Goal: Feedback & Contribution: Contribute content

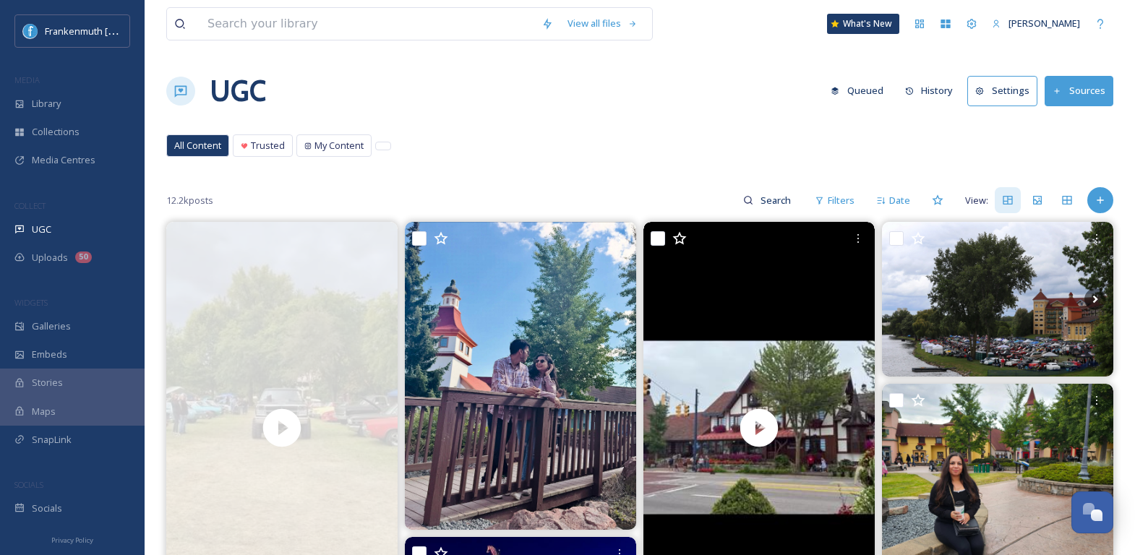
scroll to position [105, 0]
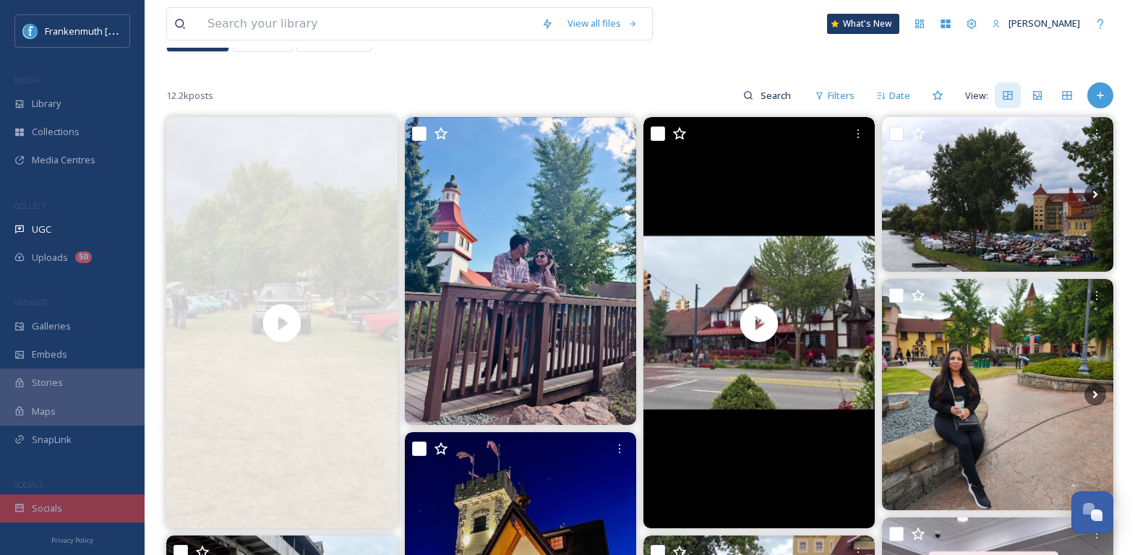
click at [88, 500] on div "Socials" at bounding box center [72, 509] width 145 height 28
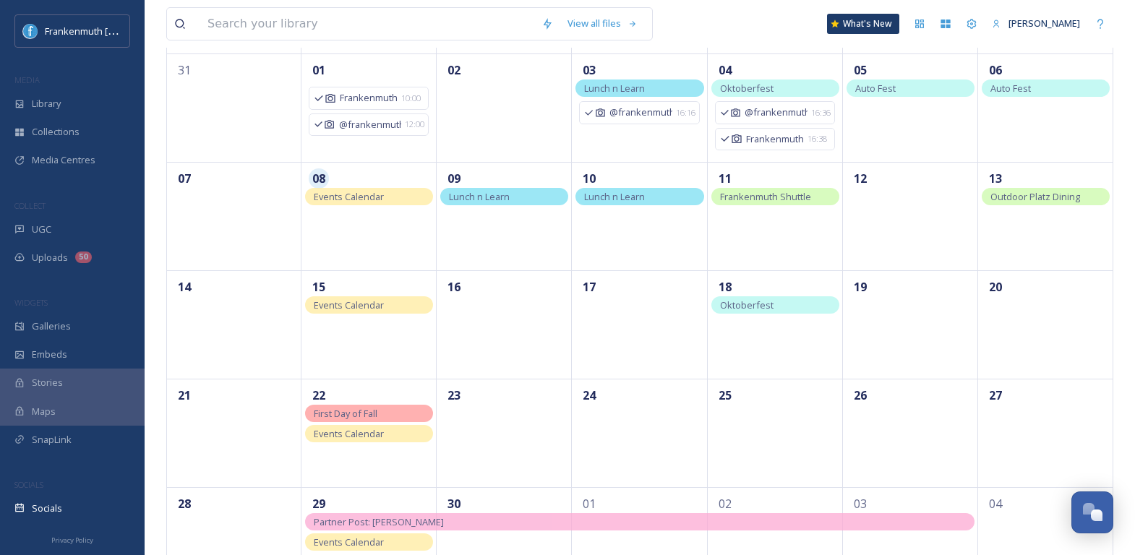
scroll to position [142, 0]
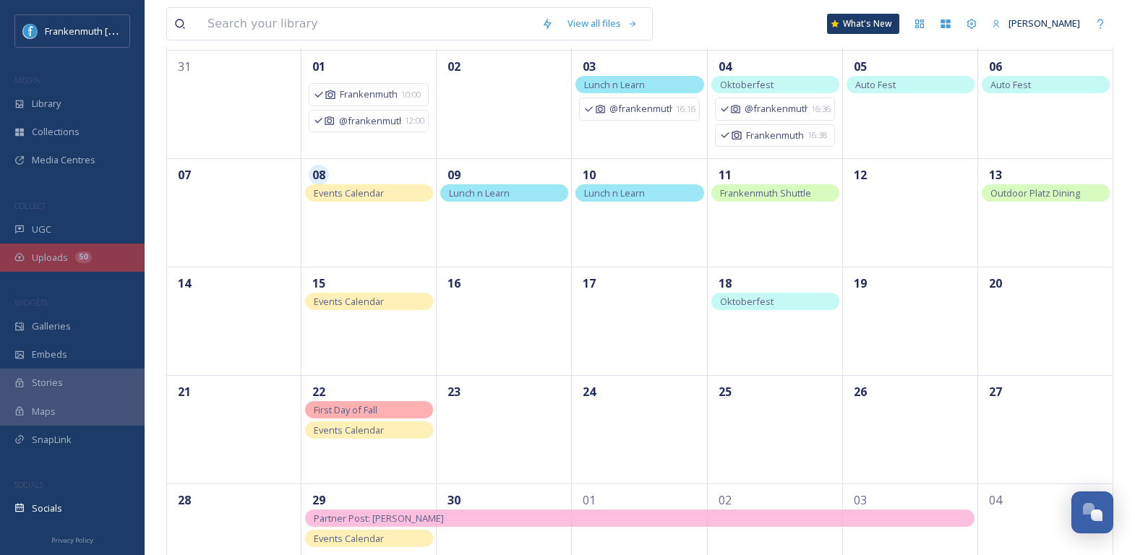
click at [69, 266] on div "Uploads 50" at bounding box center [72, 258] width 145 height 28
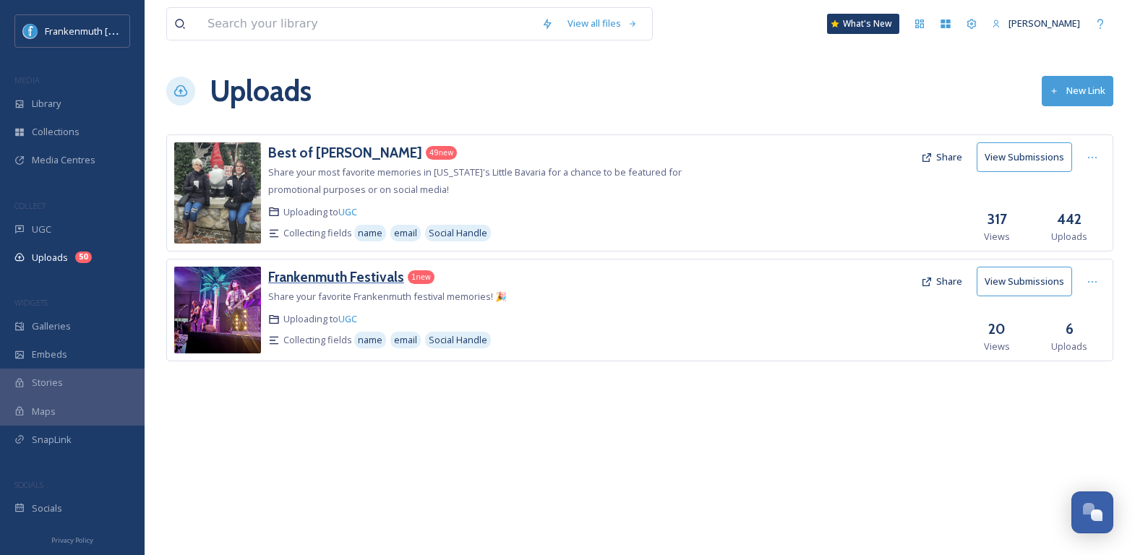
click at [392, 274] on h3 "Frankenmuth Festivals" at bounding box center [336, 276] width 136 height 17
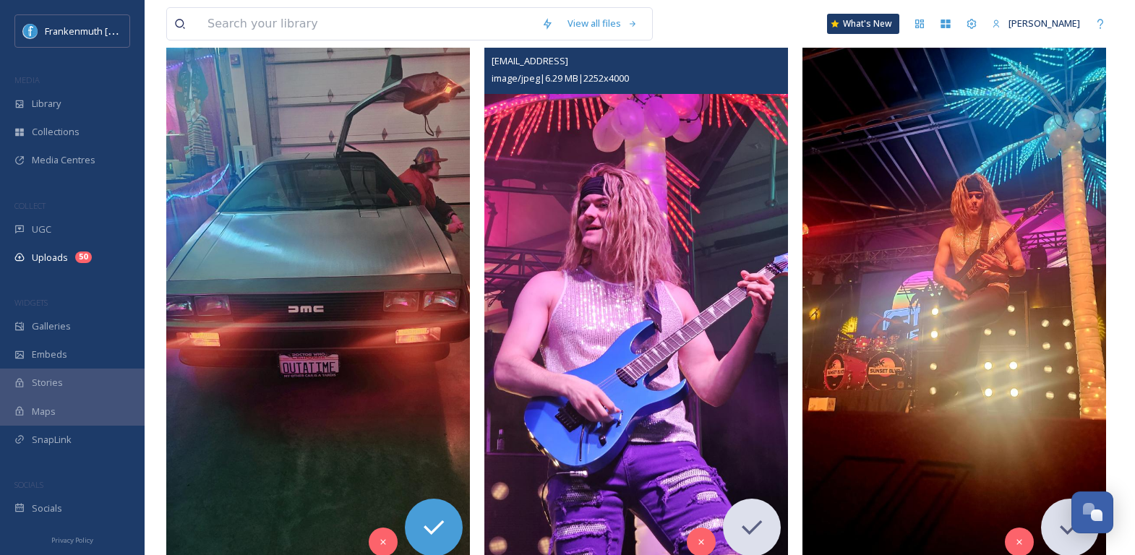
scroll to position [411, 0]
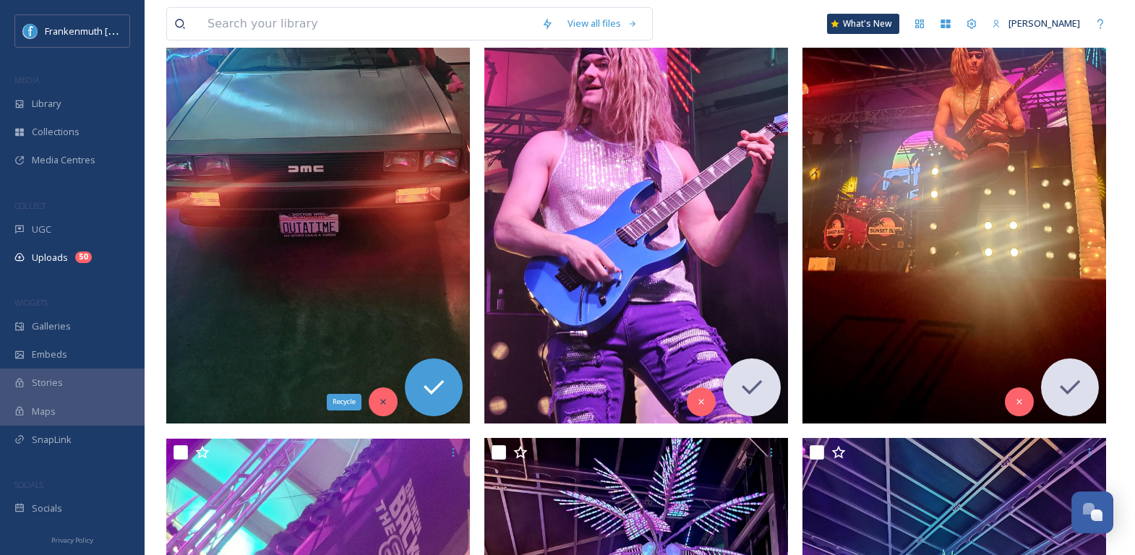
click at [386, 397] on icon at bounding box center [383, 402] width 10 height 10
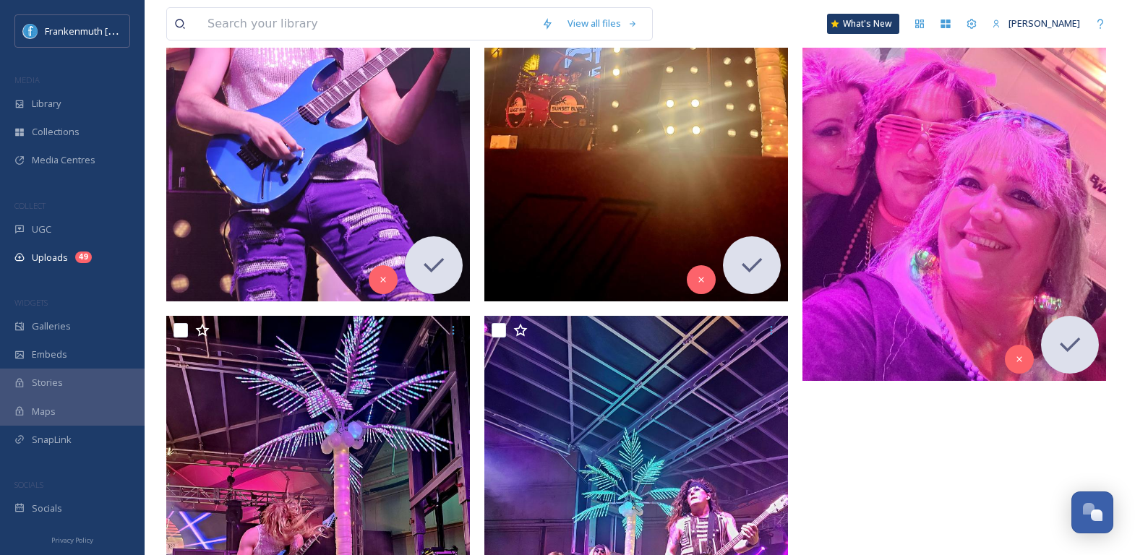
scroll to position [857, 0]
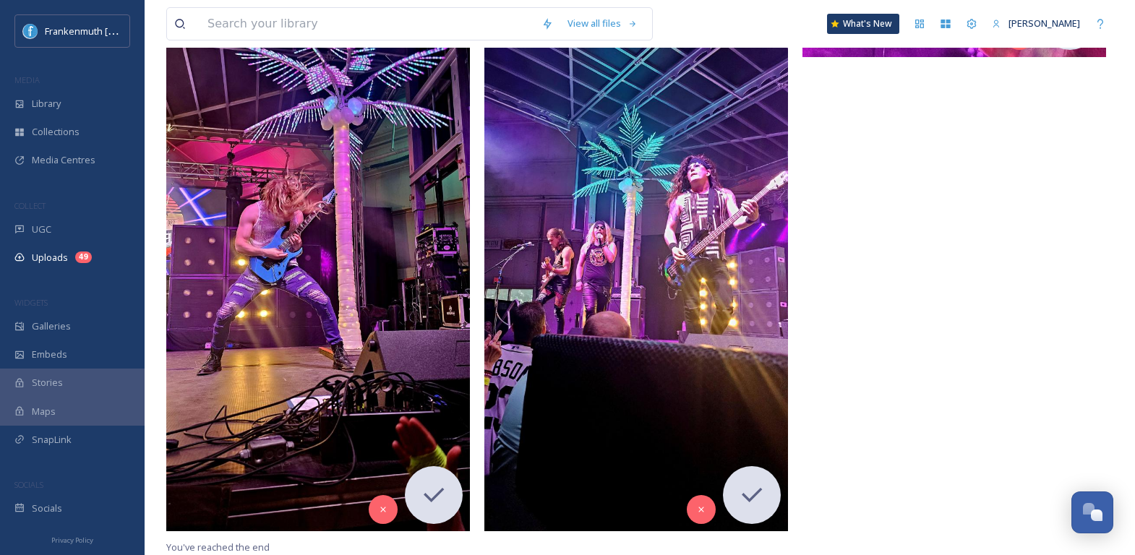
click at [88, 283] on div "Frankenmuth [US_STATE] MEDIA Library Collections Media Centres COLLECT UGC Uplo…" at bounding box center [72, 268] width 145 height 508
click at [88, 263] on div "Uploads 49" at bounding box center [72, 258] width 145 height 28
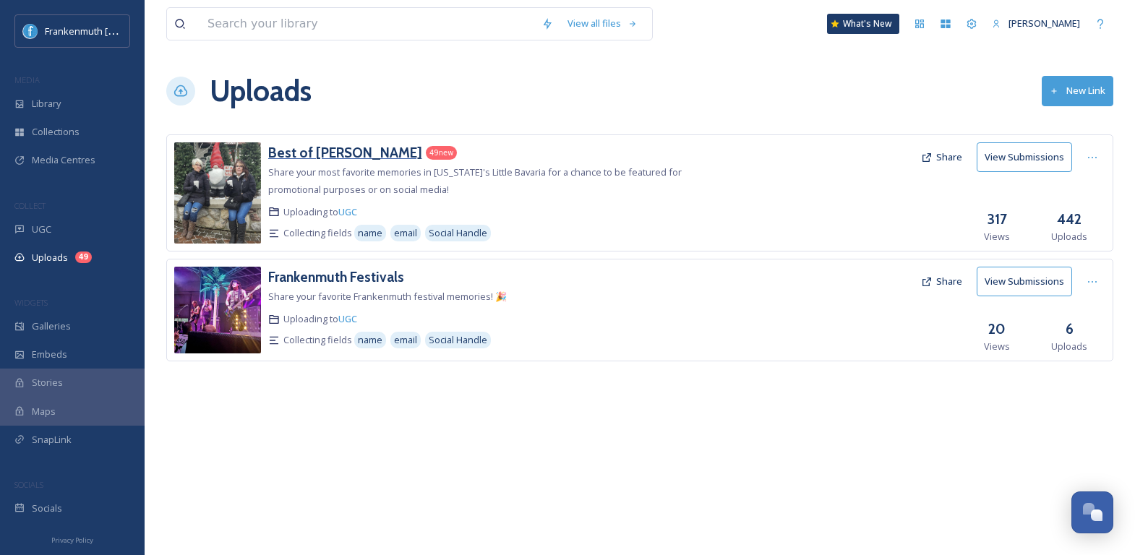
click at [333, 149] on h3 "Best of [PERSON_NAME]" at bounding box center [345, 152] width 154 height 17
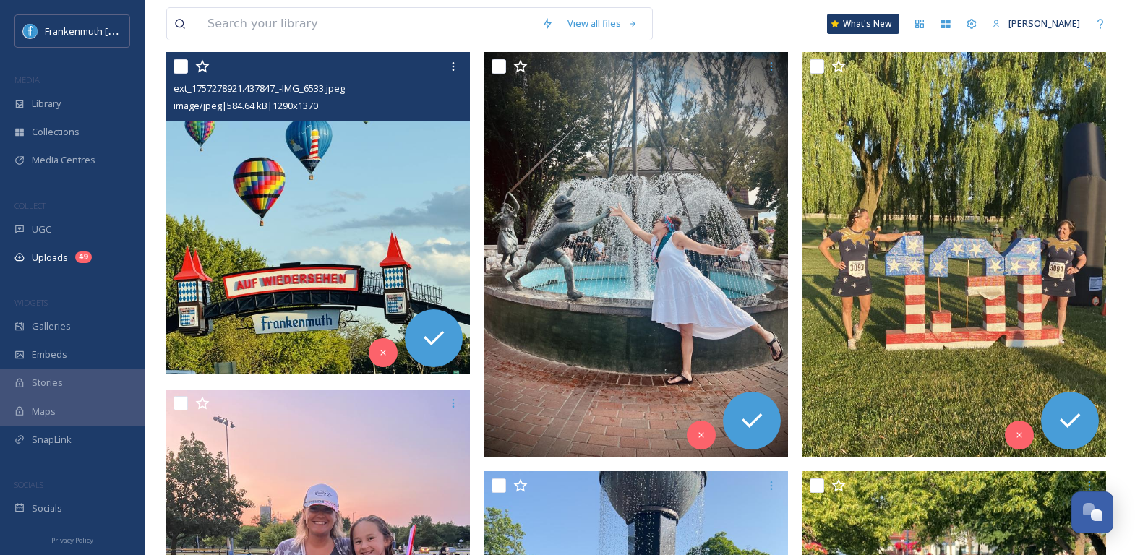
scroll to position [268, 0]
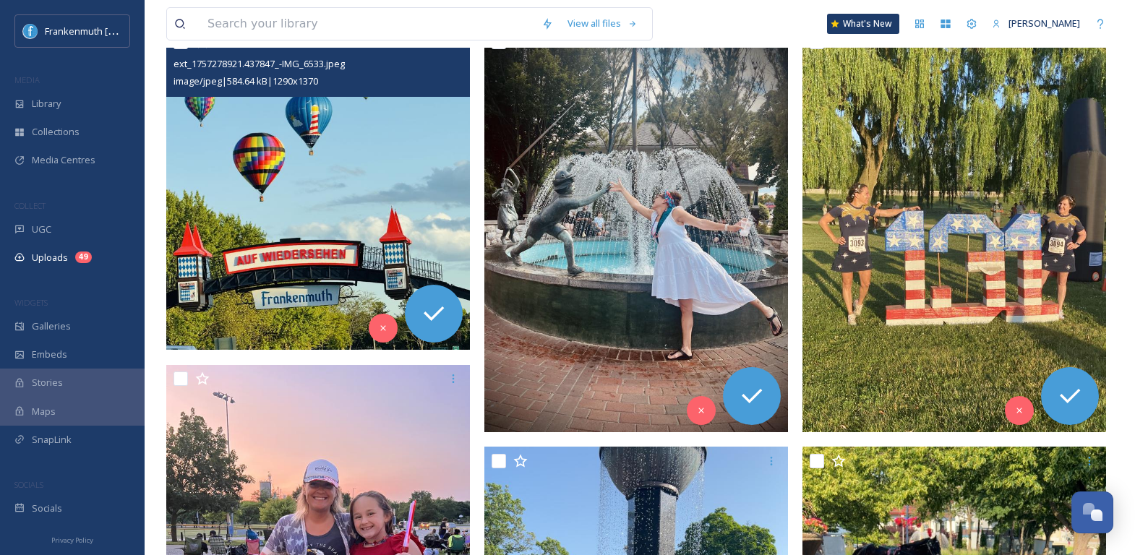
click at [333, 159] on img at bounding box center [318, 188] width 304 height 323
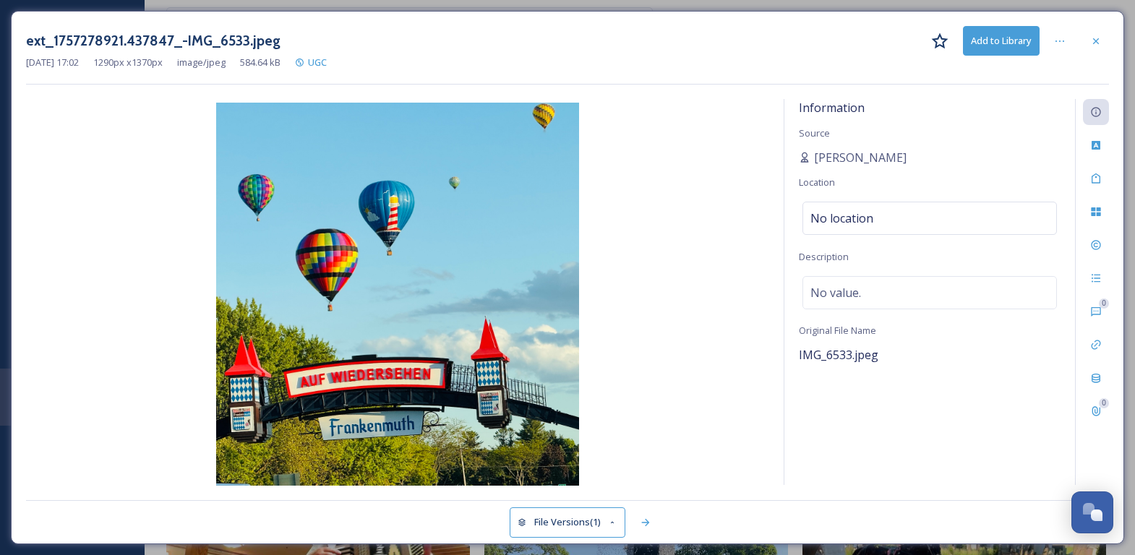
click at [1080, 51] on div "ext_1757278921.437847_-IMG_6533.jpeg Add to Library" at bounding box center [567, 41] width 1083 height 30
click at [1090, 47] on div at bounding box center [1096, 41] width 26 height 26
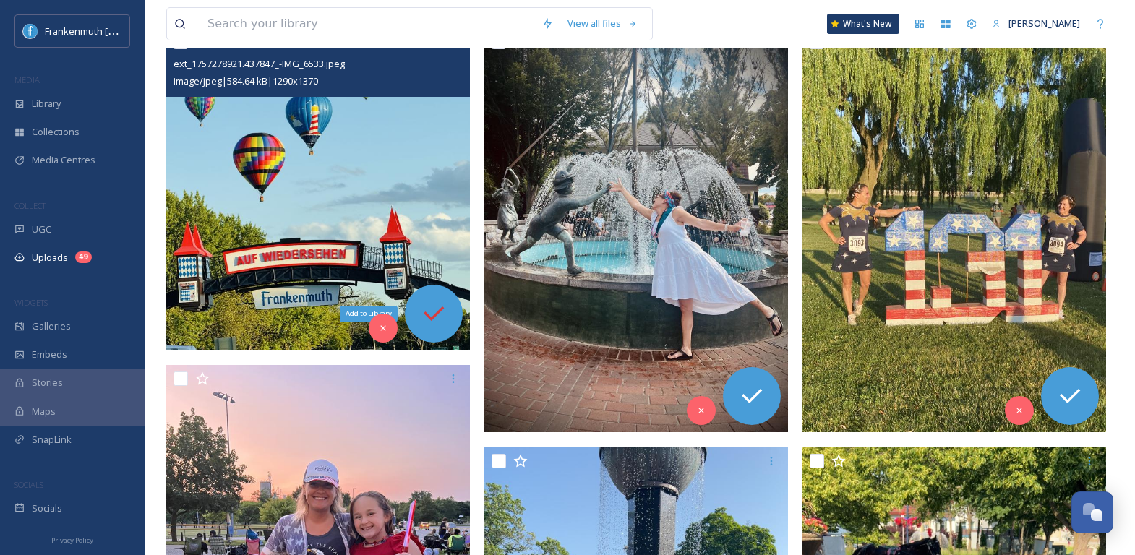
click at [431, 313] on icon at bounding box center [433, 313] width 29 height 29
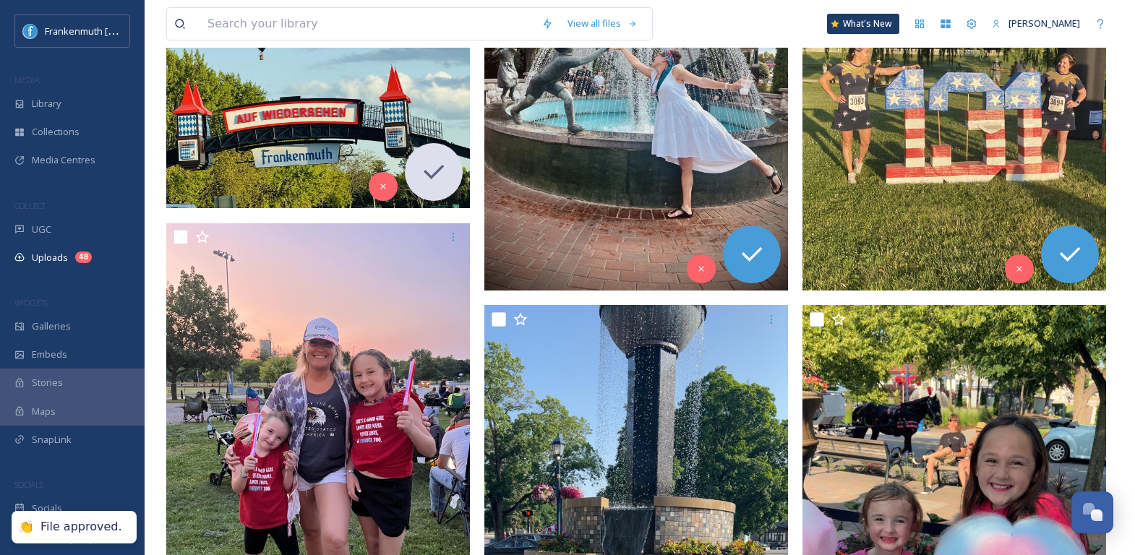
scroll to position [625, 0]
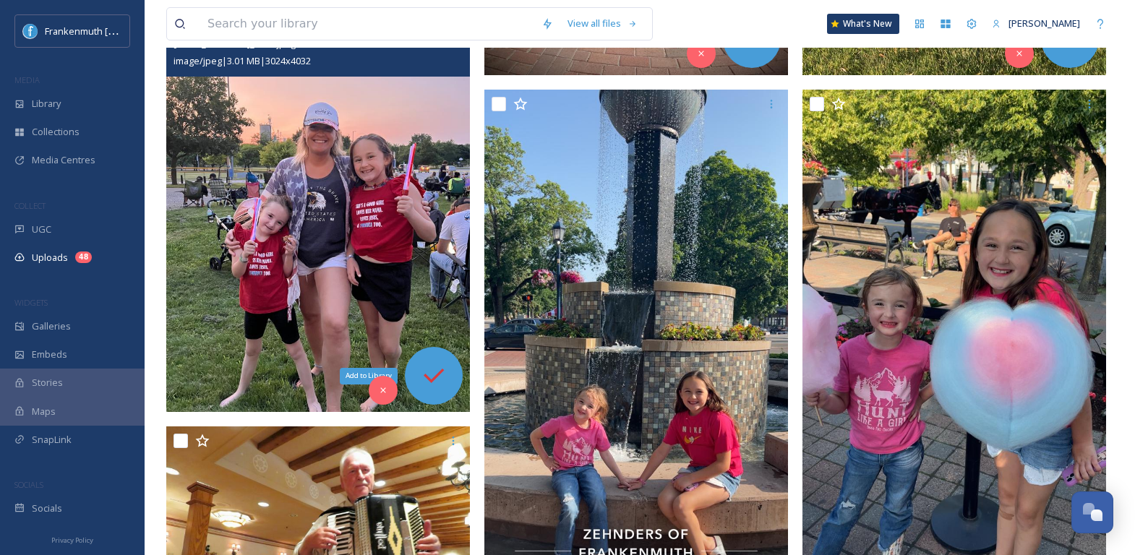
click at [432, 381] on icon at bounding box center [433, 376] width 29 height 29
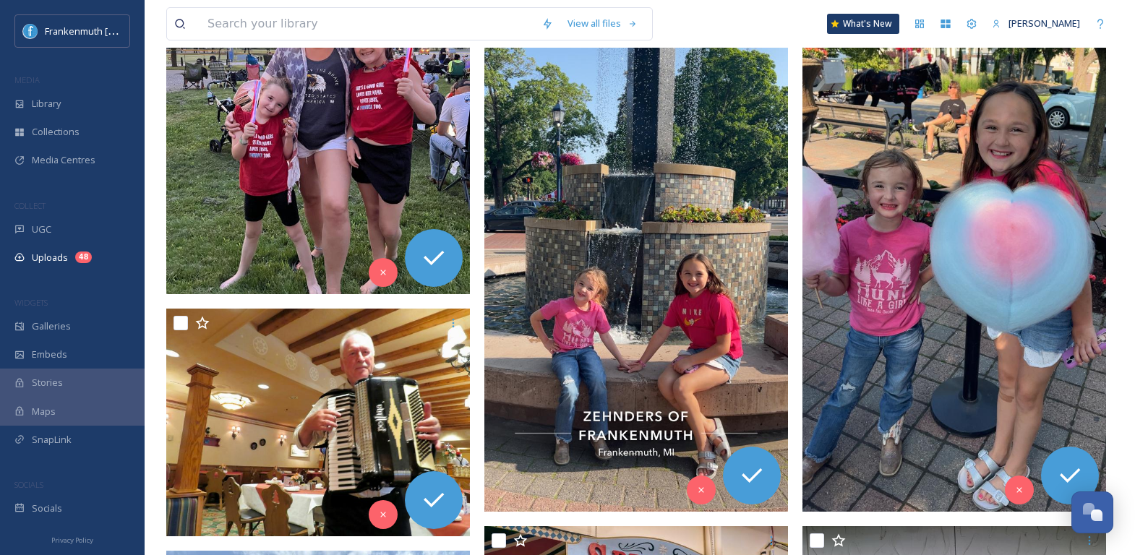
scroll to position [748, 0]
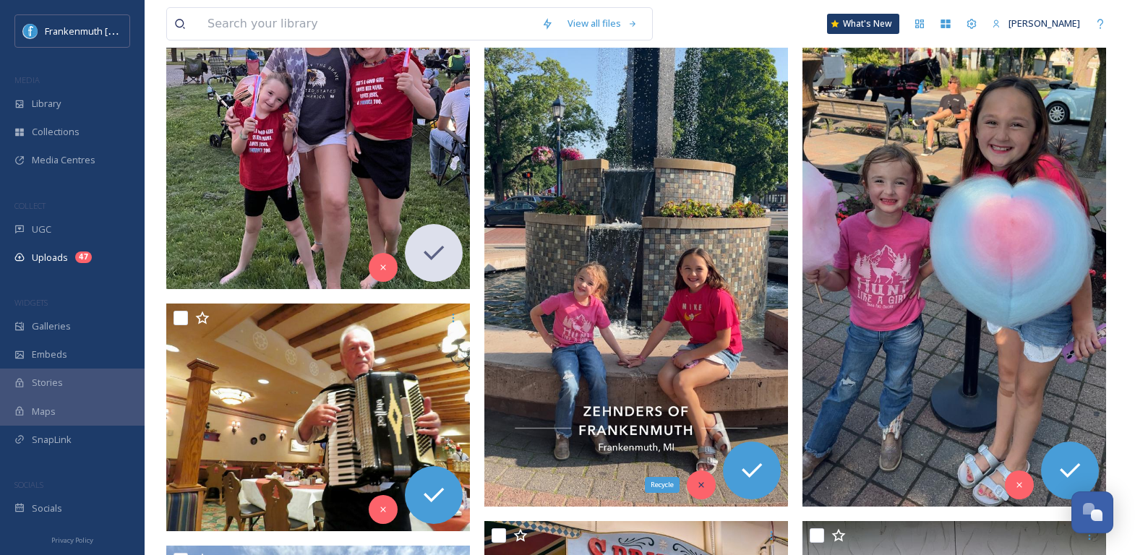
click at [698, 477] on div "Recycle" at bounding box center [701, 485] width 29 height 29
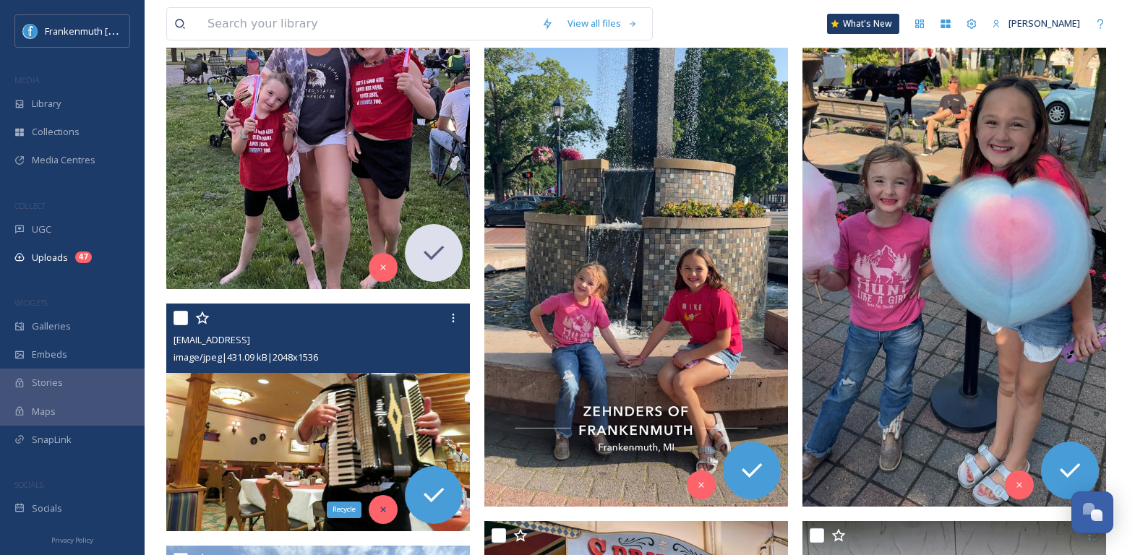
click at [380, 513] on icon at bounding box center [383, 510] width 10 height 10
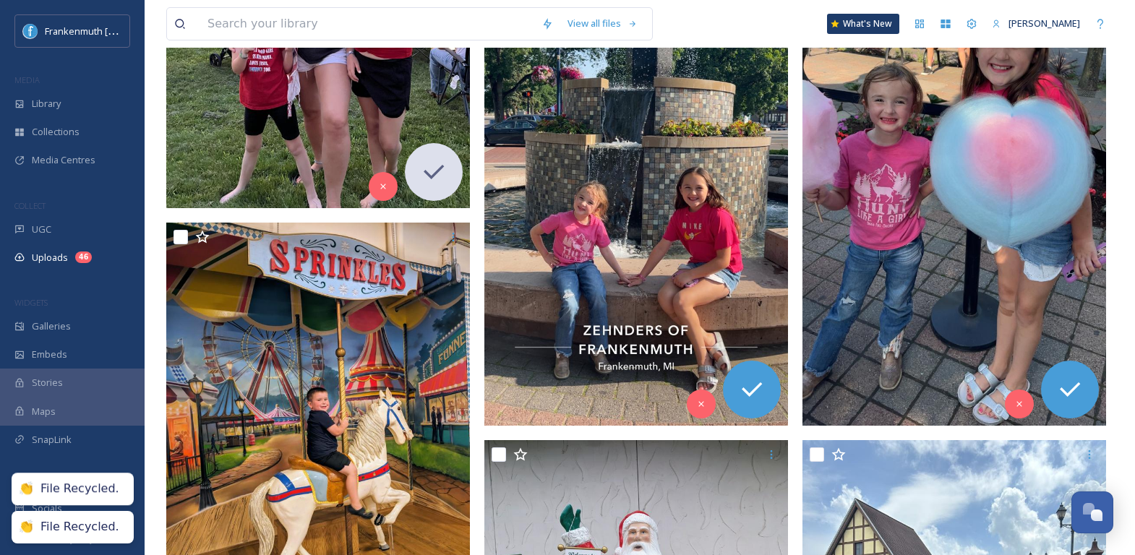
scroll to position [828, 0]
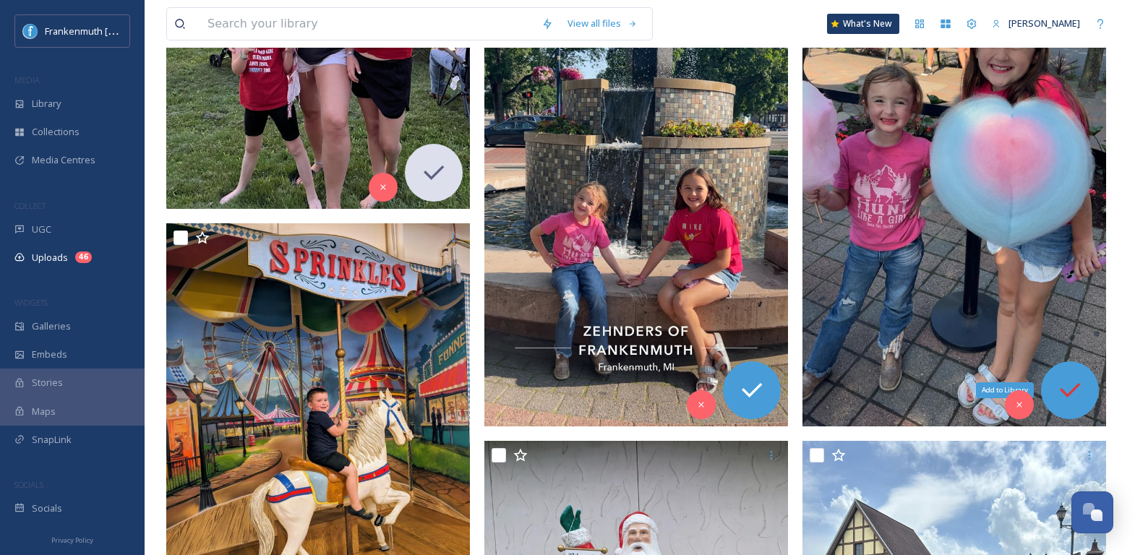
click at [1078, 380] on icon at bounding box center [1070, 390] width 29 height 29
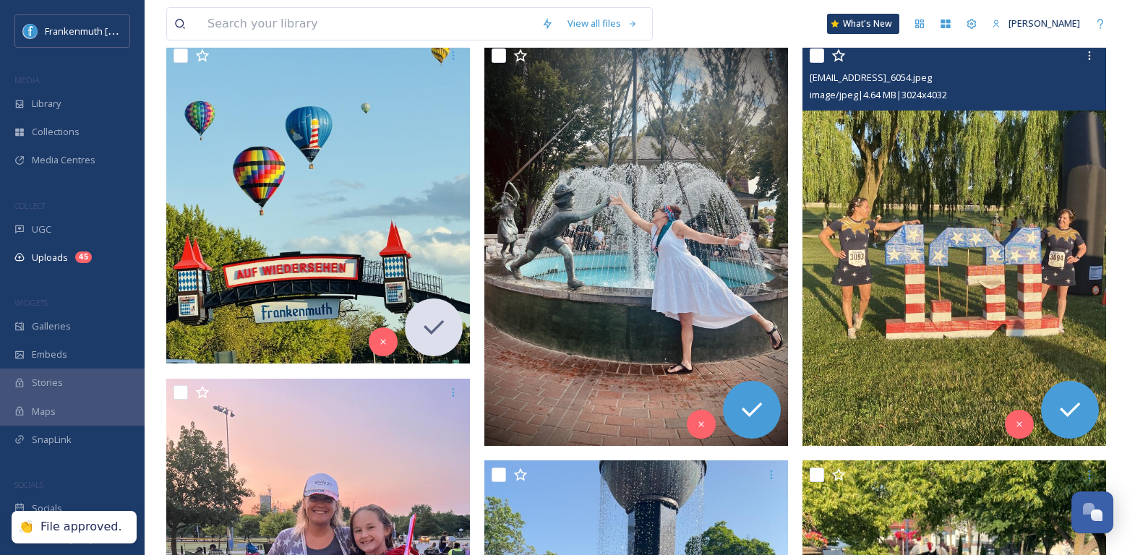
scroll to position [257, 0]
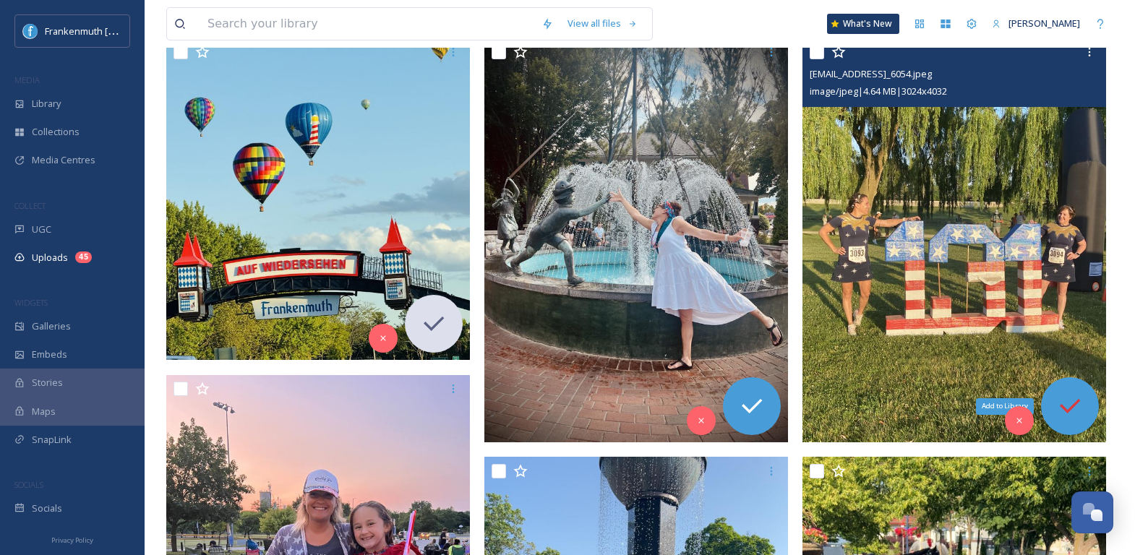
click at [1057, 409] on icon at bounding box center [1070, 406] width 29 height 29
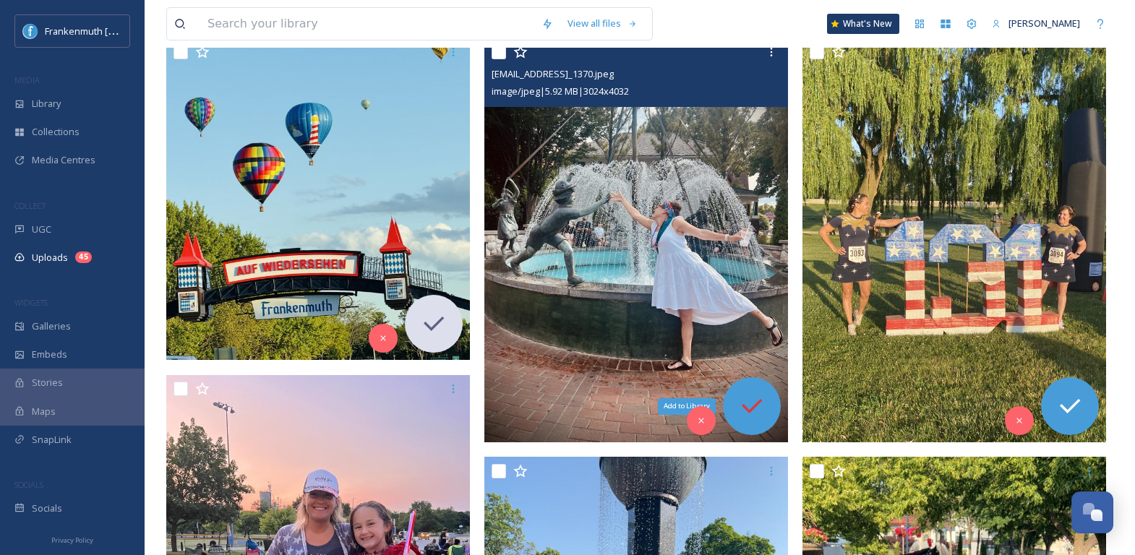
click at [757, 398] on icon at bounding box center [752, 406] width 29 height 29
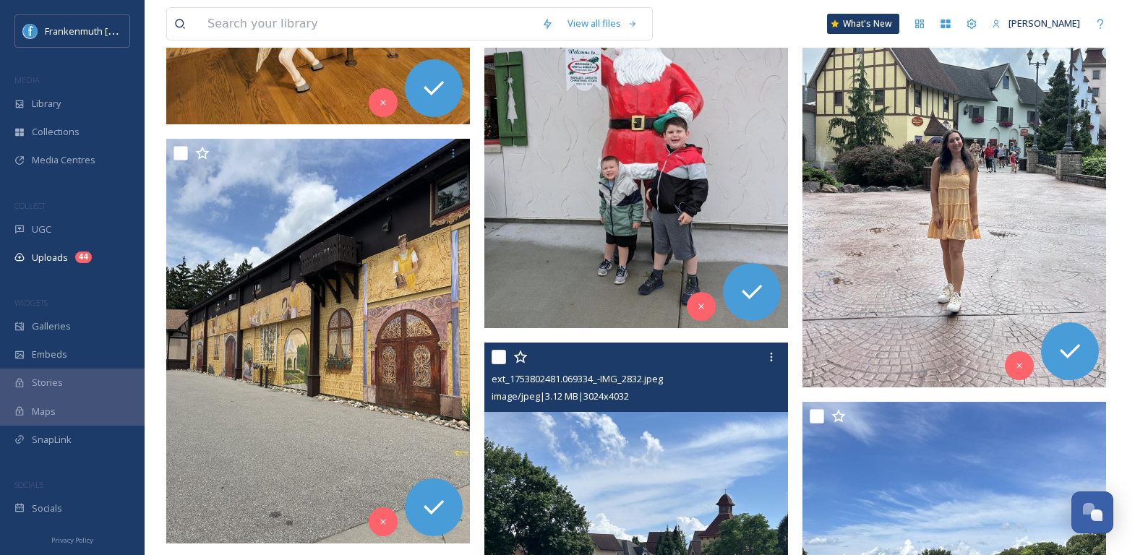
scroll to position [1279, 0]
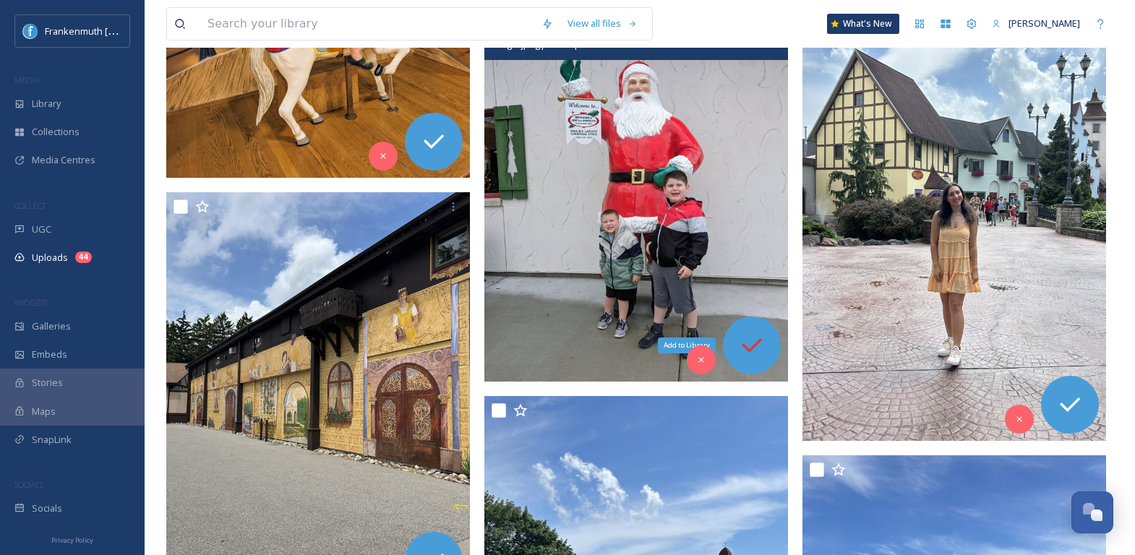
click at [758, 336] on icon at bounding box center [752, 345] width 29 height 29
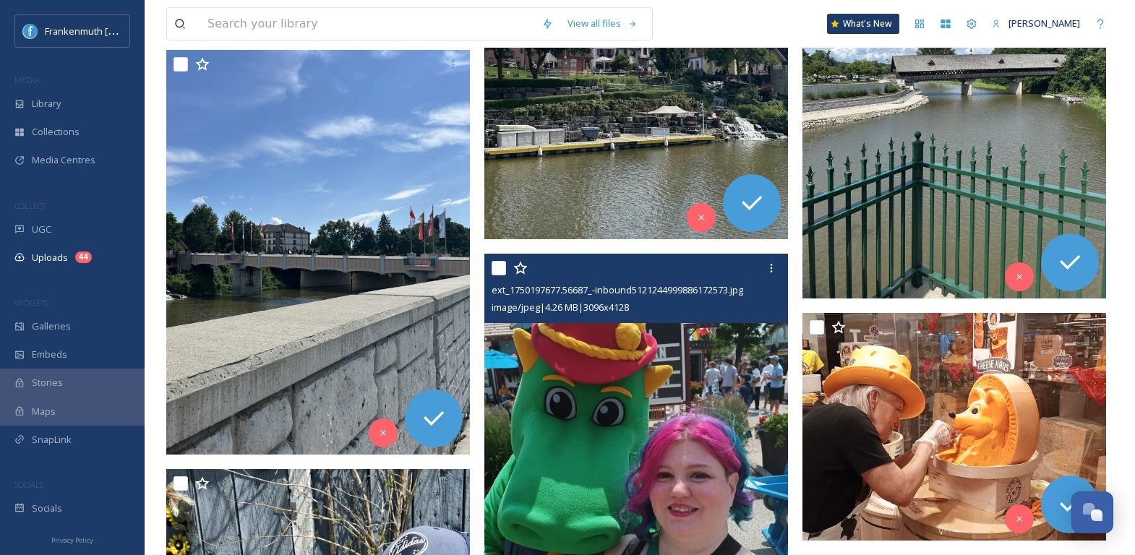
scroll to position [2239, 0]
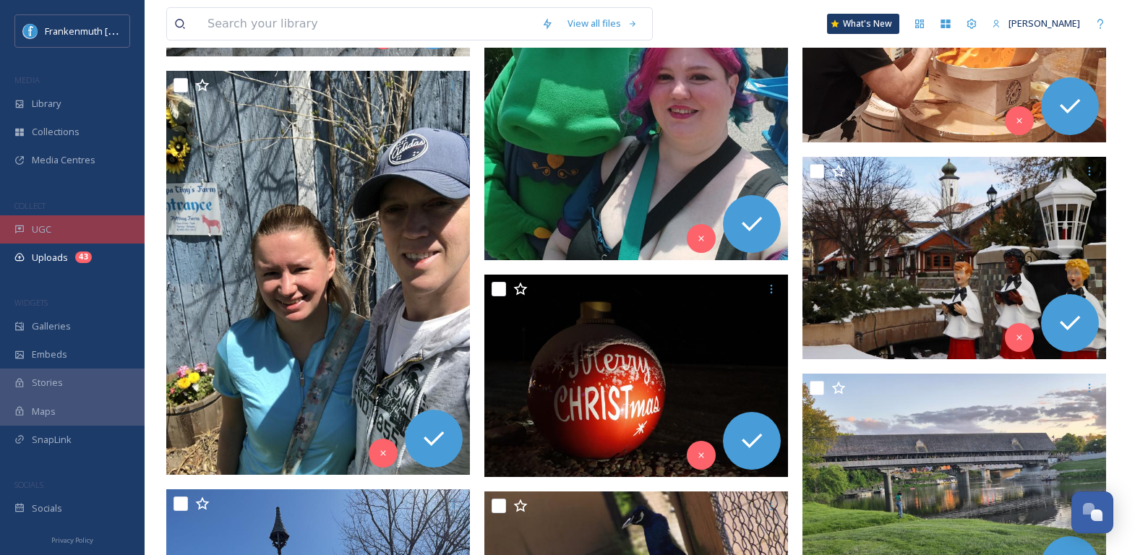
click at [80, 221] on div "UGC" at bounding box center [72, 230] width 145 height 28
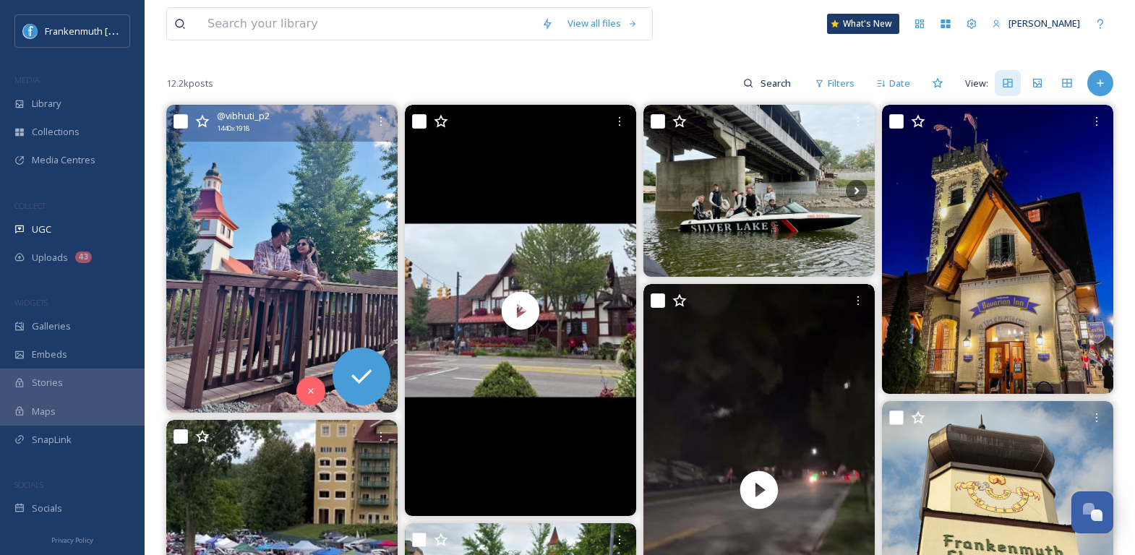
scroll to position [119, 0]
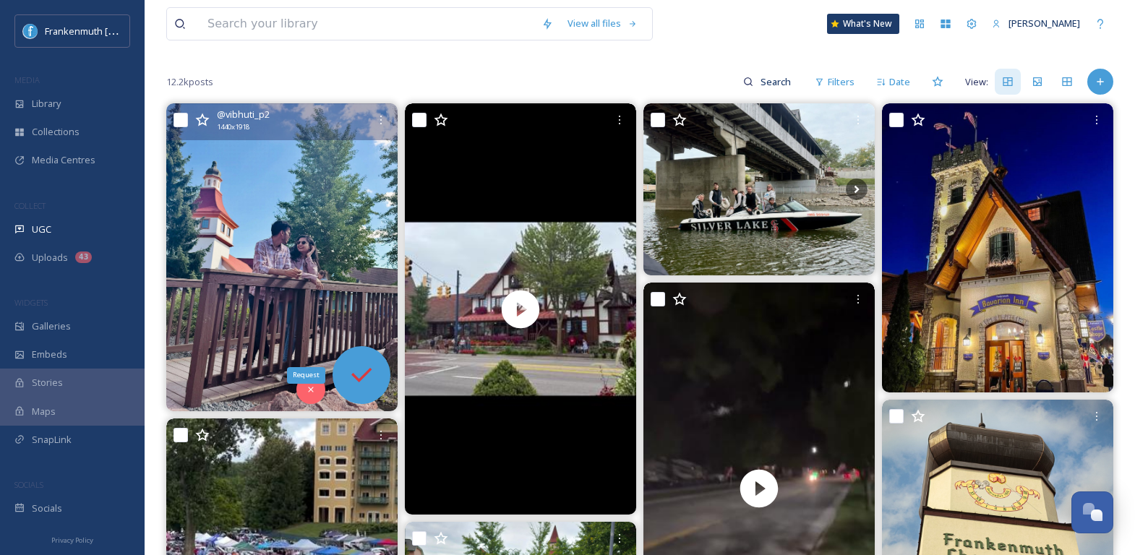
click at [369, 383] on icon at bounding box center [361, 375] width 29 height 29
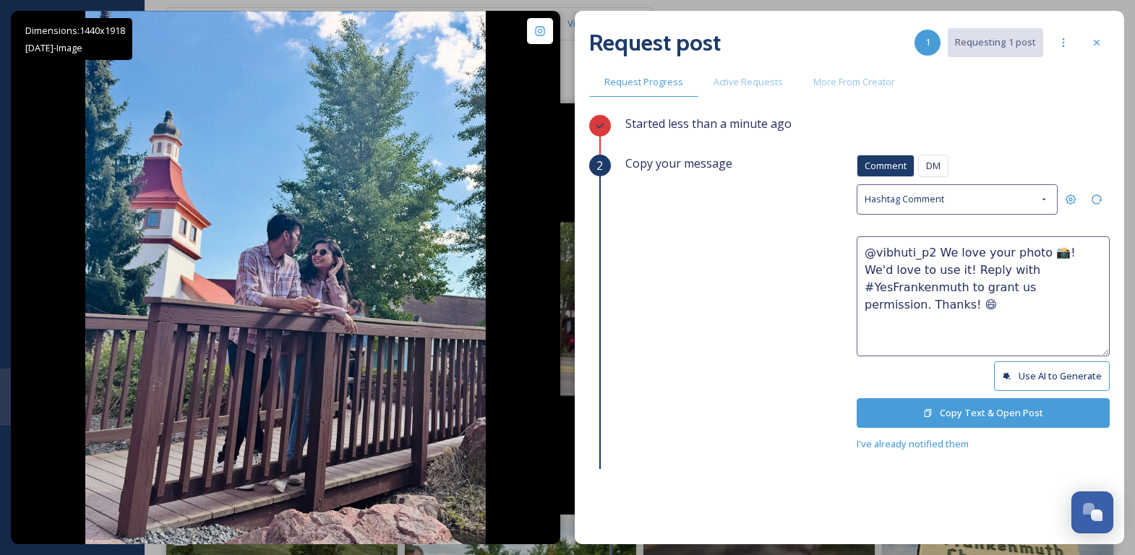
click at [958, 422] on button "Copy Text & Open Post" at bounding box center [983, 413] width 253 height 30
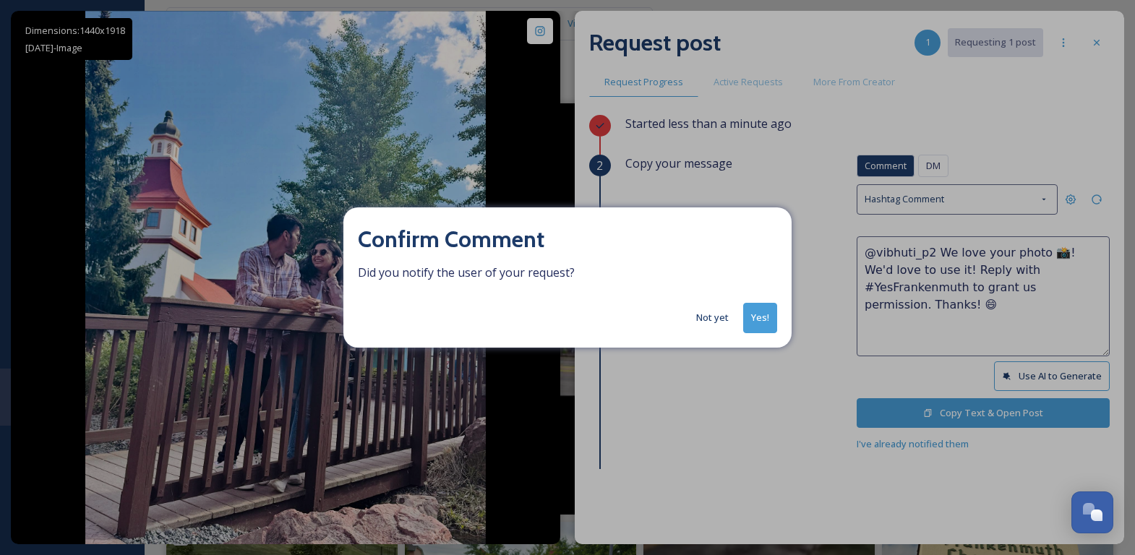
click at [771, 320] on button "Yes!" at bounding box center [760, 318] width 34 height 30
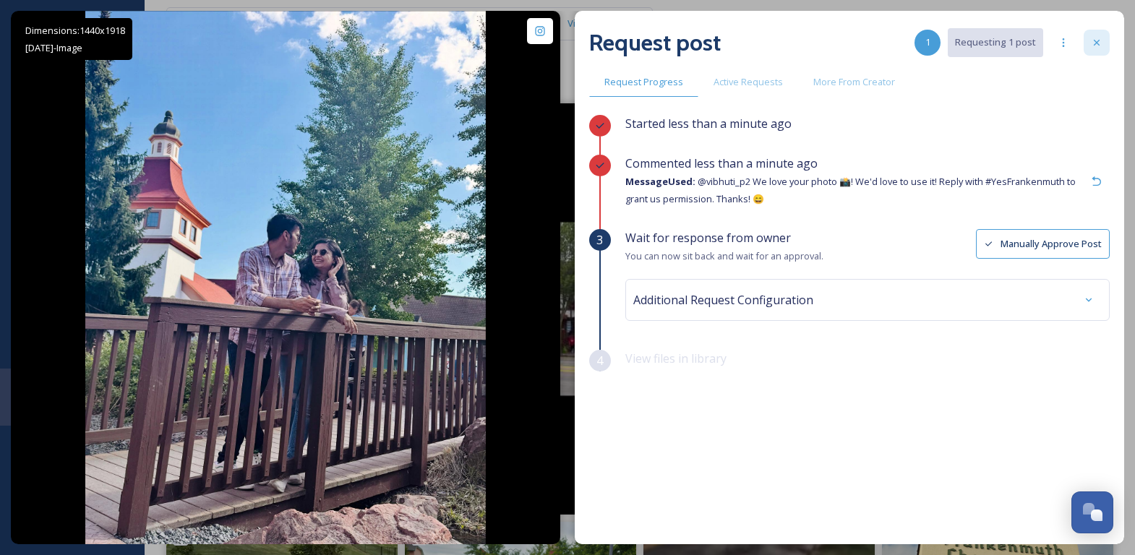
click at [1096, 38] on icon at bounding box center [1097, 43] width 12 height 12
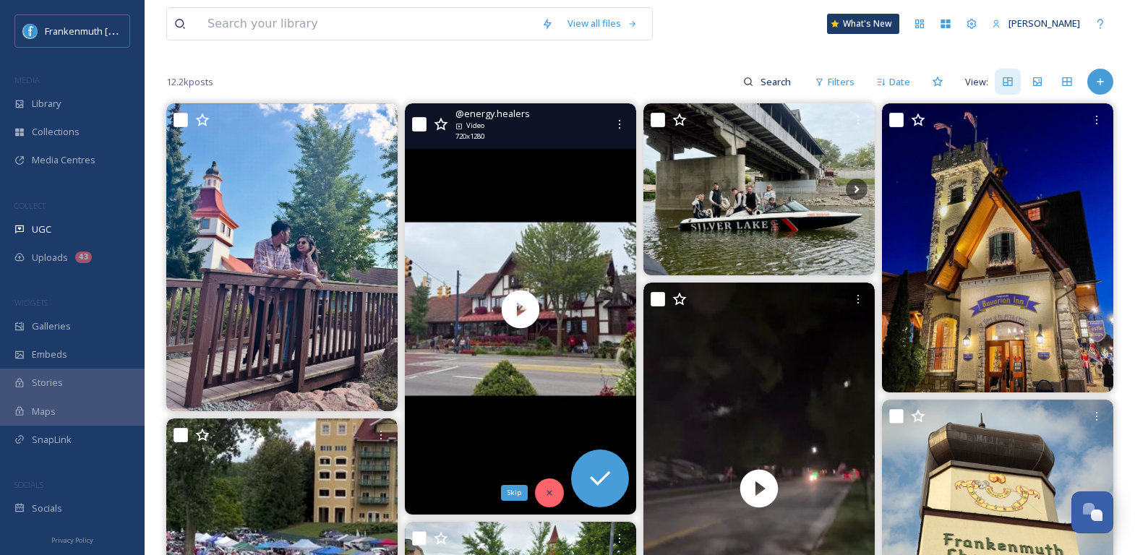
click at [545, 488] on icon at bounding box center [550, 493] width 10 height 10
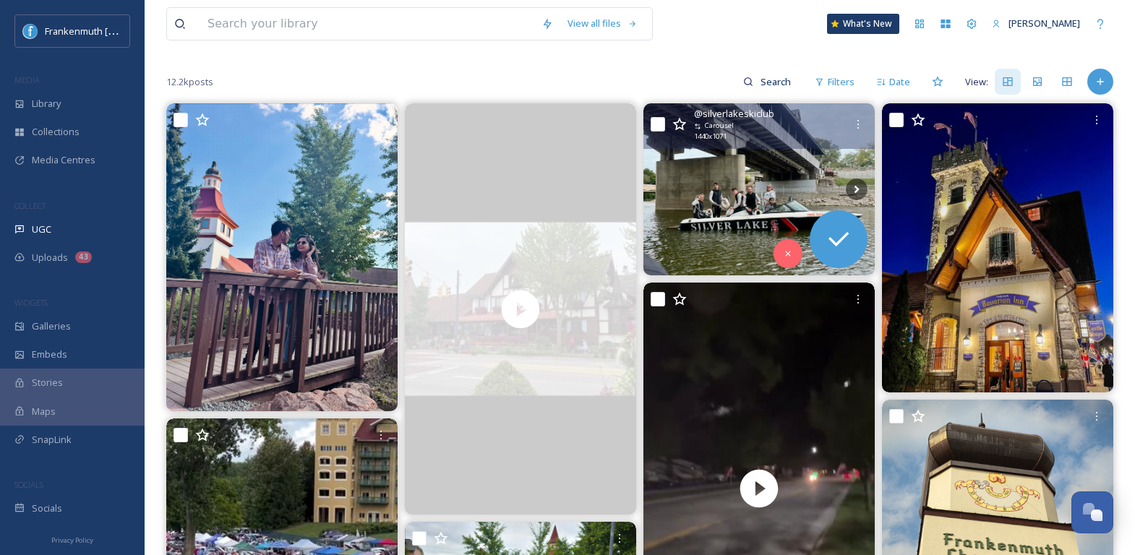
click at [741, 220] on img at bounding box center [759, 189] width 231 height 172
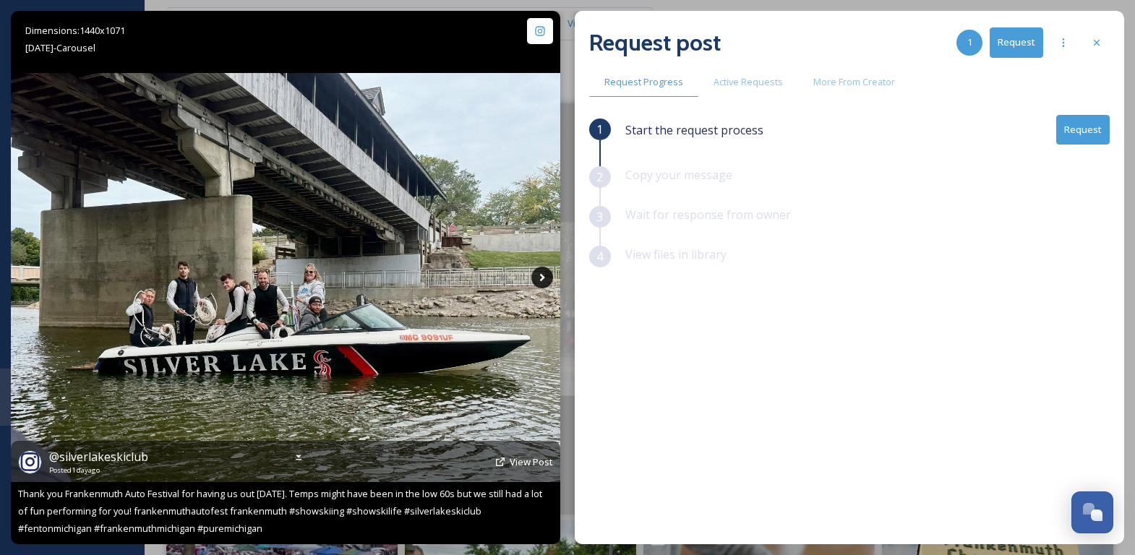
click at [542, 278] on icon at bounding box center [543, 278] width 22 height 22
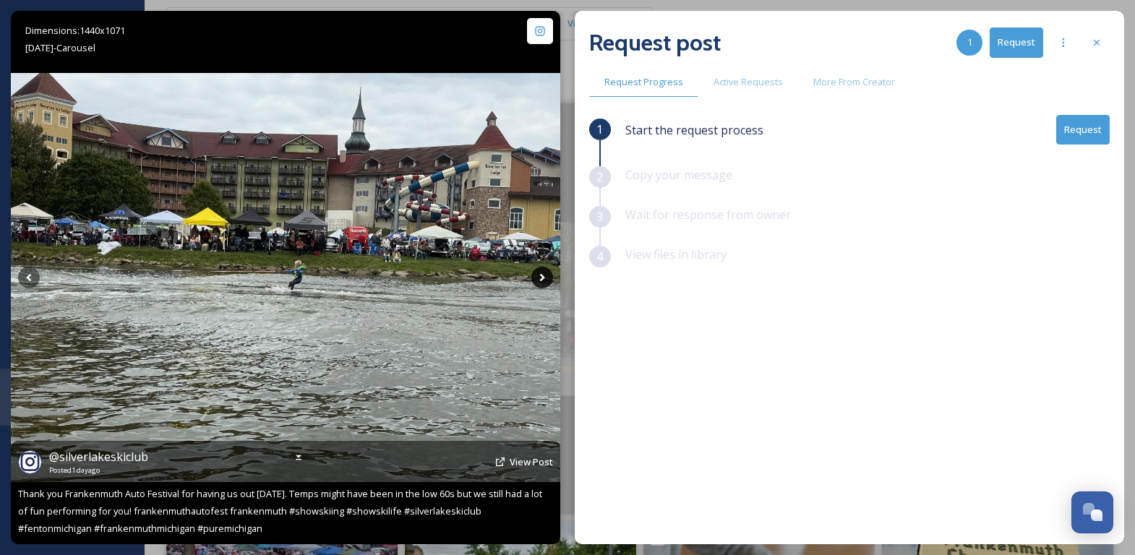
click at [542, 278] on icon at bounding box center [541, 278] width 5 height 8
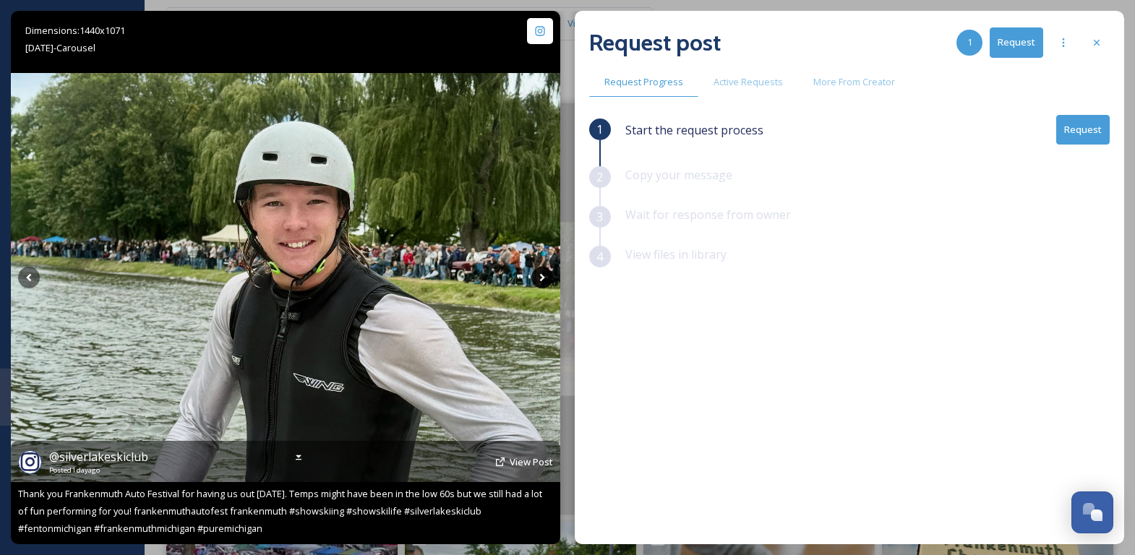
click at [542, 278] on icon at bounding box center [541, 278] width 5 height 8
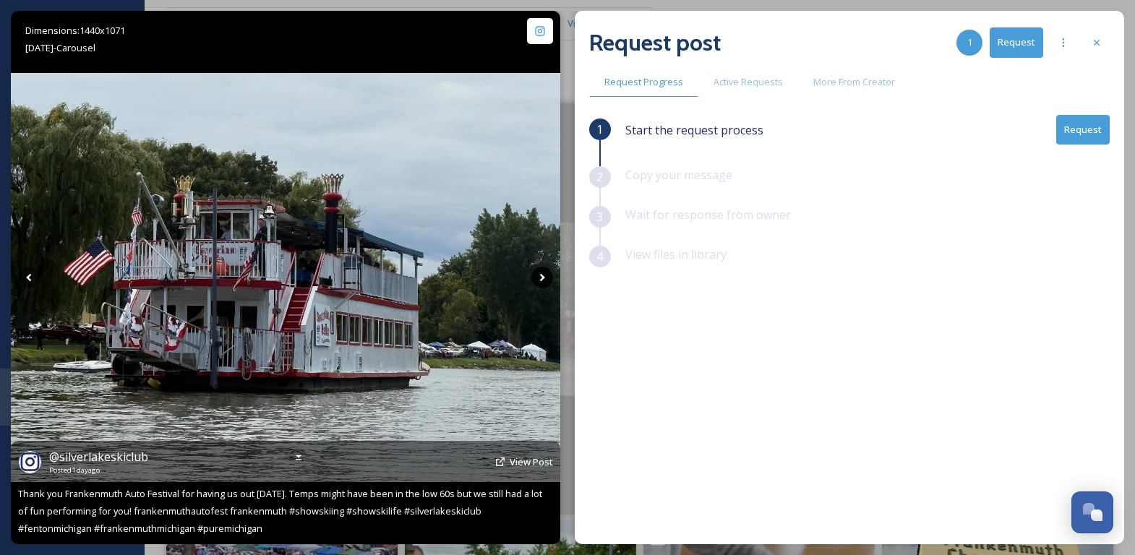
click at [542, 278] on icon at bounding box center [541, 278] width 5 height 8
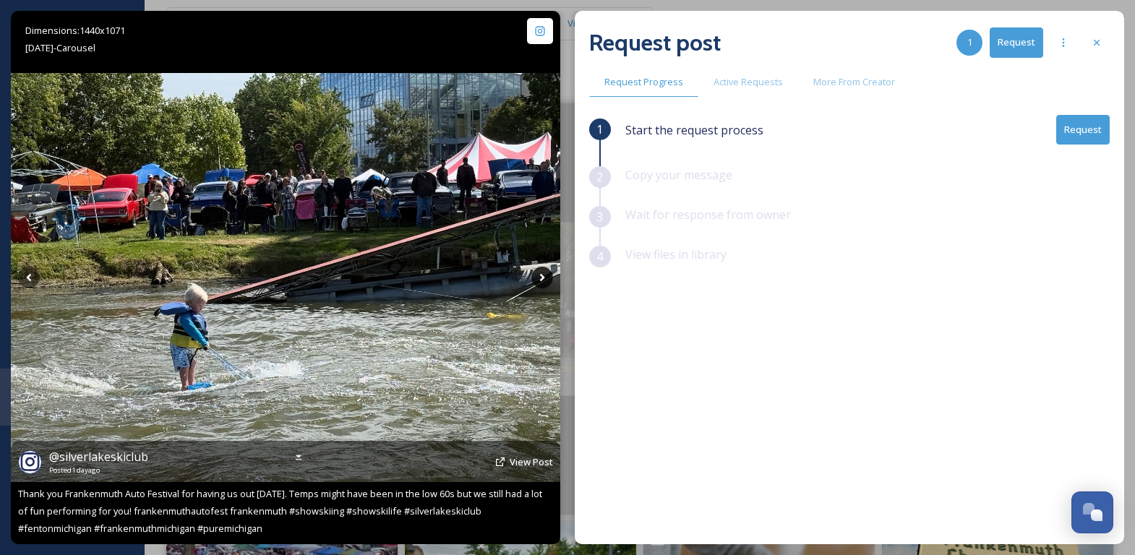
click at [542, 278] on icon at bounding box center [543, 278] width 22 height 22
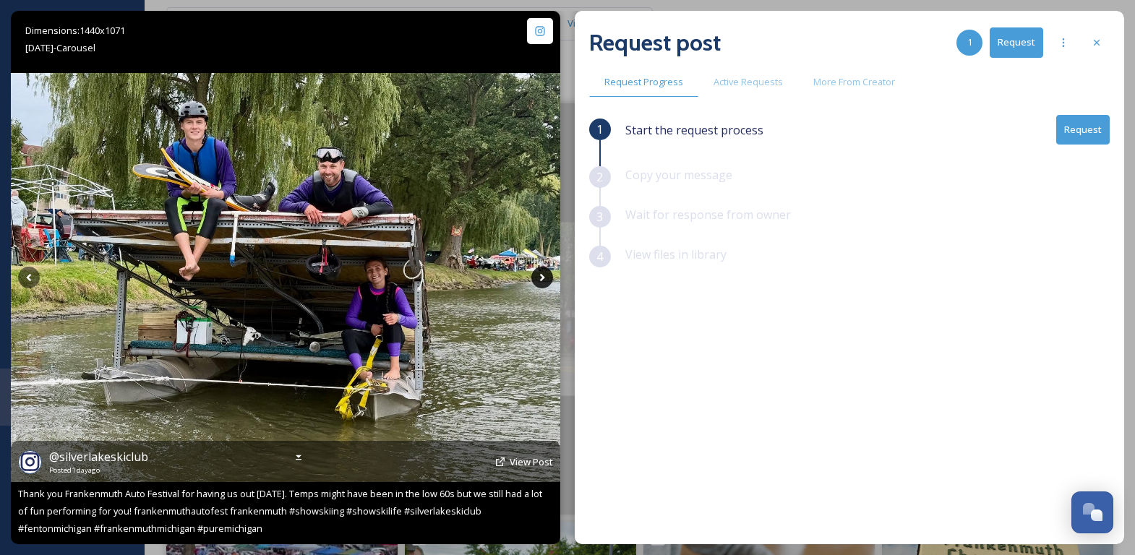
click at [542, 278] on icon at bounding box center [543, 278] width 22 height 22
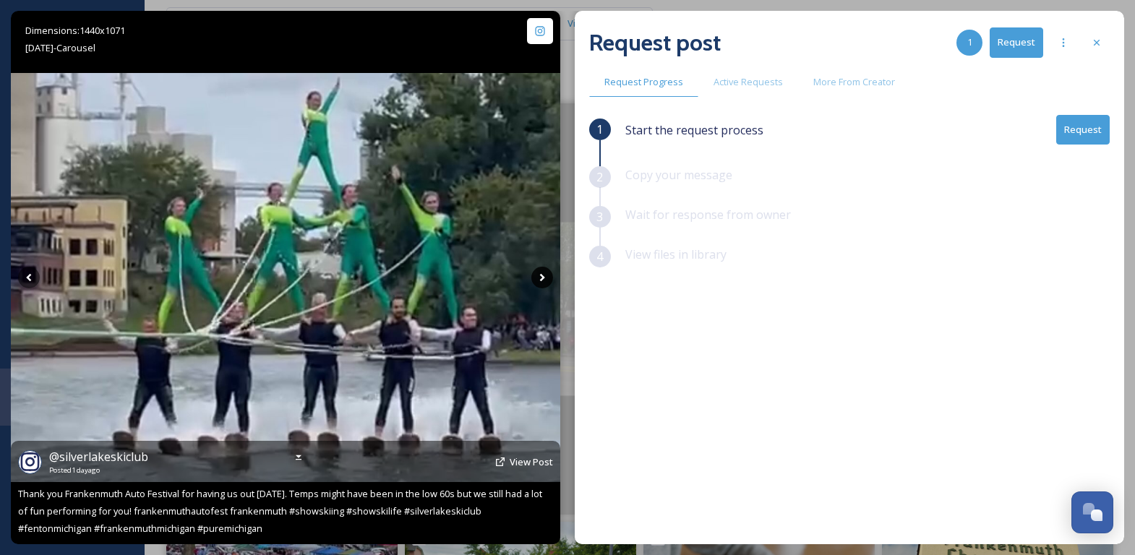
click at [539, 284] on icon at bounding box center [543, 278] width 22 height 22
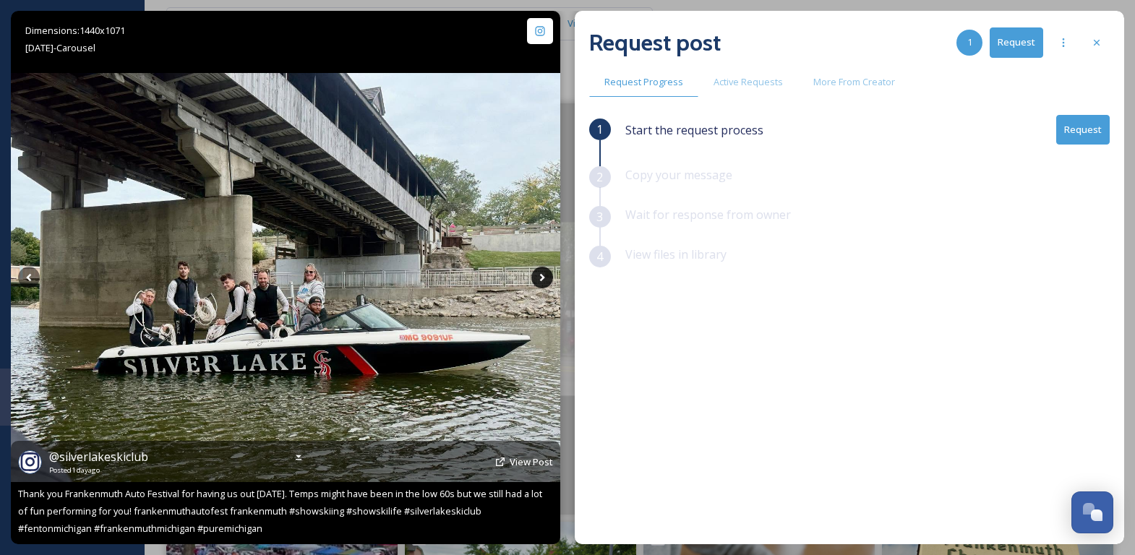
click at [539, 284] on icon at bounding box center [543, 278] width 22 height 22
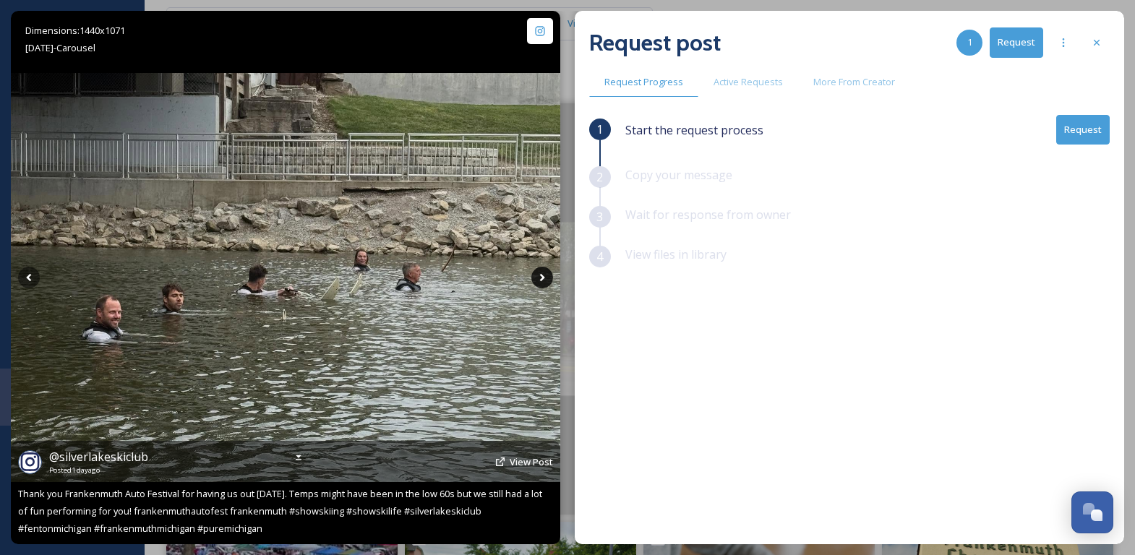
click at [539, 284] on icon at bounding box center [543, 278] width 22 height 22
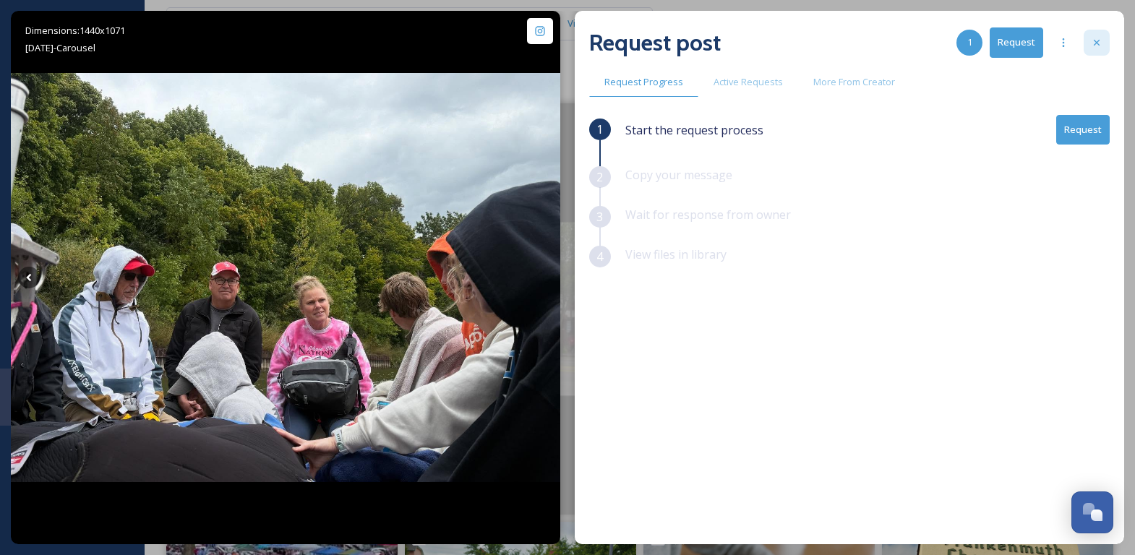
click at [1097, 39] on icon at bounding box center [1097, 43] width 12 height 12
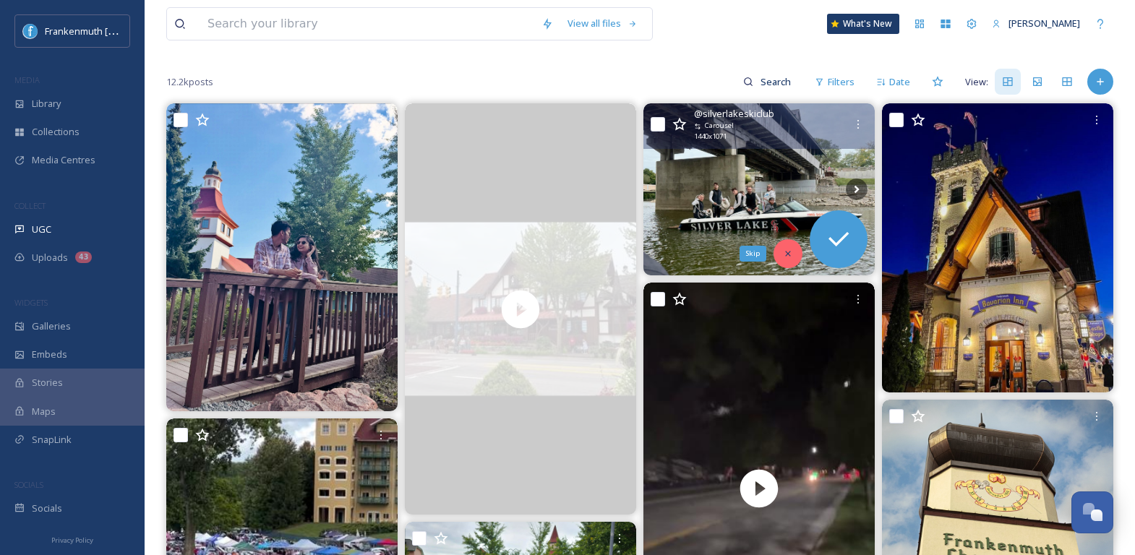
click at [781, 254] on div "Skip" at bounding box center [788, 253] width 29 height 29
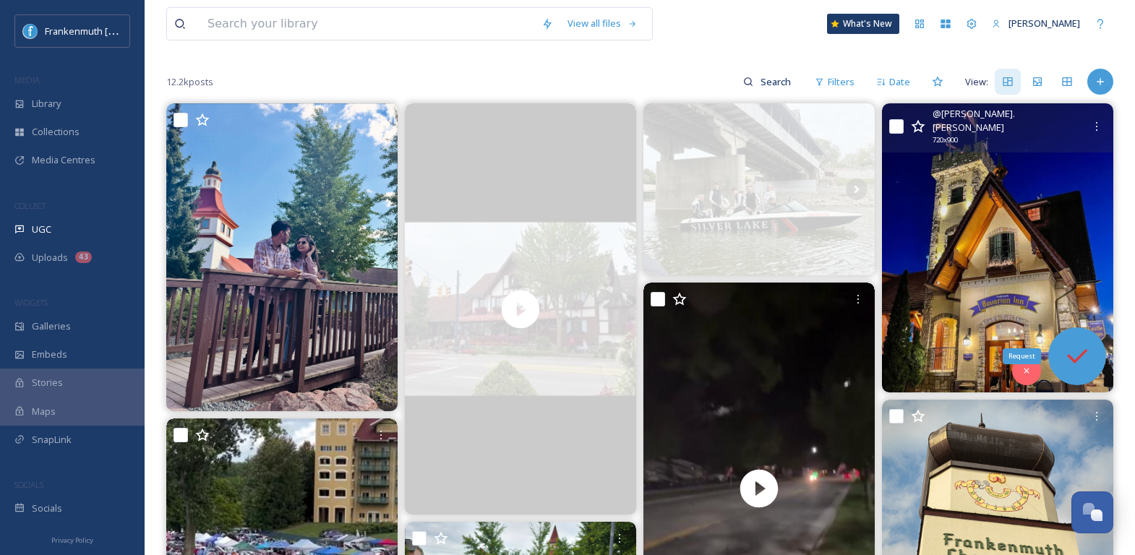
click at [1086, 349] on icon at bounding box center [1077, 356] width 20 height 14
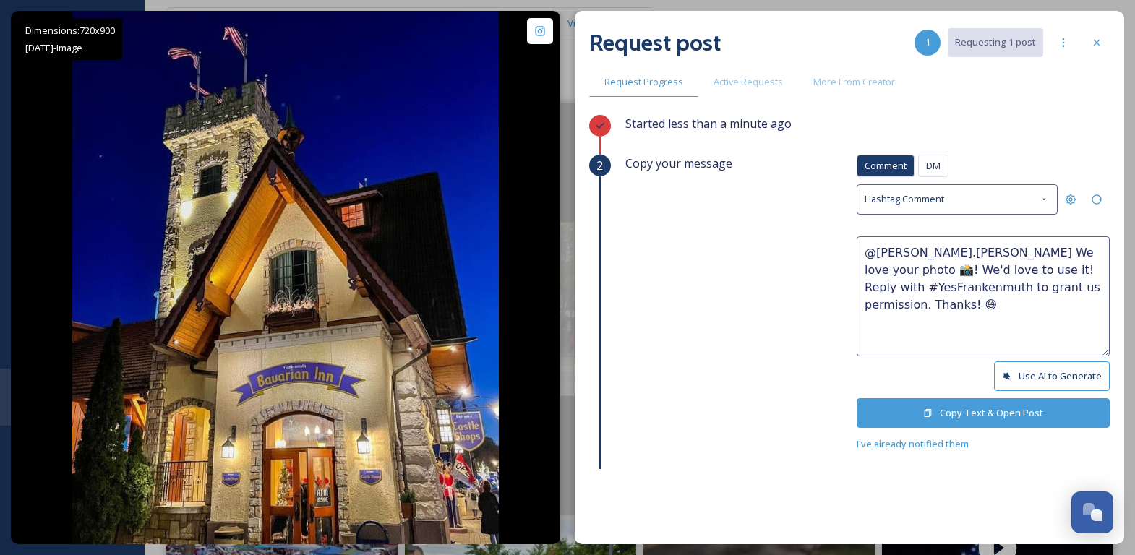
click at [960, 414] on button "Copy Text & Open Post" at bounding box center [983, 413] width 253 height 30
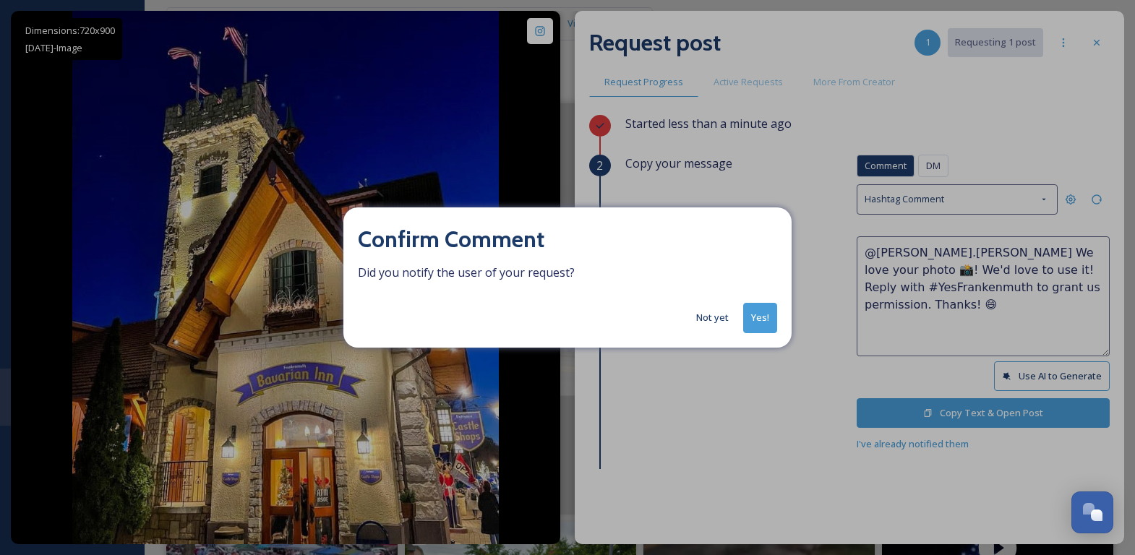
click at [761, 320] on button "Yes!" at bounding box center [760, 318] width 34 height 30
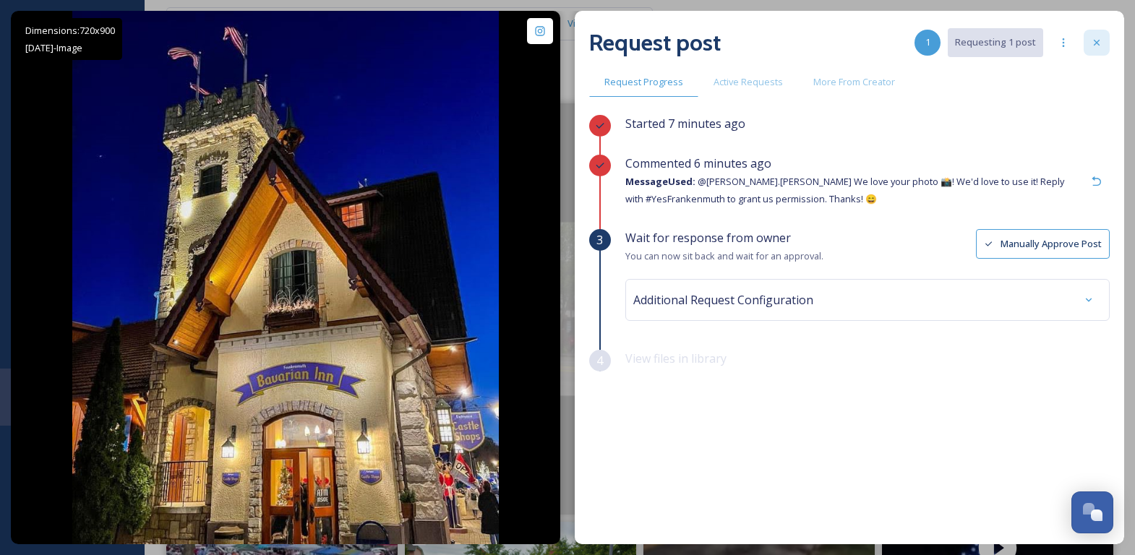
click at [1094, 52] on div at bounding box center [1097, 43] width 26 height 26
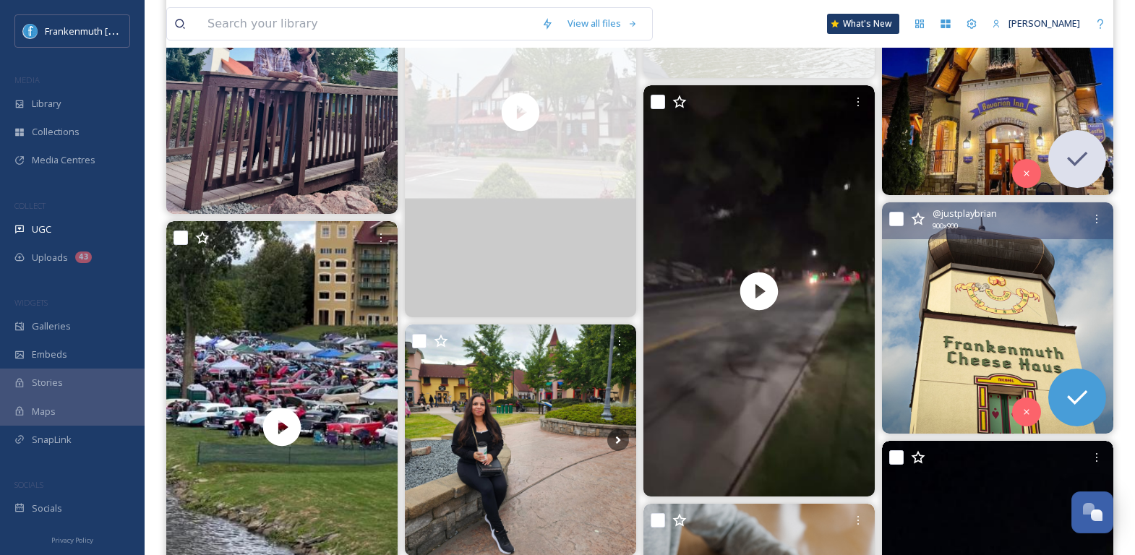
scroll to position [317, 0]
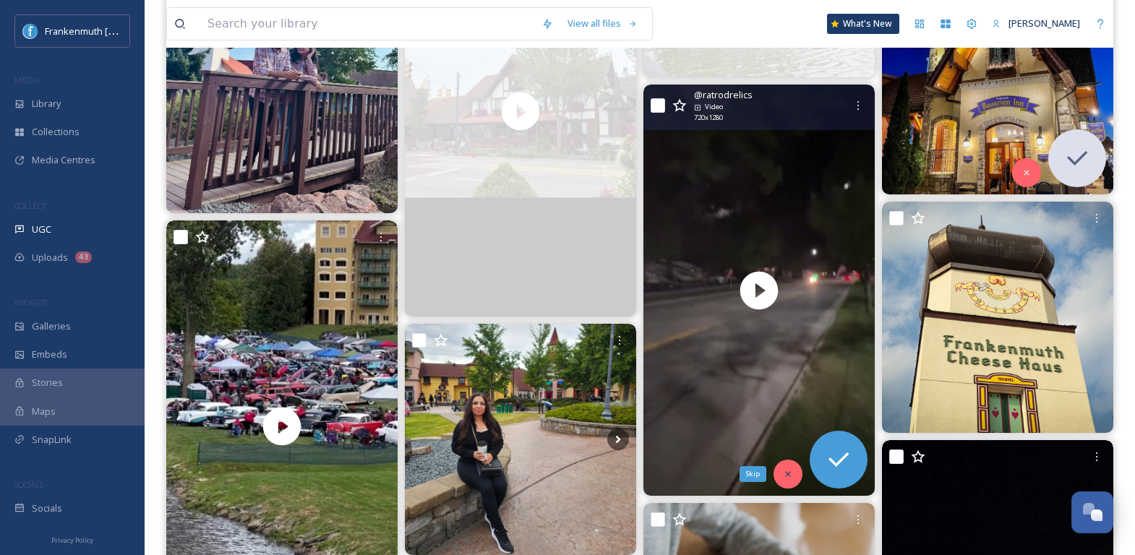
click at [795, 465] on div "Skip" at bounding box center [788, 474] width 29 height 29
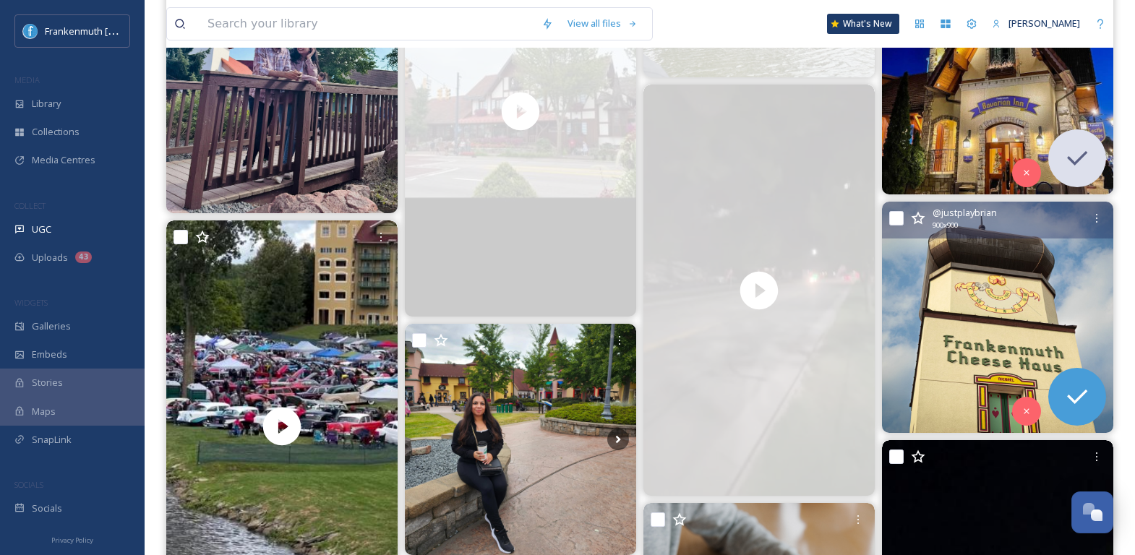
click at [1022, 329] on img at bounding box center [997, 317] width 231 height 231
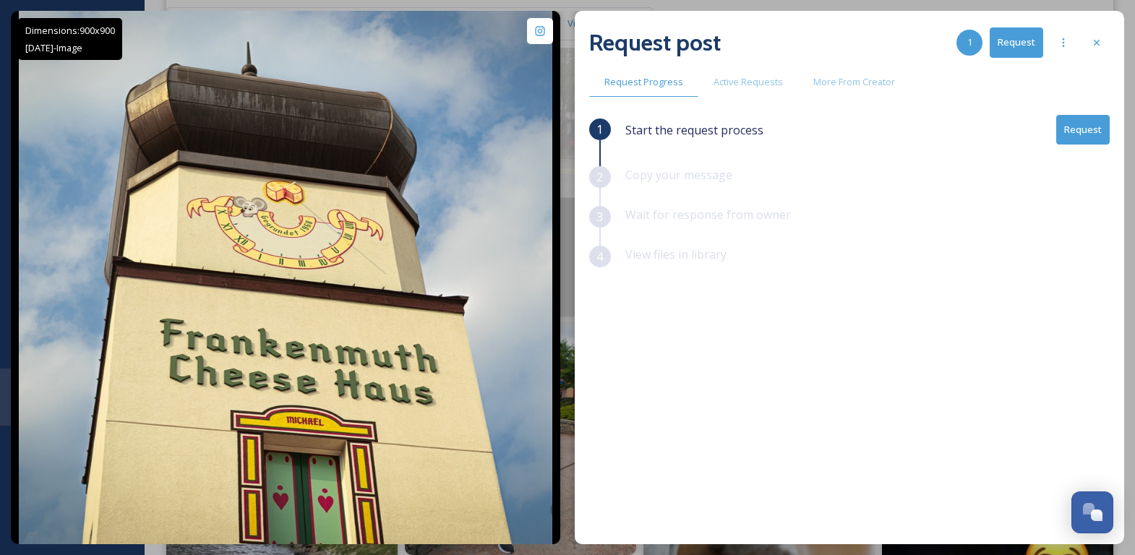
click at [1091, 122] on button "Request" at bounding box center [1084, 130] width 54 height 30
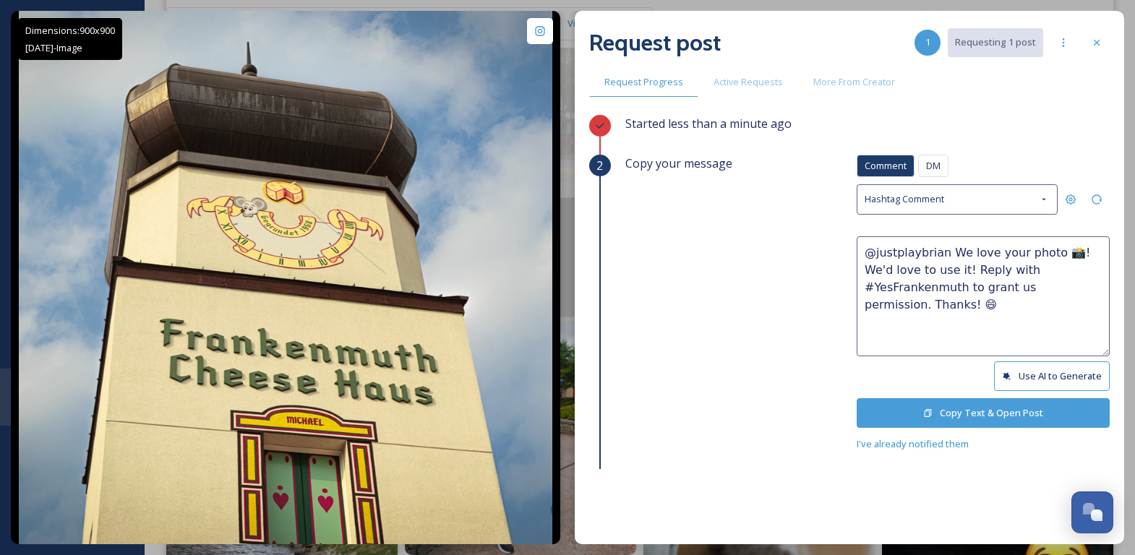
click at [1002, 411] on button "Copy Text & Open Post" at bounding box center [983, 413] width 253 height 30
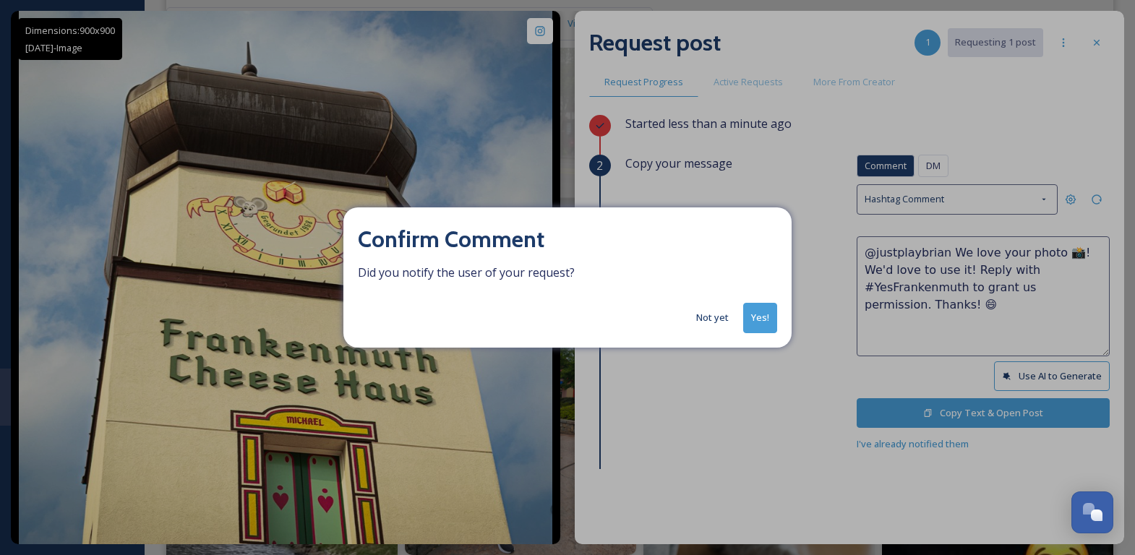
click at [764, 310] on button "Yes!" at bounding box center [760, 318] width 34 height 30
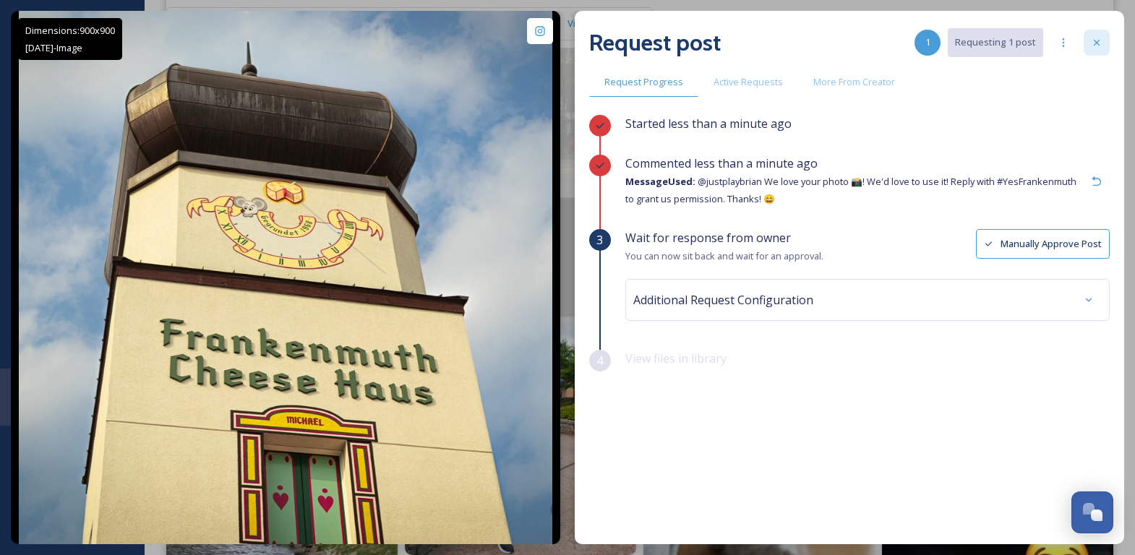
click at [1101, 44] on icon at bounding box center [1097, 43] width 12 height 12
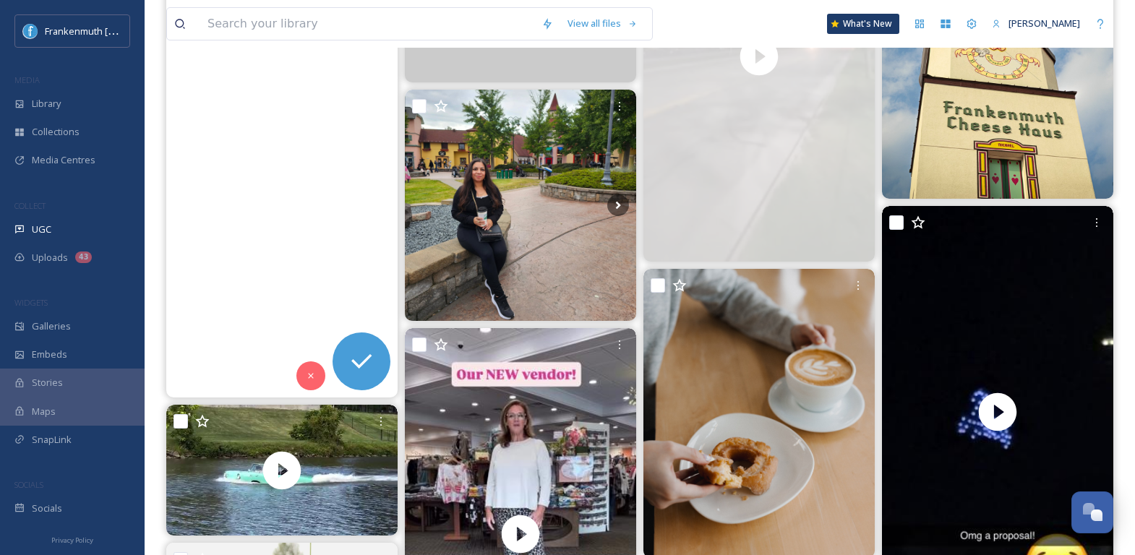
scroll to position [566, 0]
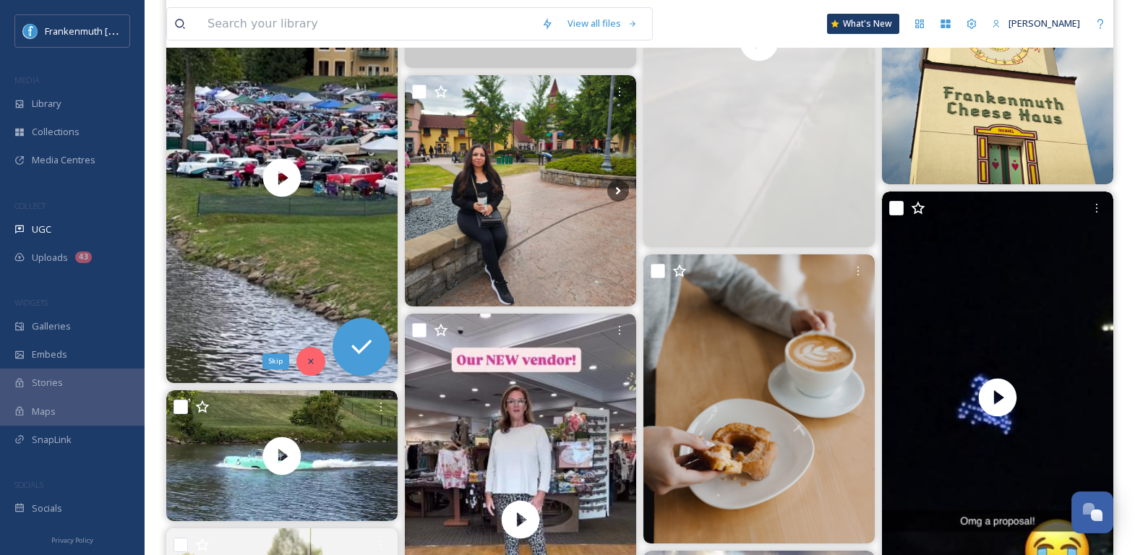
click at [309, 364] on icon at bounding box center [311, 362] width 10 height 10
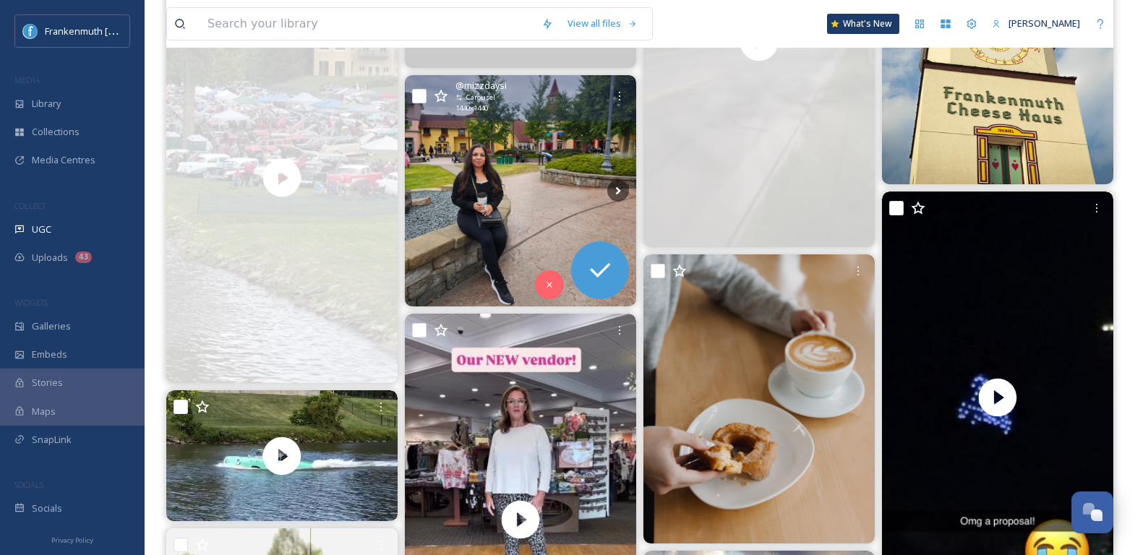
click at [513, 257] on img at bounding box center [520, 190] width 231 height 231
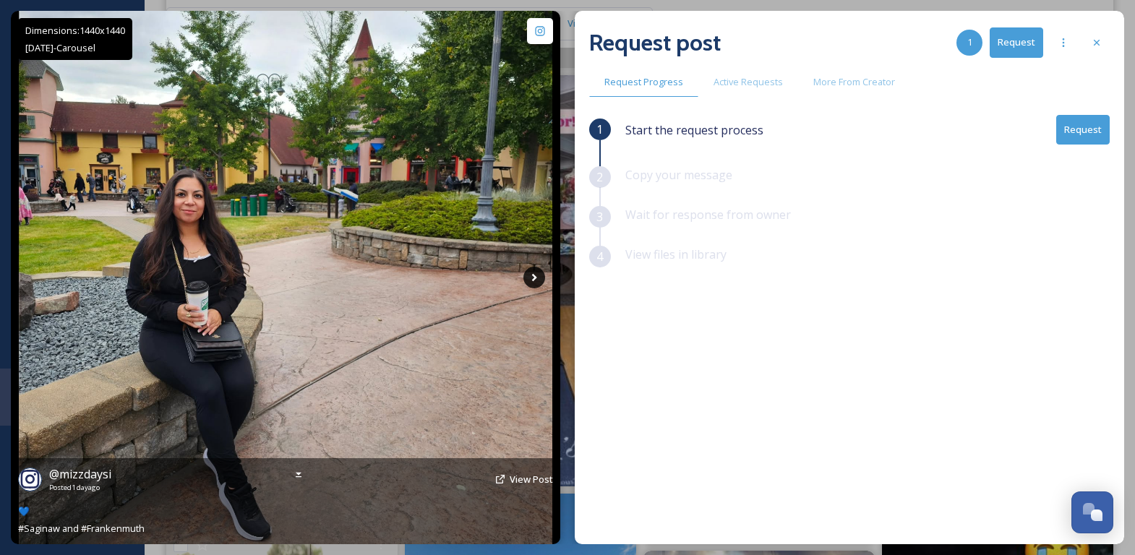
click at [540, 278] on icon at bounding box center [535, 278] width 22 height 22
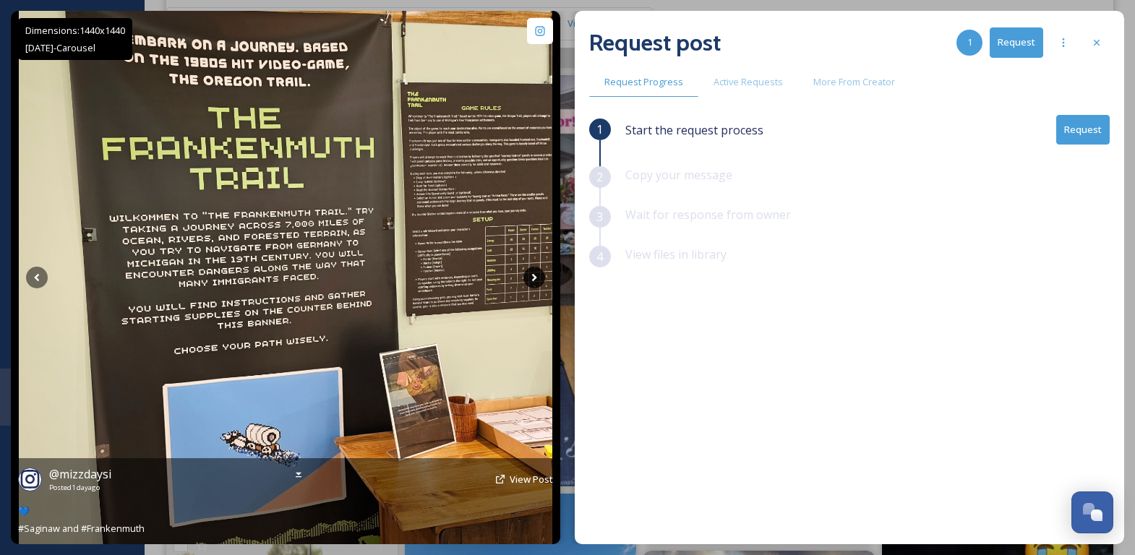
click at [540, 278] on icon at bounding box center [535, 278] width 22 height 22
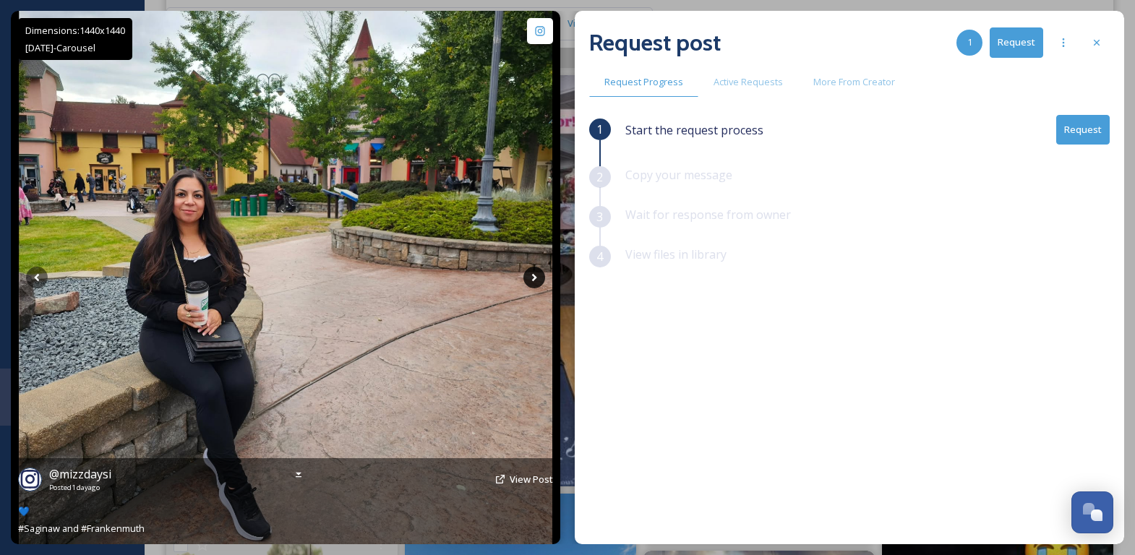
click at [540, 278] on icon at bounding box center [535, 278] width 22 height 22
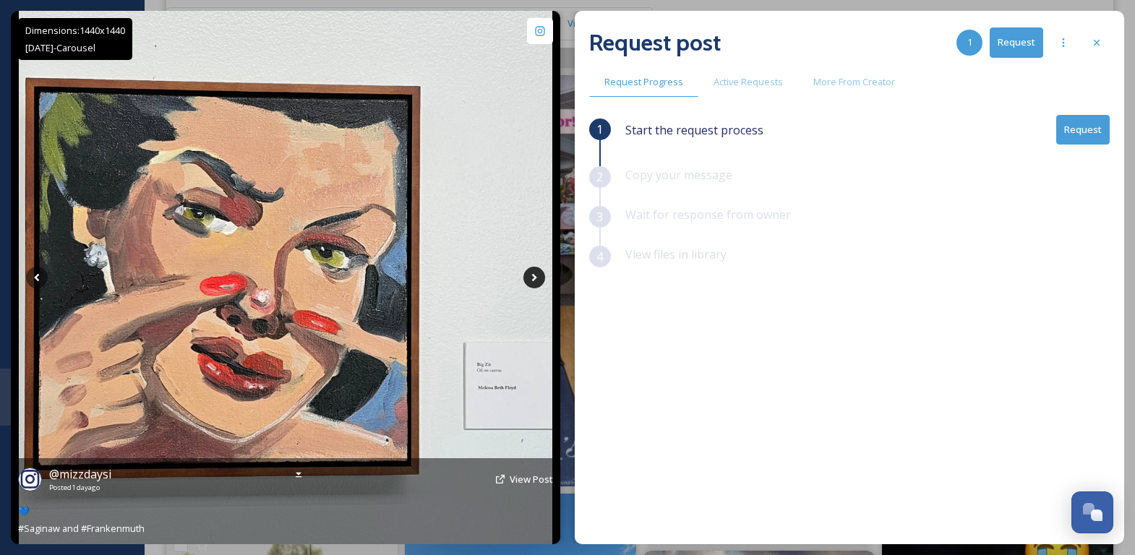
click at [540, 278] on icon at bounding box center [535, 278] width 22 height 22
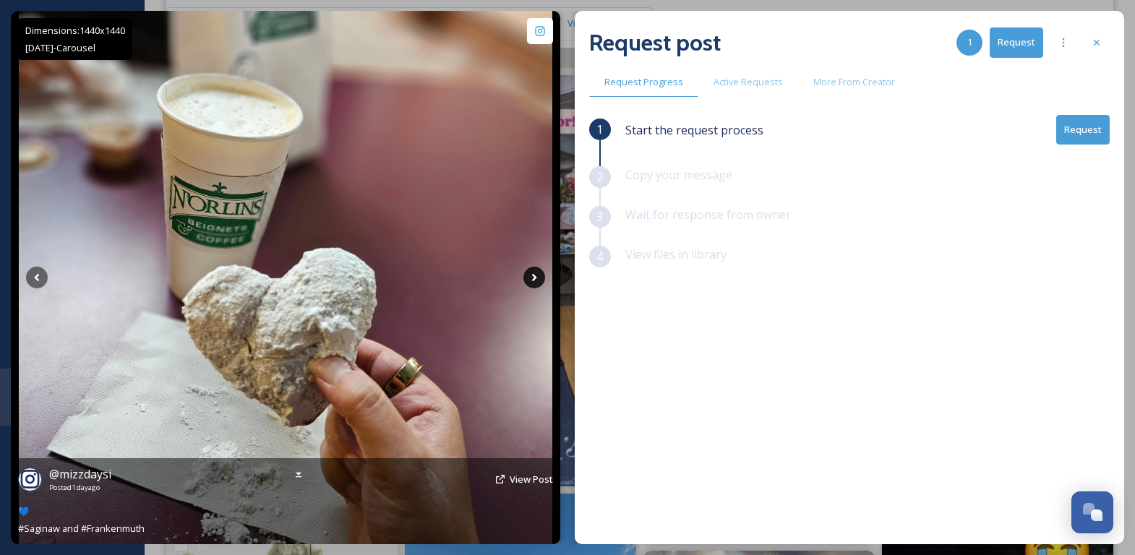
click at [534, 274] on icon at bounding box center [535, 278] width 22 height 22
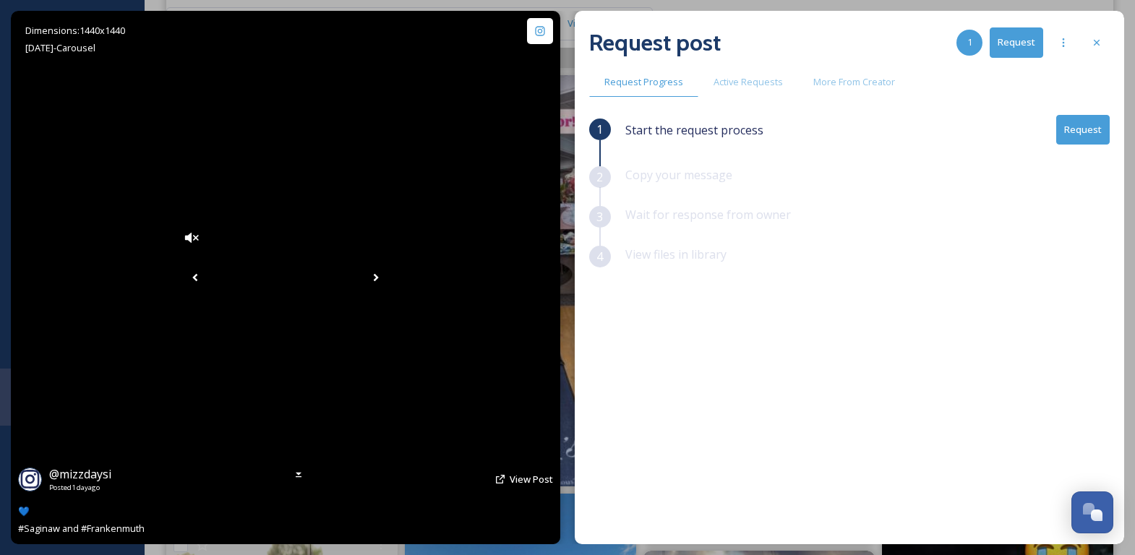
click at [184, 274] on icon at bounding box center [195, 278] width 22 height 22
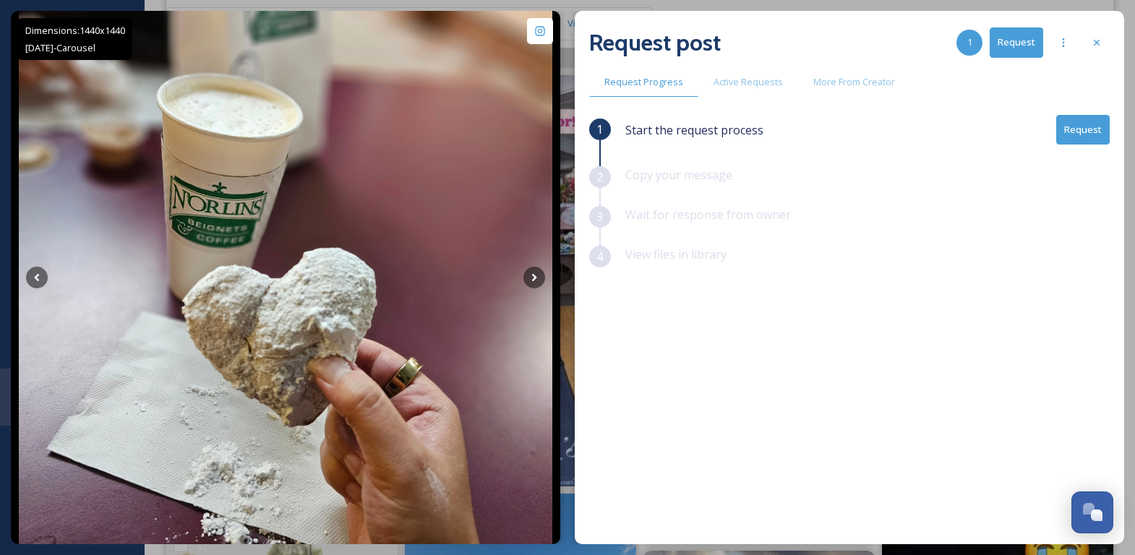
click at [1083, 142] on button "Request" at bounding box center [1084, 130] width 54 height 30
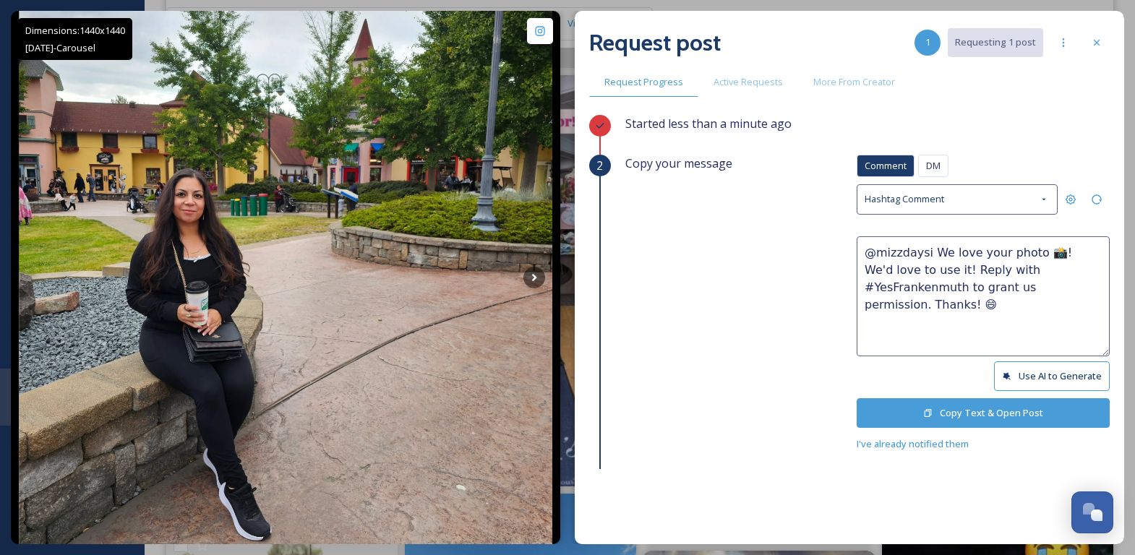
click at [1030, 256] on textarea "@mizzdaysi We love your photo 📸! We'd love to use it! Reply with #YesFrankenmut…" at bounding box center [983, 296] width 253 height 120
click at [929, 265] on textarea "@mizzdaysi We love your photos 📸! We'd love to use it! Reply with #YesFrankenmu…" at bounding box center [983, 296] width 253 height 120
type textarea "@mizzdaysi We love your photos 📸! We'd love to use them! Reply with #YesFranken…"
click at [1011, 407] on button "Copy Text & Open Post" at bounding box center [983, 413] width 253 height 30
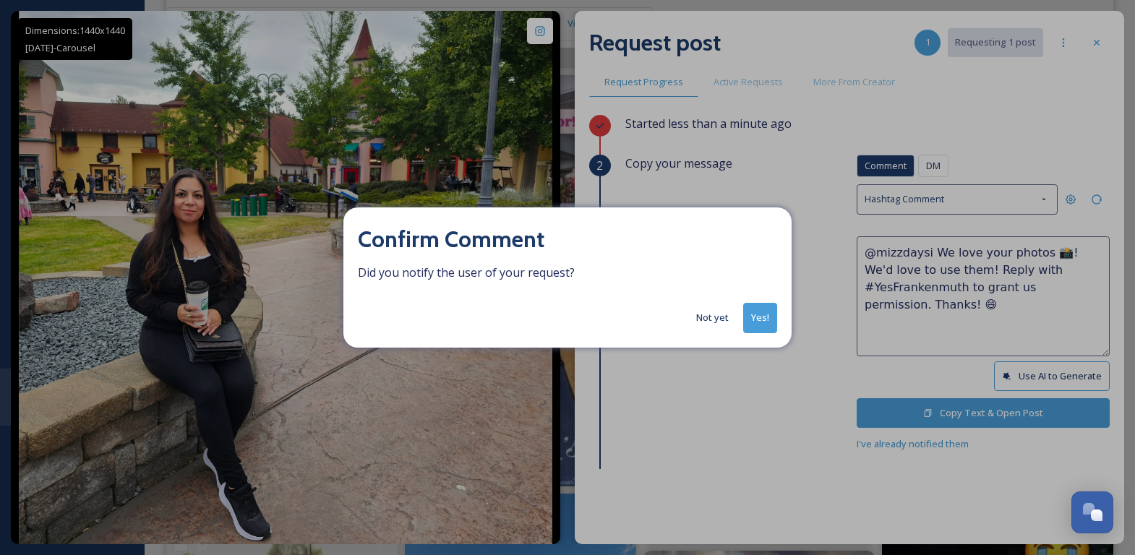
click at [777, 318] on button "Yes!" at bounding box center [760, 318] width 34 height 30
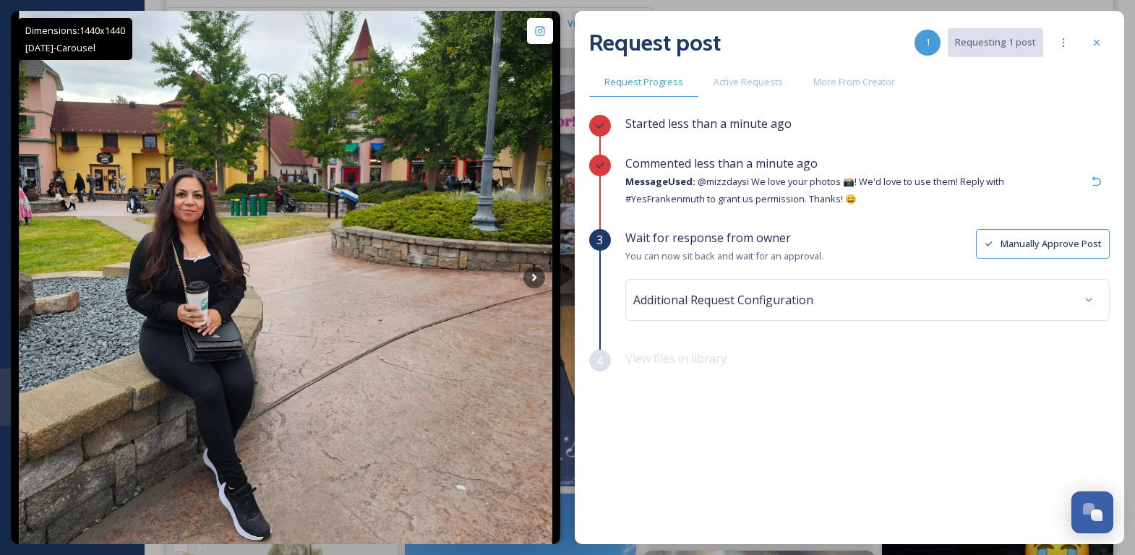
click at [1104, 56] on div "Request post 1 Requesting 1 post" at bounding box center [849, 42] width 521 height 35
click at [1101, 45] on icon at bounding box center [1097, 43] width 12 height 12
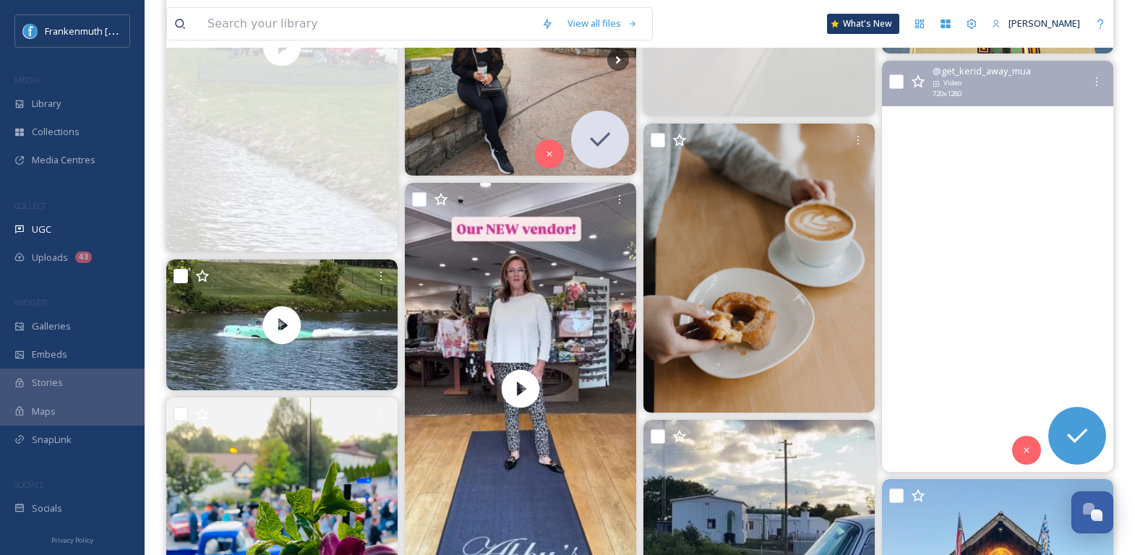
scroll to position [745, 0]
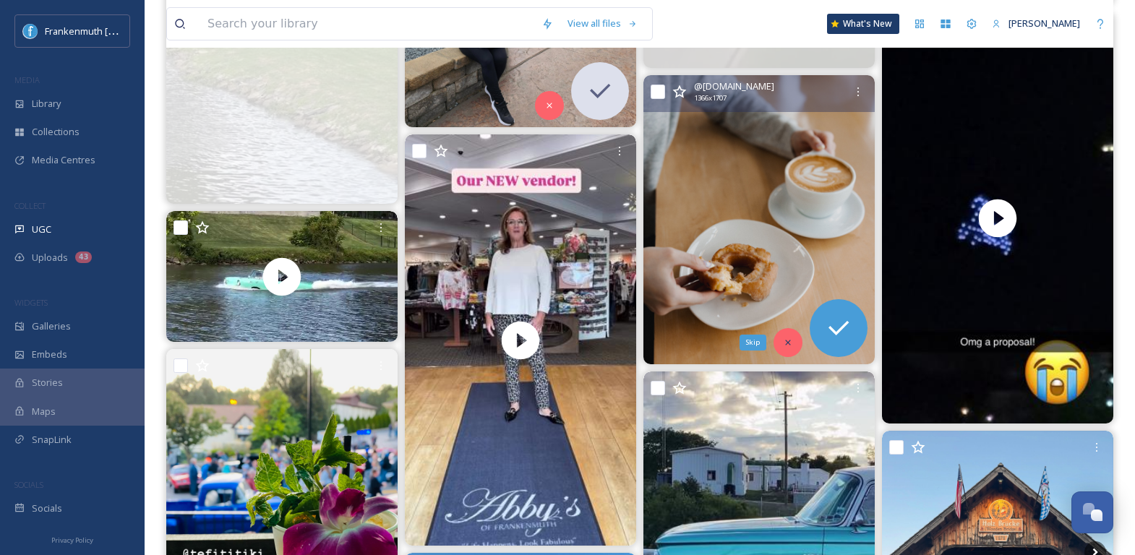
click at [785, 344] on icon at bounding box center [788, 343] width 10 height 10
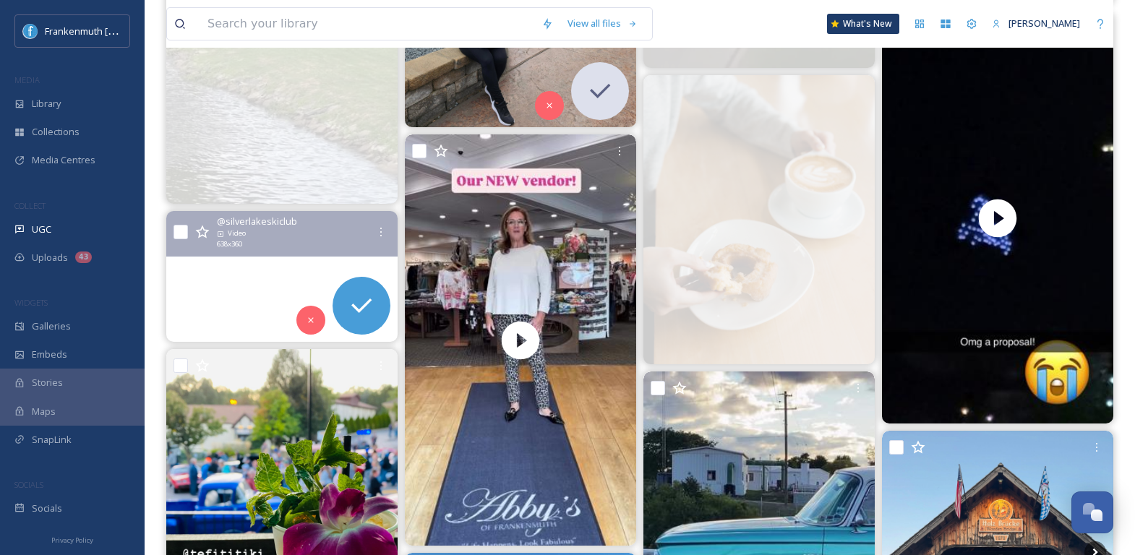
click at [294, 286] on video "Not everyone can be as cool as our member Ryder Bowles at 4 years old skiing be…" at bounding box center [281, 276] width 231 height 131
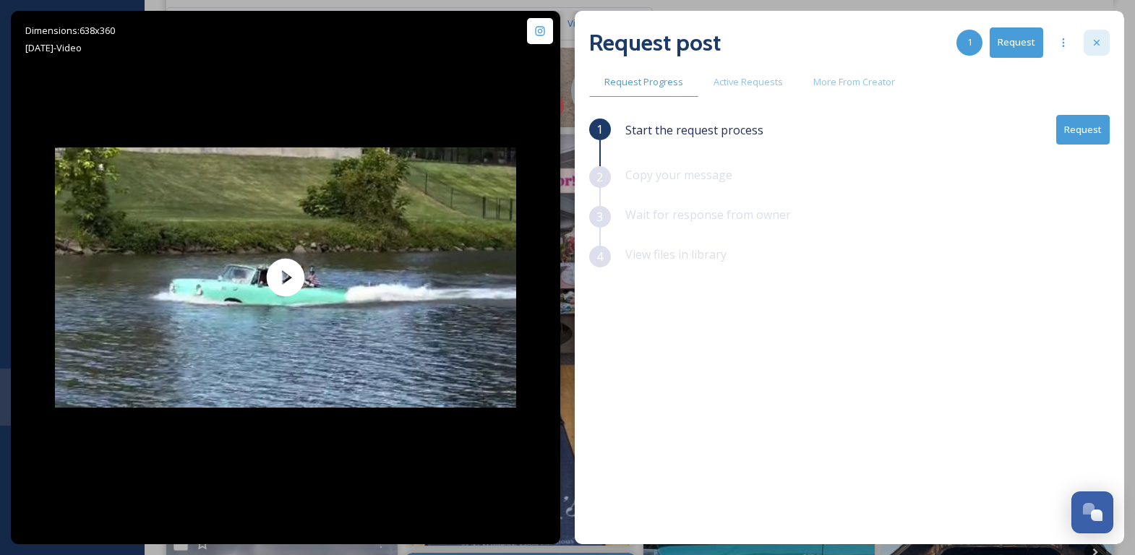
click at [1100, 43] on icon at bounding box center [1097, 43] width 12 height 12
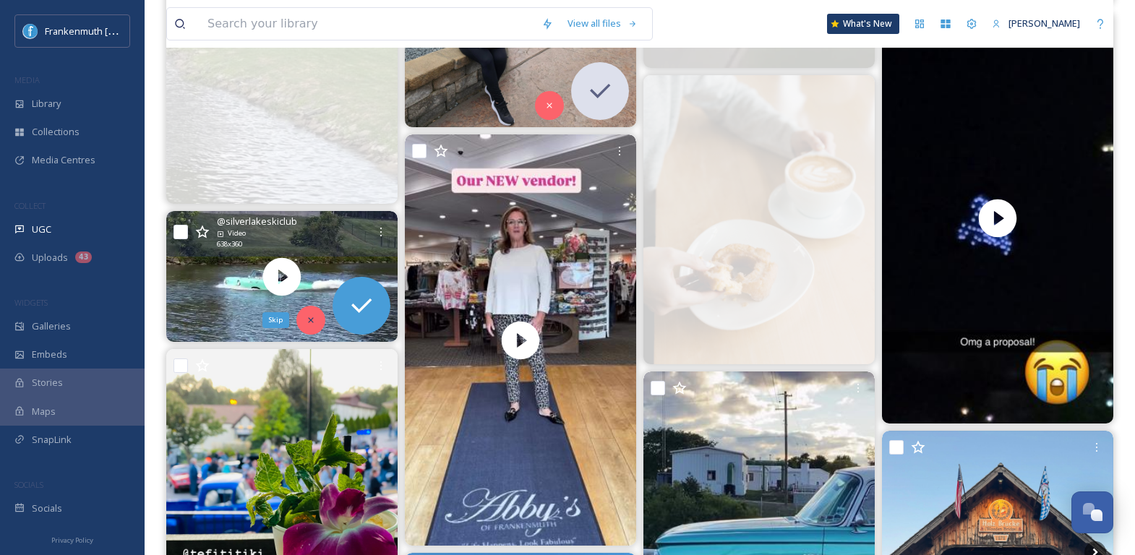
click at [313, 325] on div "Skip" at bounding box center [310, 320] width 29 height 29
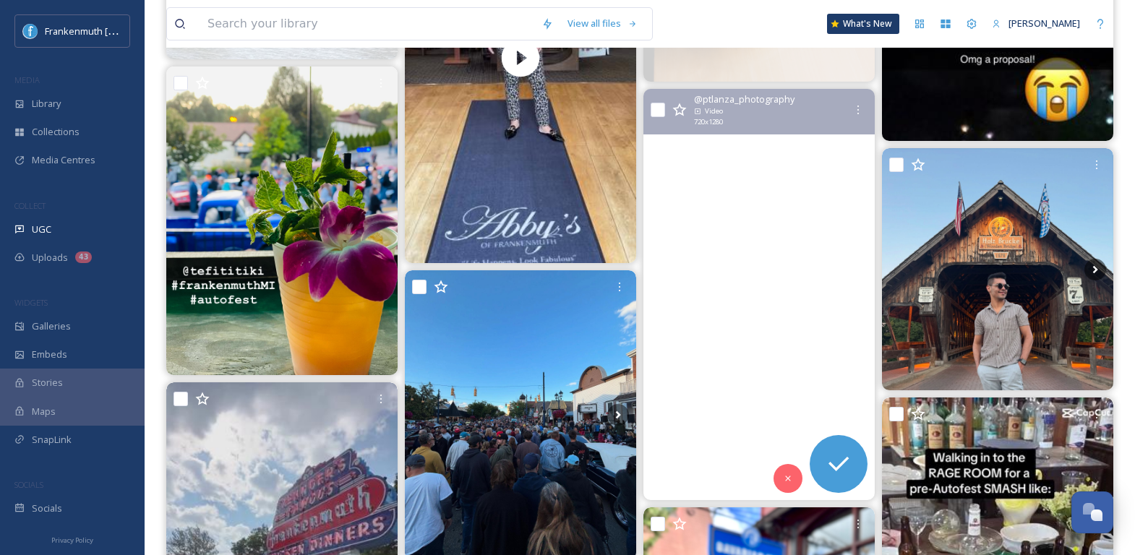
scroll to position [1028, 0]
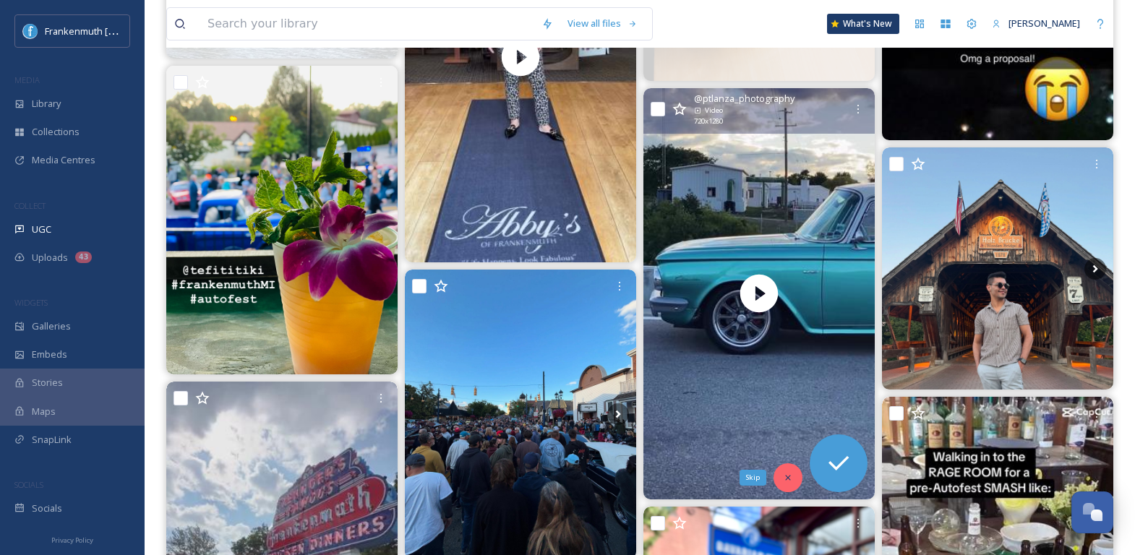
click at [791, 473] on icon at bounding box center [788, 478] width 10 height 10
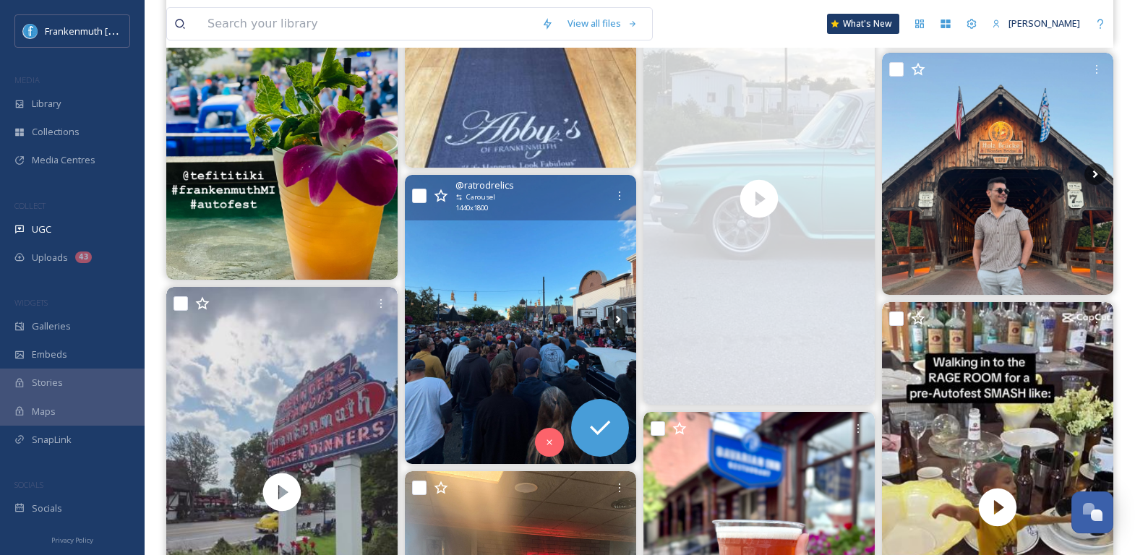
scroll to position [1124, 0]
click at [545, 342] on img at bounding box center [520, 318] width 231 height 289
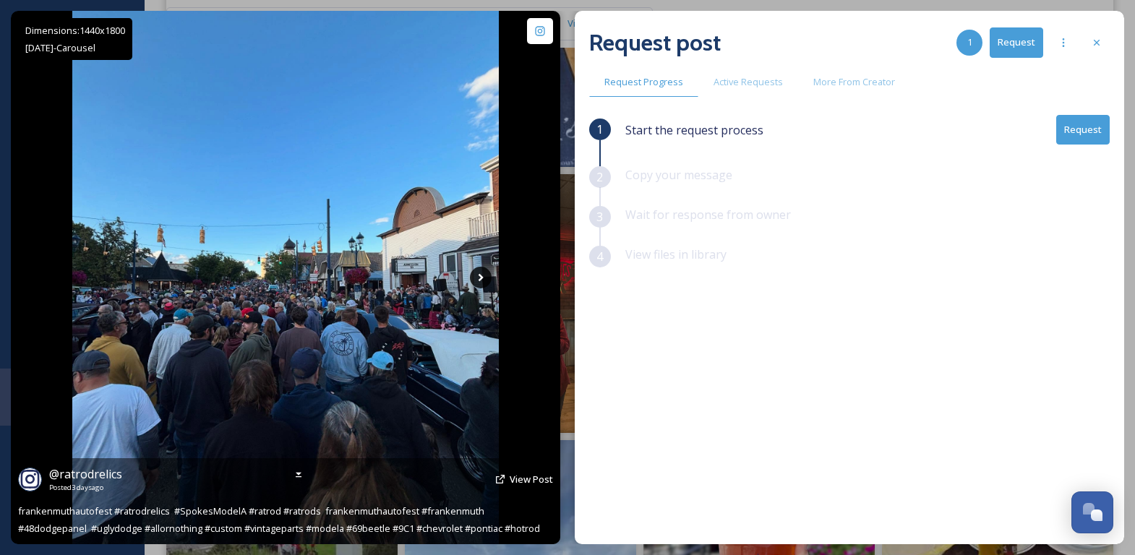
click at [489, 277] on icon at bounding box center [481, 278] width 22 height 22
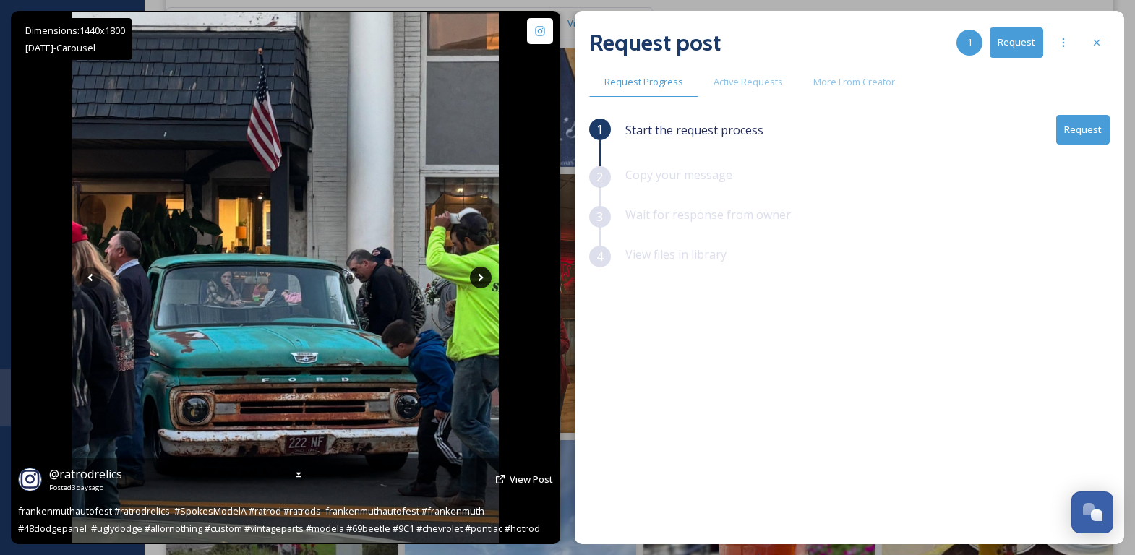
click at [483, 275] on icon at bounding box center [481, 278] width 22 height 22
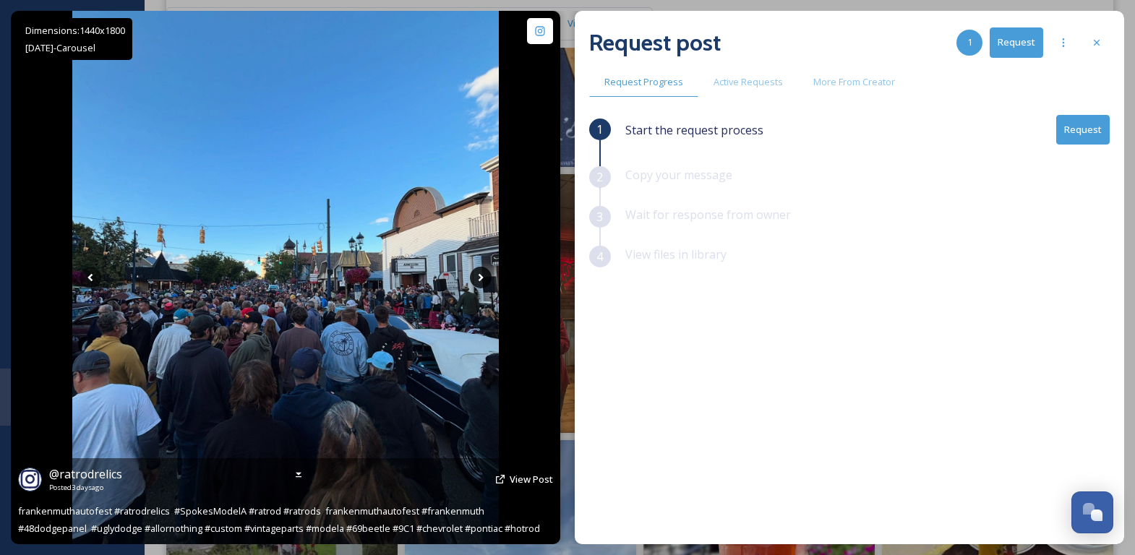
click at [476, 270] on icon at bounding box center [481, 278] width 22 height 22
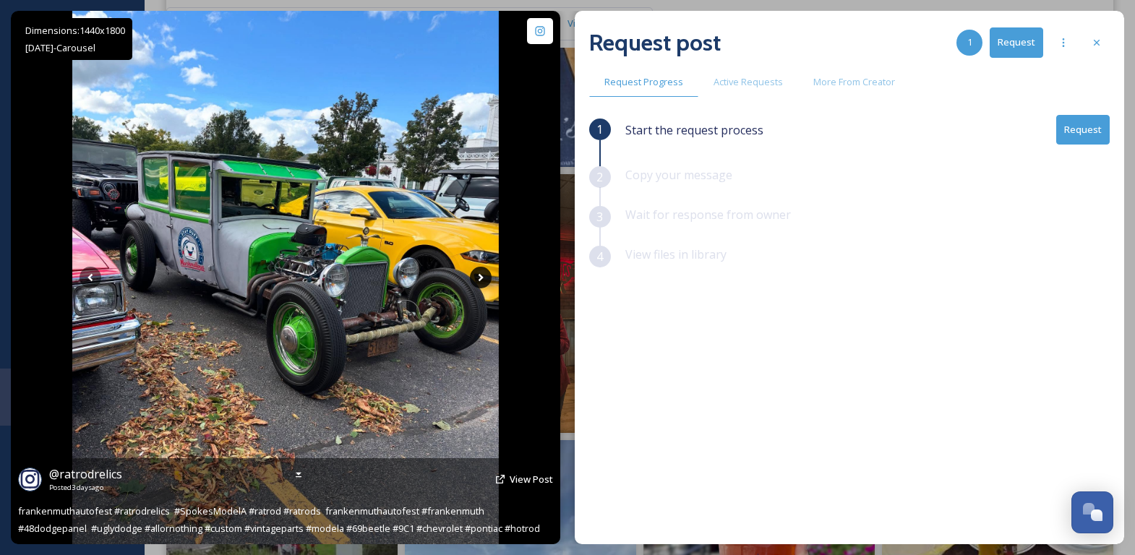
click at [477, 272] on icon at bounding box center [481, 278] width 22 height 22
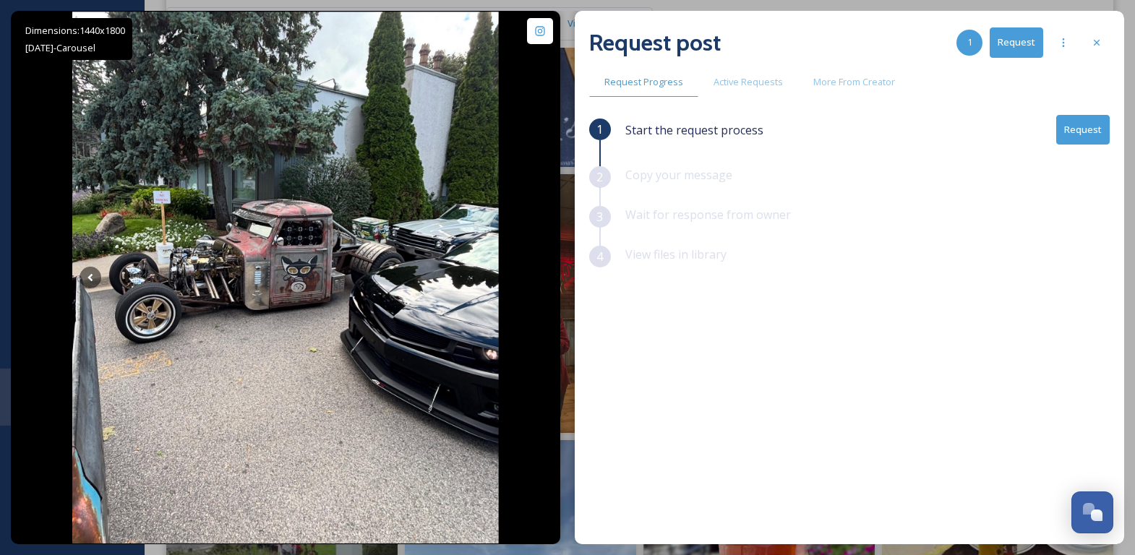
click at [1085, 135] on button "Request" at bounding box center [1084, 130] width 54 height 30
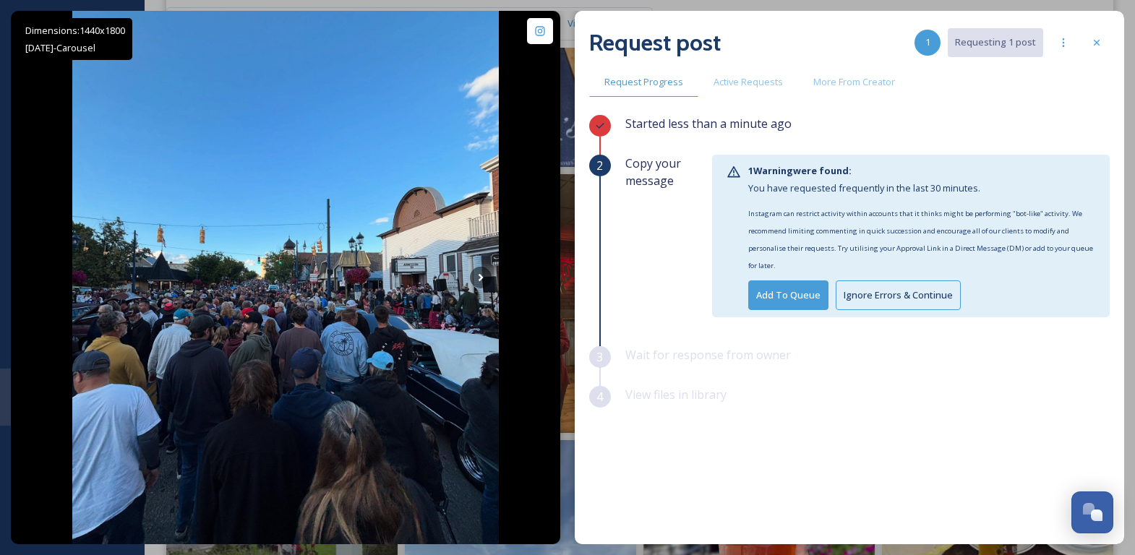
click at [897, 285] on button "Ignore Errors & Continue" at bounding box center [898, 296] width 125 height 30
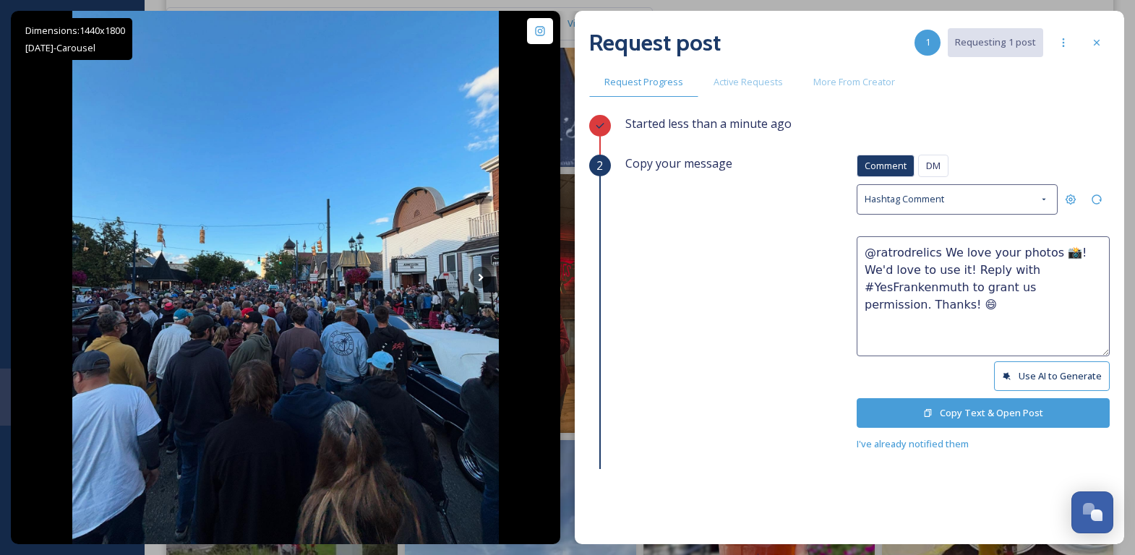
click at [930, 268] on textarea "@ratrodrelics We love your photos 📸! We'd love to use it! Reply with #YesFranke…" at bounding box center [983, 296] width 253 height 120
type textarea "@ratrodrelics We love your photos 📸! We'd love to use them! Reply with #YesFran…"
click at [981, 405] on button "Copy Text & Open Post" at bounding box center [983, 413] width 253 height 30
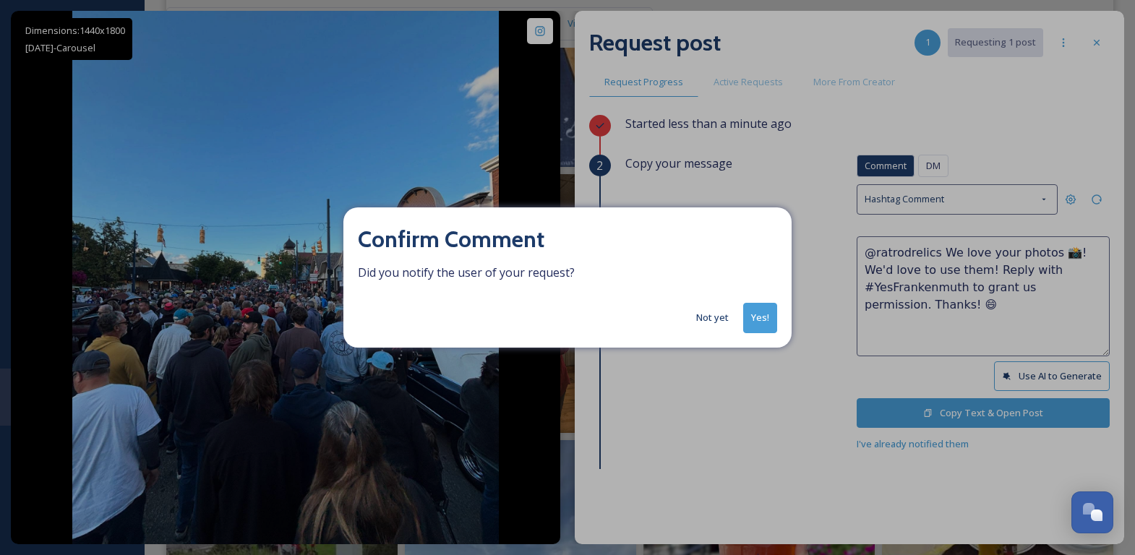
click at [751, 317] on button "Yes!" at bounding box center [760, 318] width 34 height 30
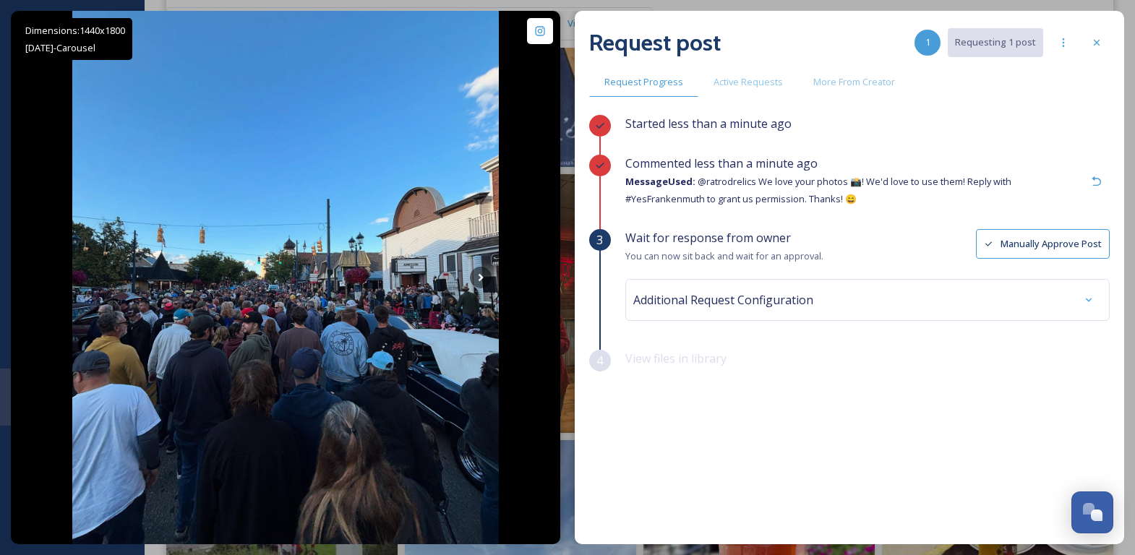
click at [1106, 65] on div "Request post 1 Requesting 1 post Request Progress Active Requests More From Cre…" at bounding box center [850, 278] width 550 height 534
click at [1104, 51] on div at bounding box center [1097, 43] width 26 height 26
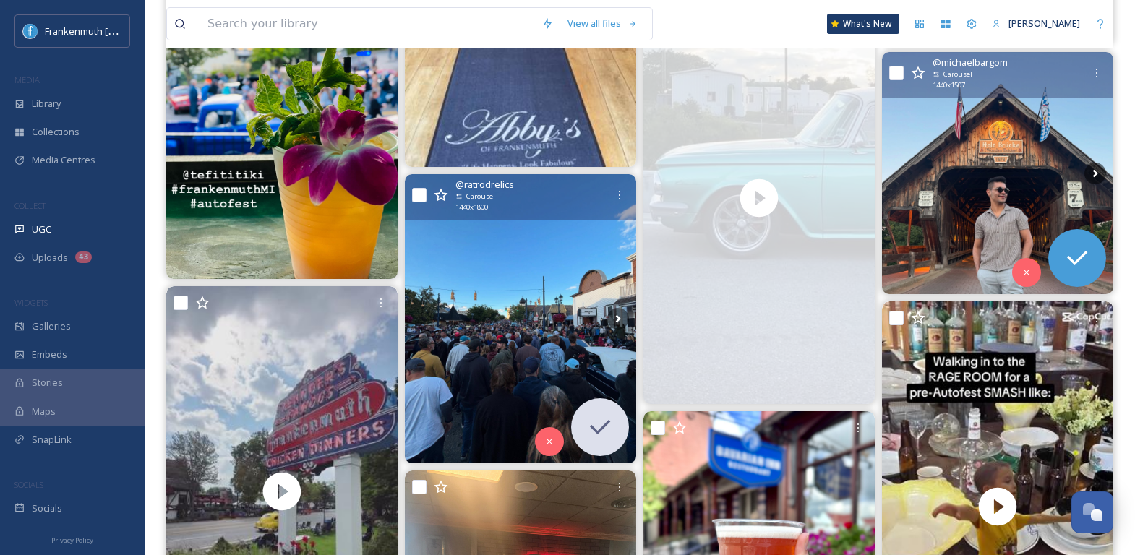
click at [1027, 180] on img at bounding box center [997, 173] width 231 height 242
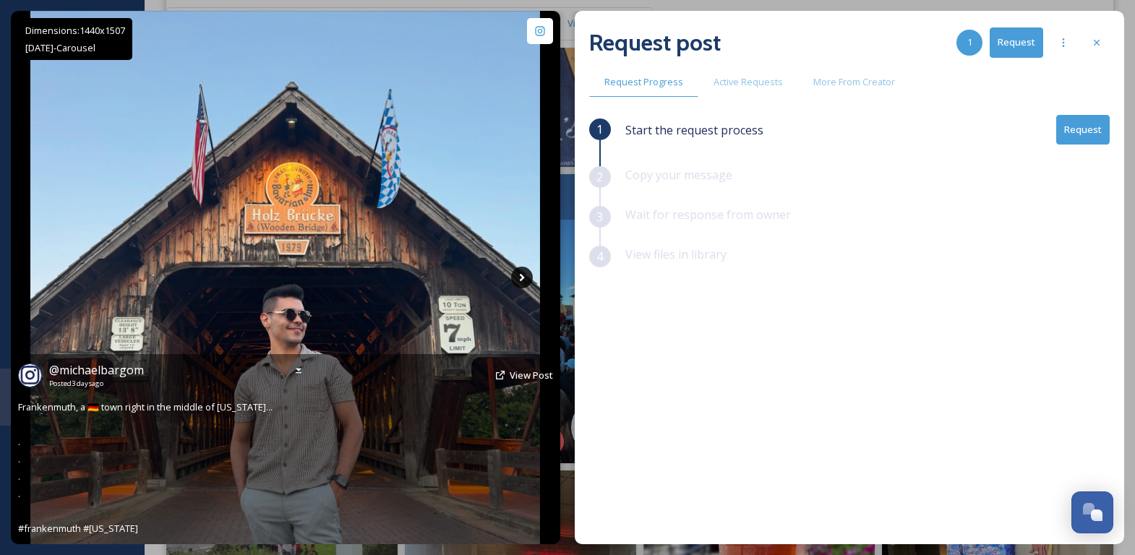
click at [529, 268] on icon at bounding box center [522, 278] width 22 height 22
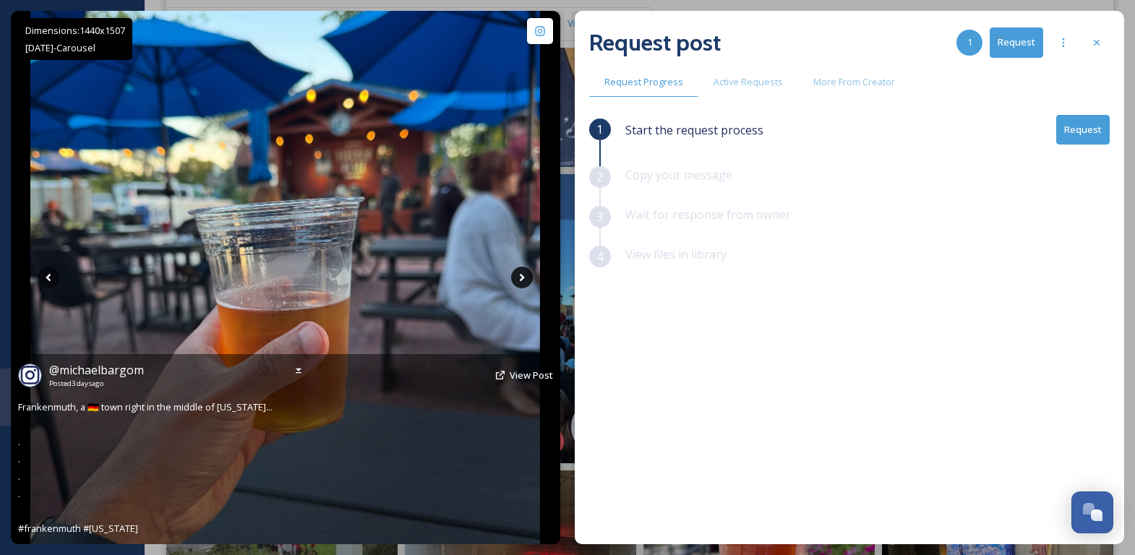
click at [521, 276] on icon at bounding box center [522, 278] width 22 height 22
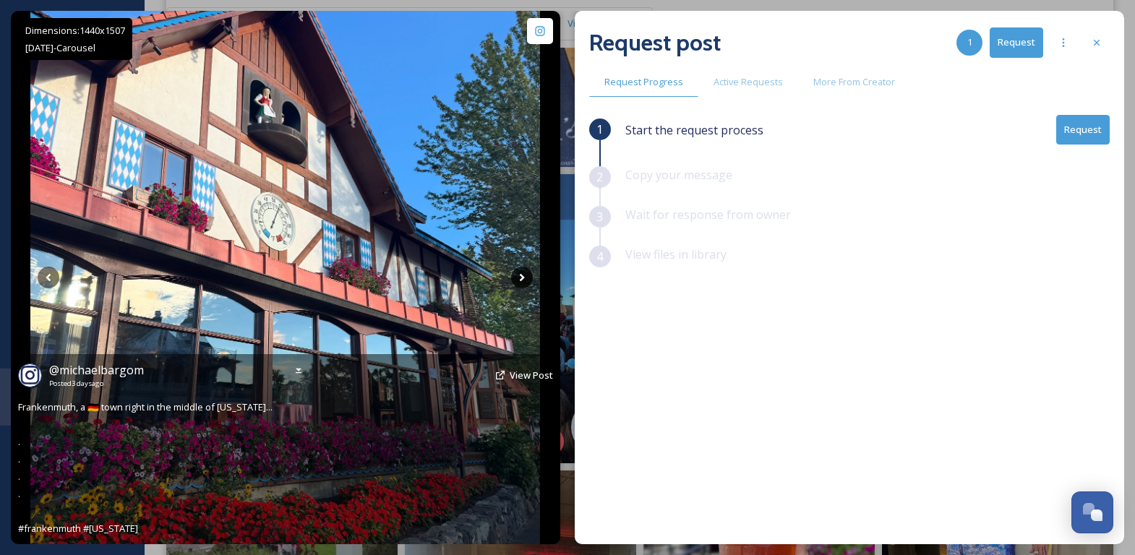
click at [521, 276] on icon at bounding box center [522, 278] width 22 height 22
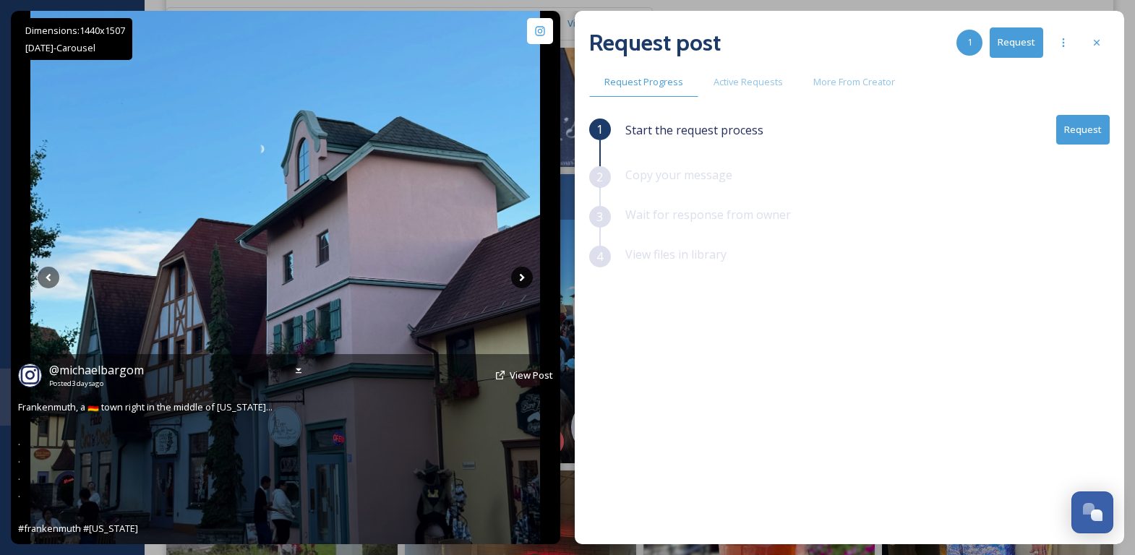
click at [521, 276] on icon at bounding box center [522, 278] width 22 height 22
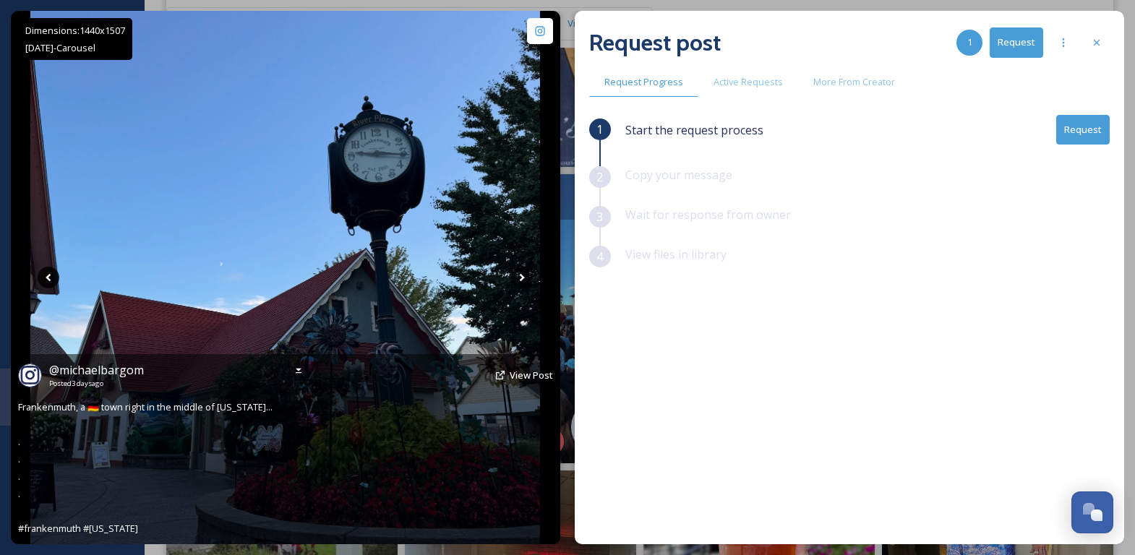
click at [46, 278] on icon at bounding box center [49, 278] width 22 height 22
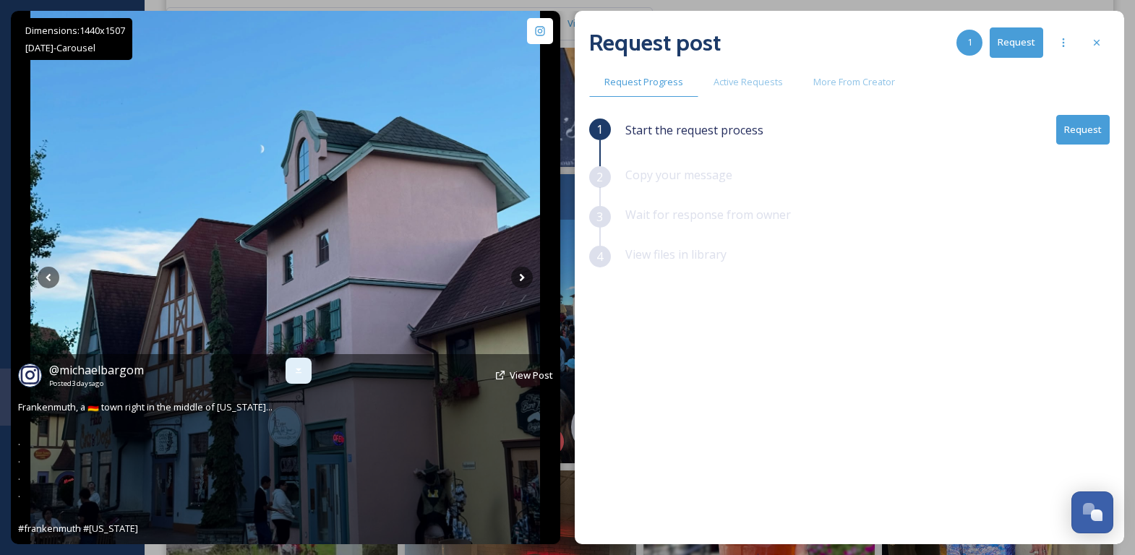
click at [297, 367] on icon at bounding box center [299, 371] width 12 height 12
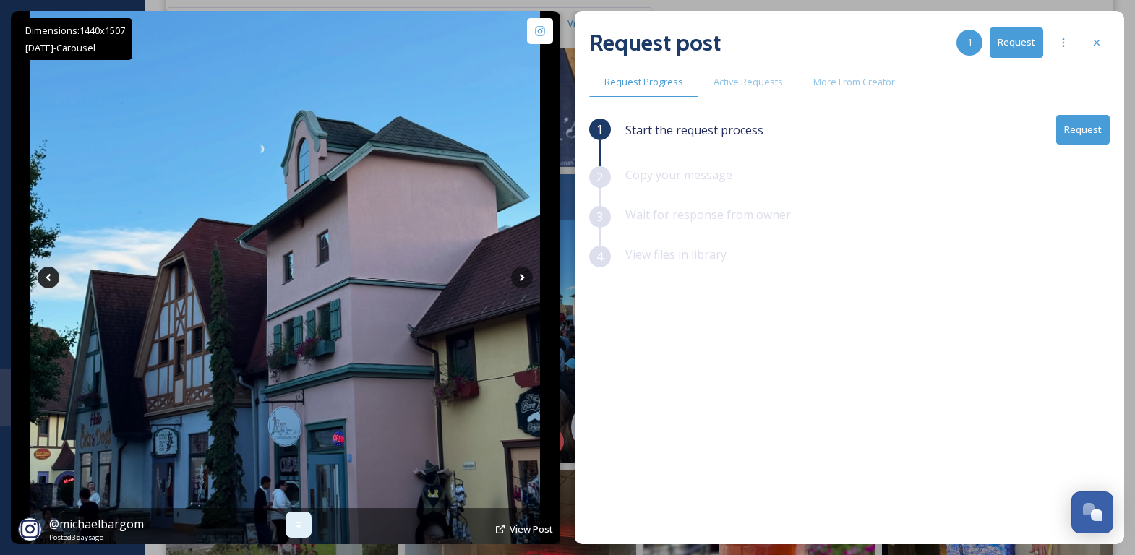
click at [52, 270] on icon at bounding box center [49, 278] width 22 height 22
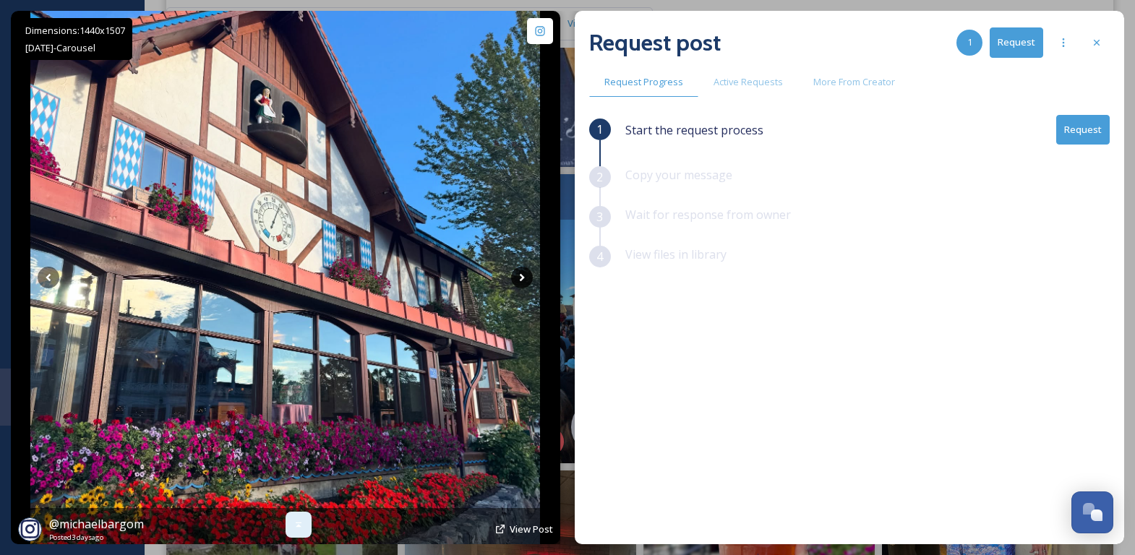
click at [521, 282] on icon at bounding box center [522, 278] width 22 height 22
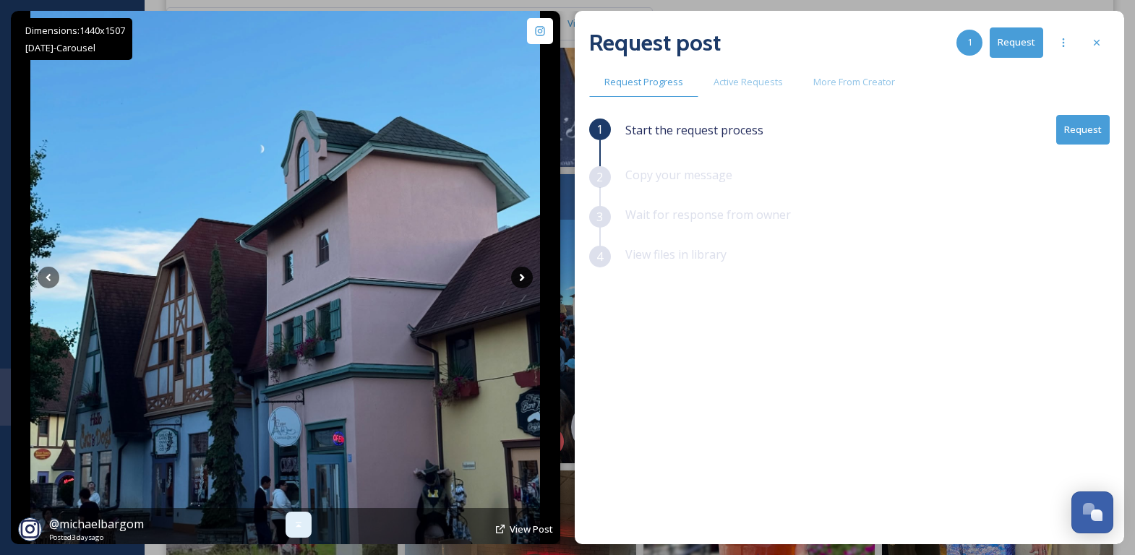
click at [521, 282] on icon at bounding box center [522, 278] width 22 height 22
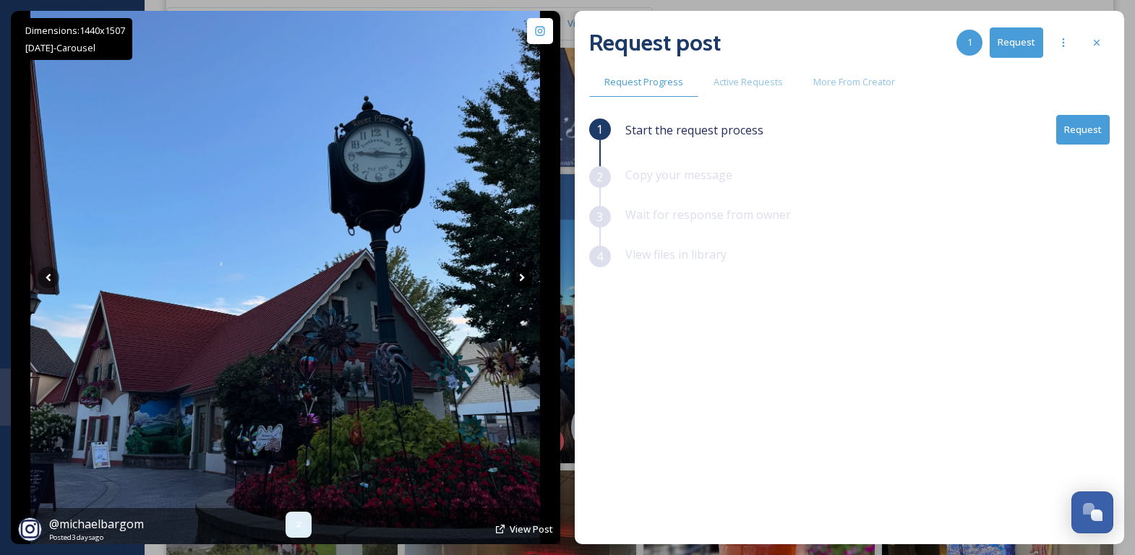
click at [521, 282] on icon at bounding box center [522, 278] width 22 height 22
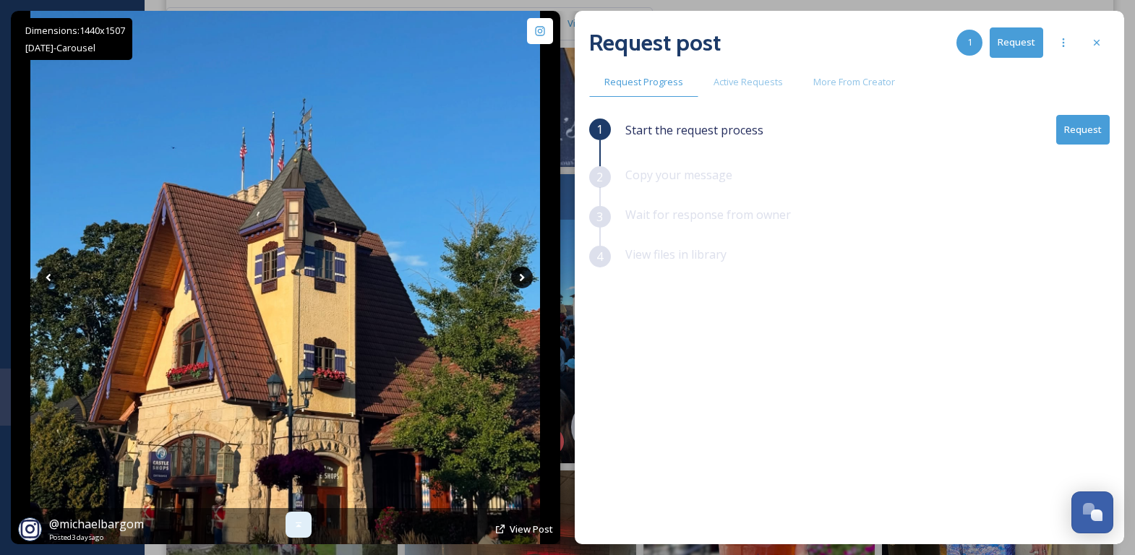
click at [521, 282] on icon at bounding box center [522, 278] width 22 height 22
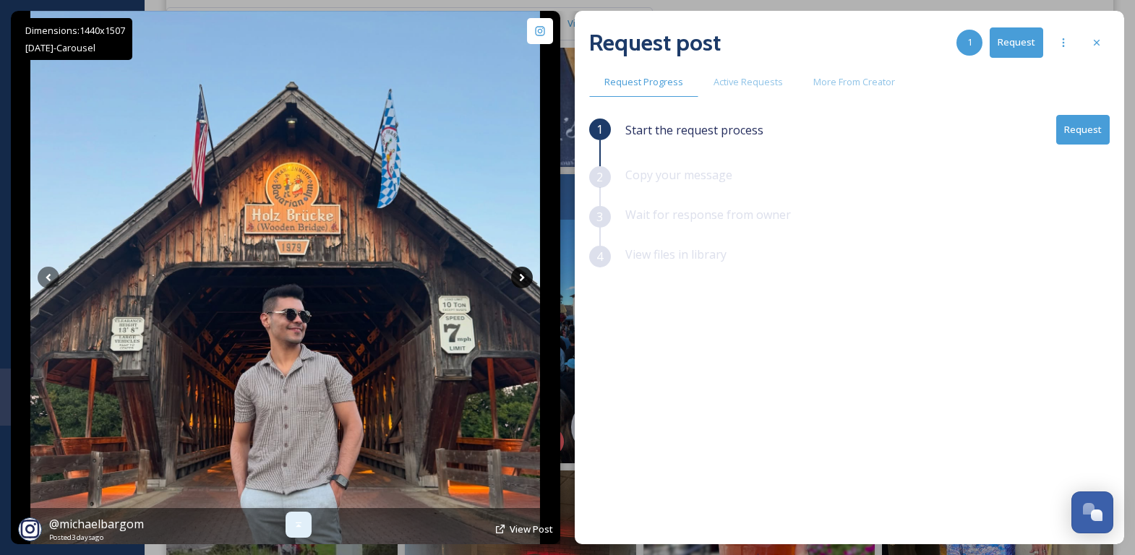
click at [521, 282] on icon at bounding box center [522, 278] width 22 height 22
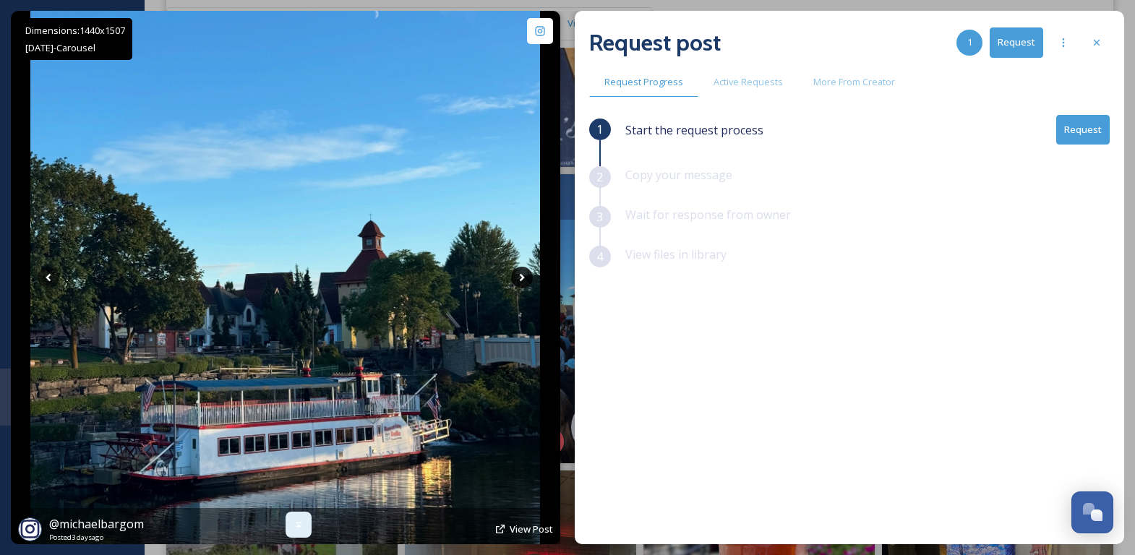
click at [521, 282] on icon at bounding box center [522, 278] width 22 height 22
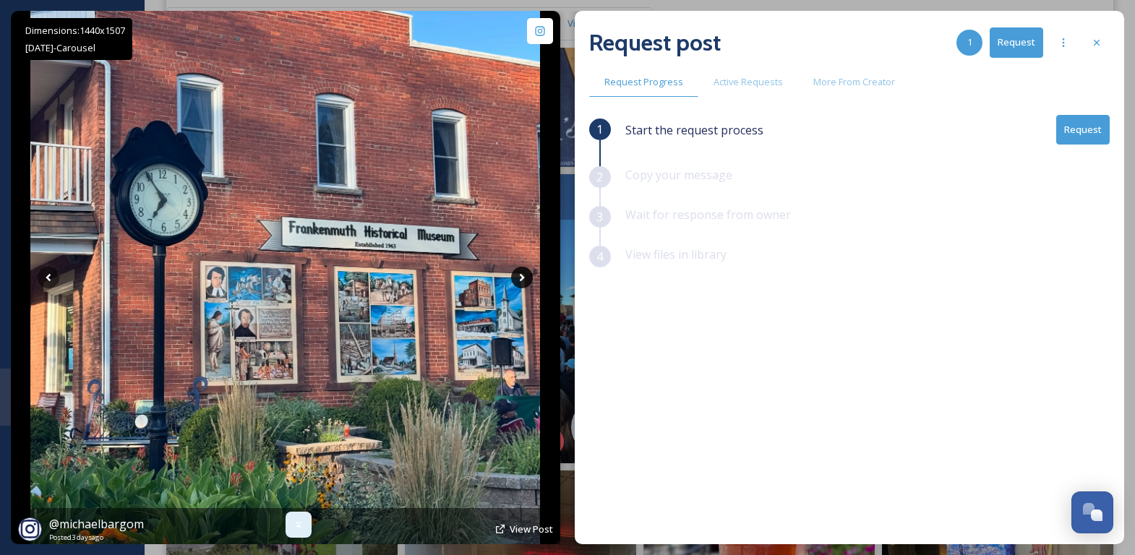
click at [521, 282] on icon at bounding box center [522, 278] width 22 height 22
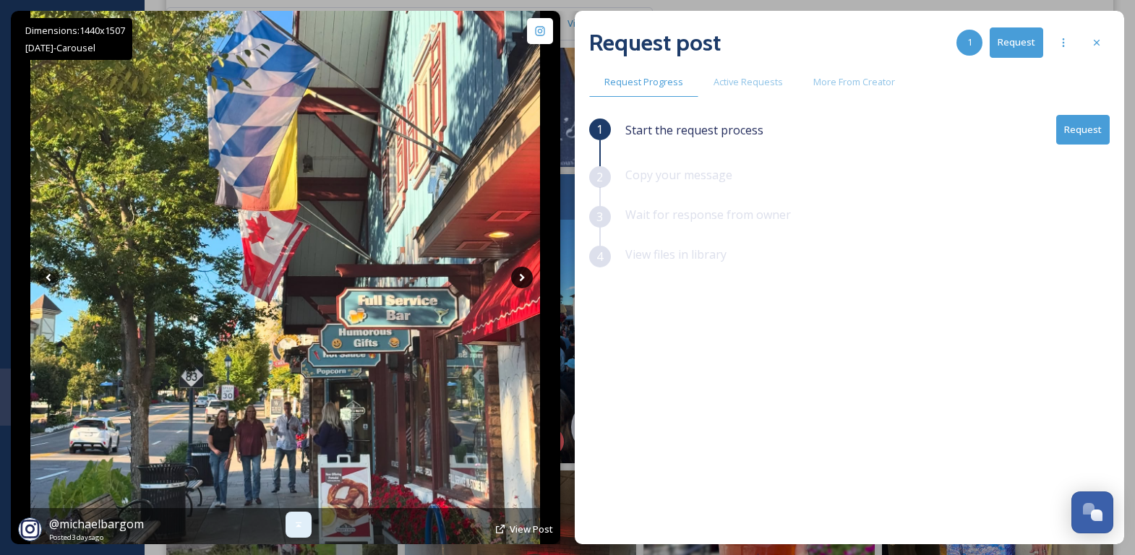
click at [521, 282] on icon at bounding box center [522, 278] width 22 height 22
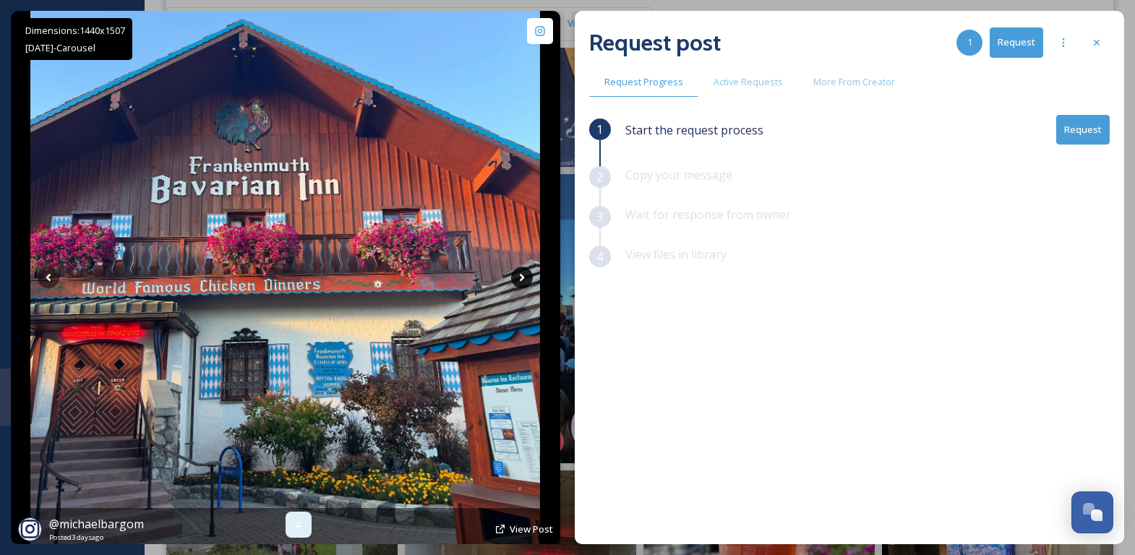
click at [521, 282] on icon at bounding box center [522, 278] width 22 height 22
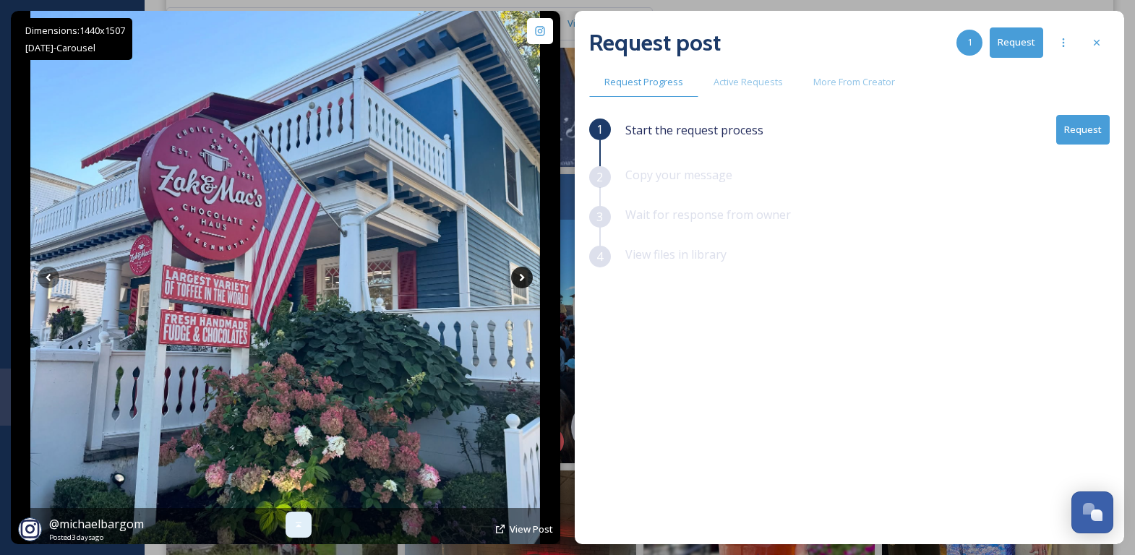
click at [521, 282] on icon at bounding box center [522, 278] width 22 height 22
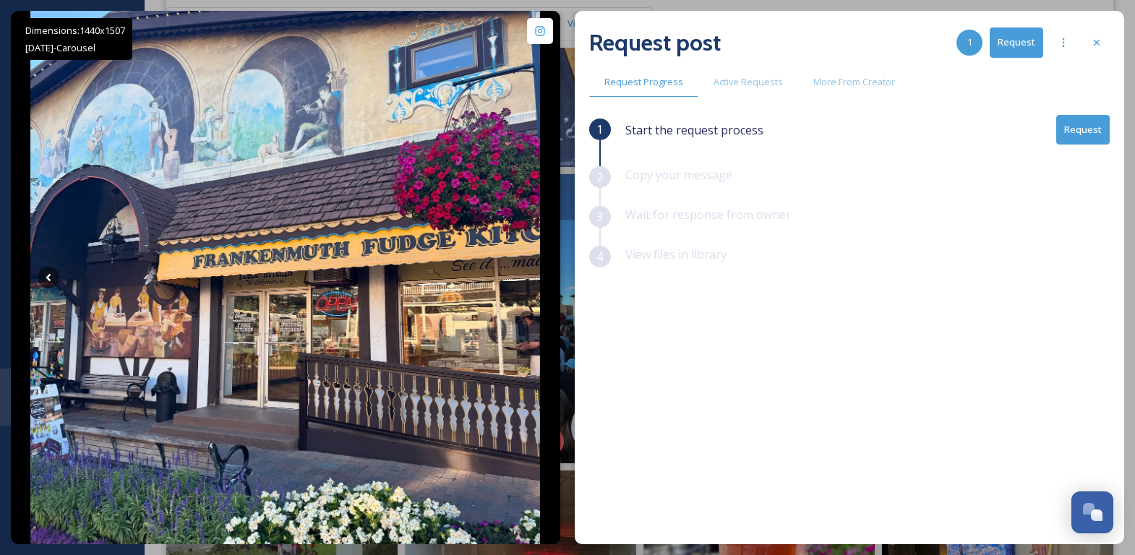
click at [1066, 134] on button "Request" at bounding box center [1084, 130] width 54 height 30
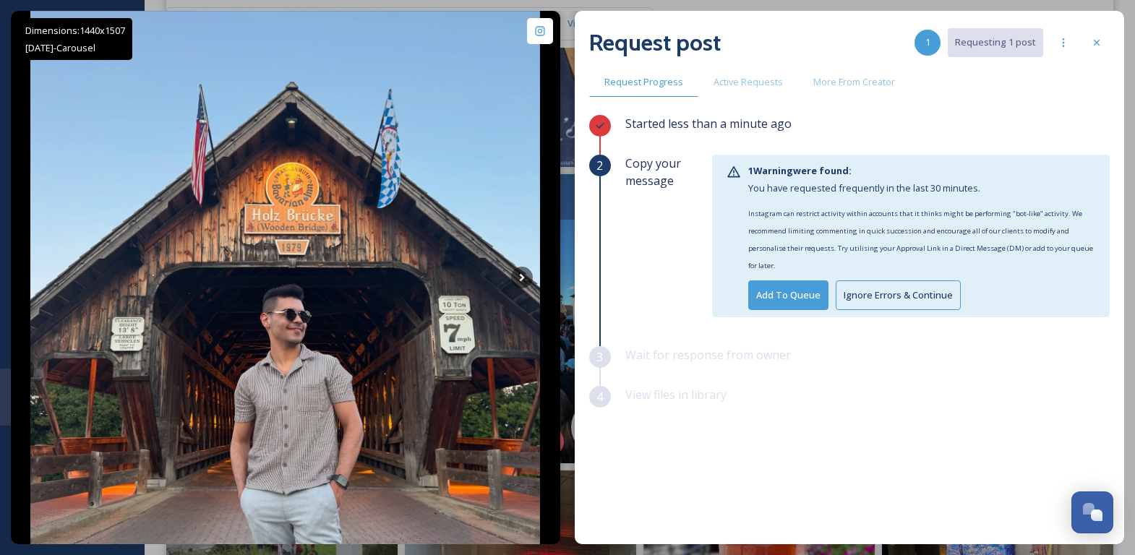
click at [889, 302] on button "Ignore Errors & Continue" at bounding box center [898, 296] width 125 height 30
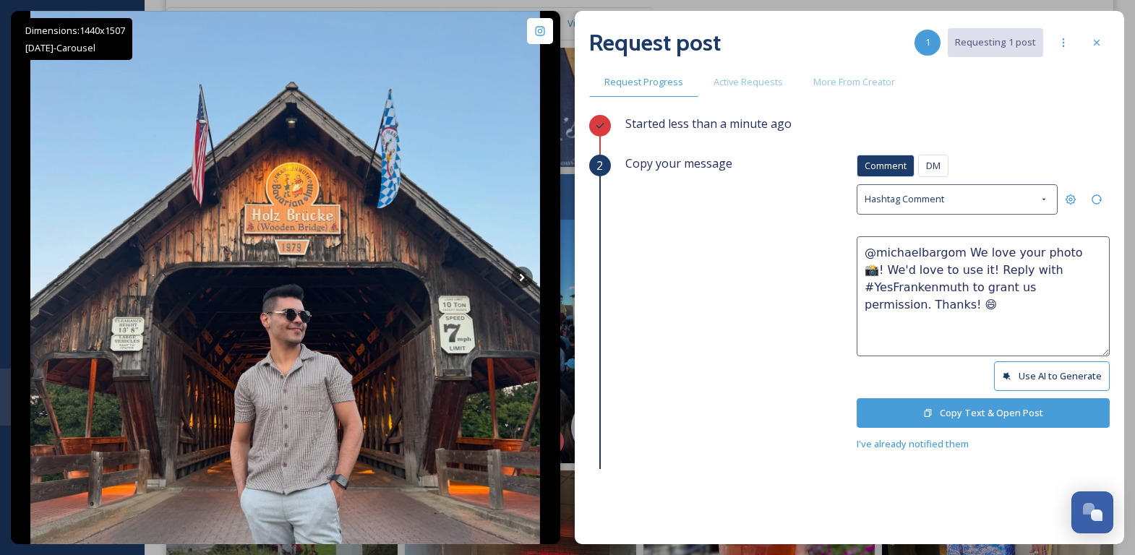
click at [1061, 250] on textarea "@michaelbargom We love your photo 📸! We'd love to use it! Reply with #YesFranke…" at bounding box center [983, 296] width 253 height 120
click at [960, 268] on textarea "@michaelbargom We love your photos 📸! We'd love to use it! Reply with #YesFrank…" at bounding box center [983, 296] width 253 height 120
type textarea "@michaelbargom We love your photos 📸! We'd love to use them! Reply with #YesFra…"
click at [968, 422] on button "Copy Text & Open Post" at bounding box center [983, 413] width 253 height 30
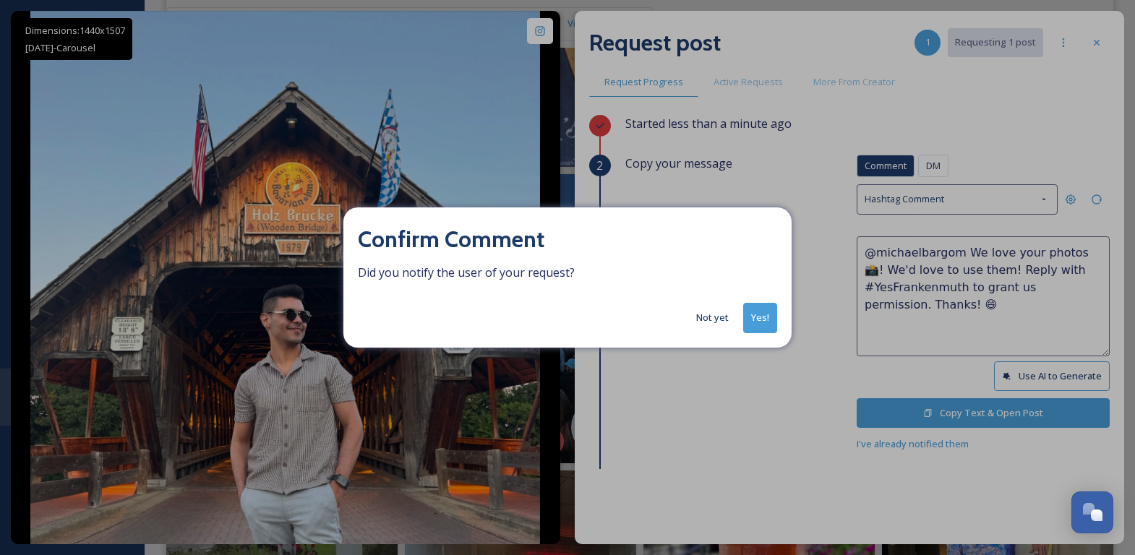
click at [759, 310] on button "Yes!" at bounding box center [760, 318] width 34 height 30
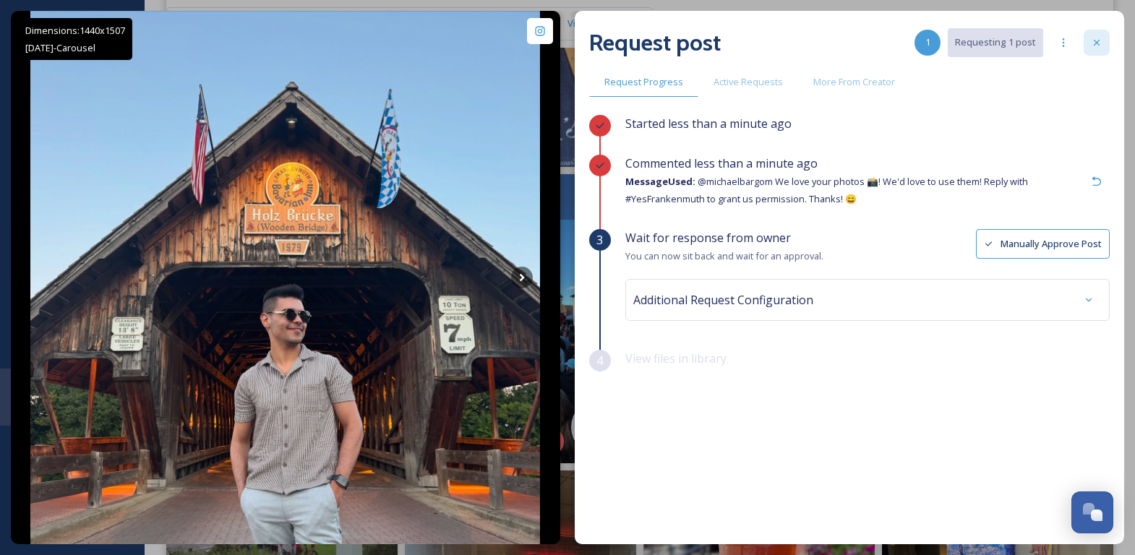
click at [1092, 51] on div at bounding box center [1097, 43] width 26 height 26
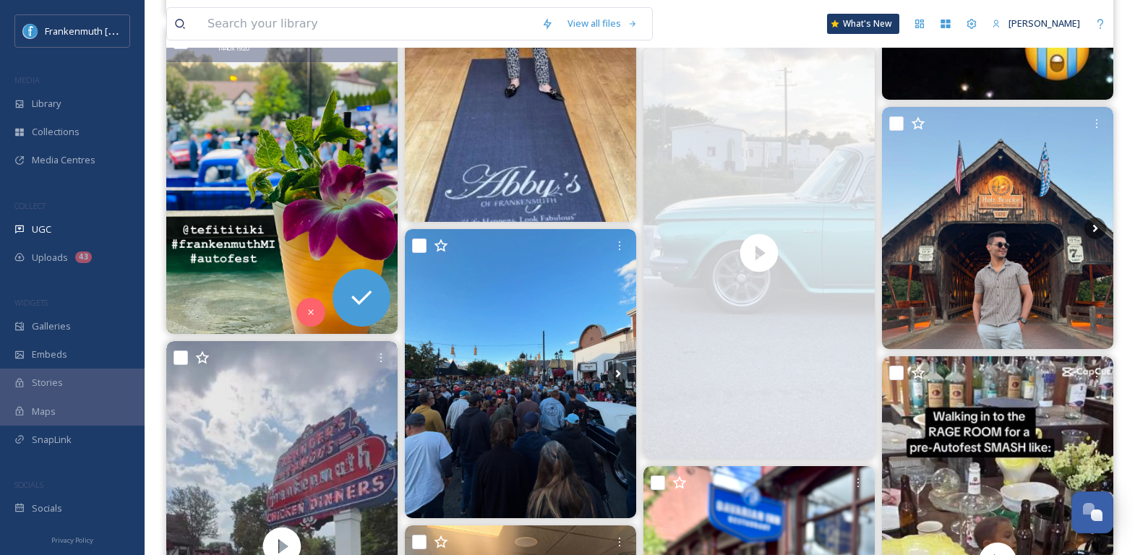
scroll to position [1061, 0]
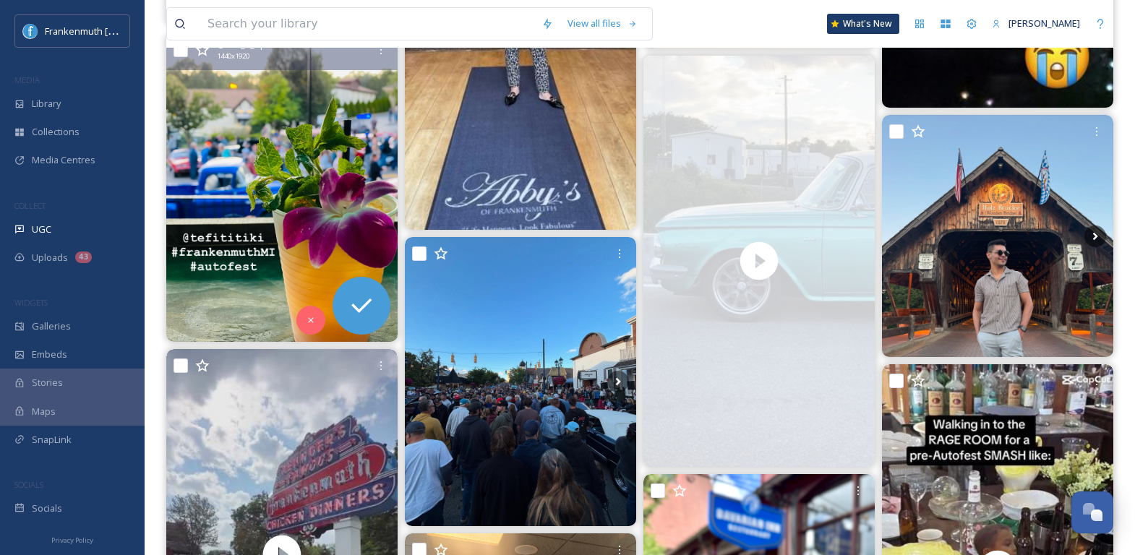
click at [270, 133] on img at bounding box center [281, 187] width 231 height 309
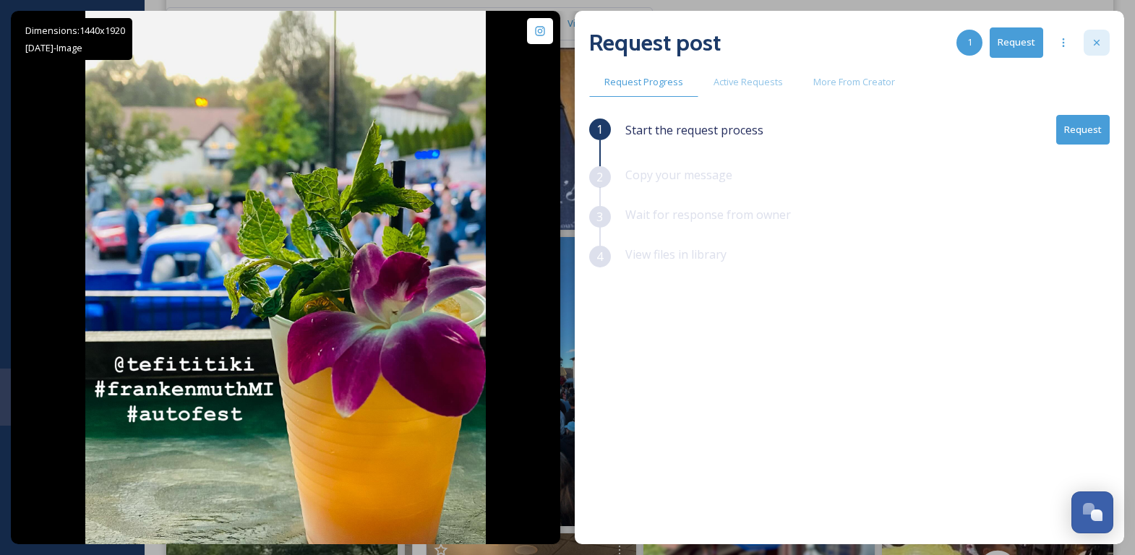
click at [1098, 38] on icon at bounding box center [1097, 43] width 12 height 12
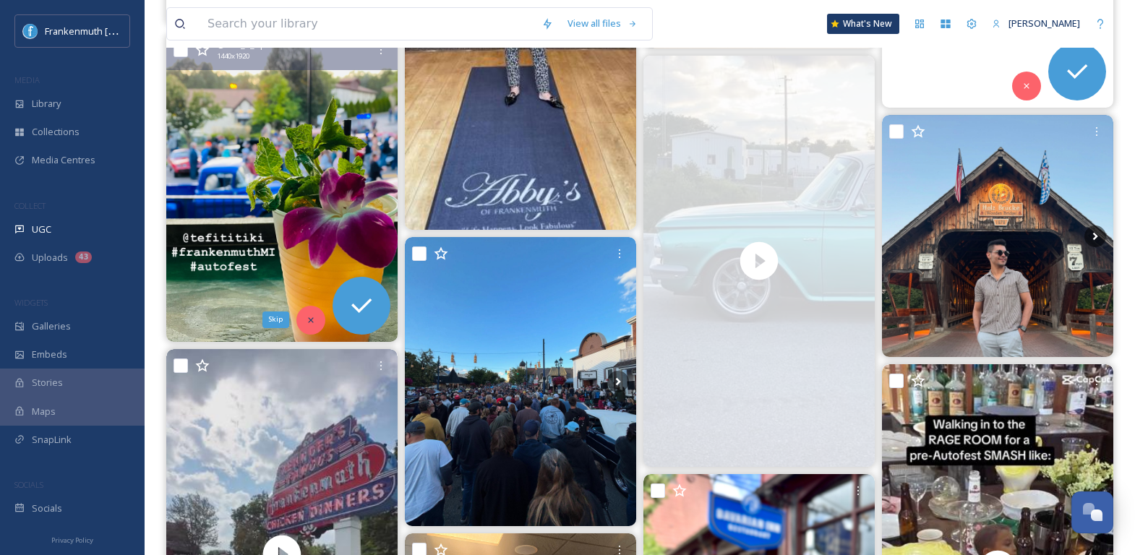
click at [314, 317] on icon at bounding box center [311, 320] width 10 height 10
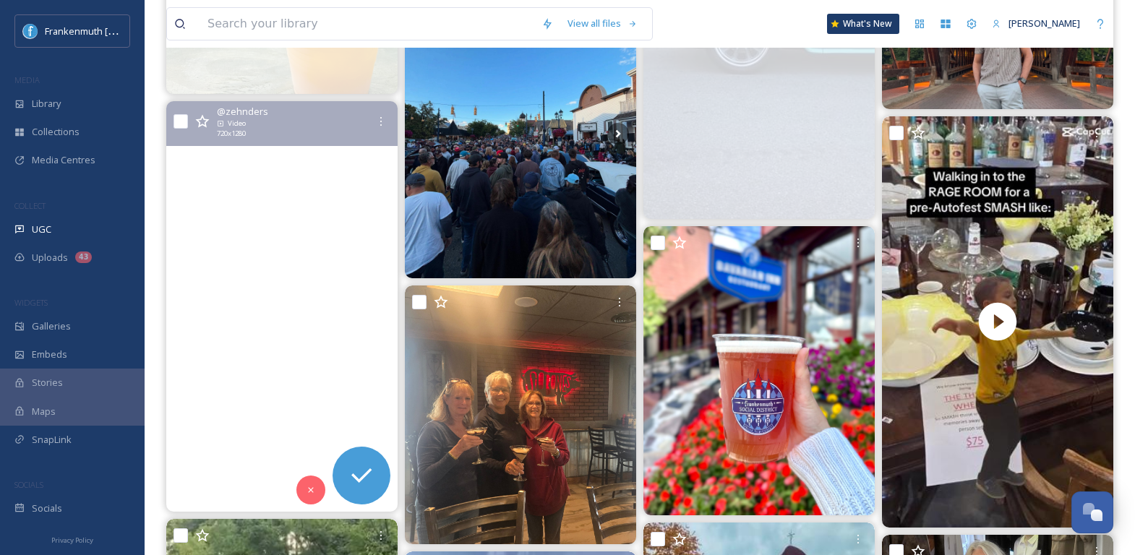
scroll to position [1331, 0]
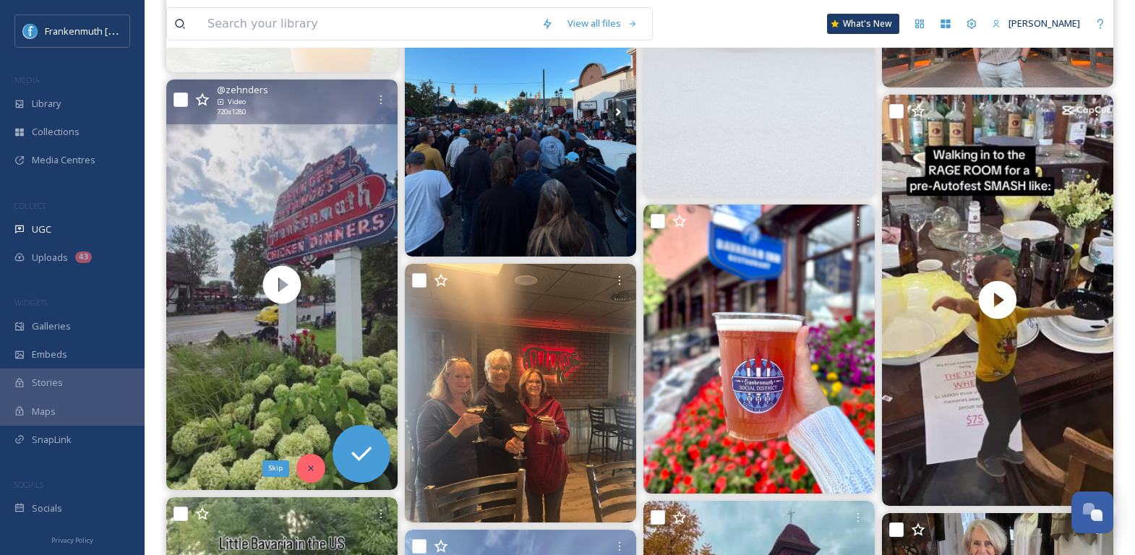
click at [309, 466] on icon at bounding box center [310, 468] width 5 height 5
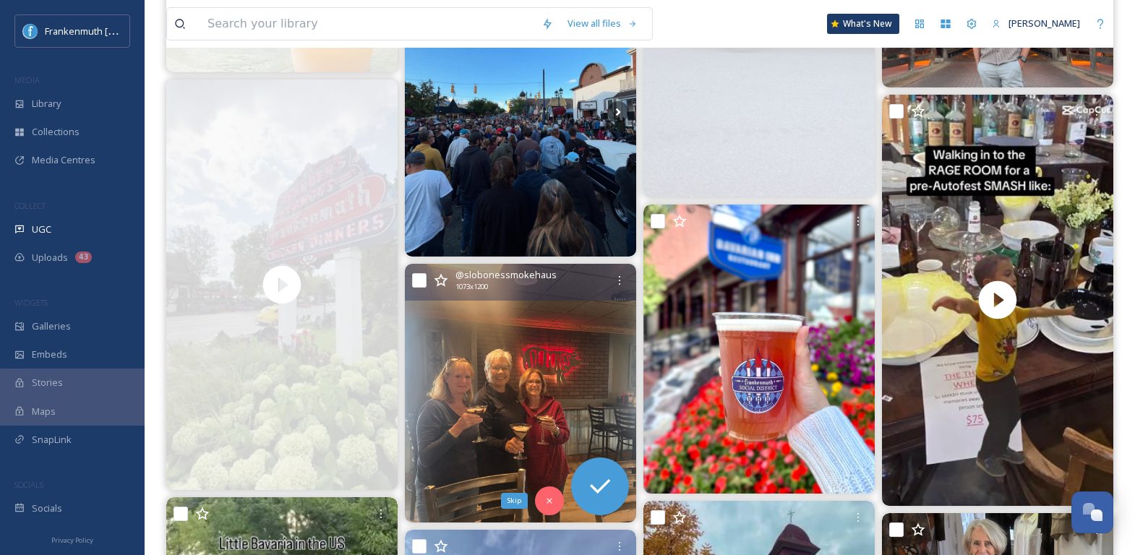
click at [542, 497] on div "Skip" at bounding box center [549, 501] width 29 height 29
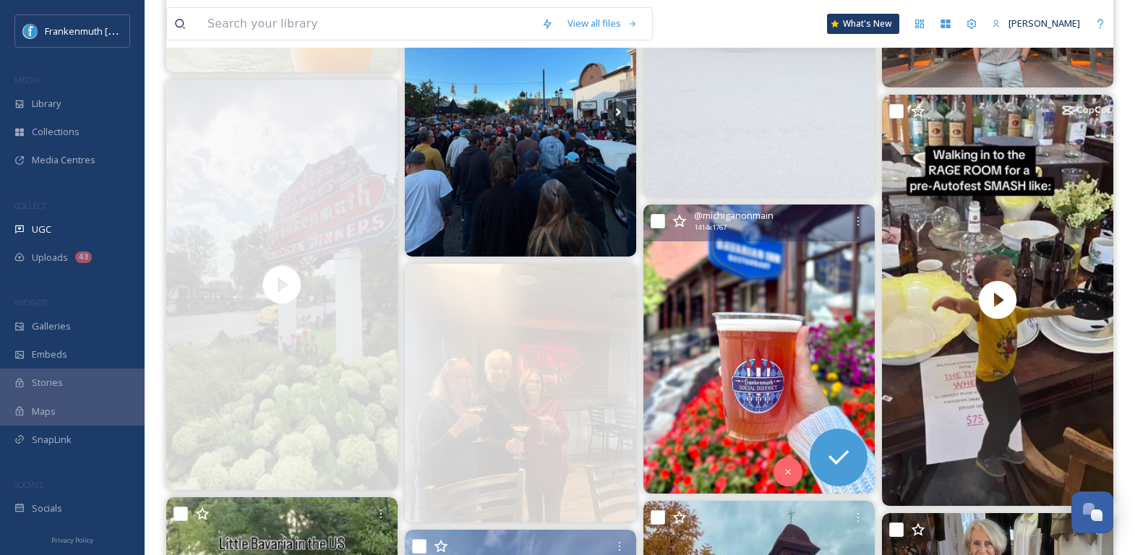
click at [813, 372] on img at bounding box center [759, 349] width 231 height 289
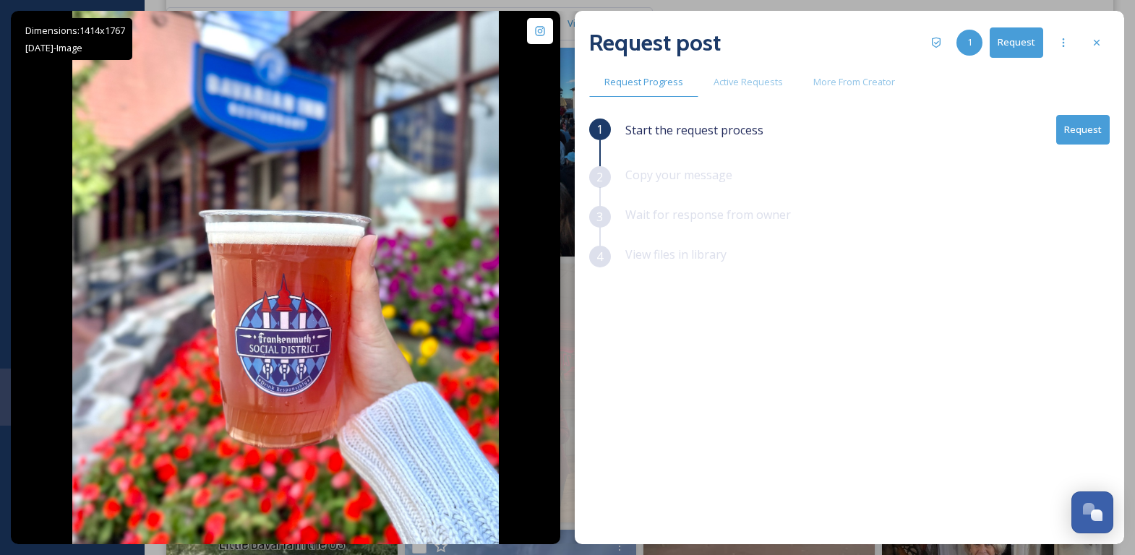
click at [1076, 134] on button "Request" at bounding box center [1084, 130] width 54 height 30
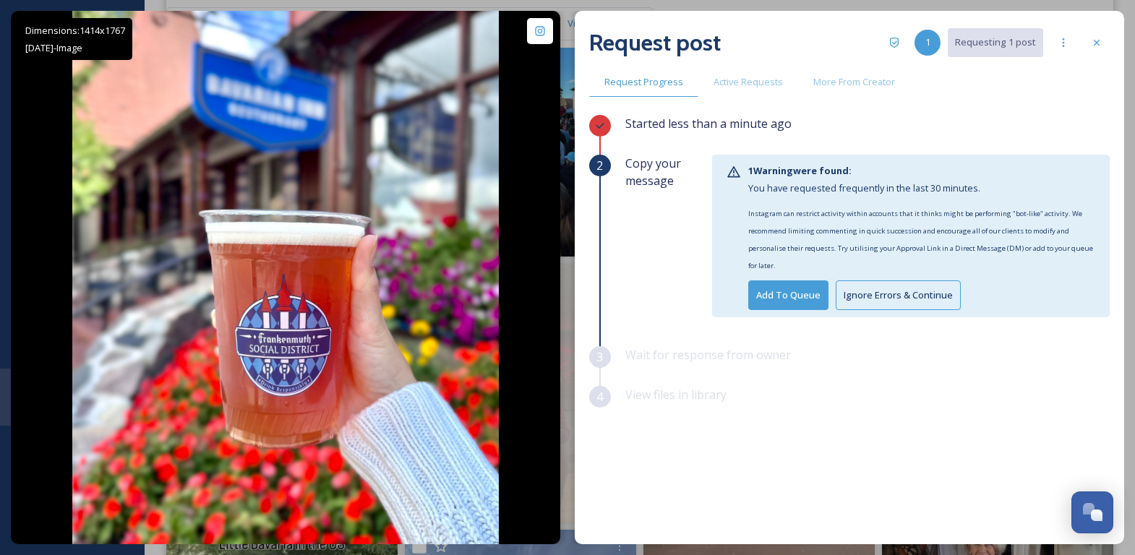
click at [875, 291] on button "Ignore Errors & Continue" at bounding box center [898, 296] width 125 height 30
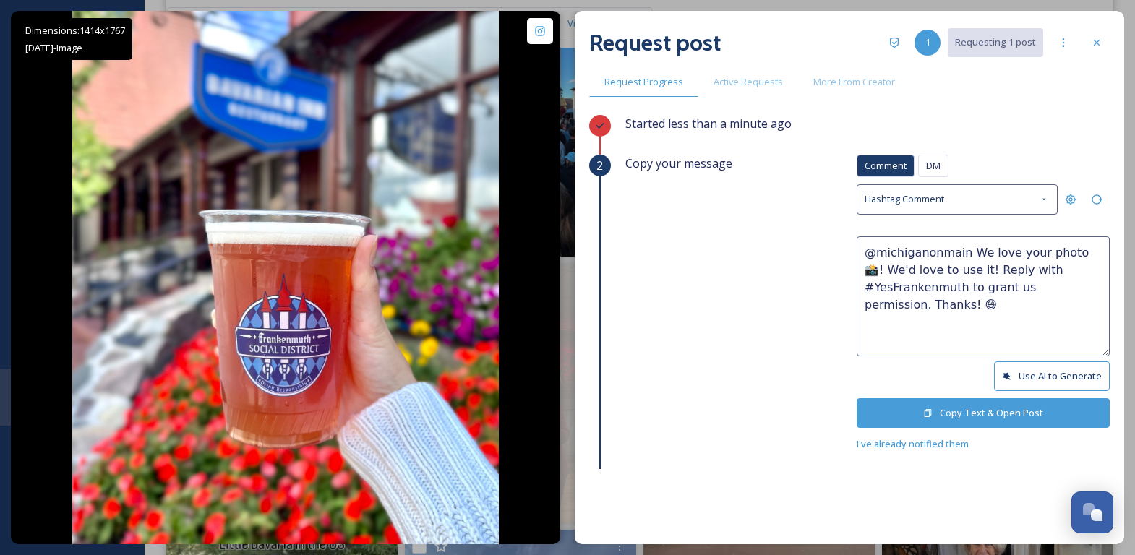
click at [960, 398] on button "Copy Text & Open Post" at bounding box center [983, 413] width 253 height 30
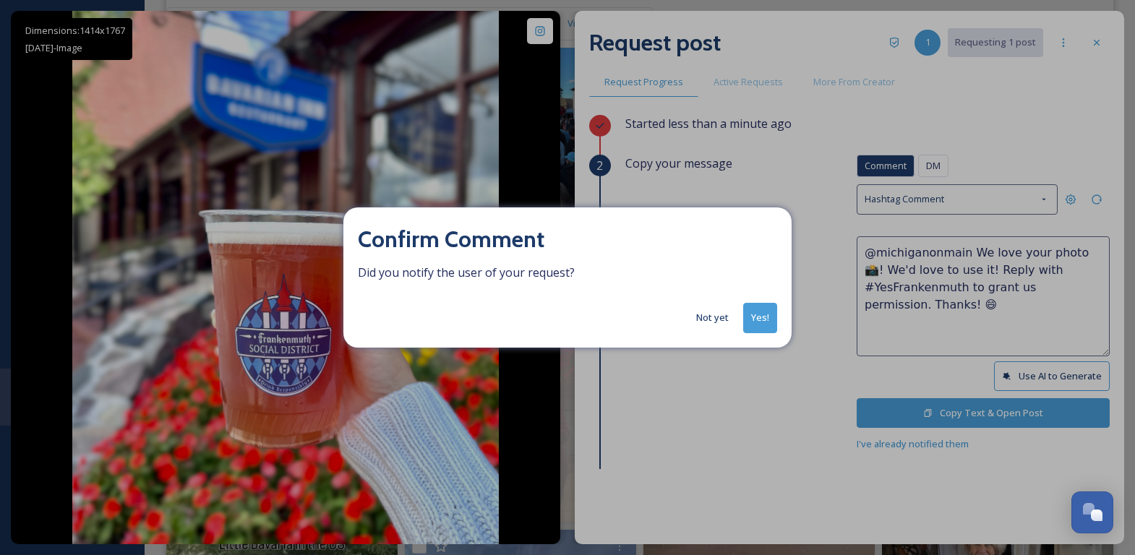
click at [763, 311] on button "Yes!" at bounding box center [760, 318] width 34 height 30
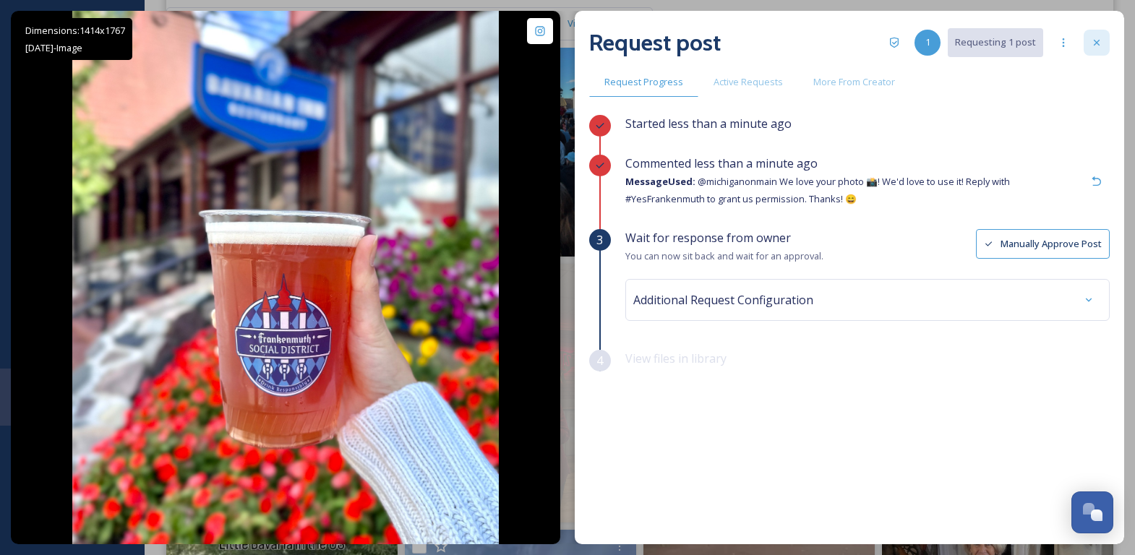
click at [1096, 50] on div at bounding box center [1097, 43] width 26 height 26
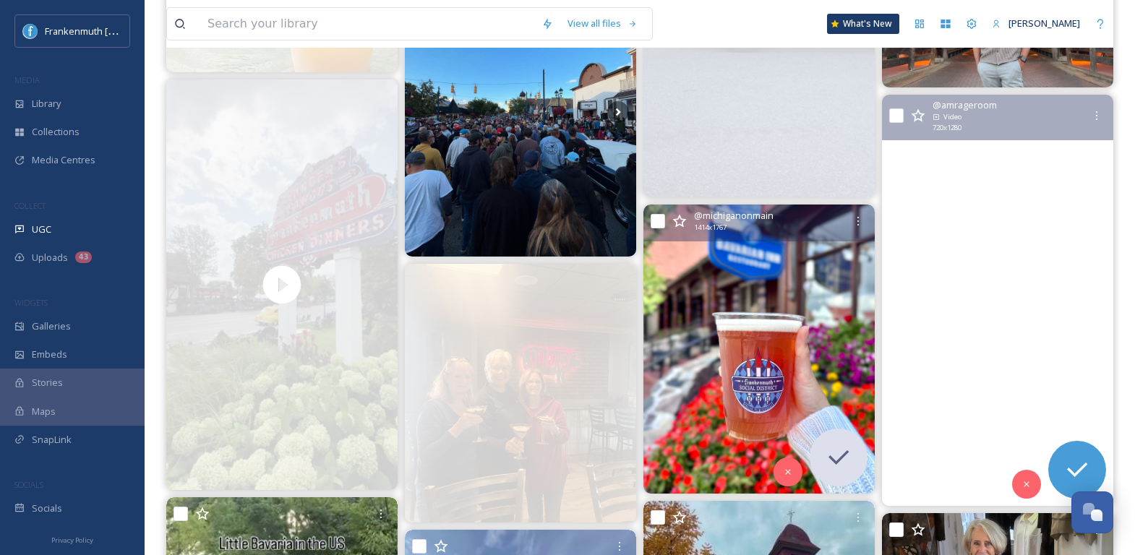
scroll to position [1400, 0]
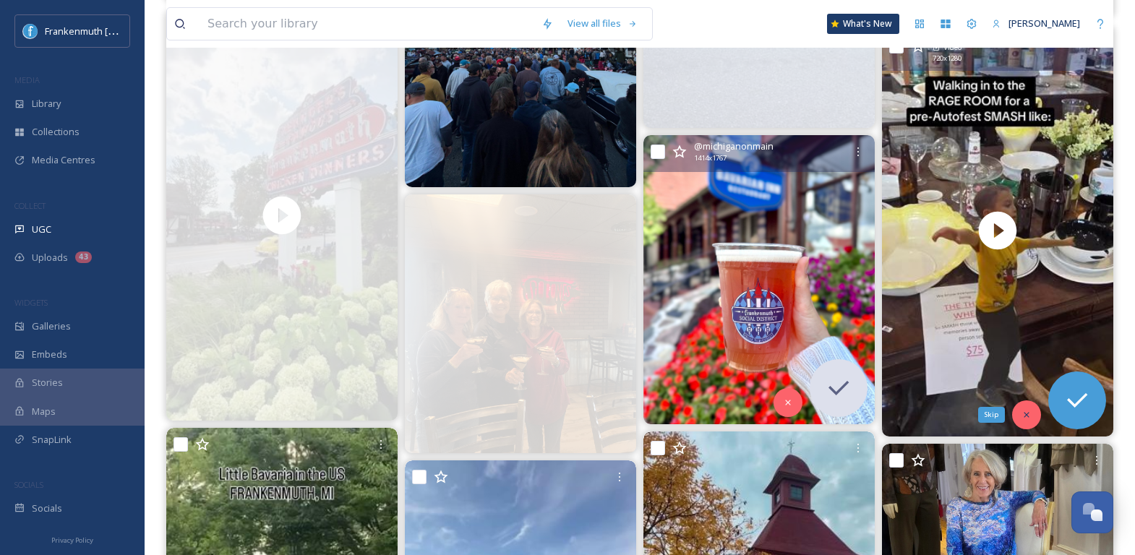
click at [1028, 410] on icon at bounding box center [1027, 415] width 10 height 10
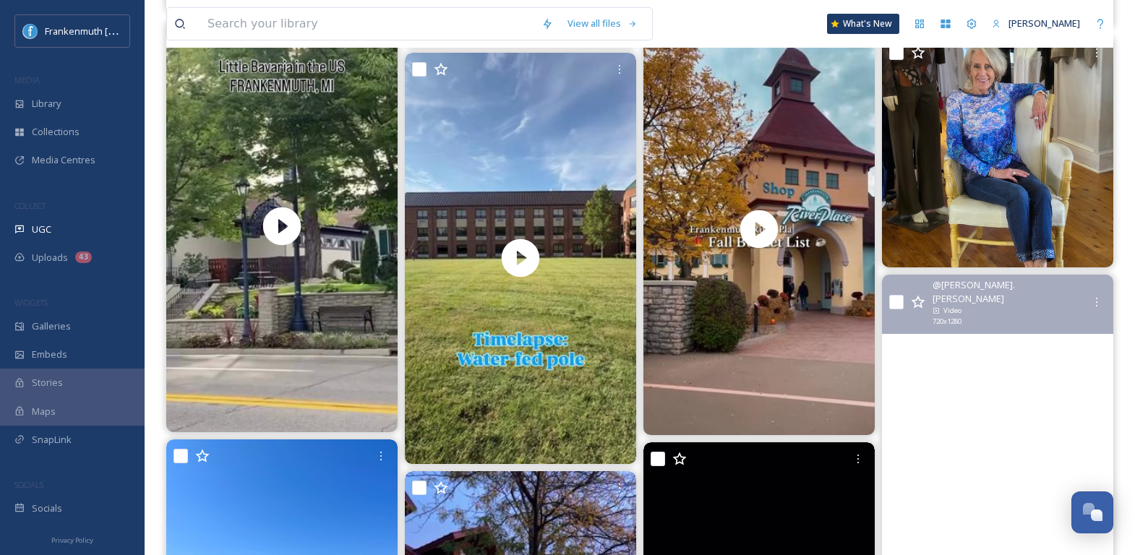
scroll to position [1714, 0]
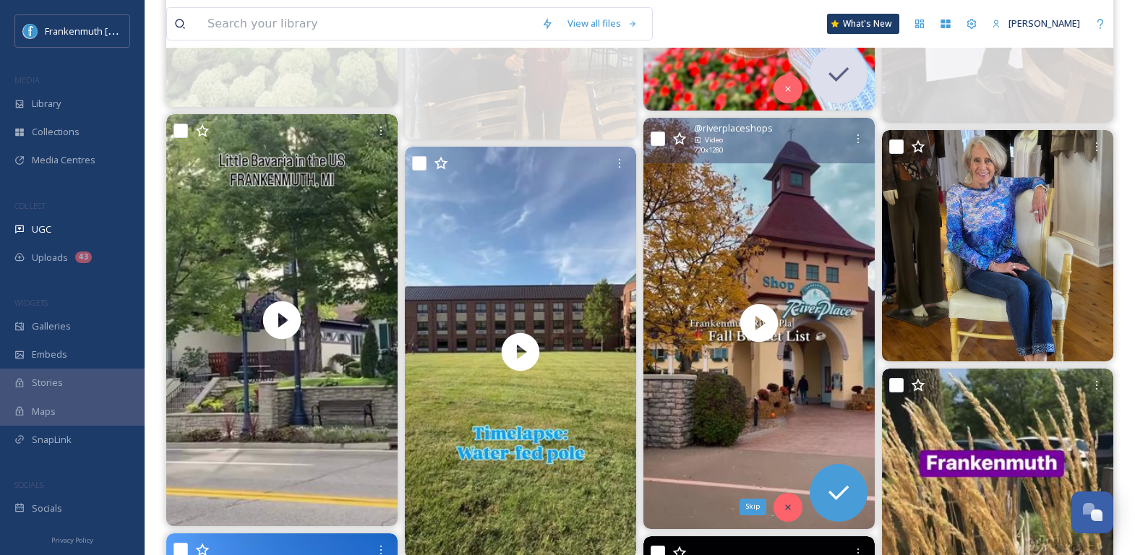
click at [787, 513] on div "Skip" at bounding box center [788, 507] width 29 height 29
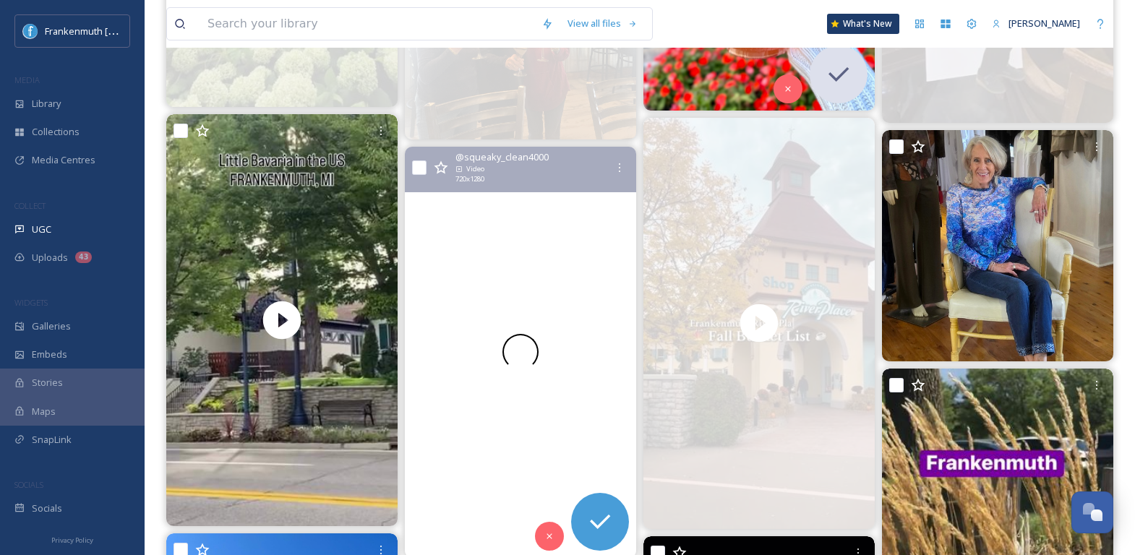
scroll to position [1801, 0]
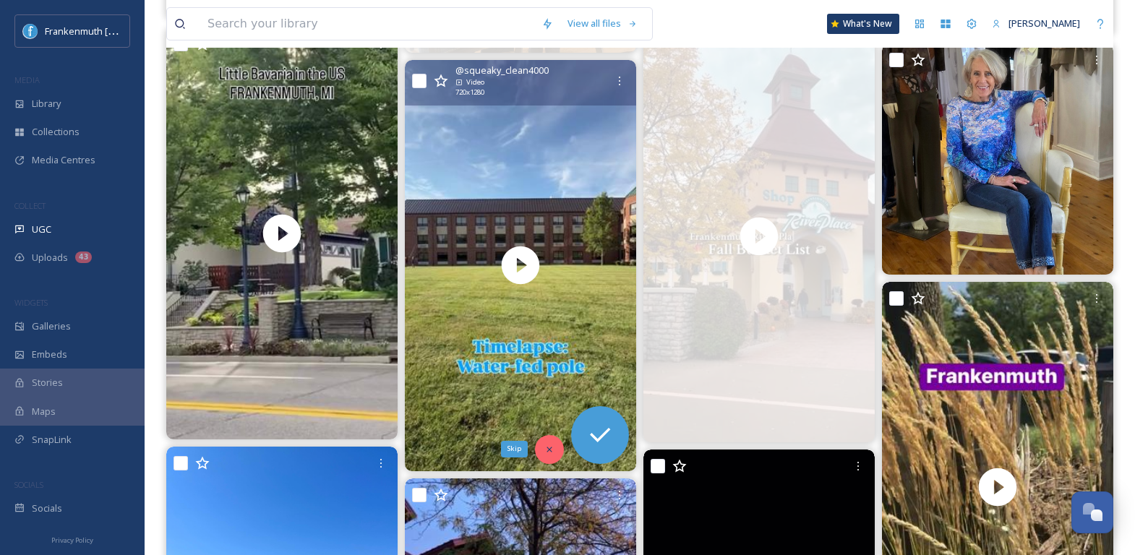
click at [541, 451] on div "Skip" at bounding box center [549, 449] width 29 height 29
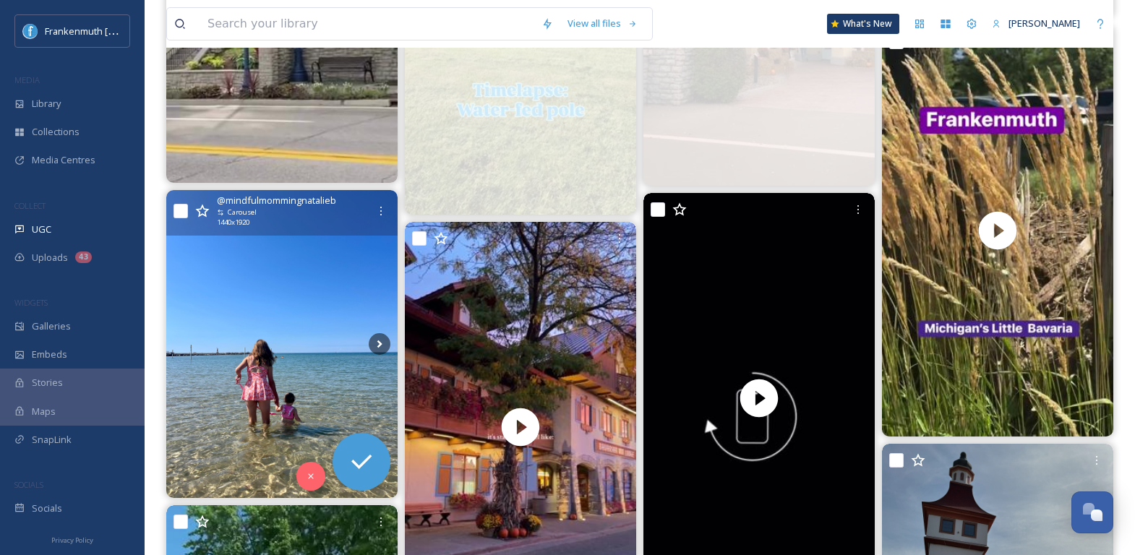
scroll to position [2059, 0]
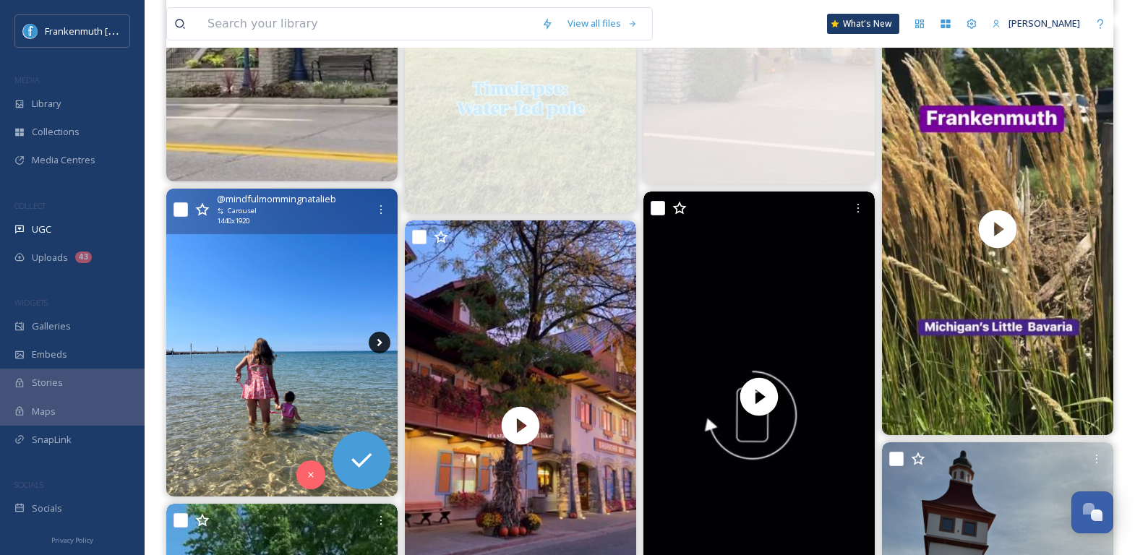
click at [379, 344] on icon at bounding box center [380, 343] width 22 height 22
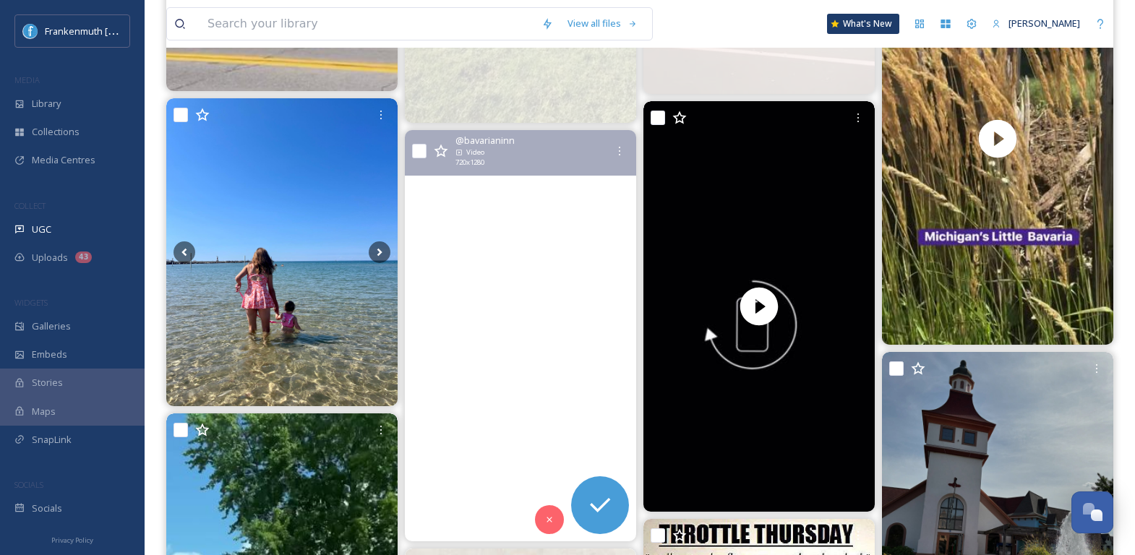
scroll to position [2172, 0]
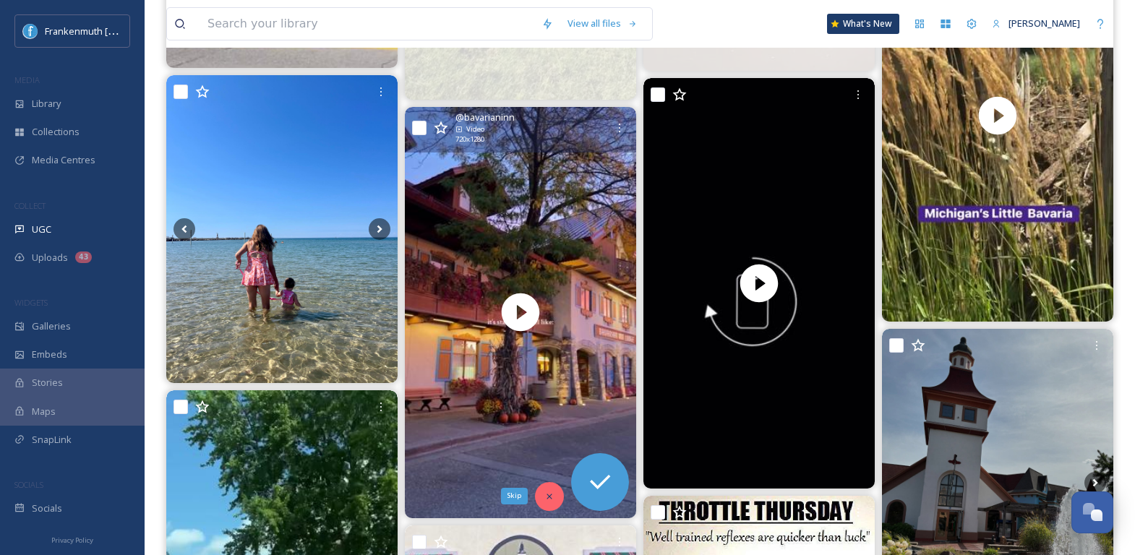
click at [550, 495] on icon at bounding box center [550, 497] width 10 height 10
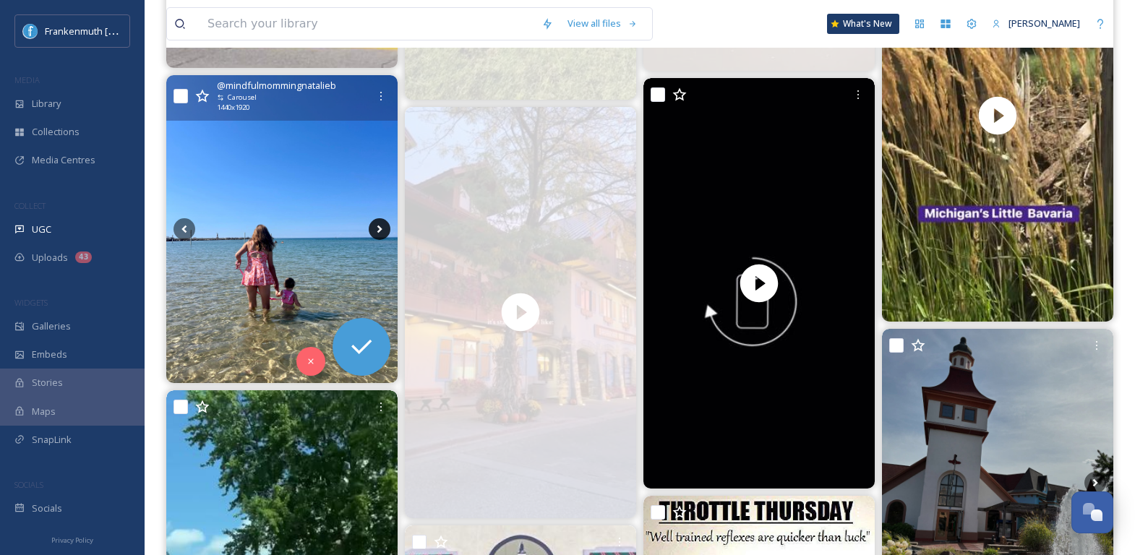
click at [383, 223] on icon at bounding box center [380, 229] width 22 height 22
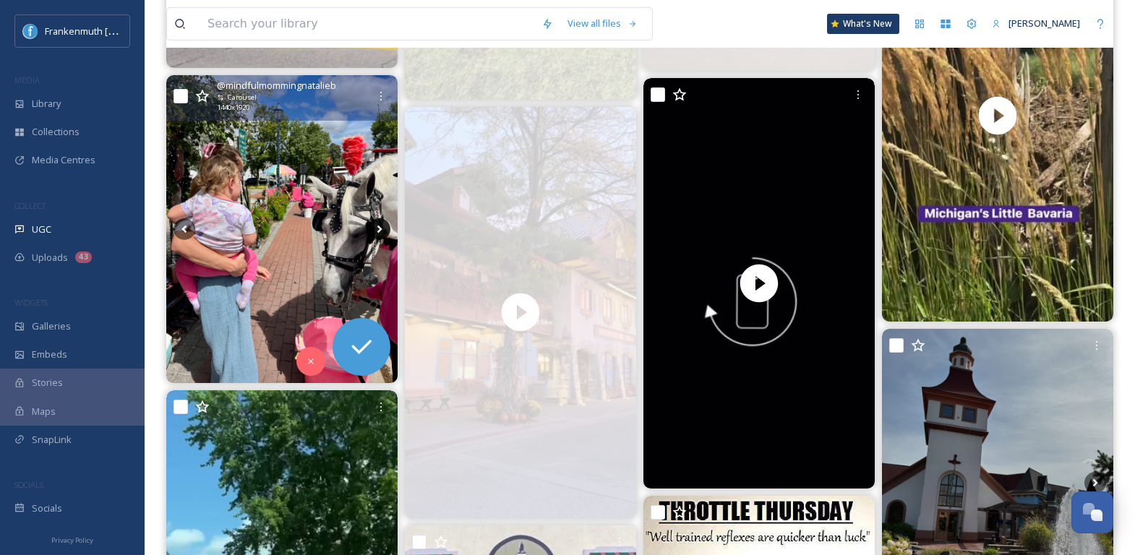
click at [383, 223] on icon at bounding box center [380, 229] width 22 height 22
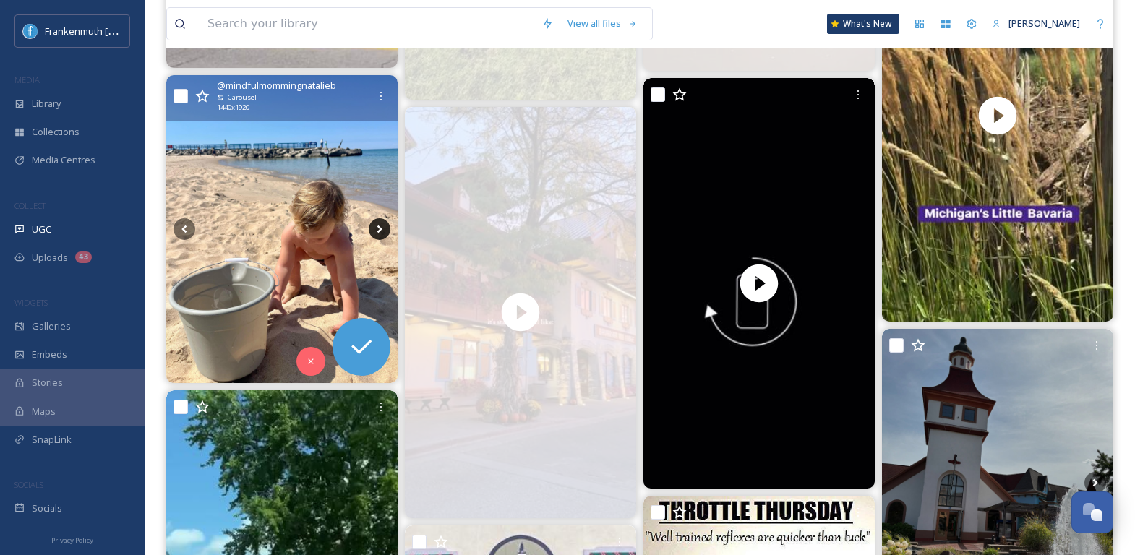
click at [383, 224] on icon at bounding box center [380, 229] width 22 height 22
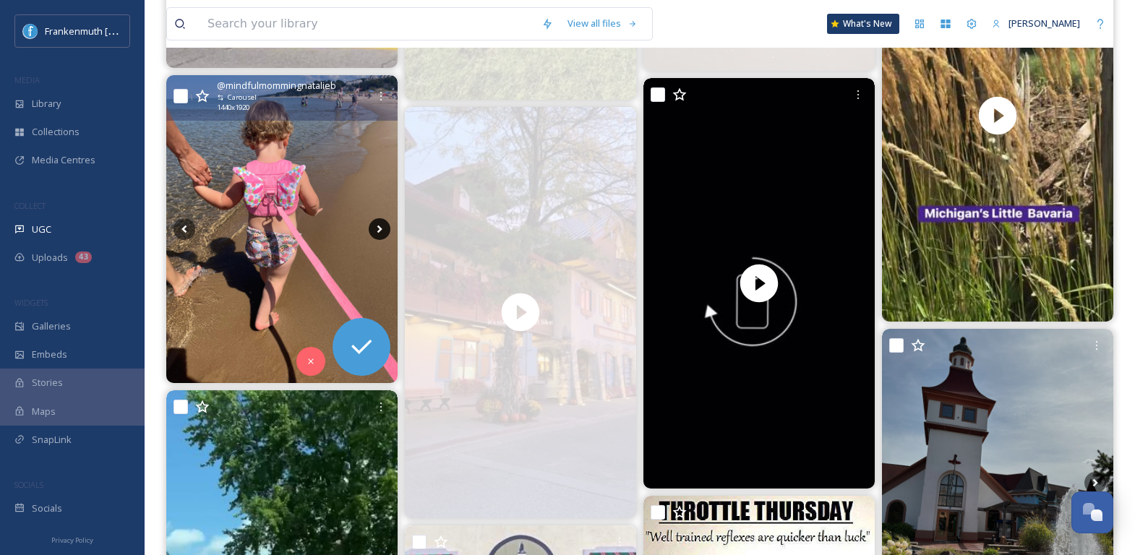
click at [383, 224] on icon at bounding box center [380, 229] width 22 height 22
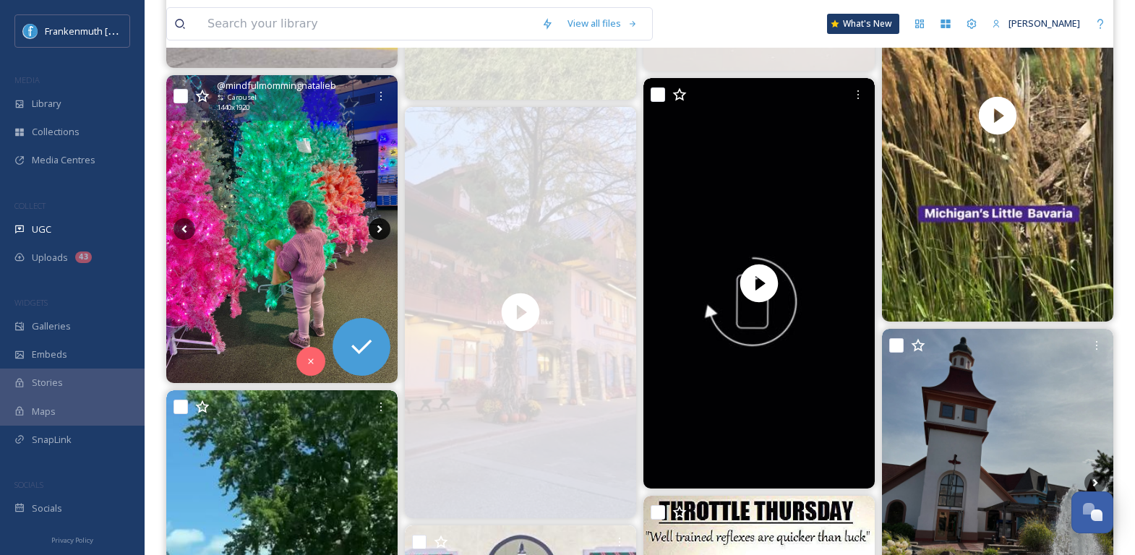
click at [383, 224] on icon at bounding box center [380, 229] width 22 height 22
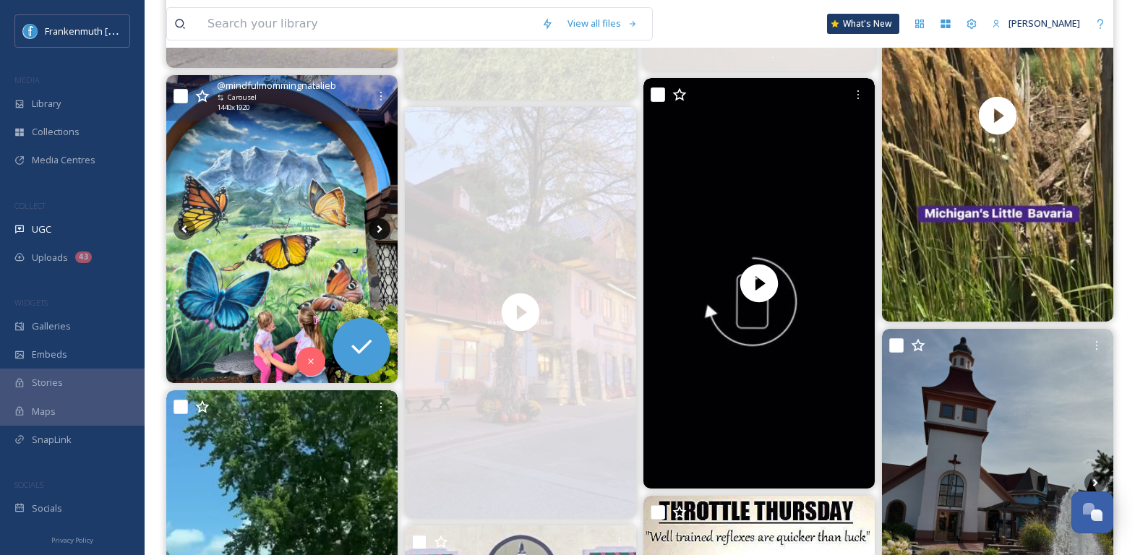
click at [382, 227] on icon at bounding box center [379, 230] width 5 height 8
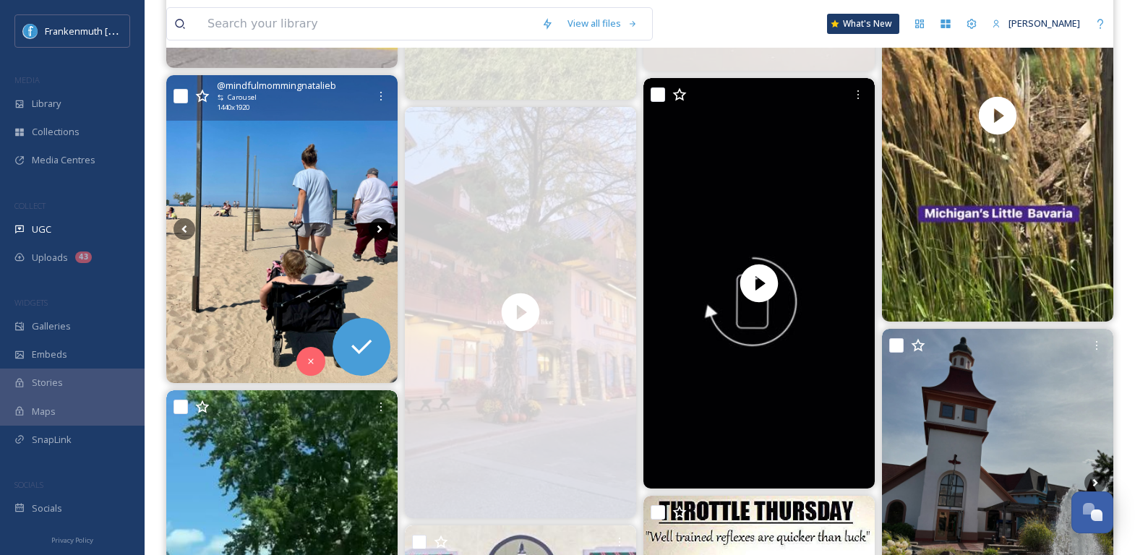
click at [381, 225] on icon at bounding box center [380, 229] width 22 height 22
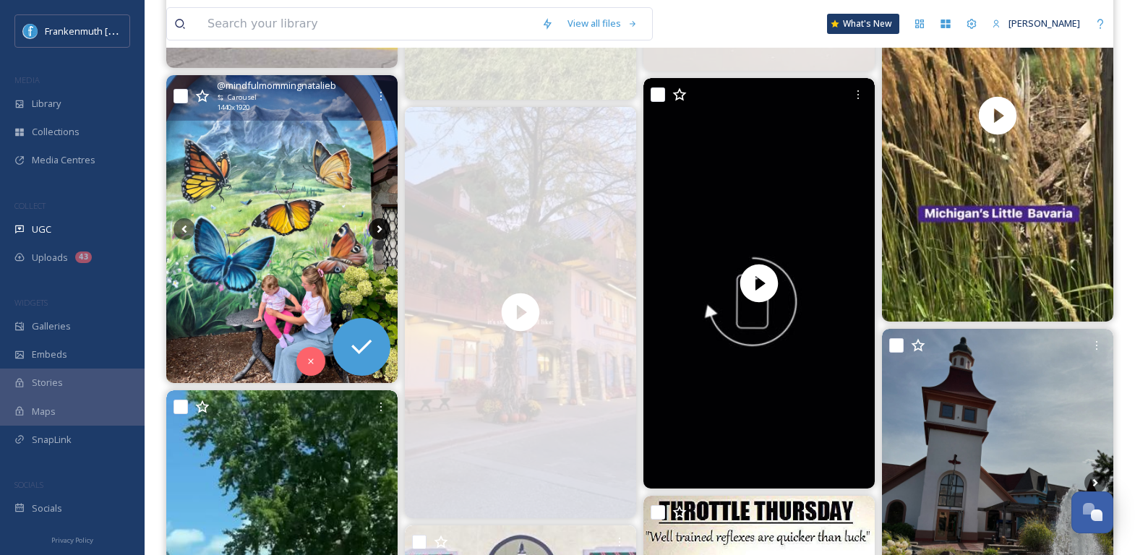
click at [381, 225] on icon at bounding box center [380, 229] width 22 height 22
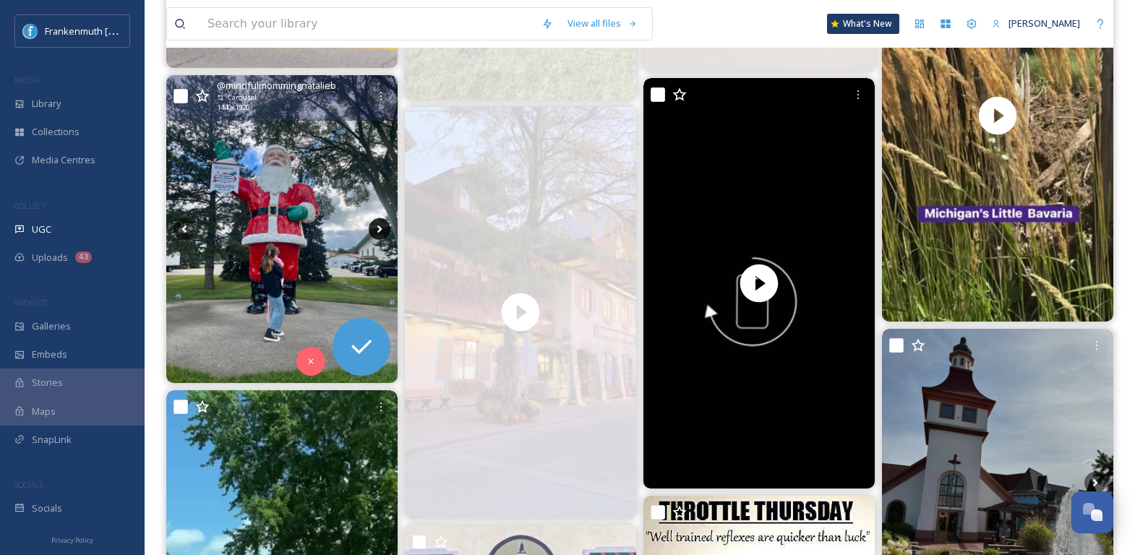
click at [381, 225] on icon at bounding box center [380, 229] width 22 height 22
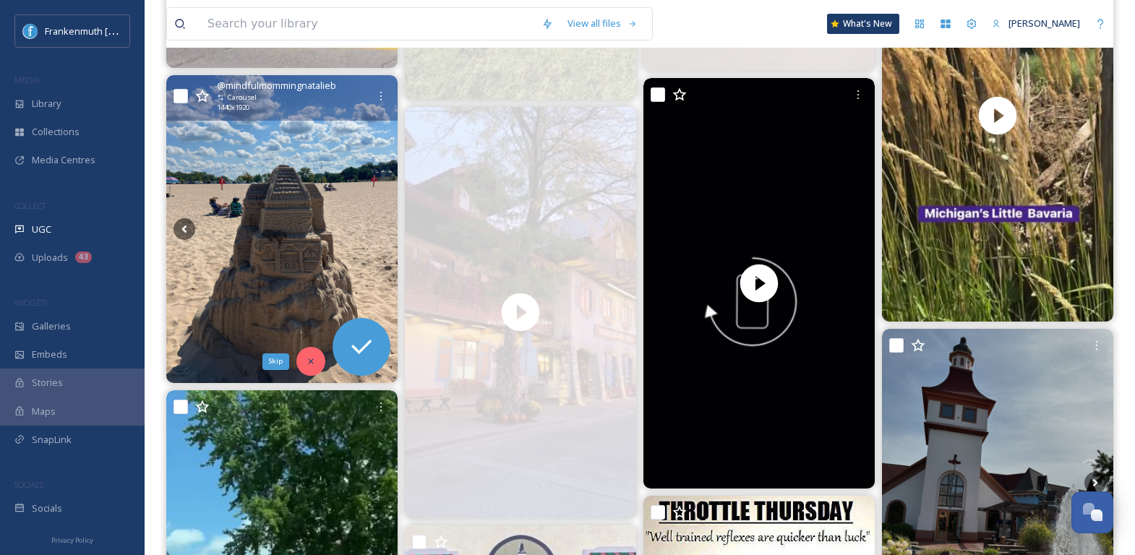
click at [318, 360] on div "Skip" at bounding box center [310, 361] width 29 height 29
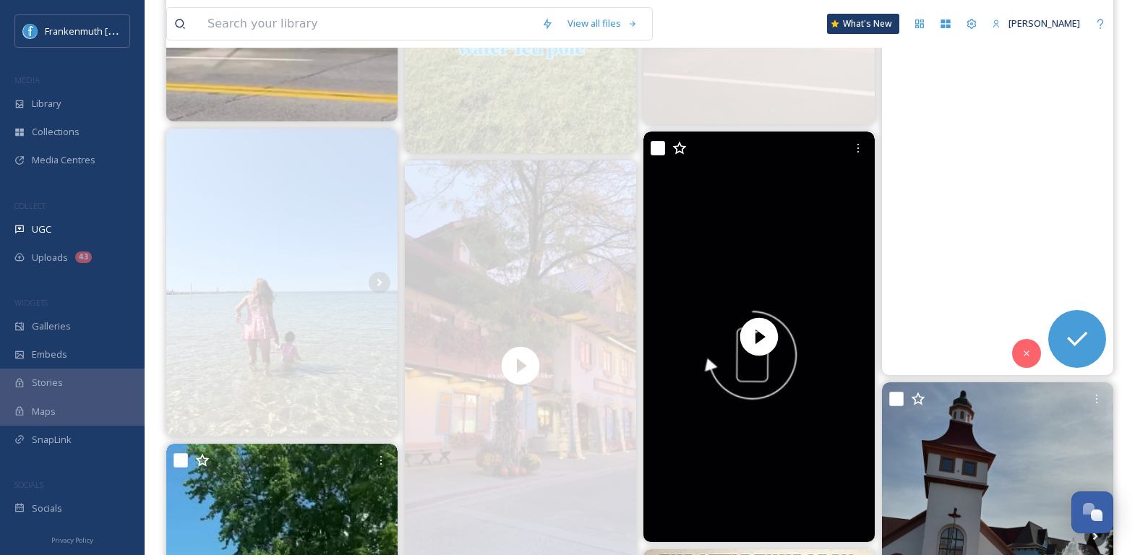
scroll to position [2180, 0]
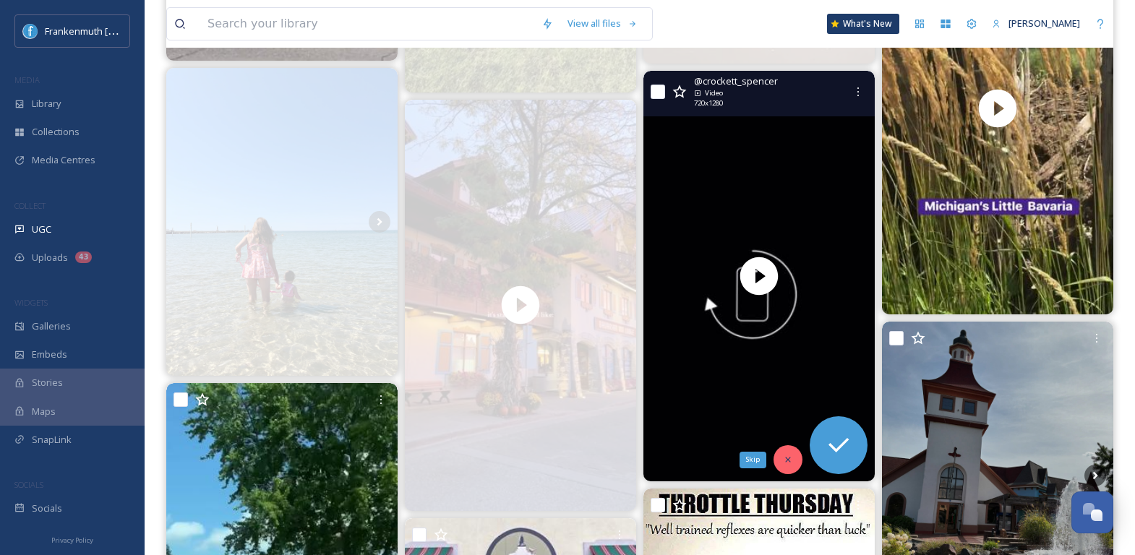
click at [785, 456] on icon at bounding box center [788, 460] width 10 height 10
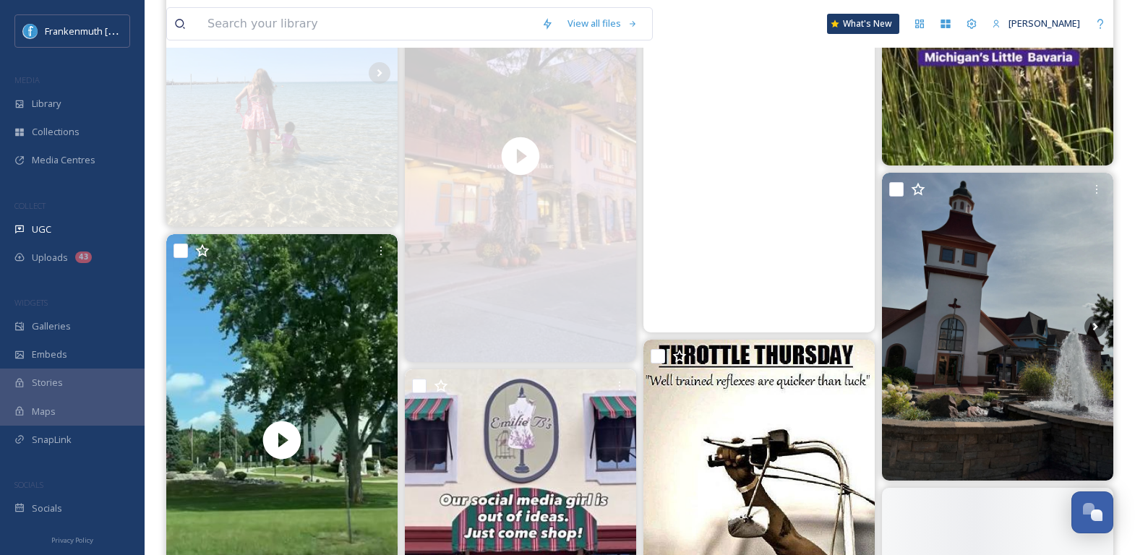
scroll to position [2330, 0]
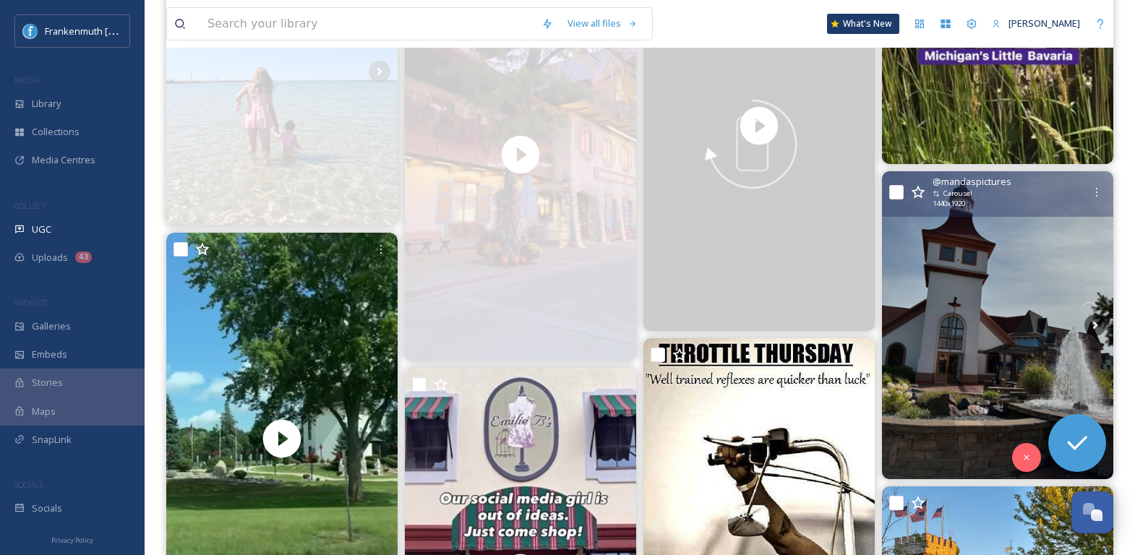
click at [999, 410] on img at bounding box center [997, 325] width 231 height 309
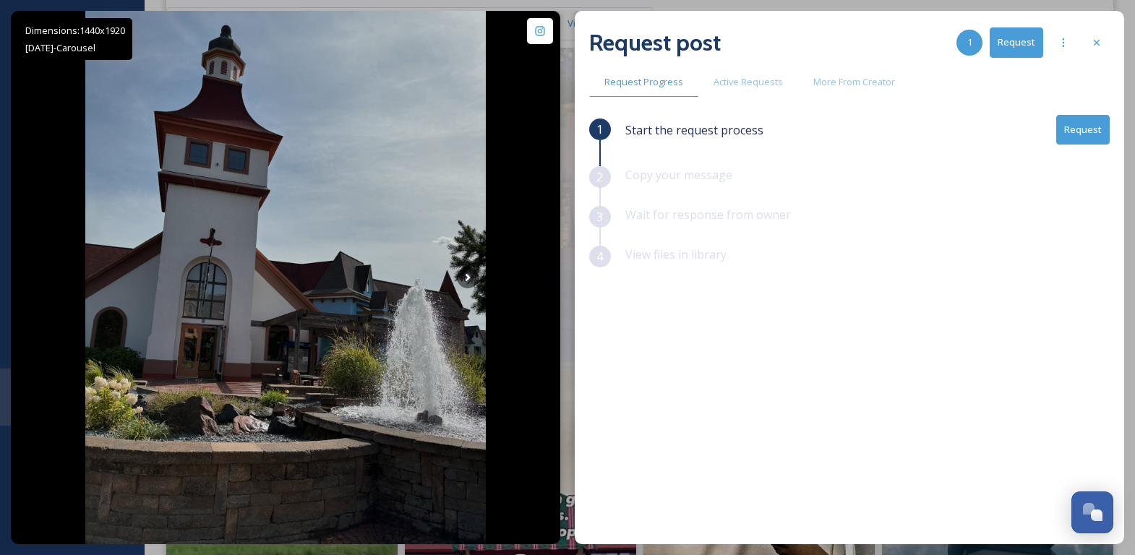
click at [1088, 129] on button "Request" at bounding box center [1084, 130] width 54 height 30
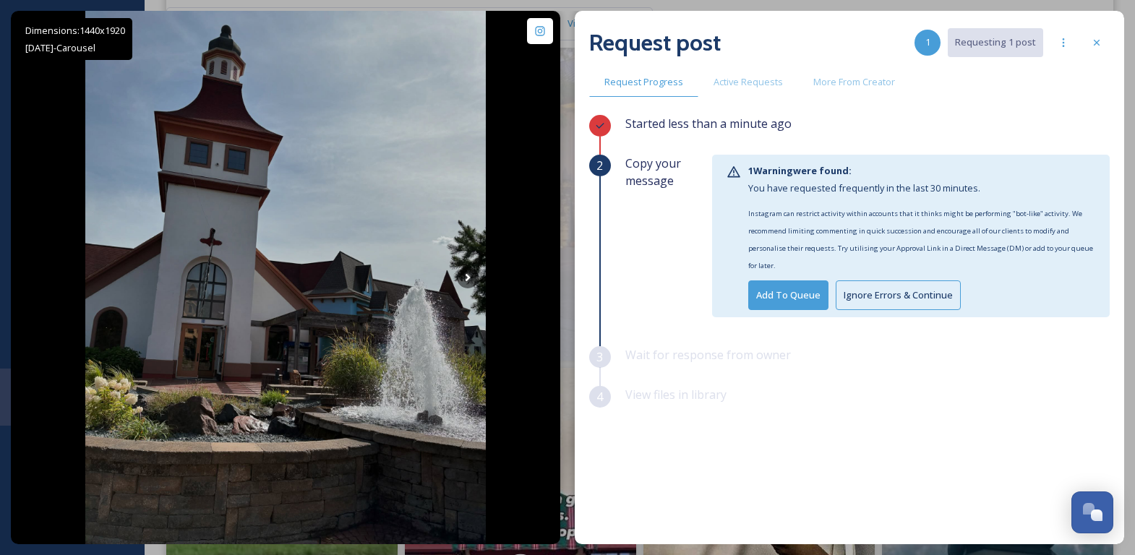
click at [877, 296] on button "Ignore Errors & Continue" at bounding box center [898, 296] width 125 height 30
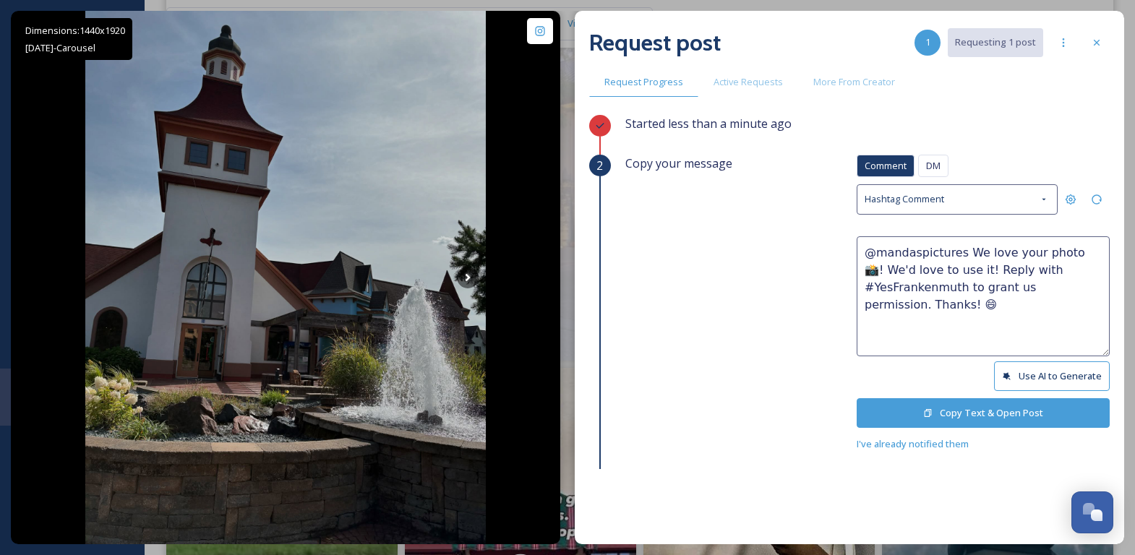
click at [1006, 412] on button "Copy Text & Open Post" at bounding box center [983, 413] width 253 height 30
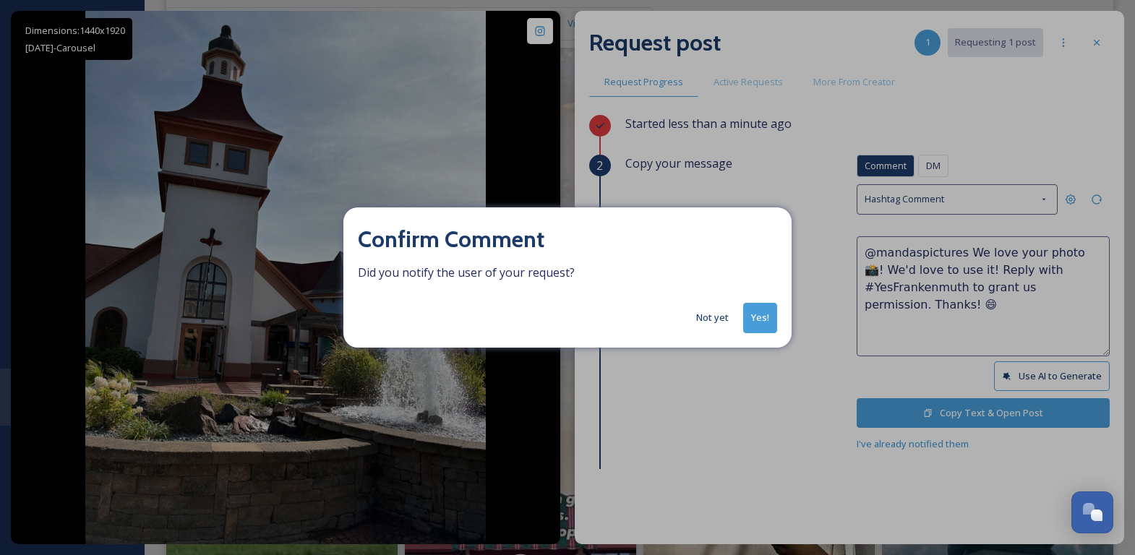
click at [755, 325] on button "Yes!" at bounding box center [760, 318] width 34 height 30
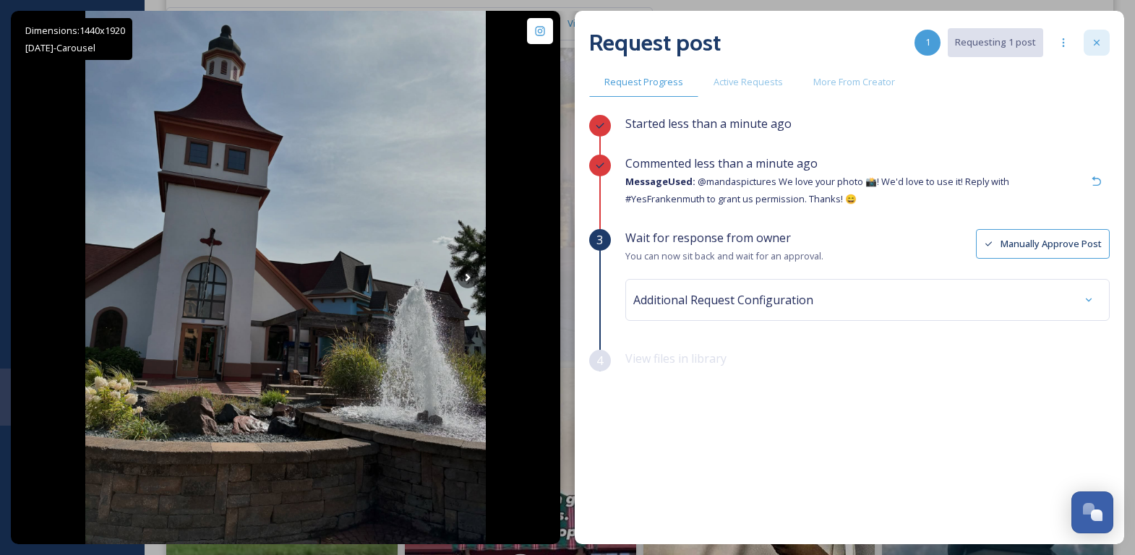
click at [1093, 44] on icon at bounding box center [1097, 43] width 12 height 12
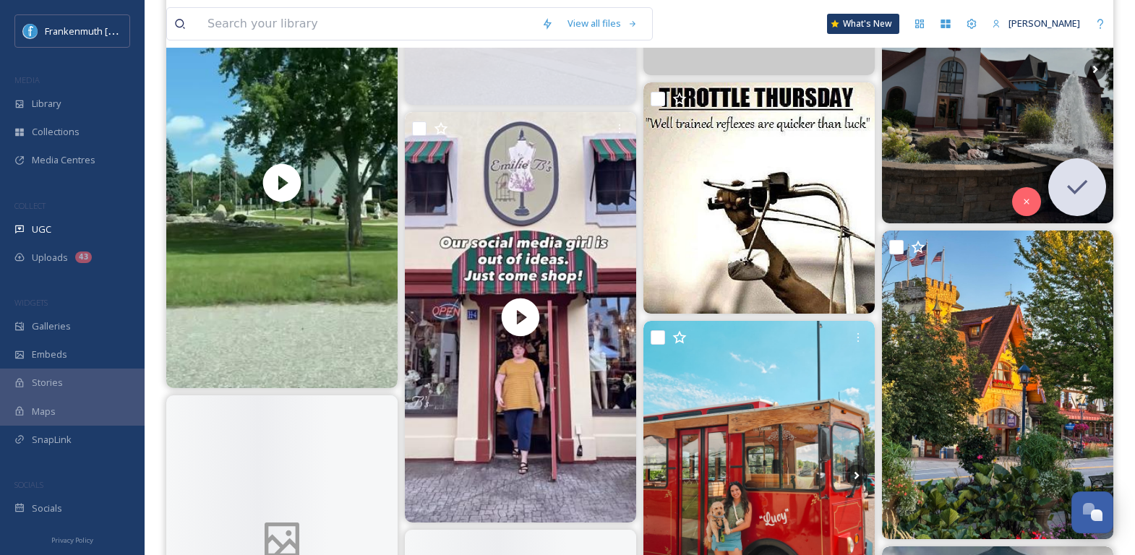
scroll to position [2587, 0]
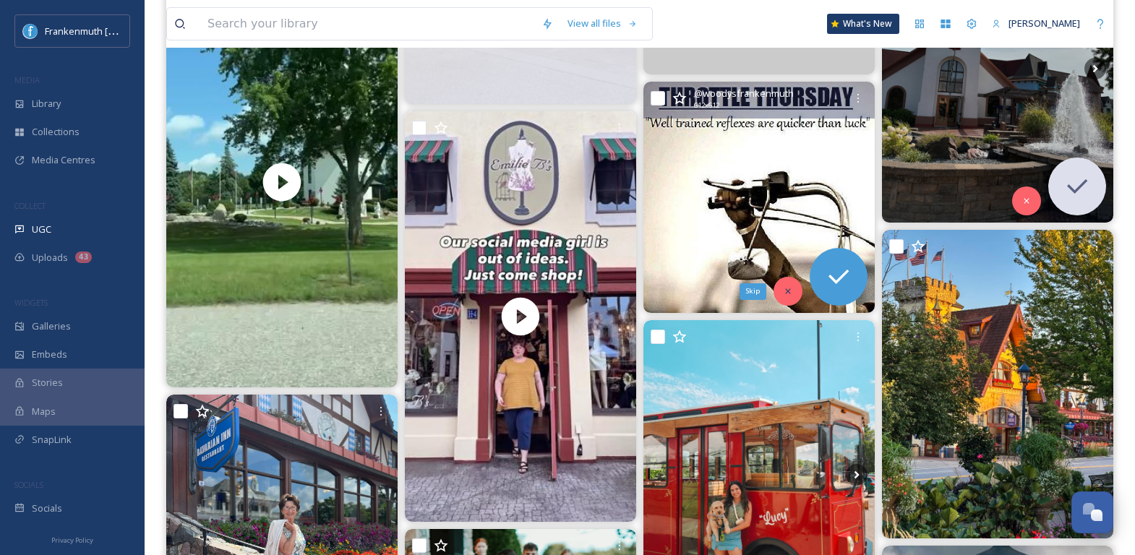
click at [786, 294] on icon at bounding box center [788, 291] width 10 height 10
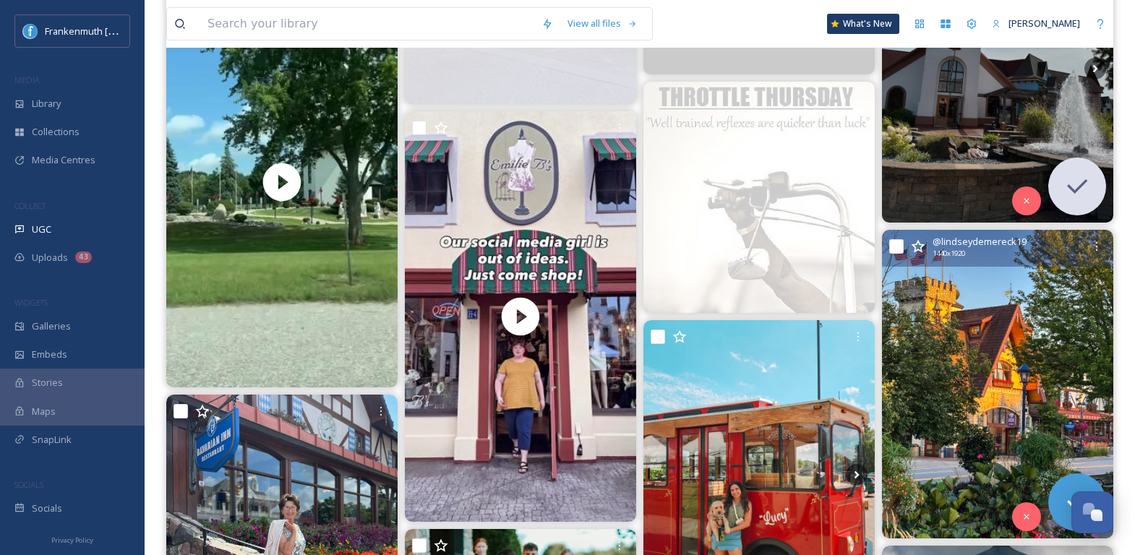
click at [1007, 405] on img at bounding box center [997, 384] width 231 height 309
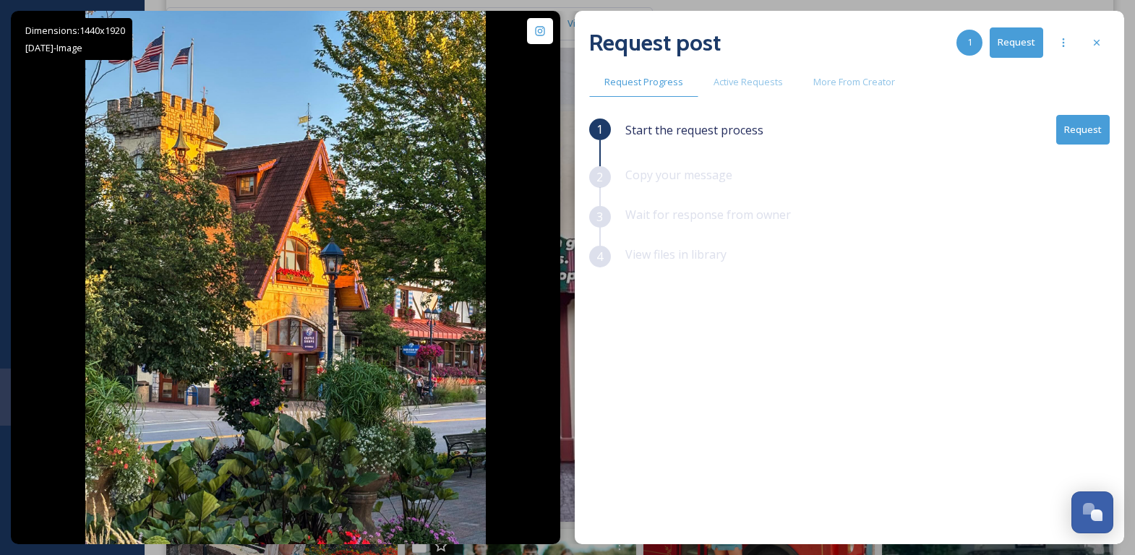
click at [1098, 125] on button "Request" at bounding box center [1084, 130] width 54 height 30
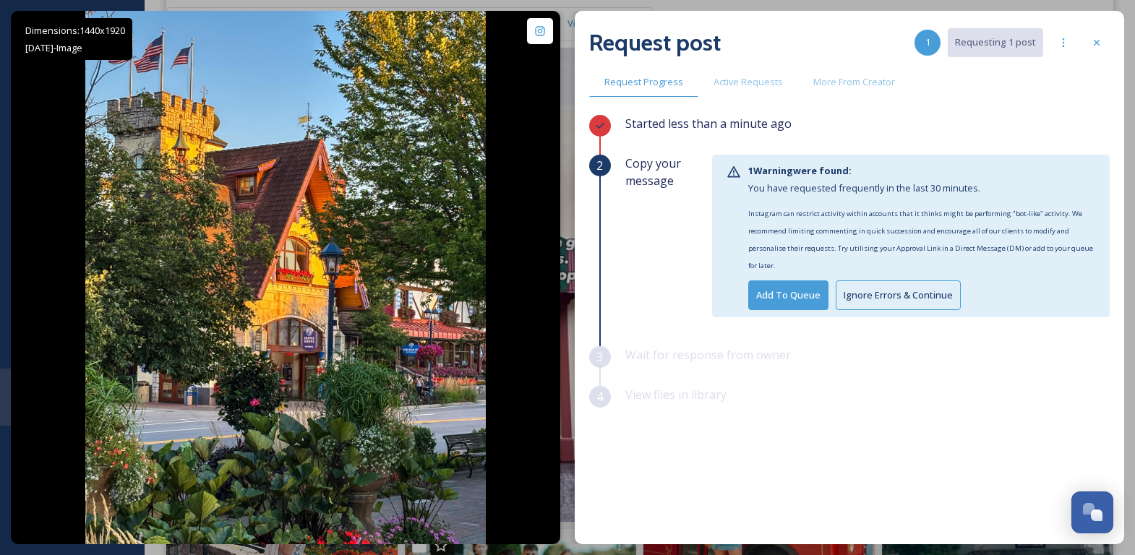
click at [900, 302] on button "Ignore Errors & Continue" at bounding box center [898, 296] width 125 height 30
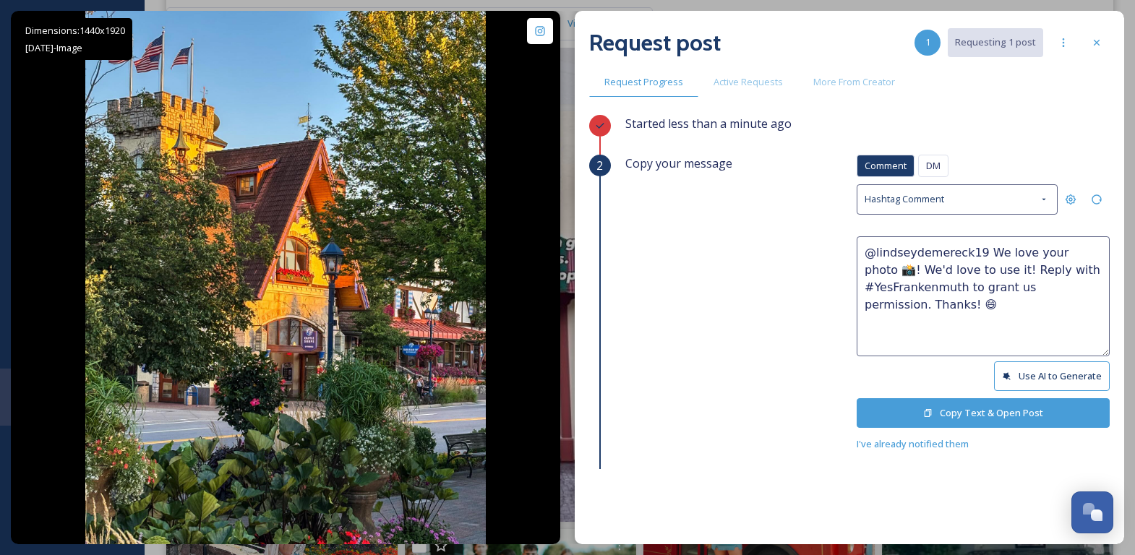
click at [942, 423] on div "Comment DM Comment DM Hashtag Comment @lindseydemereck19 We love your photo 📸! …" at bounding box center [983, 304] width 253 height 298
click at [942, 411] on button "Copy Text & Open Post" at bounding box center [983, 413] width 253 height 30
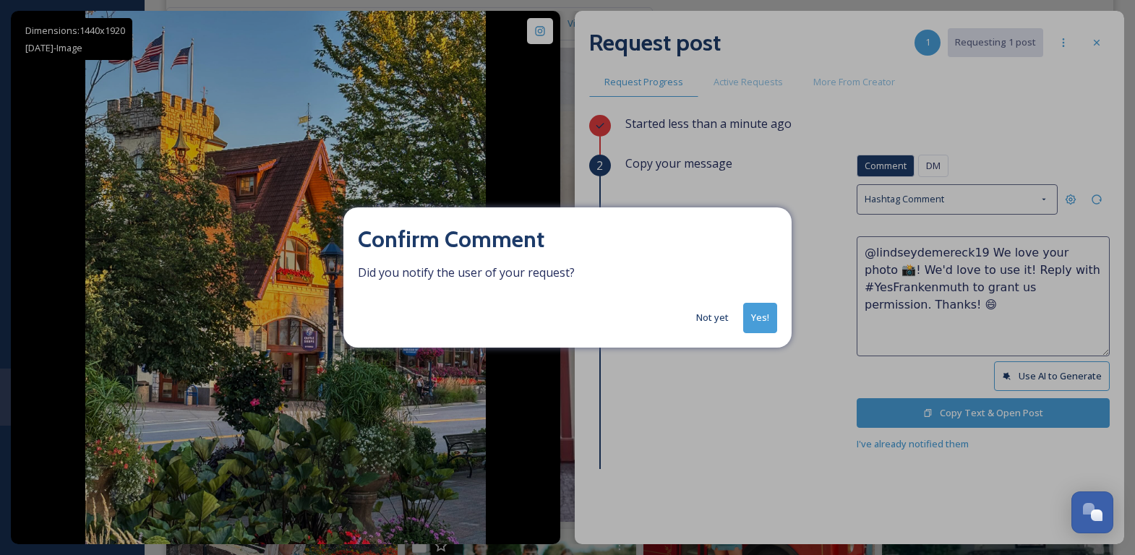
click at [716, 324] on button "Not yet" at bounding box center [712, 318] width 47 height 28
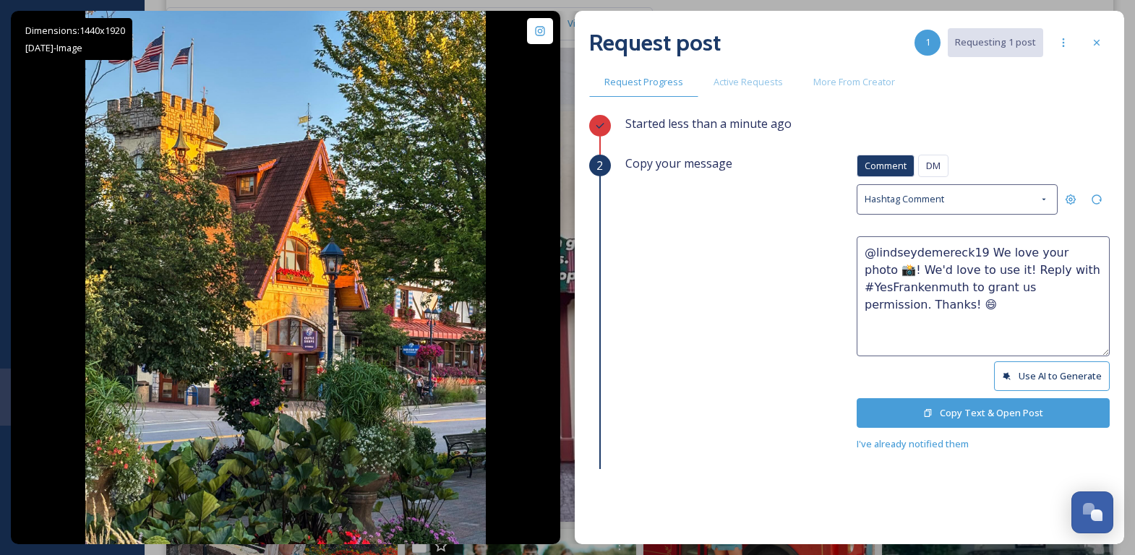
click at [1104, 27] on div "Request post 1 Requesting 1 post" at bounding box center [849, 42] width 521 height 35
click at [1104, 34] on div at bounding box center [1097, 43] width 26 height 26
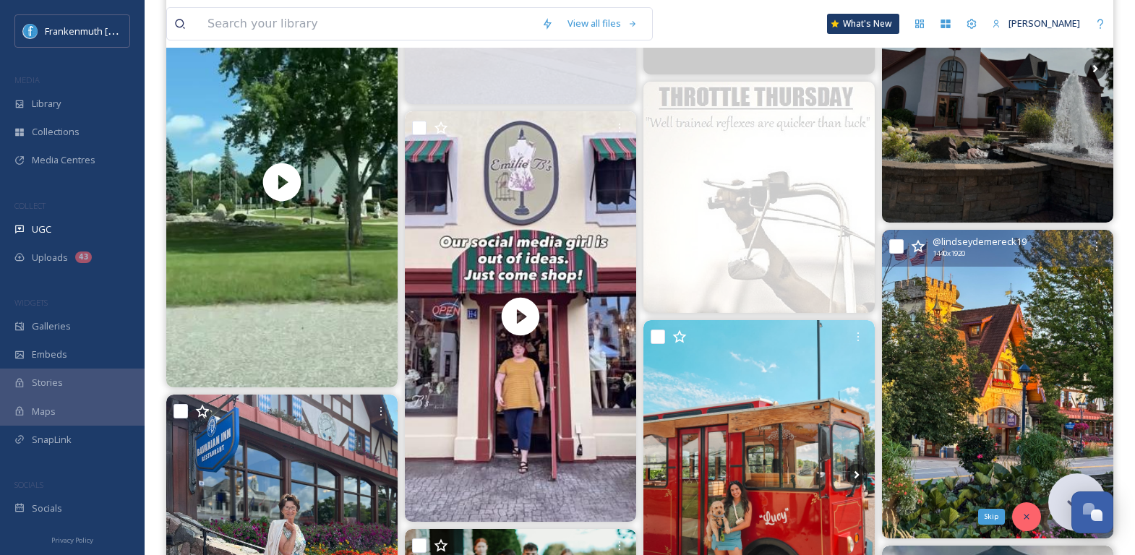
click at [1022, 513] on icon at bounding box center [1027, 517] width 10 height 10
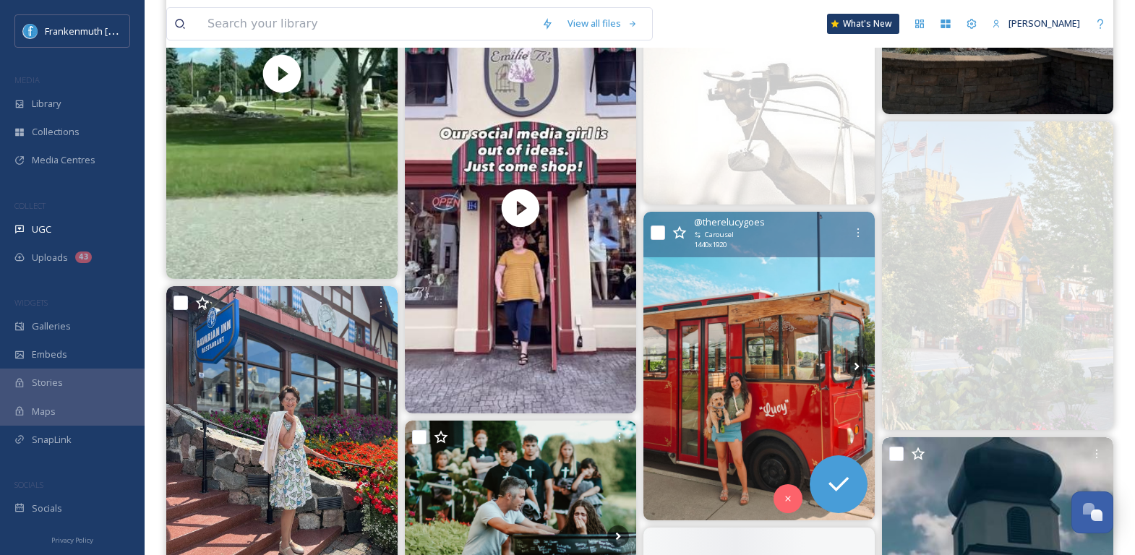
scroll to position [2702, 0]
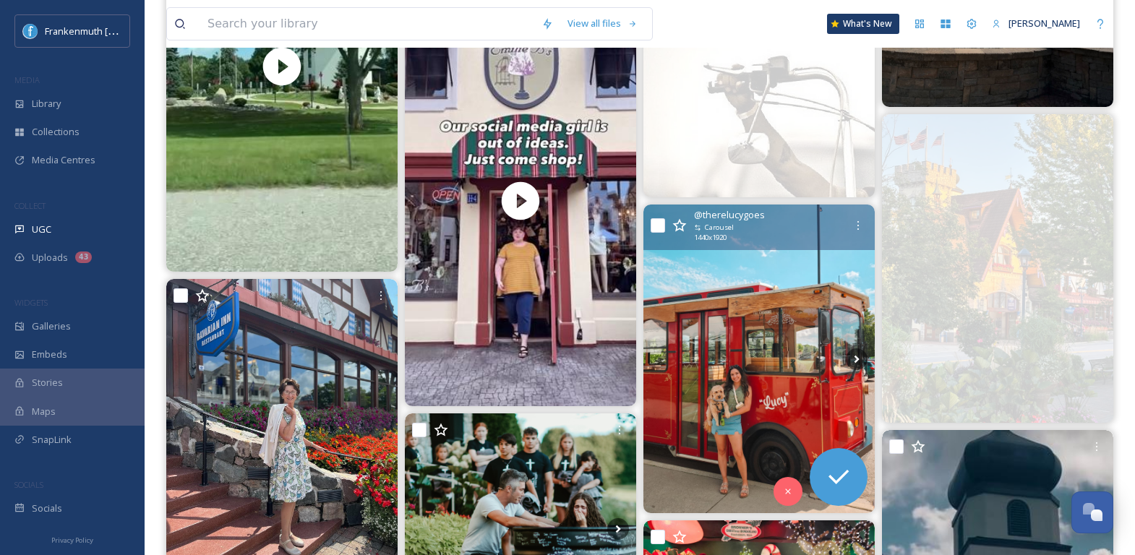
click at [733, 443] on img at bounding box center [759, 359] width 231 height 309
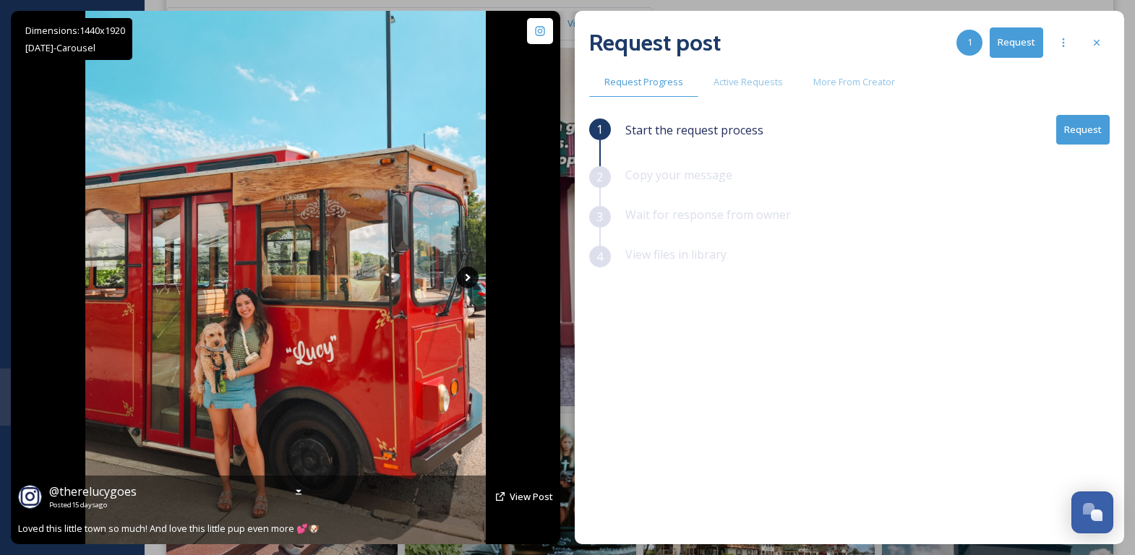
click at [464, 270] on icon at bounding box center [468, 278] width 22 height 22
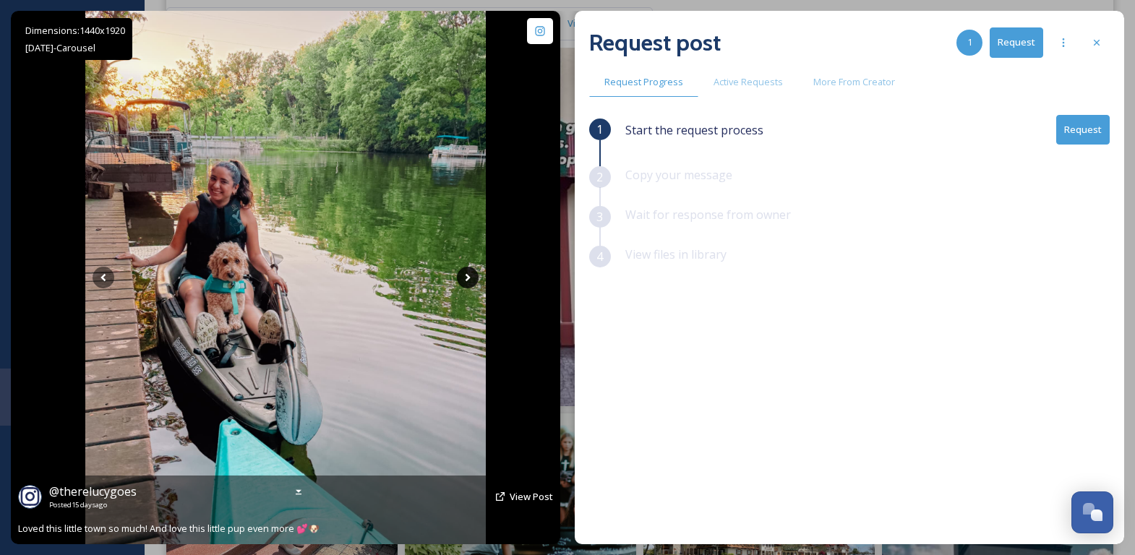
click at [464, 270] on icon at bounding box center [468, 278] width 22 height 22
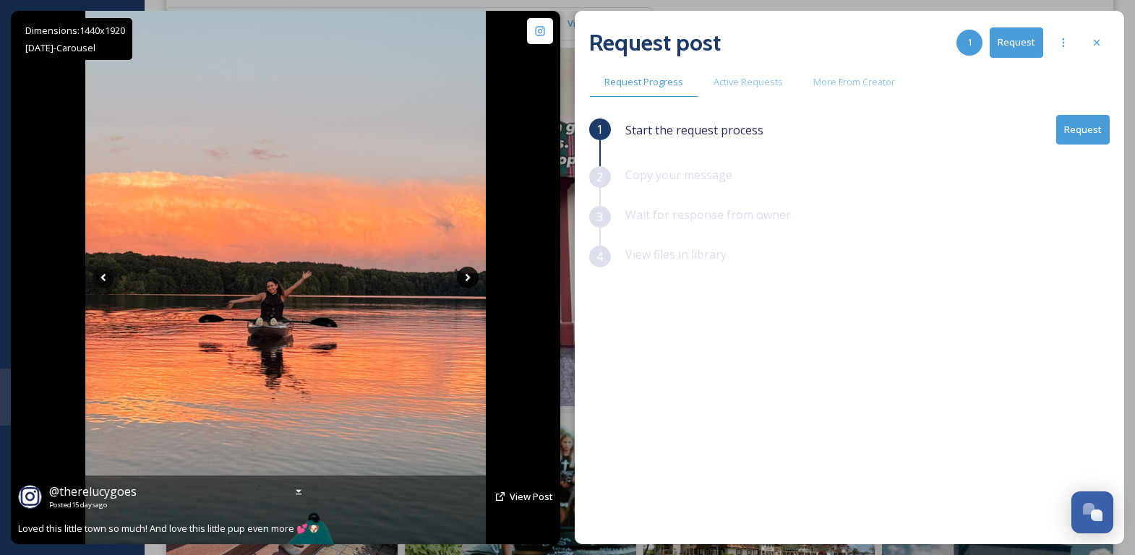
click at [464, 272] on icon at bounding box center [468, 278] width 22 height 22
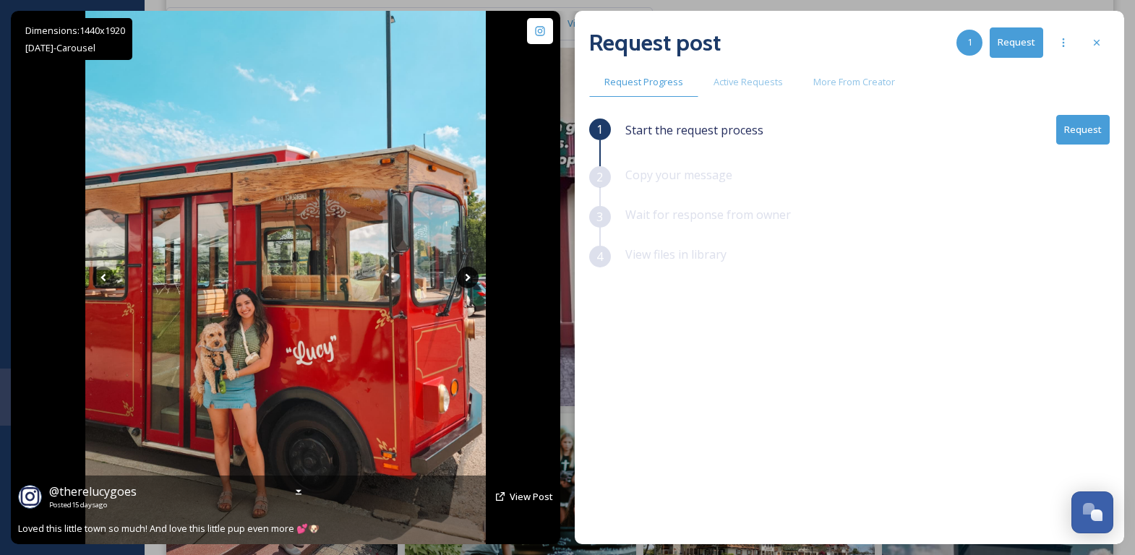
click at [464, 273] on icon at bounding box center [468, 278] width 22 height 22
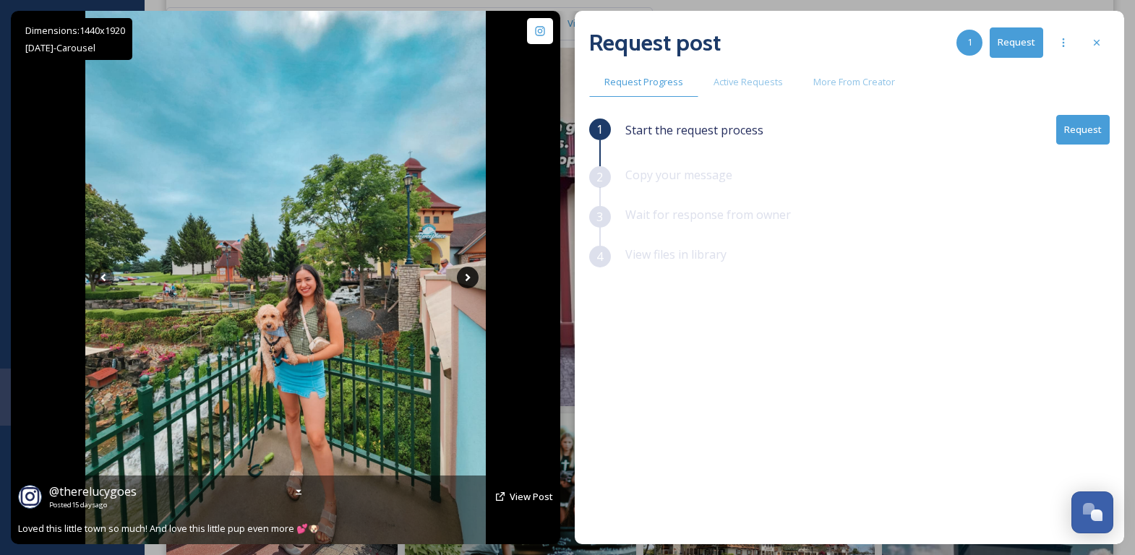
click at [464, 273] on icon at bounding box center [468, 278] width 22 height 22
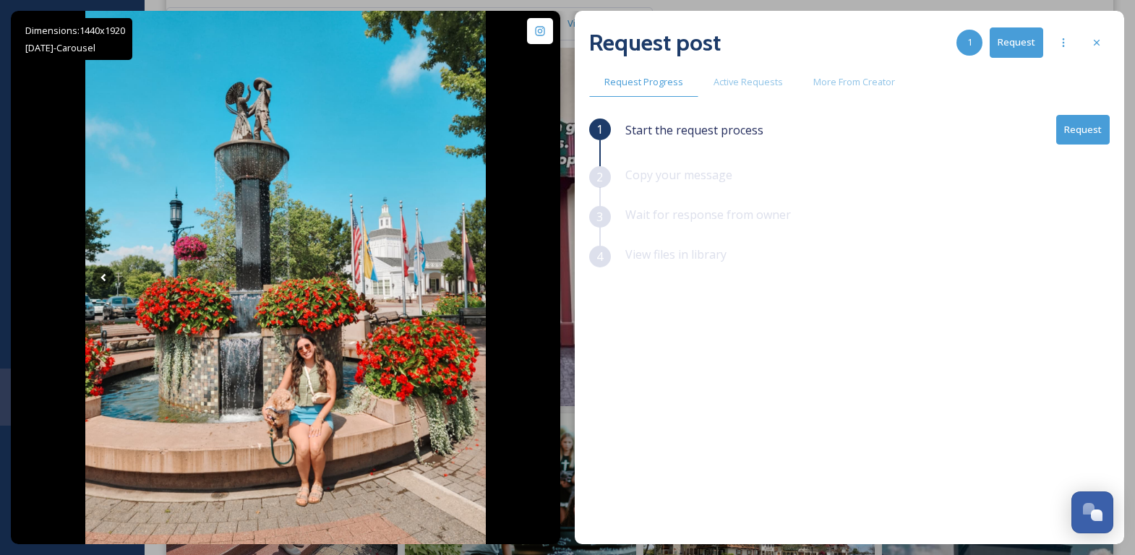
click at [1083, 132] on button "Request" at bounding box center [1084, 130] width 54 height 30
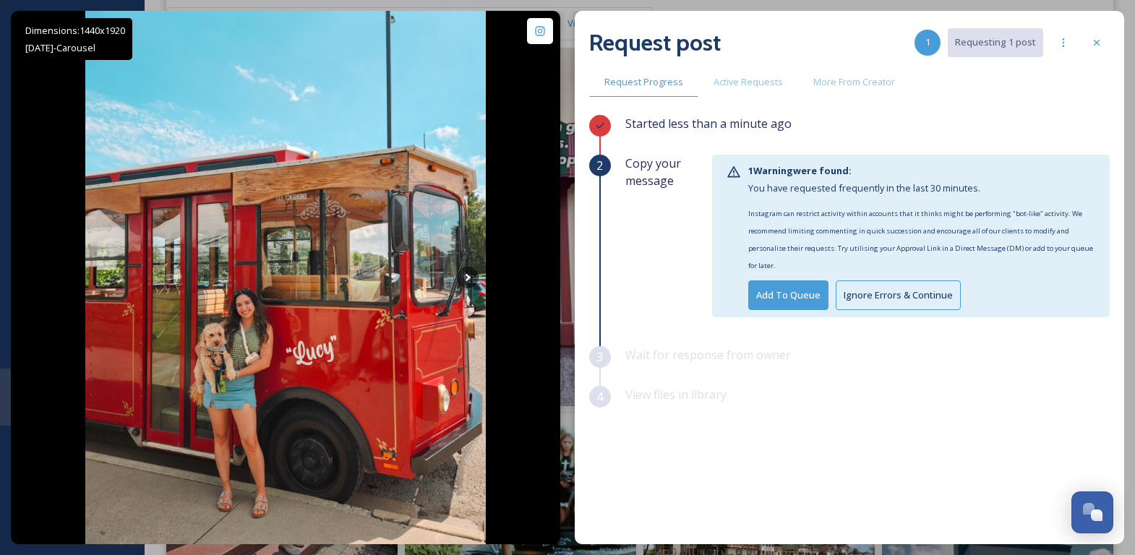
click at [881, 308] on button "Ignore Errors & Continue" at bounding box center [898, 296] width 125 height 30
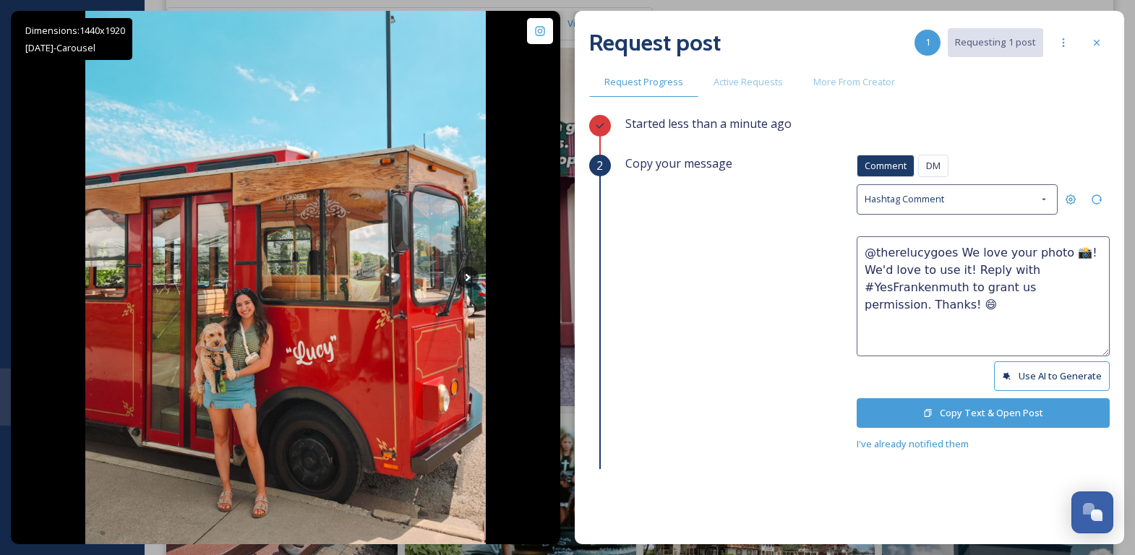
click at [1053, 251] on textarea "@therelucygoes We love your photo 📸! We'd love to use it! Reply with #YesFranke…" at bounding box center [983, 296] width 253 height 120
click at [960, 272] on textarea "@therelucygoes We love your photos 📸! We'd love to use it! Reply with #YesFrank…" at bounding box center [983, 296] width 253 height 120
type textarea "@therelucygoes We love your photos 📸! We'd love to use them! Reply with #YesFra…"
click at [983, 416] on button "Copy Text & Open Post" at bounding box center [983, 413] width 253 height 30
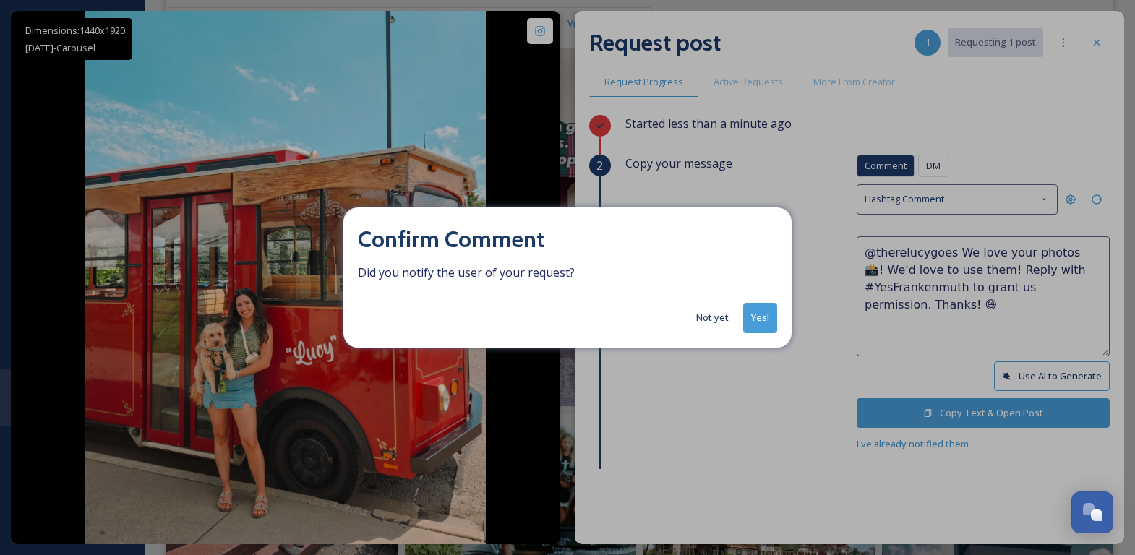
click at [757, 317] on button "Yes!" at bounding box center [760, 318] width 34 height 30
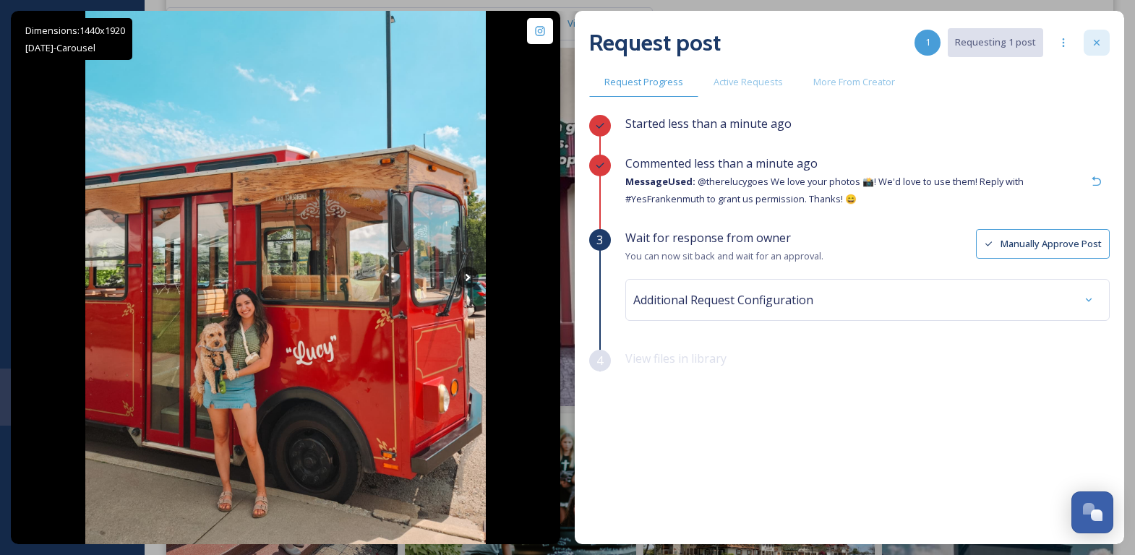
click at [1095, 43] on icon at bounding box center [1097, 43] width 12 height 12
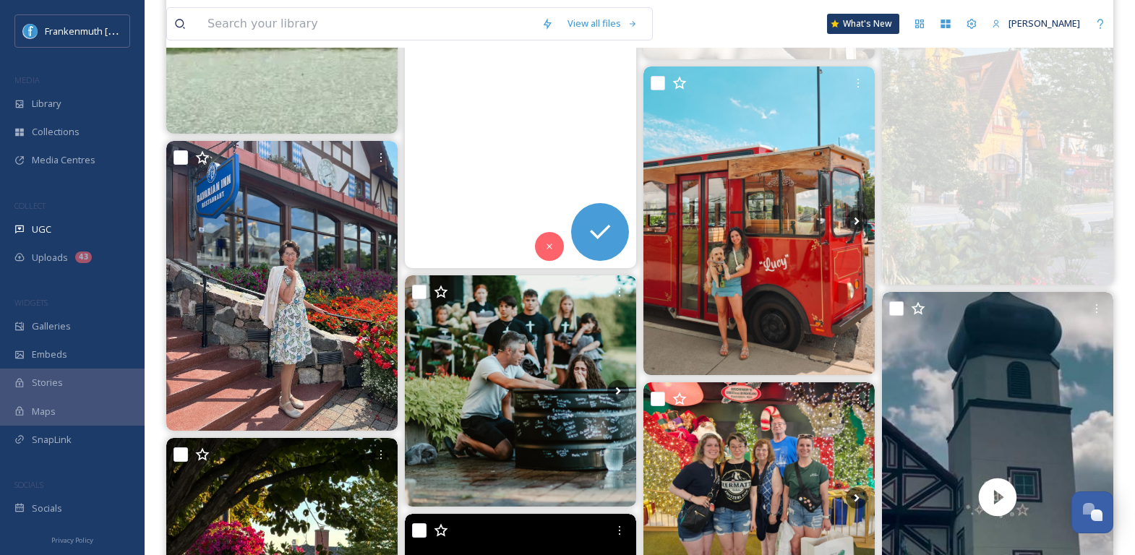
scroll to position [2855, 0]
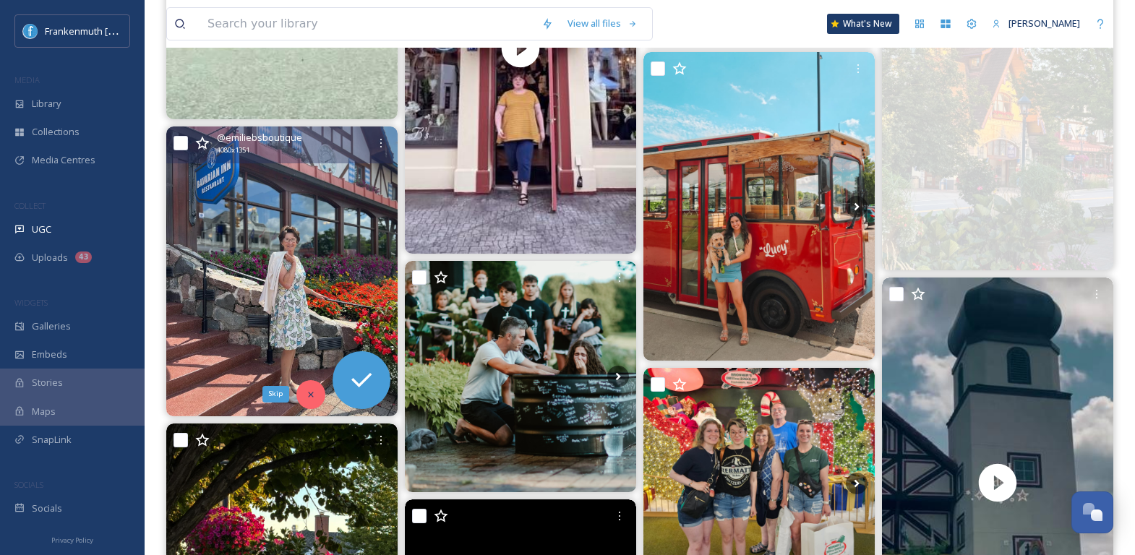
click at [312, 393] on icon at bounding box center [311, 395] width 10 height 10
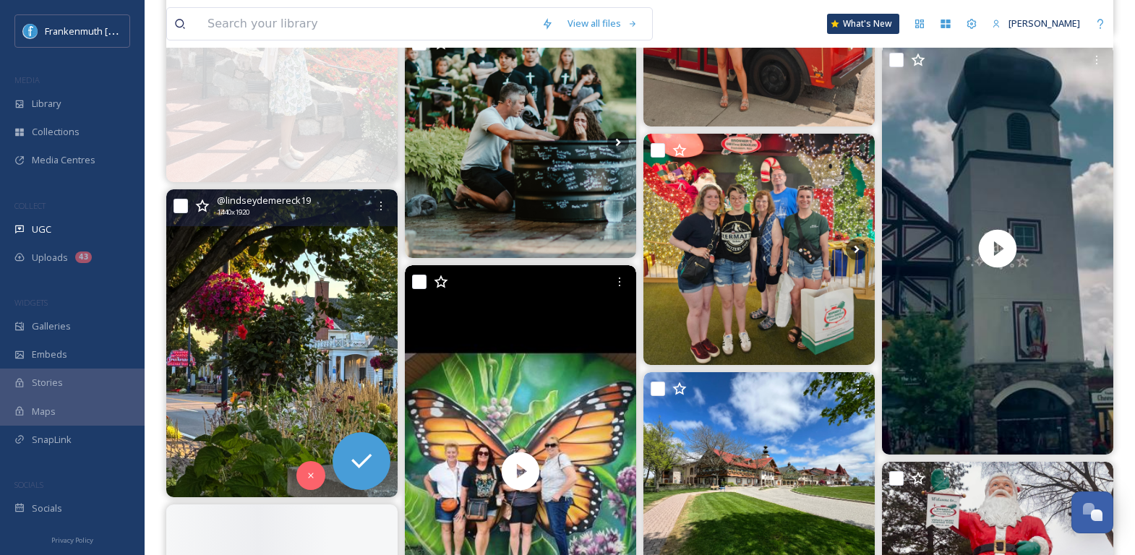
scroll to position [3093, 0]
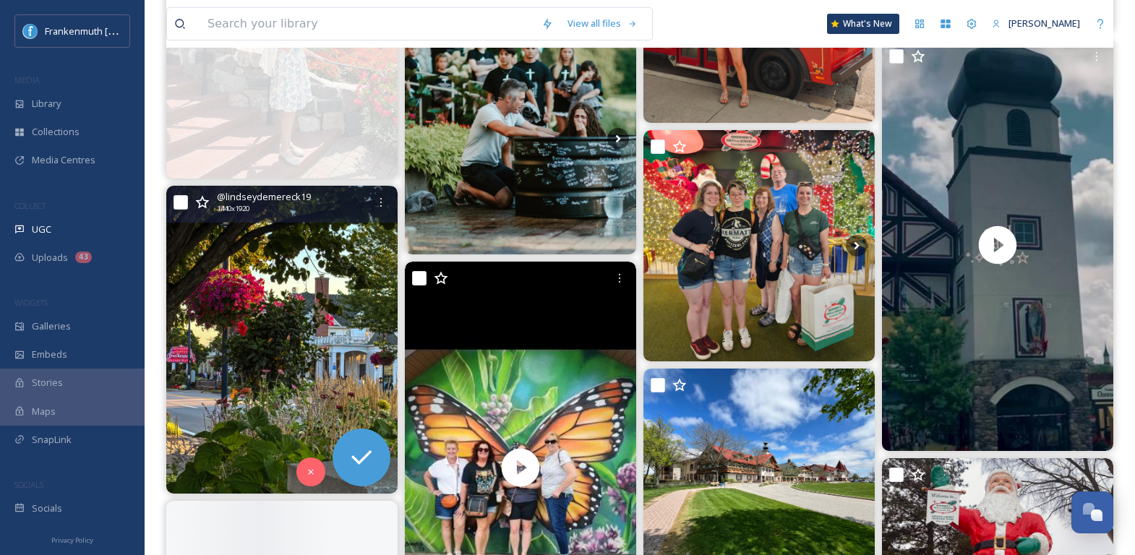
click at [310, 410] on img at bounding box center [281, 340] width 231 height 309
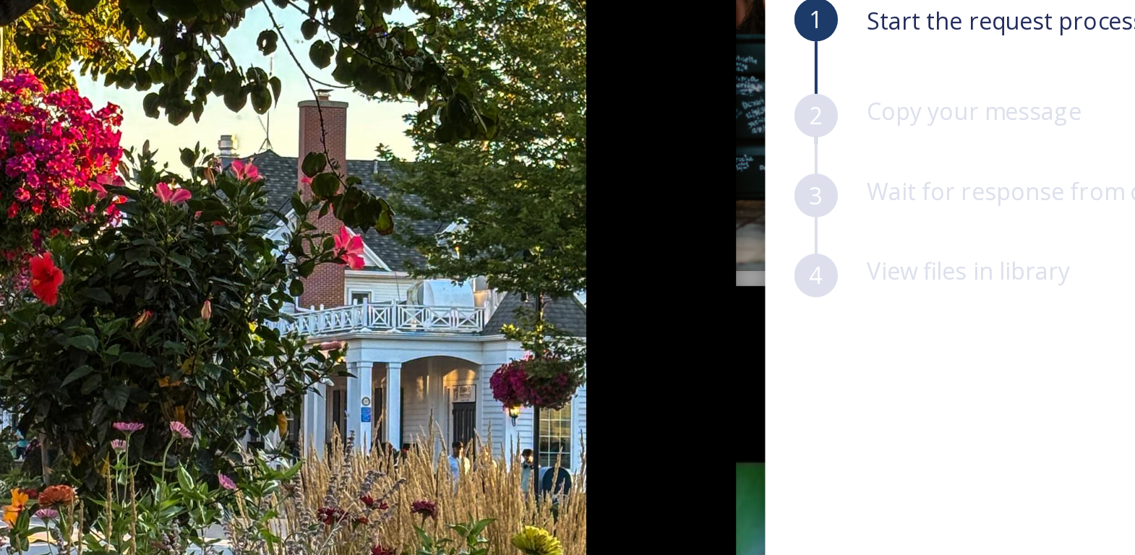
scroll to position [3093, 0]
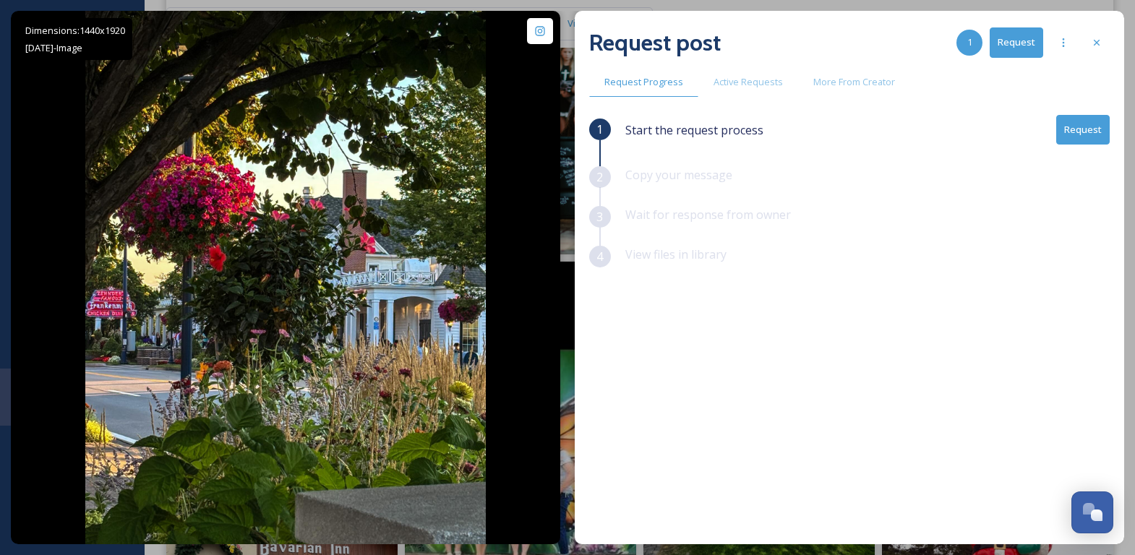
click at [1070, 140] on button "Request" at bounding box center [1084, 130] width 54 height 30
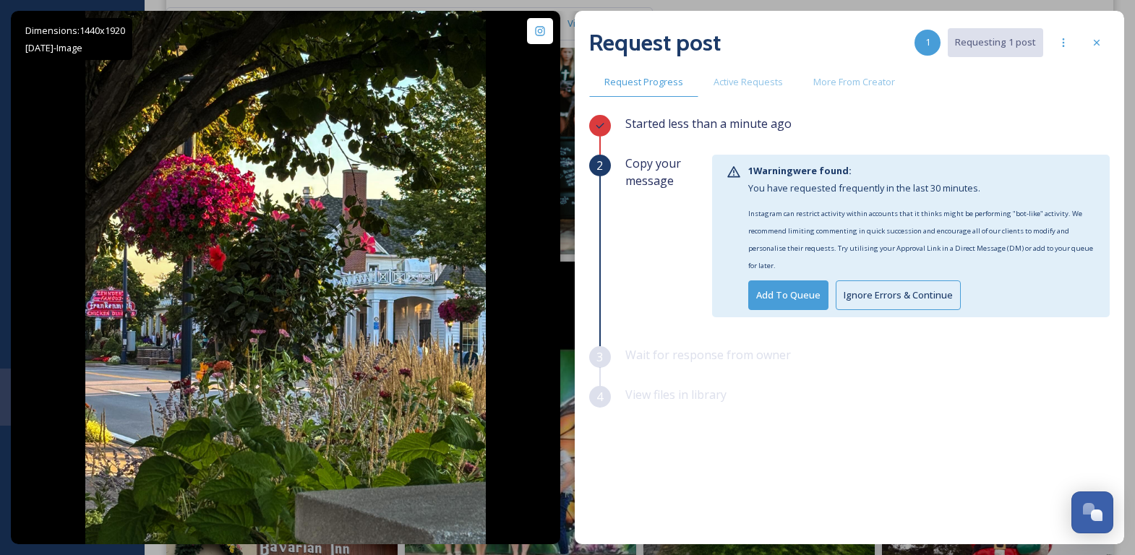
click at [875, 295] on button "Ignore Errors & Continue" at bounding box center [898, 296] width 125 height 30
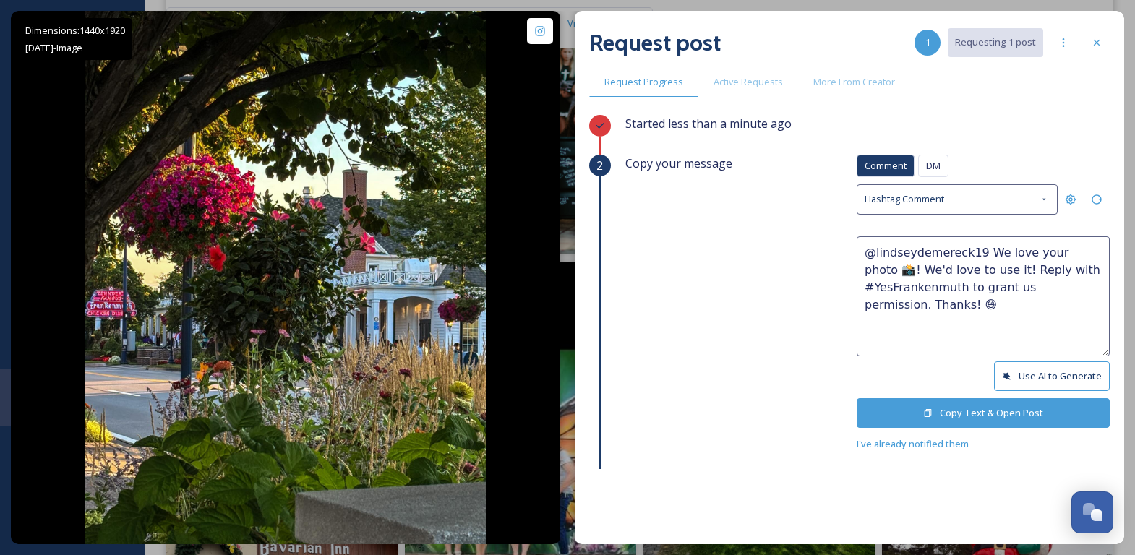
click at [939, 406] on button "Copy Text & Open Post" at bounding box center [983, 413] width 253 height 30
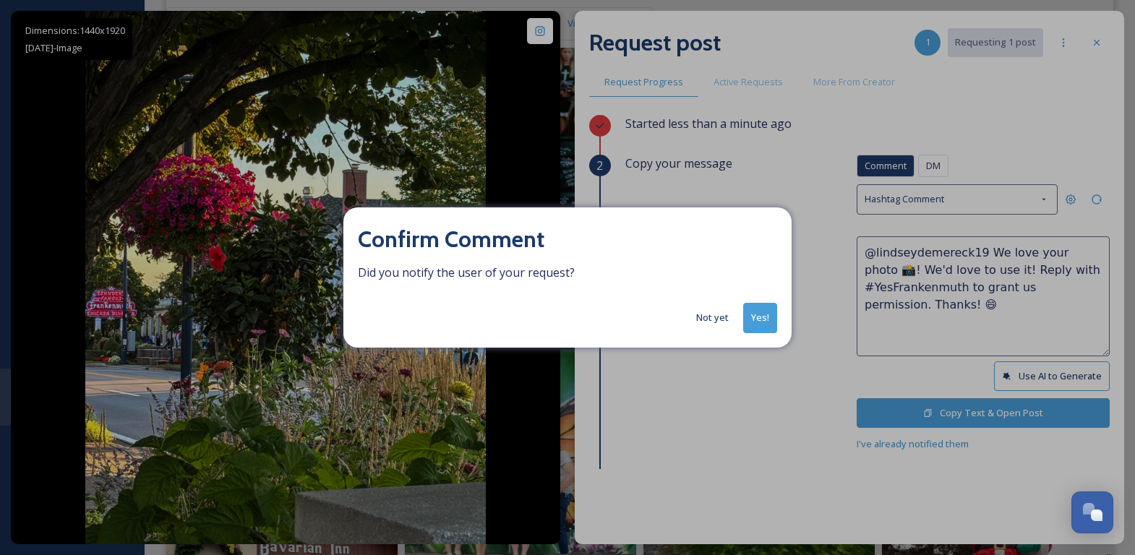
click at [770, 312] on button "Yes!" at bounding box center [760, 318] width 34 height 30
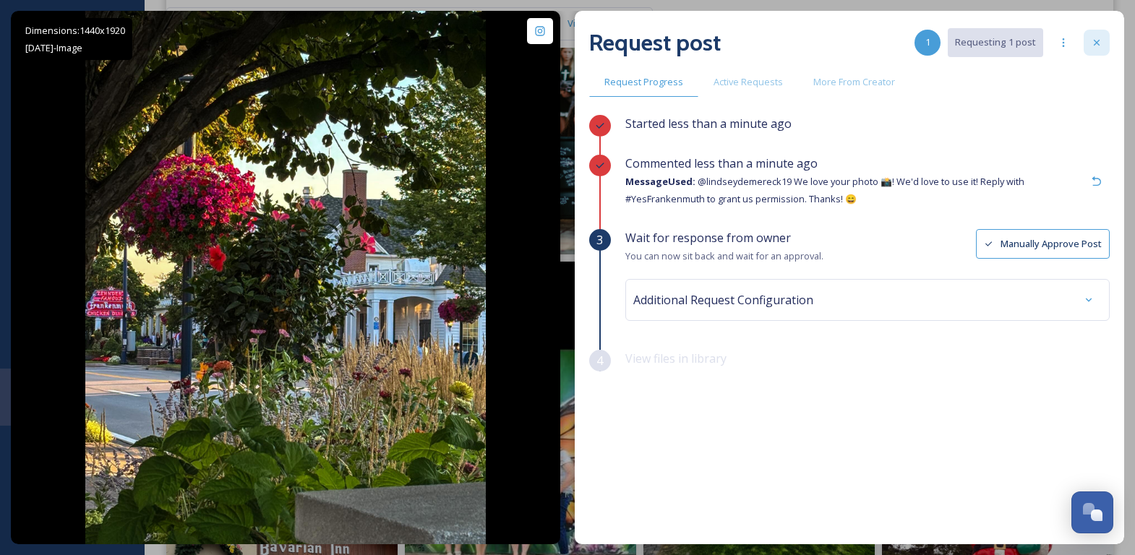
click at [1093, 51] on div at bounding box center [1097, 43] width 26 height 26
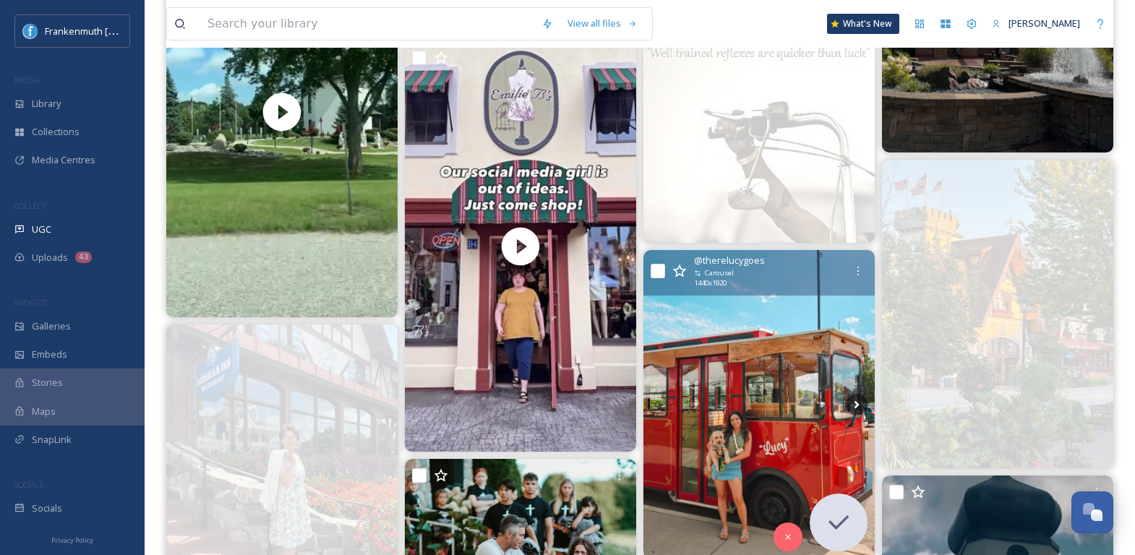
scroll to position [2650, 0]
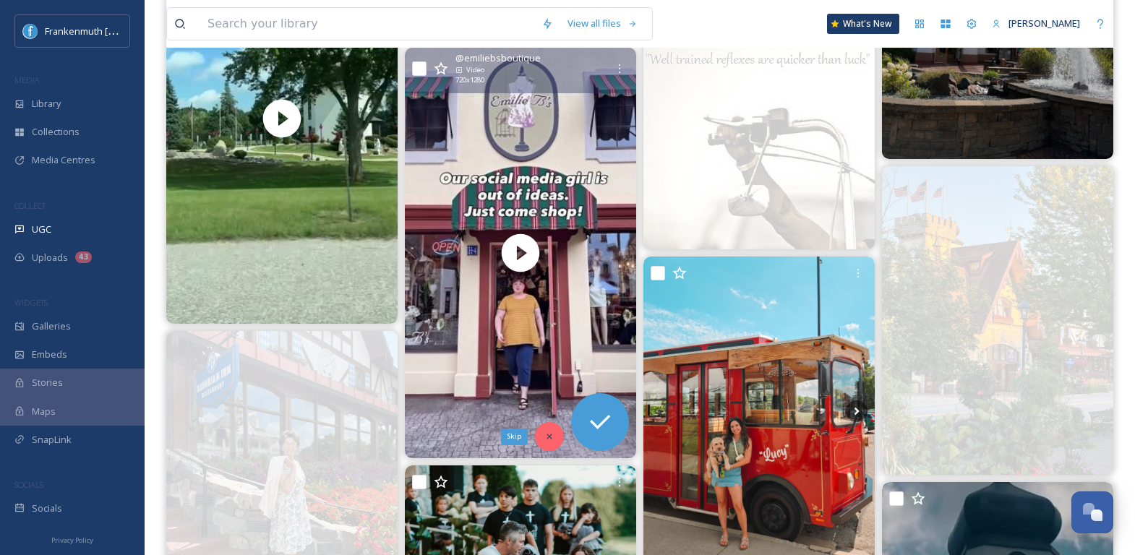
click at [547, 435] on icon at bounding box center [550, 437] width 10 height 10
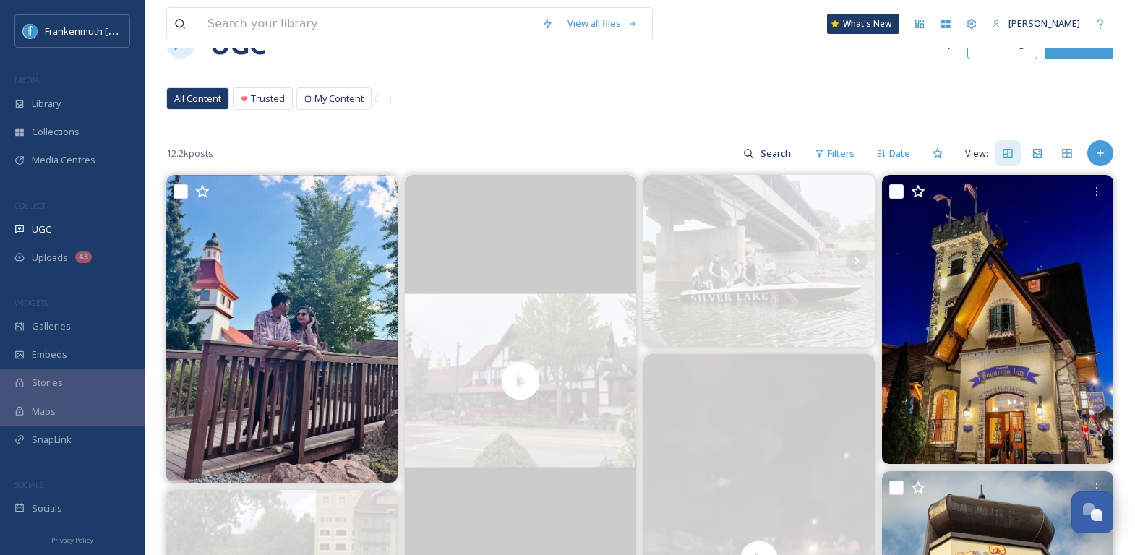
scroll to position [0, 0]
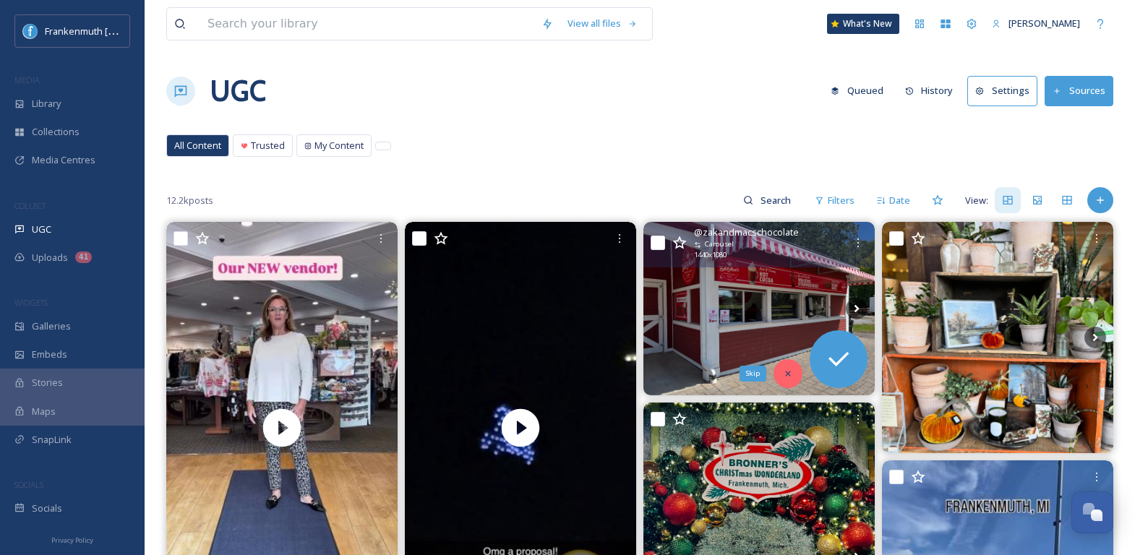
click at [792, 380] on div "Skip" at bounding box center [788, 373] width 29 height 29
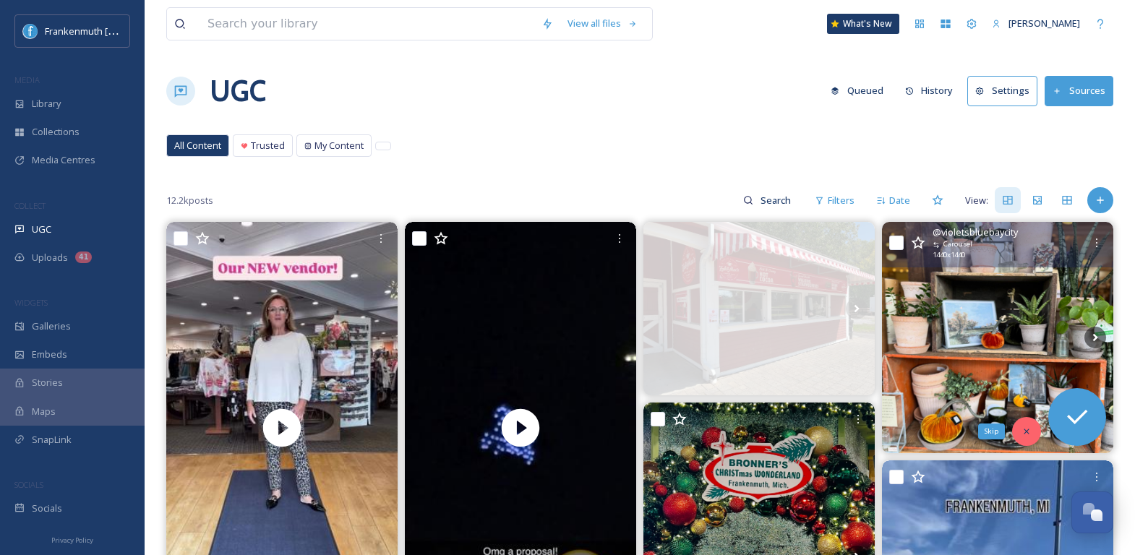
click at [1030, 424] on div "Skip" at bounding box center [1026, 431] width 29 height 29
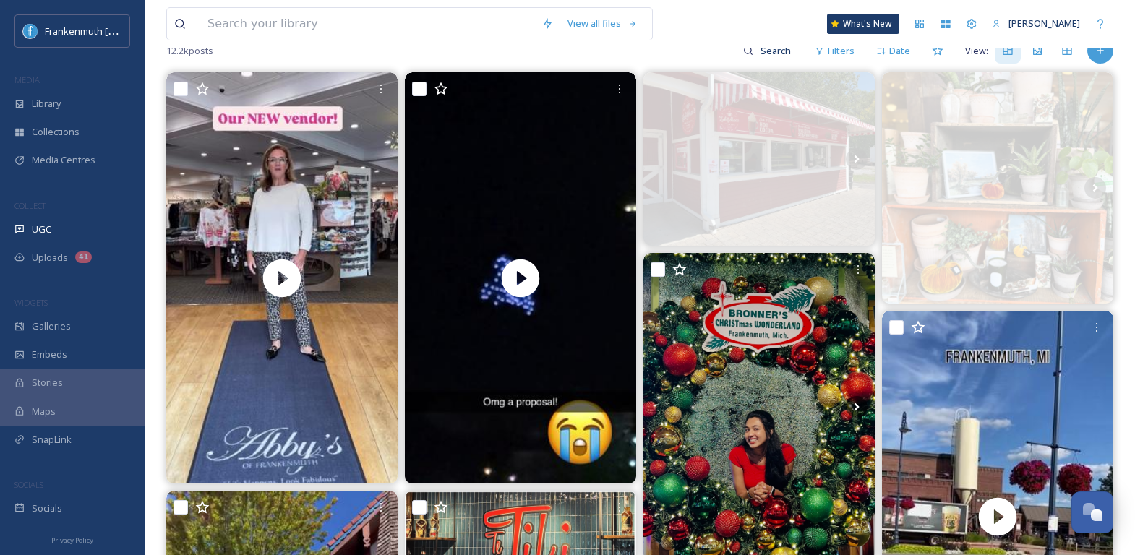
scroll to position [152, 0]
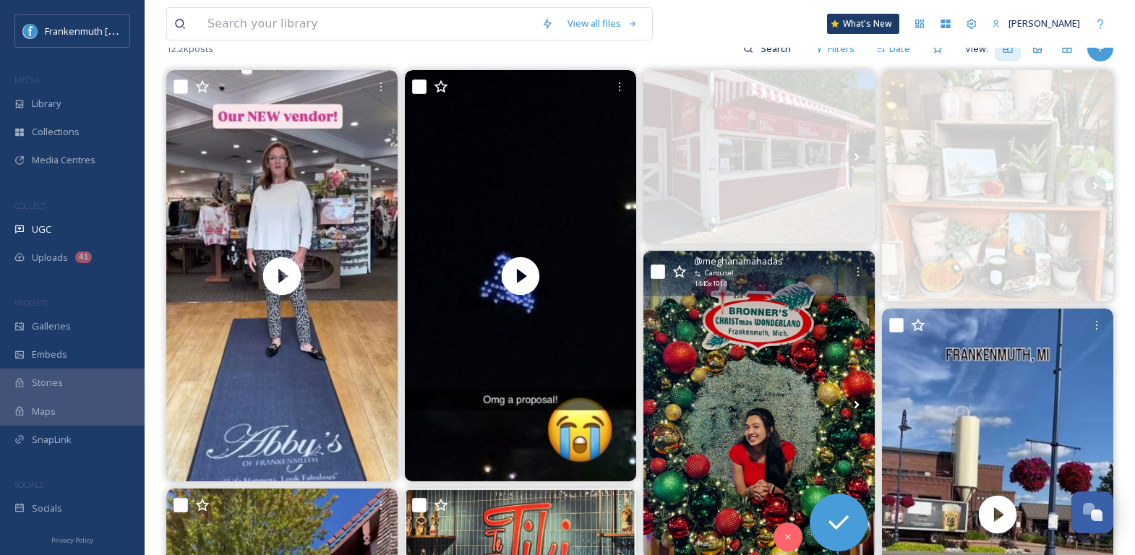
click at [756, 416] on img at bounding box center [759, 404] width 231 height 307
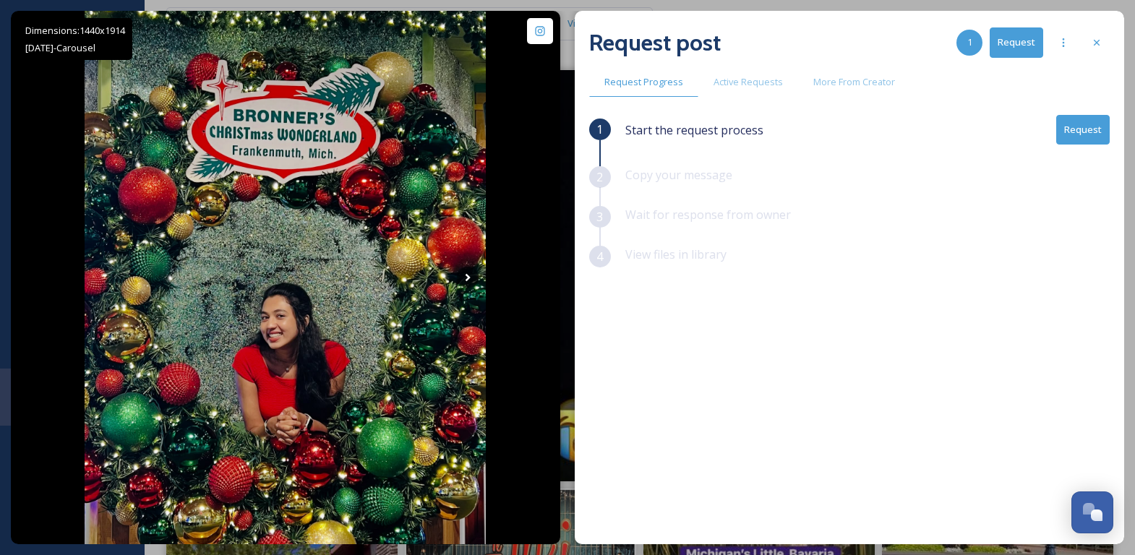
click at [1101, 131] on button "Request" at bounding box center [1084, 130] width 54 height 30
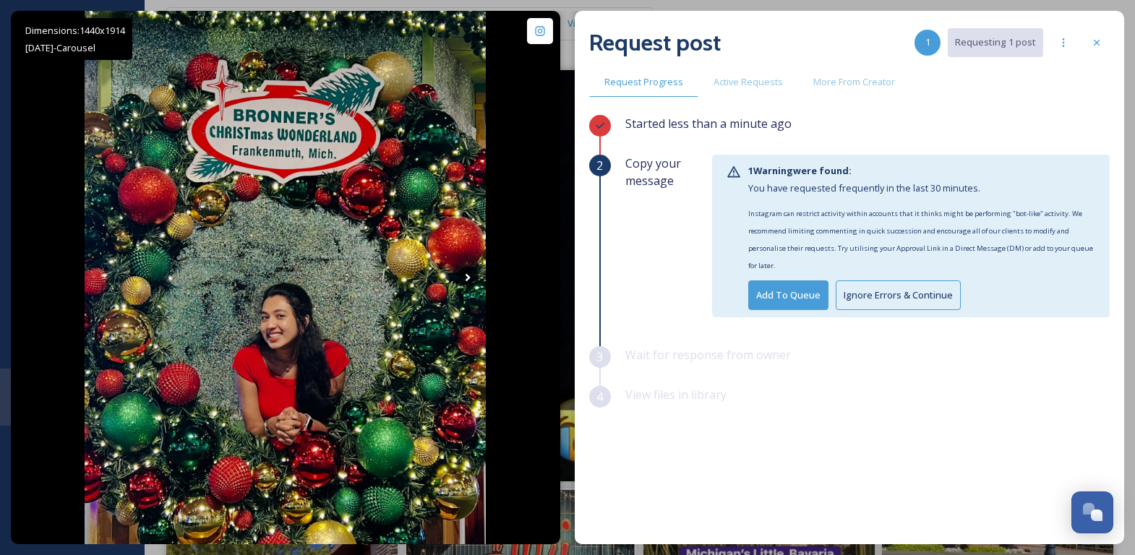
click at [900, 296] on button "Ignore Errors & Continue" at bounding box center [898, 296] width 125 height 30
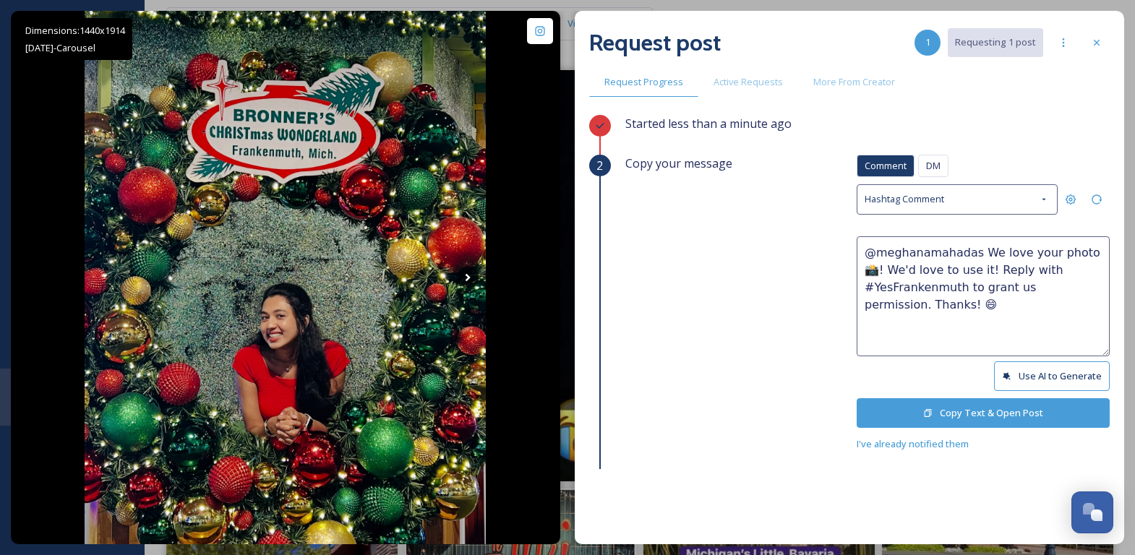
click at [960, 408] on button "Copy Text & Open Post" at bounding box center [983, 413] width 253 height 30
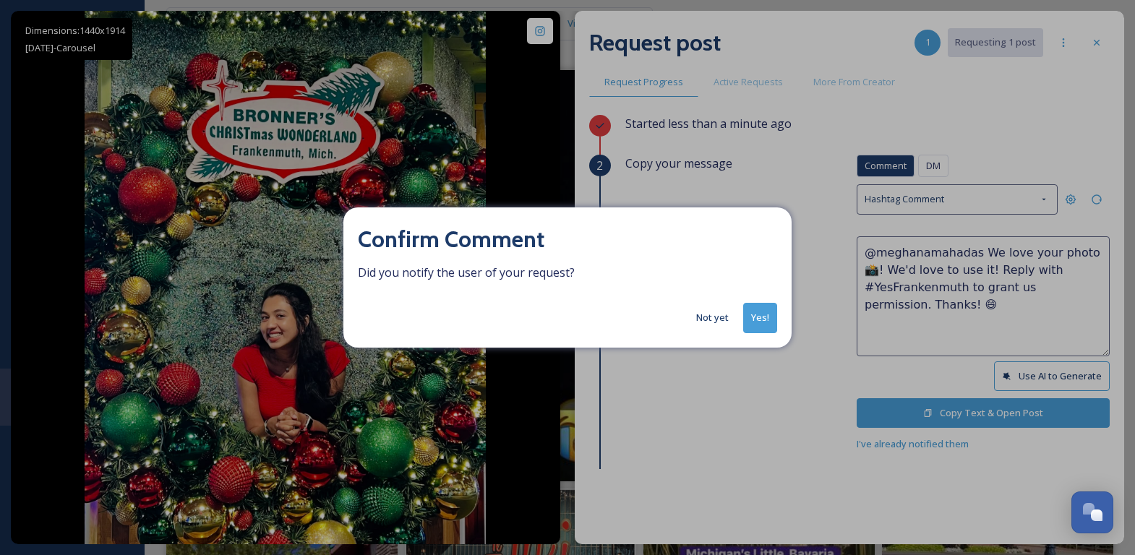
click at [724, 313] on button "Not yet" at bounding box center [712, 318] width 47 height 28
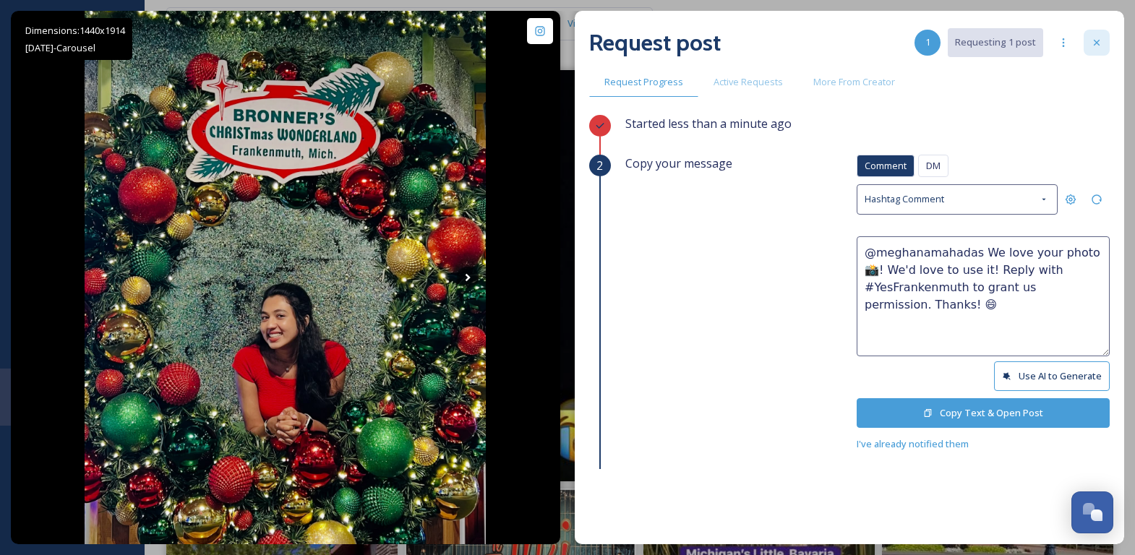
click at [1102, 45] on icon at bounding box center [1097, 43] width 12 height 12
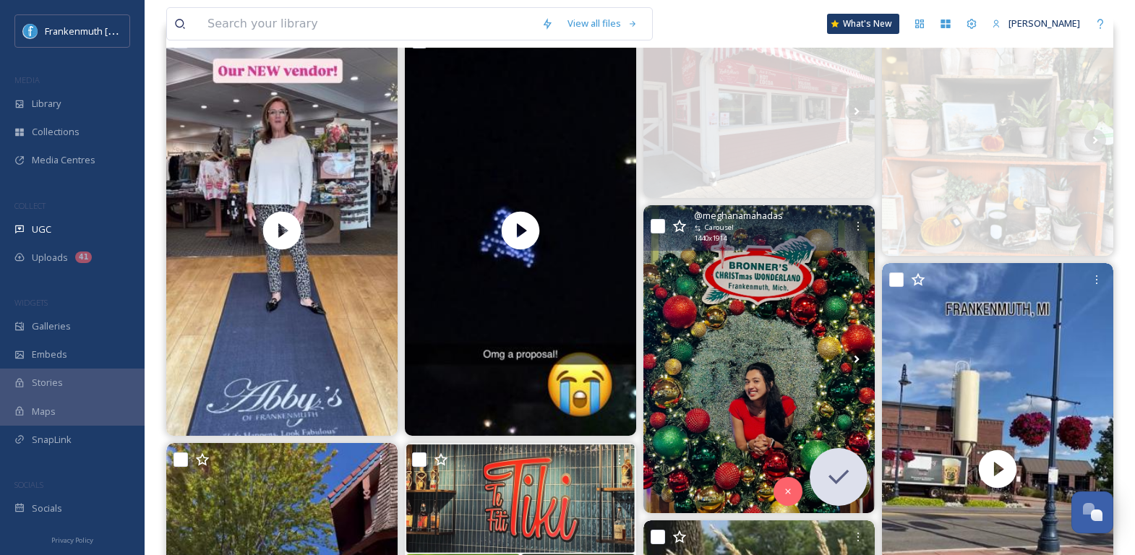
scroll to position [201, 0]
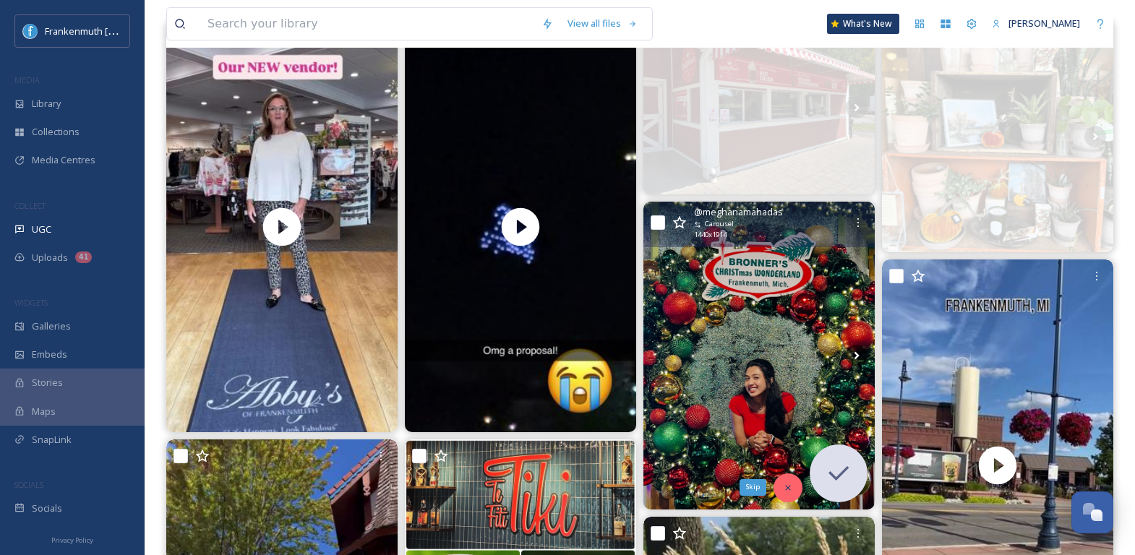
click at [788, 483] on icon at bounding box center [788, 488] width 10 height 10
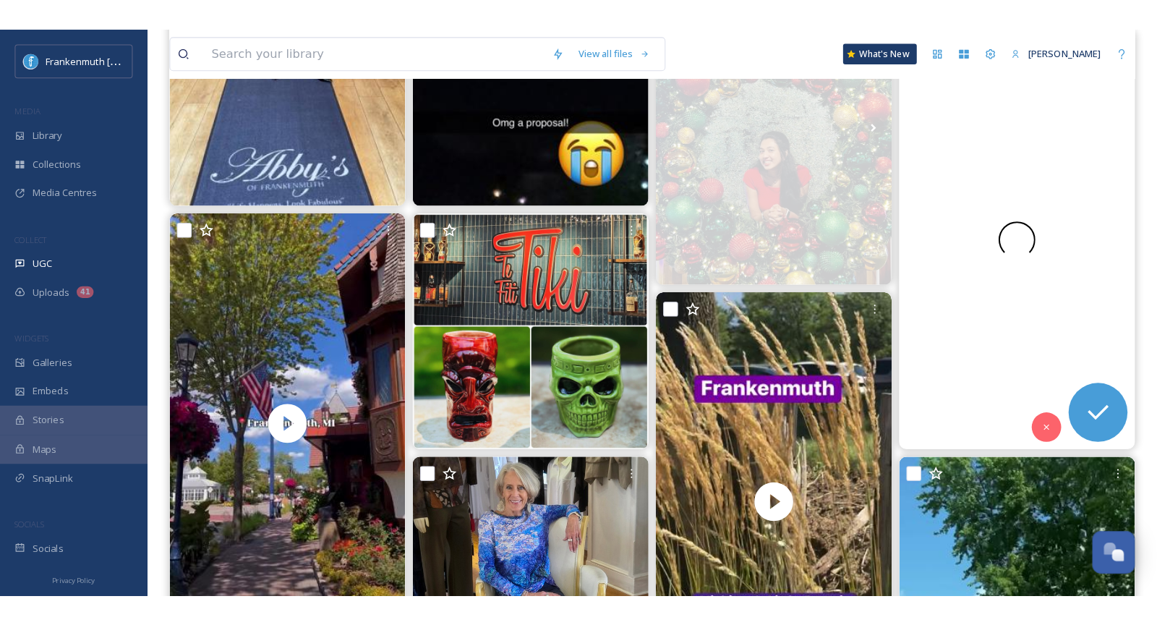
scroll to position [464, 0]
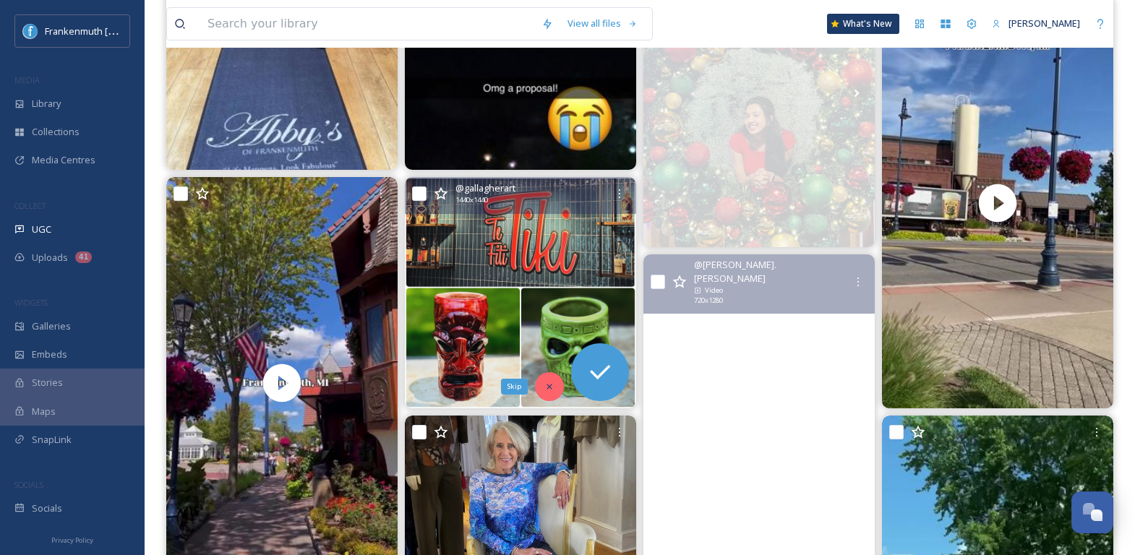
click at [553, 397] on div "Skip" at bounding box center [549, 386] width 29 height 29
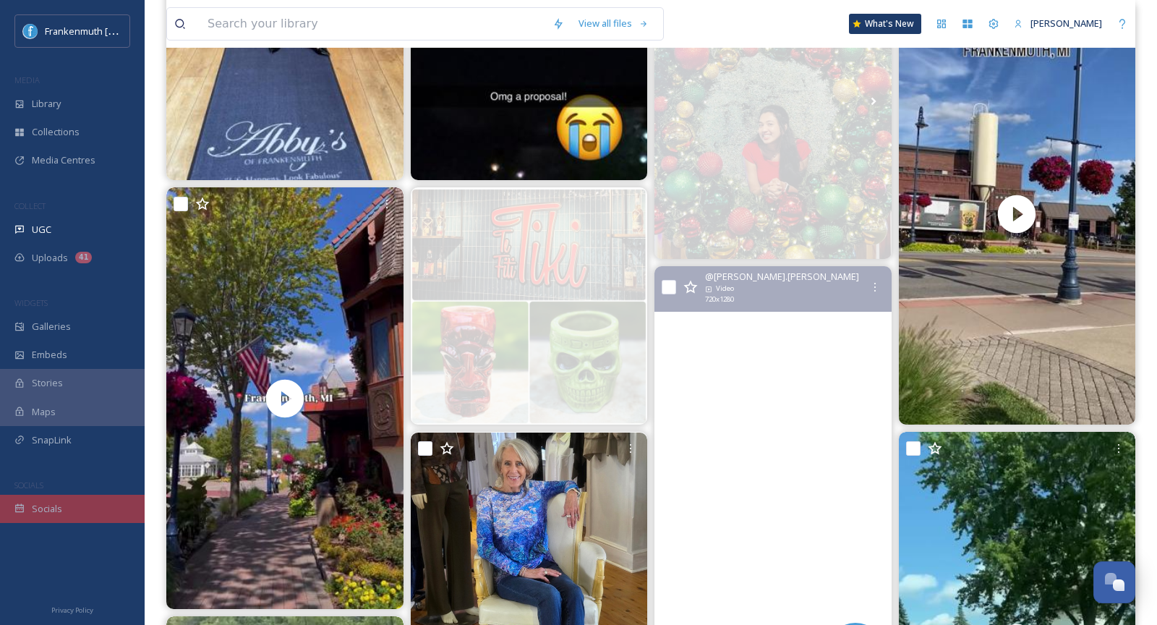
click at [103, 511] on div "Socials" at bounding box center [72, 509] width 145 height 28
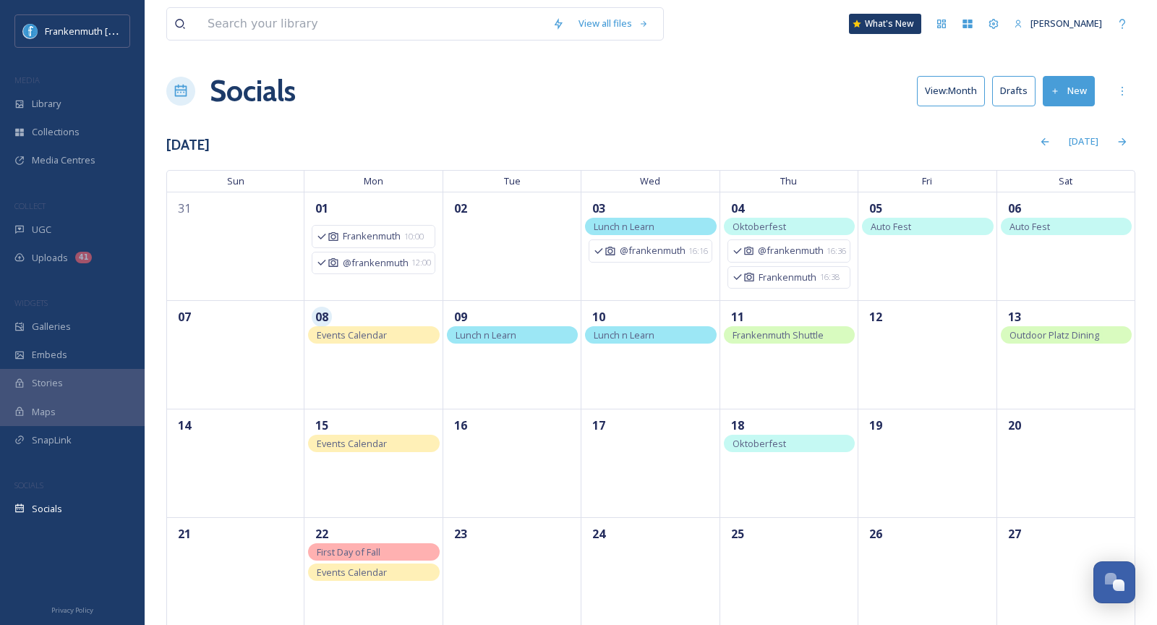
click at [746, 114] on div "View all files What's New Malerie Young Socials View: Month Drafts New Septembe…" at bounding box center [651, 374] width 1012 height 749
click at [69, 220] on div "UGC" at bounding box center [72, 230] width 145 height 28
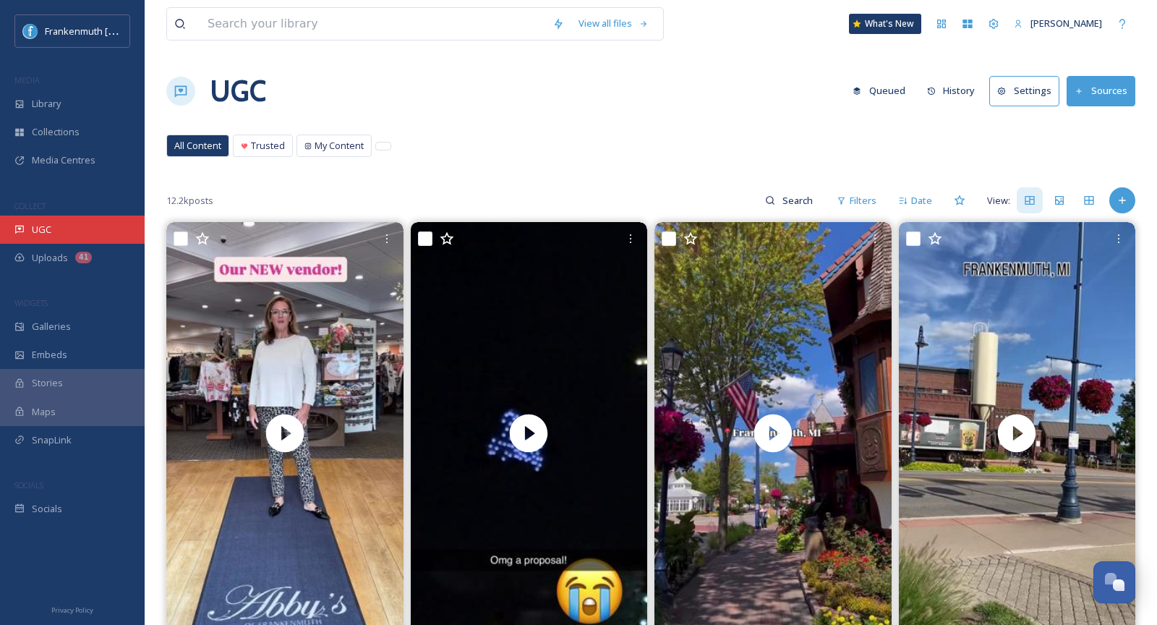
click at [88, 223] on div "UGC" at bounding box center [72, 230] width 145 height 28
click at [113, 236] on div "UGC" at bounding box center [72, 230] width 145 height 28
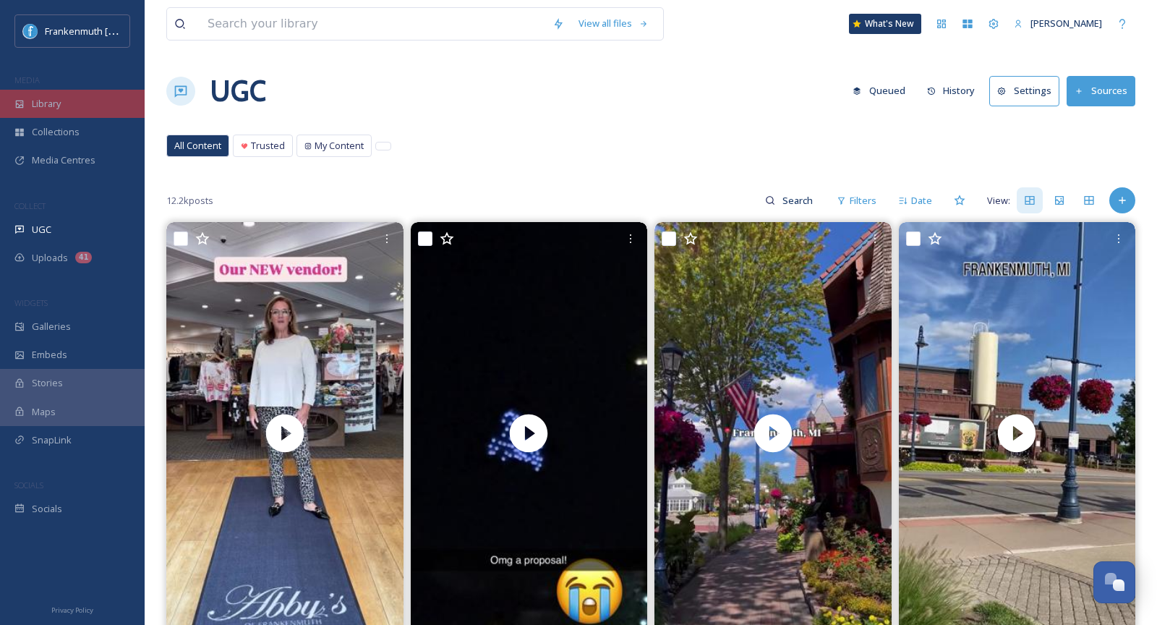
click at [59, 99] on span "Library" at bounding box center [46, 104] width 29 height 14
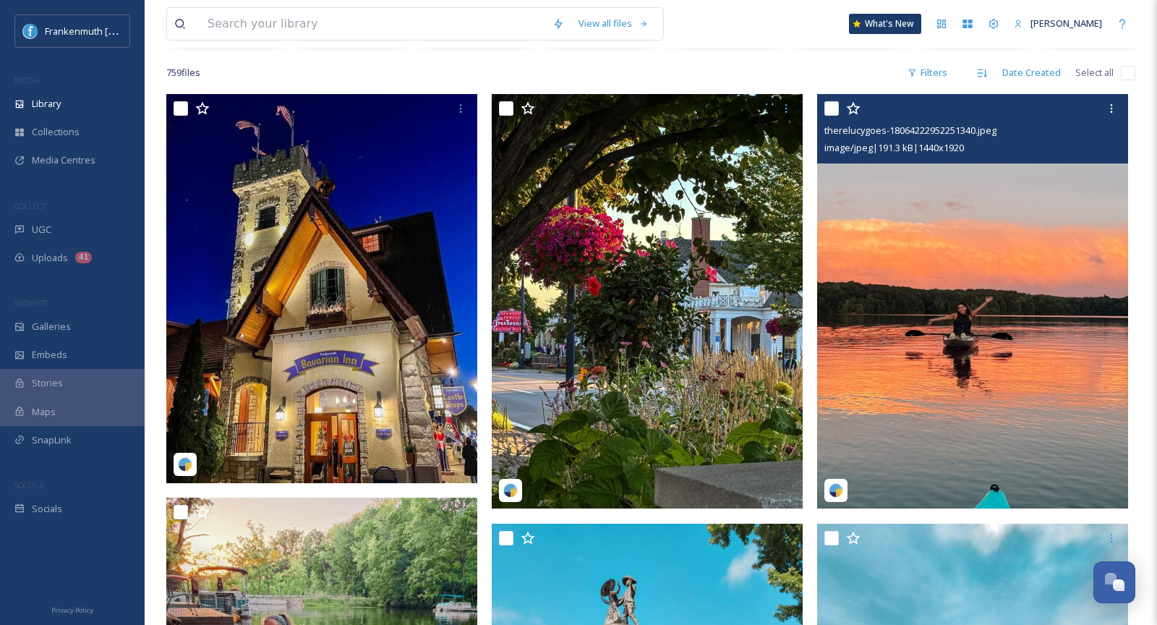
scroll to position [257, 0]
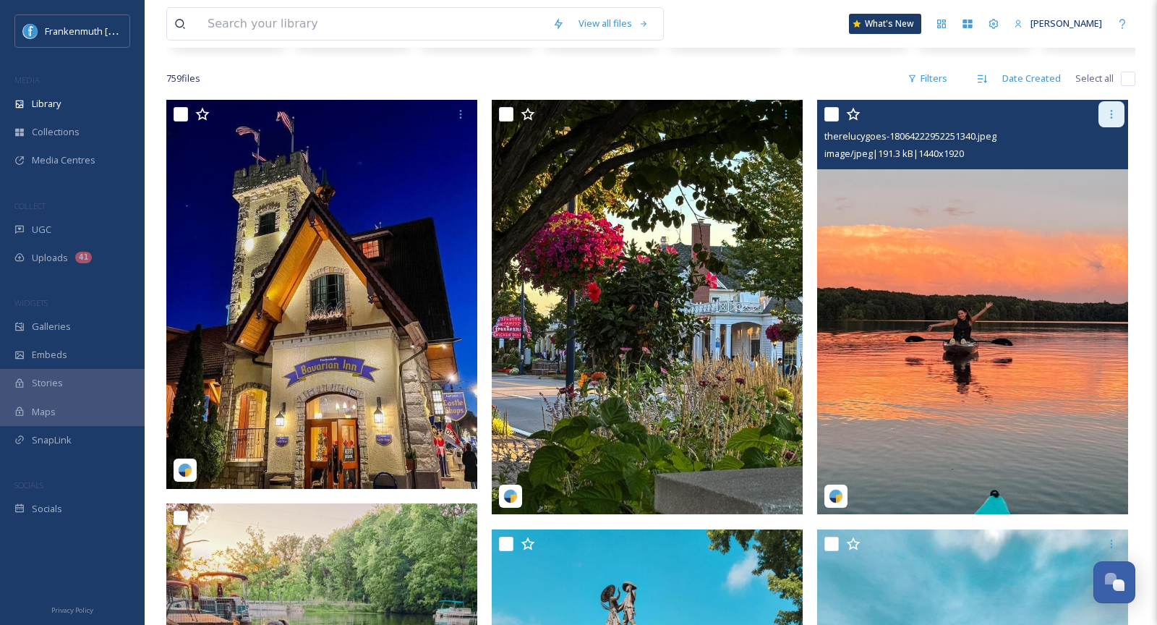
click at [1118, 117] on div at bounding box center [1111, 114] width 26 height 26
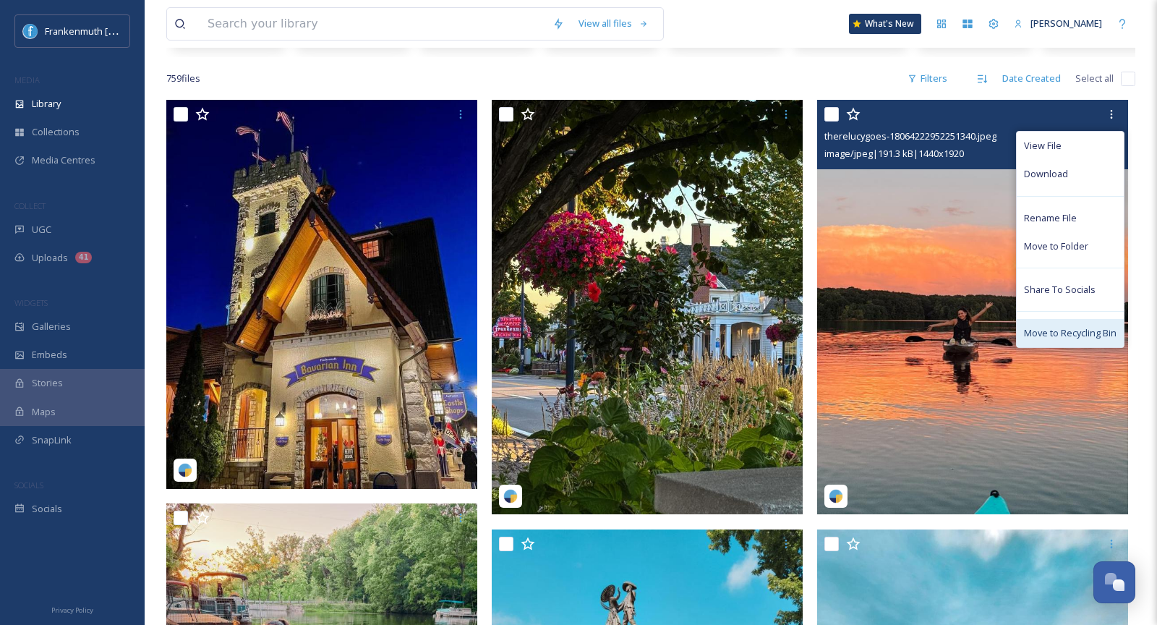
click at [1073, 328] on span "Move to Recycling Bin" at bounding box center [1070, 333] width 93 height 14
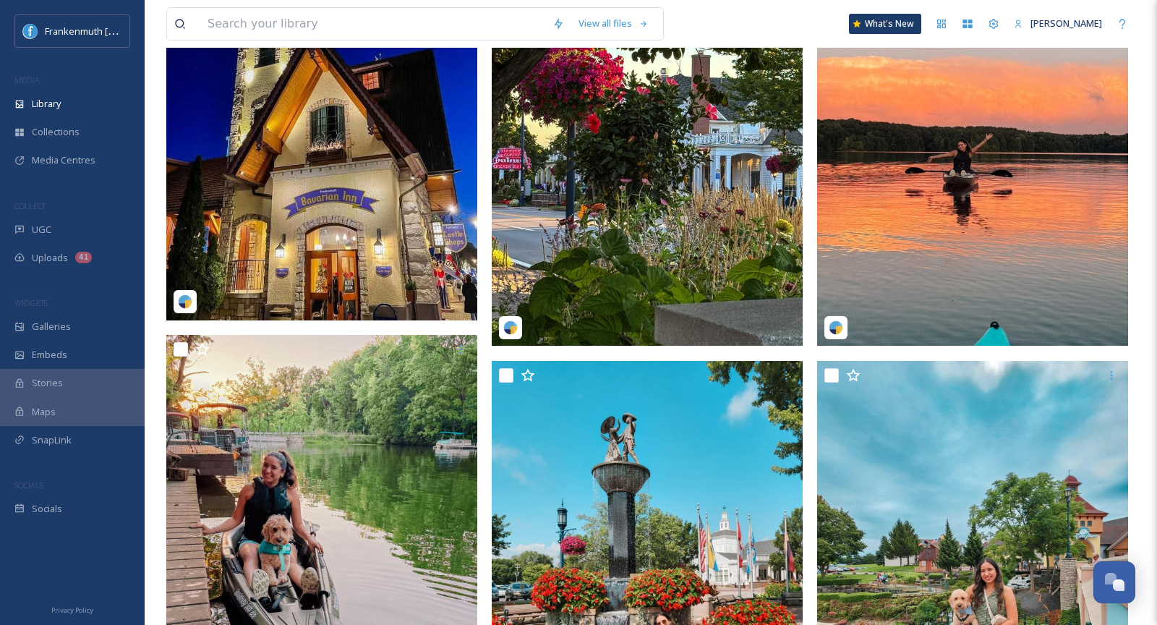
scroll to position [431, 0]
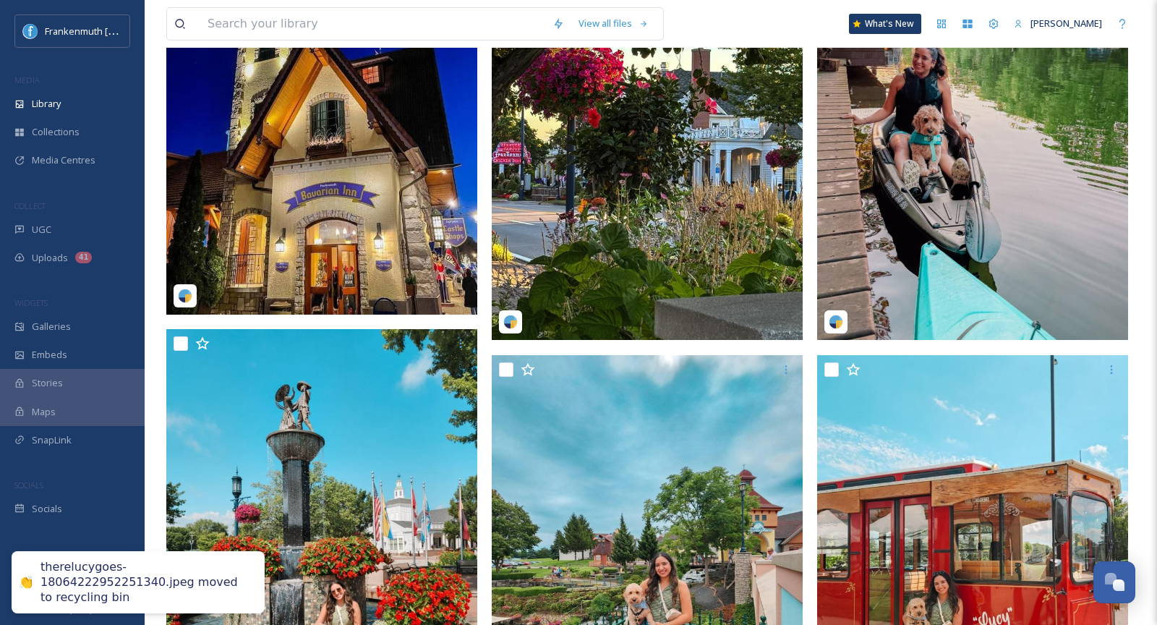
click at [1002, 175] on img at bounding box center [972, 133] width 311 height 414
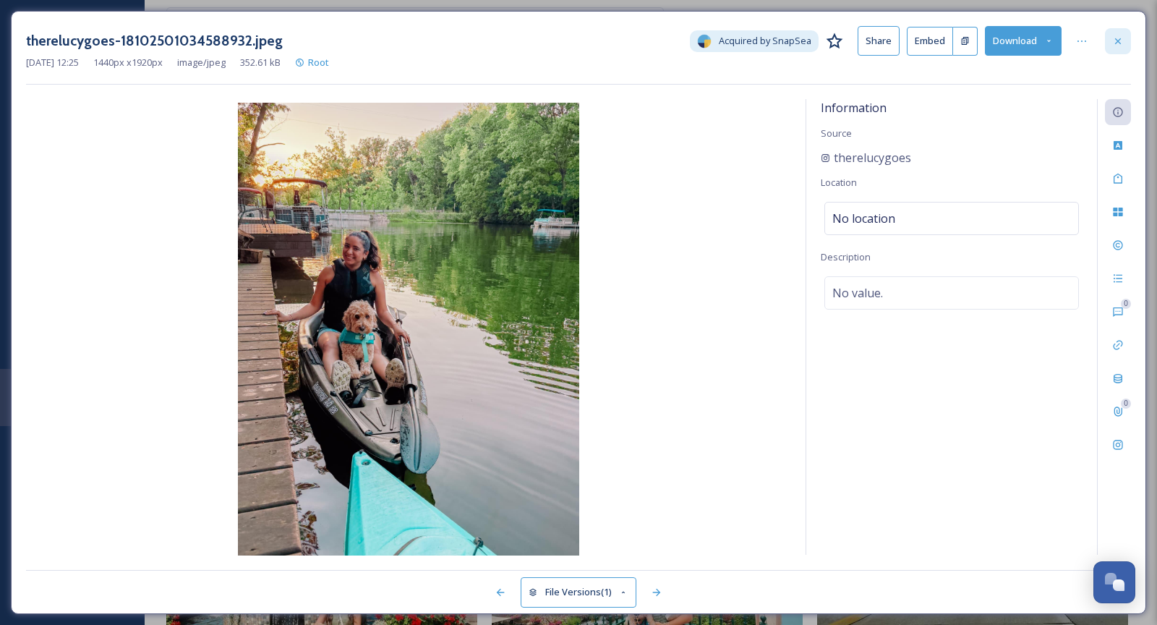
click at [1125, 46] on div at bounding box center [1118, 41] width 26 height 26
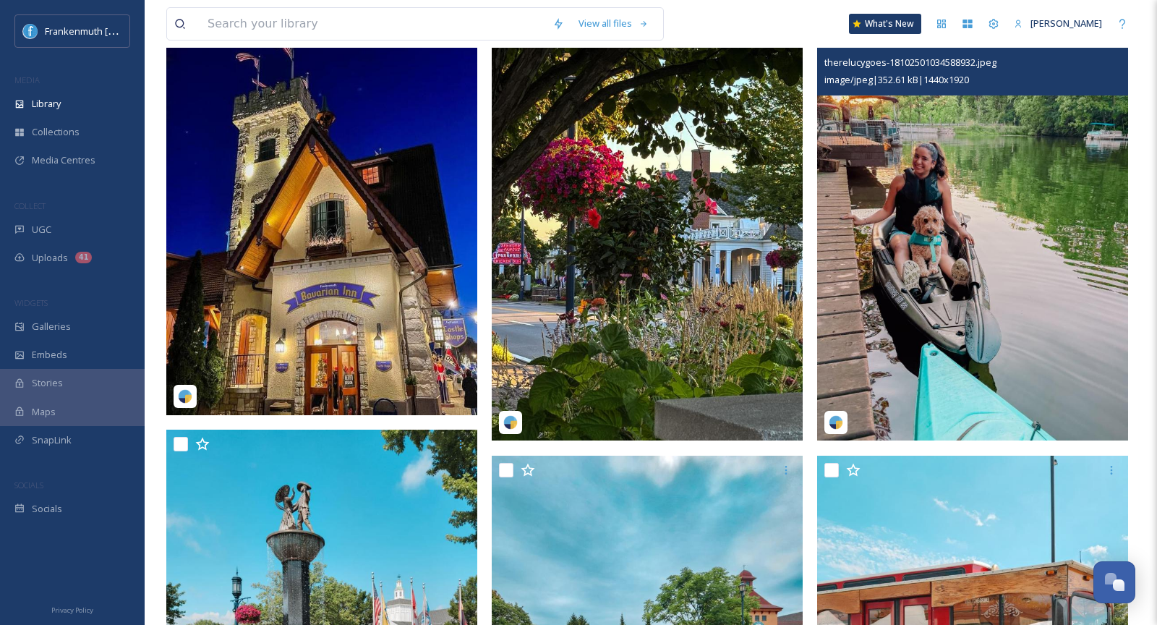
scroll to position [286, 0]
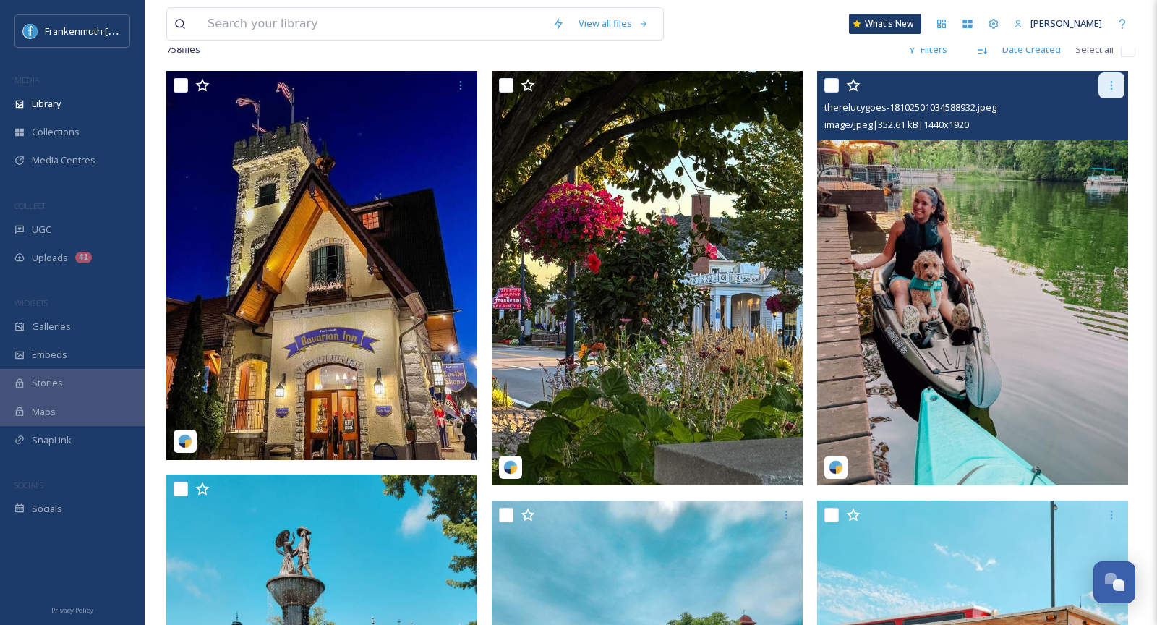
click at [1112, 90] on div at bounding box center [1111, 85] width 26 height 26
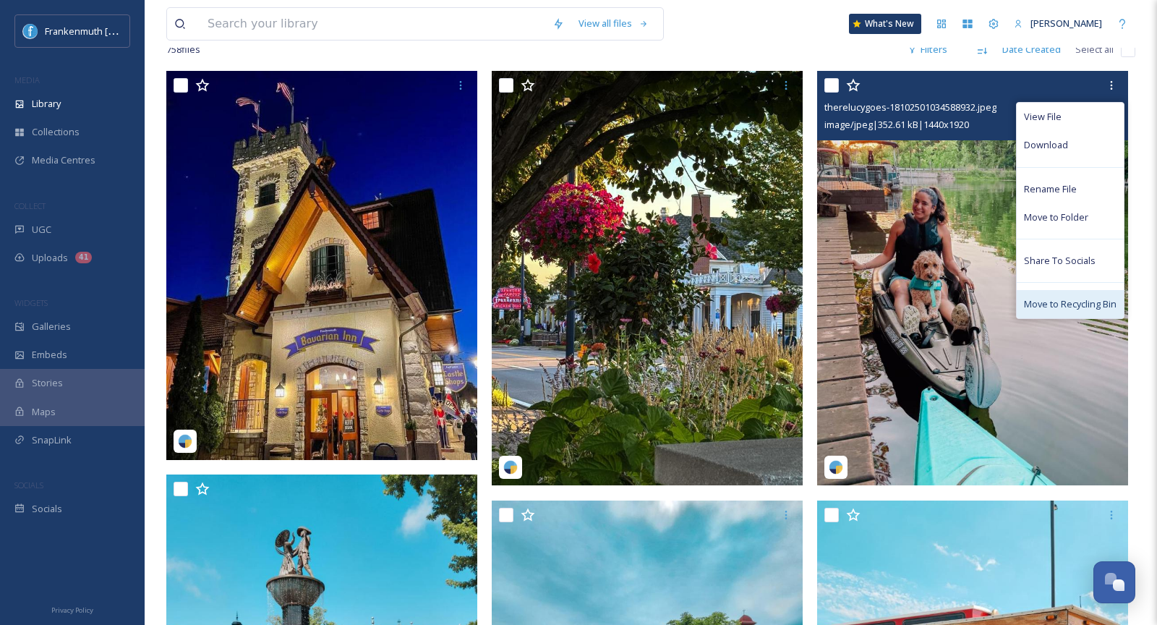
click at [1072, 304] on span "Move to Recycling Bin" at bounding box center [1070, 304] width 93 height 14
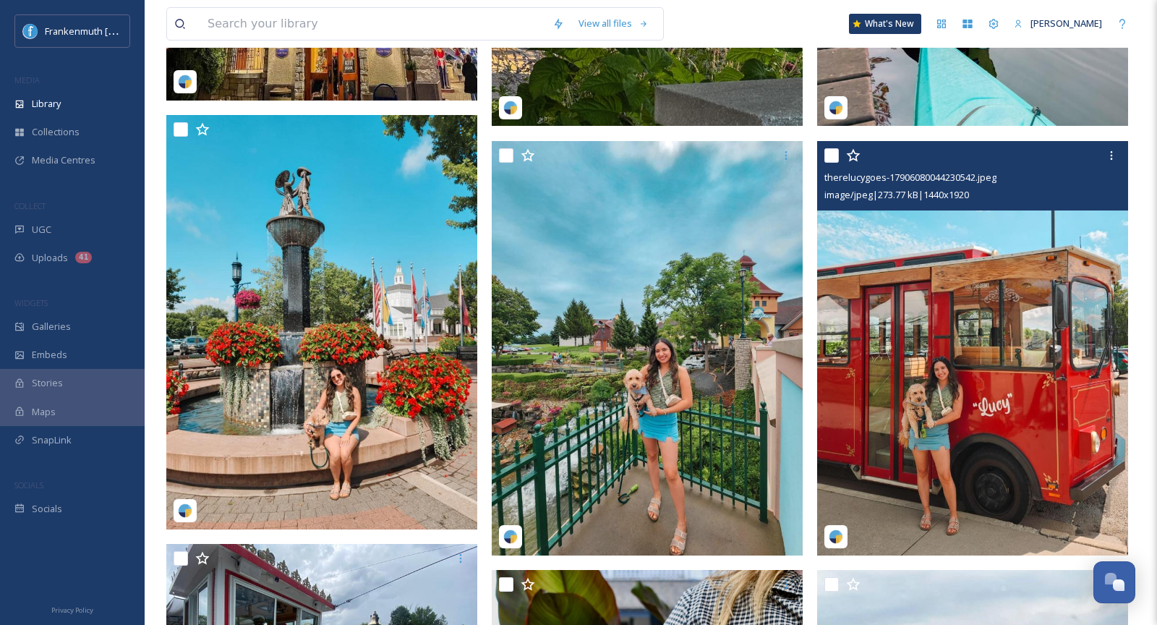
scroll to position [671, 0]
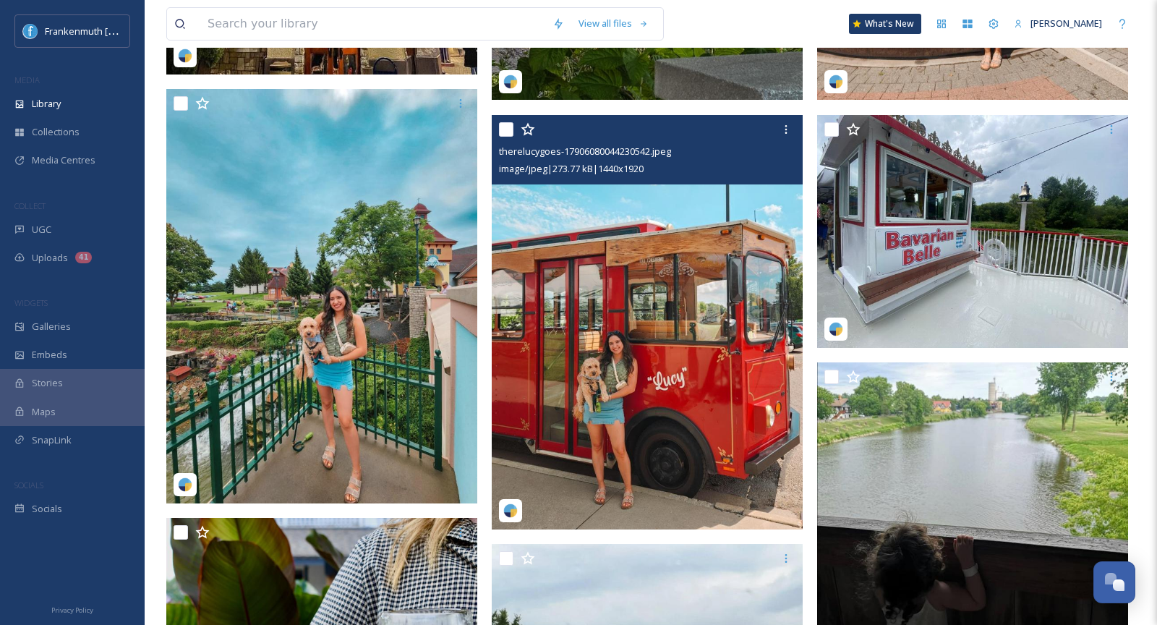
click at [647, 317] on img at bounding box center [647, 322] width 311 height 414
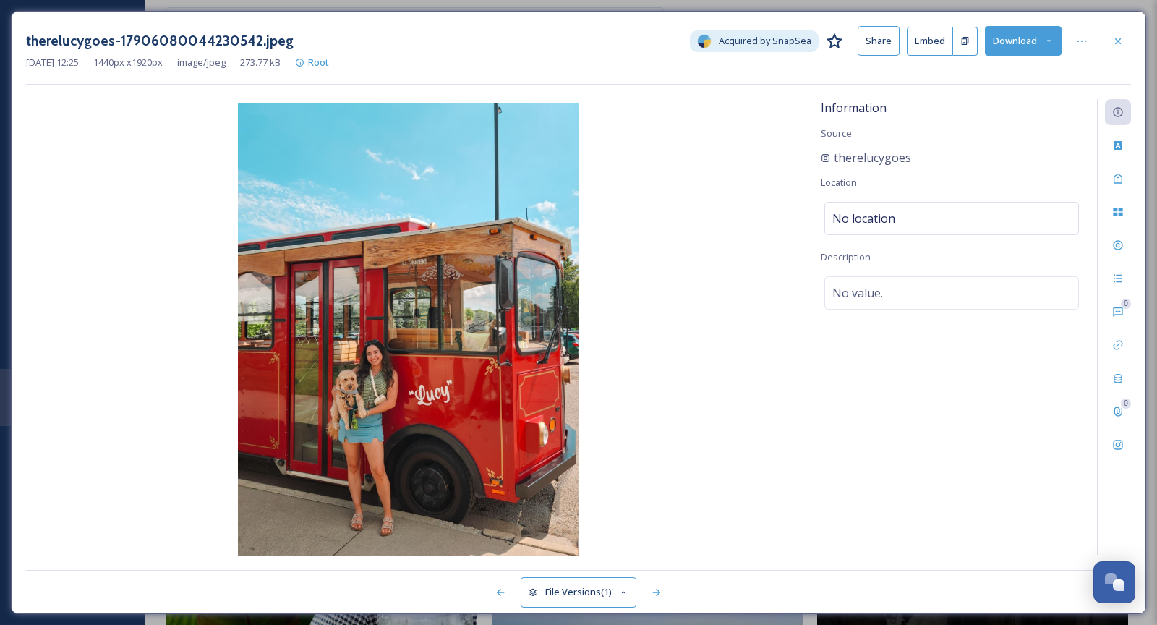
click at [1020, 46] on button "Download" at bounding box center [1023, 41] width 77 height 30
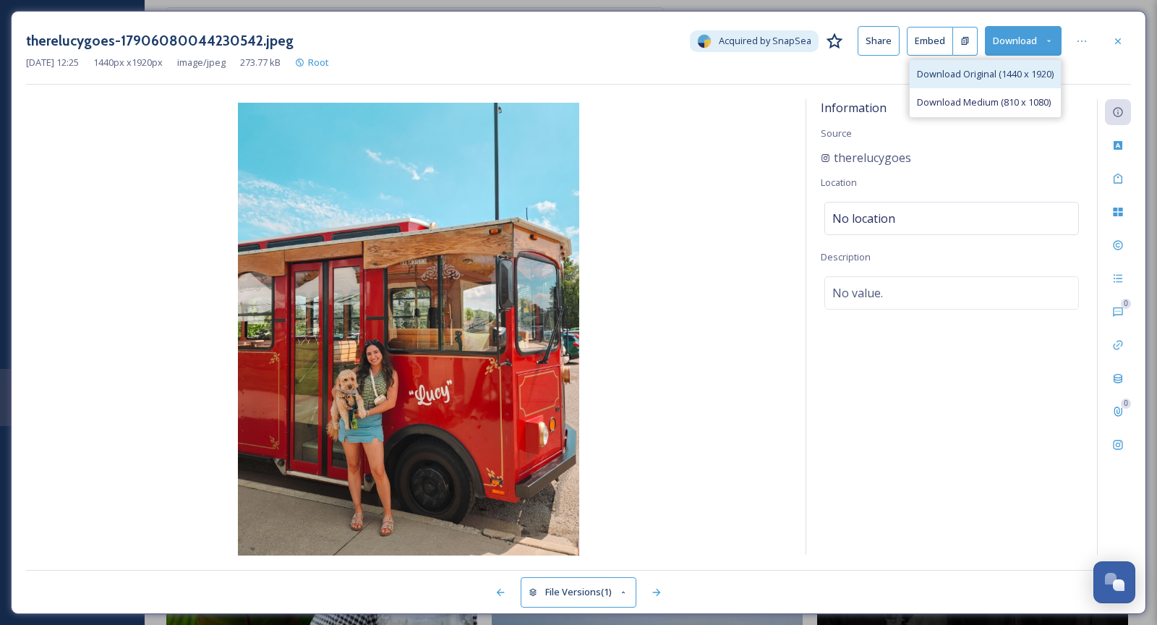
click at [999, 77] on span "Download Original (1440 x 1920)" at bounding box center [985, 74] width 137 height 14
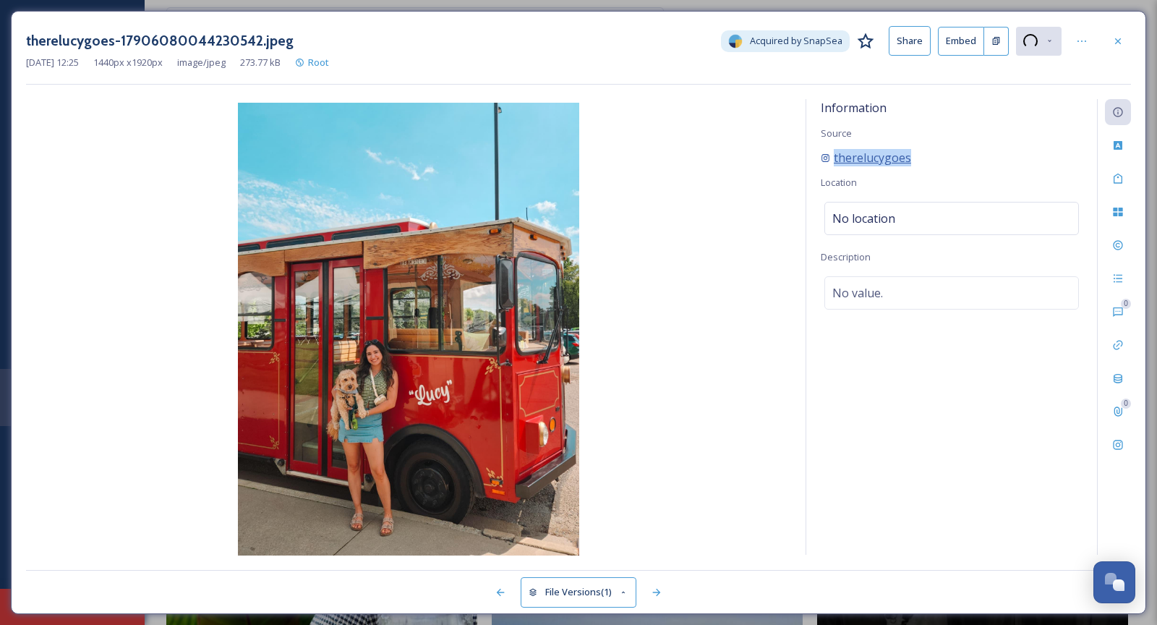
drag, startPoint x: 942, startPoint y: 161, endPoint x: 827, endPoint y: 159, distance: 115.0
click at [827, 159] on div "therelucygoes" at bounding box center [952, 157] width 262 height 17
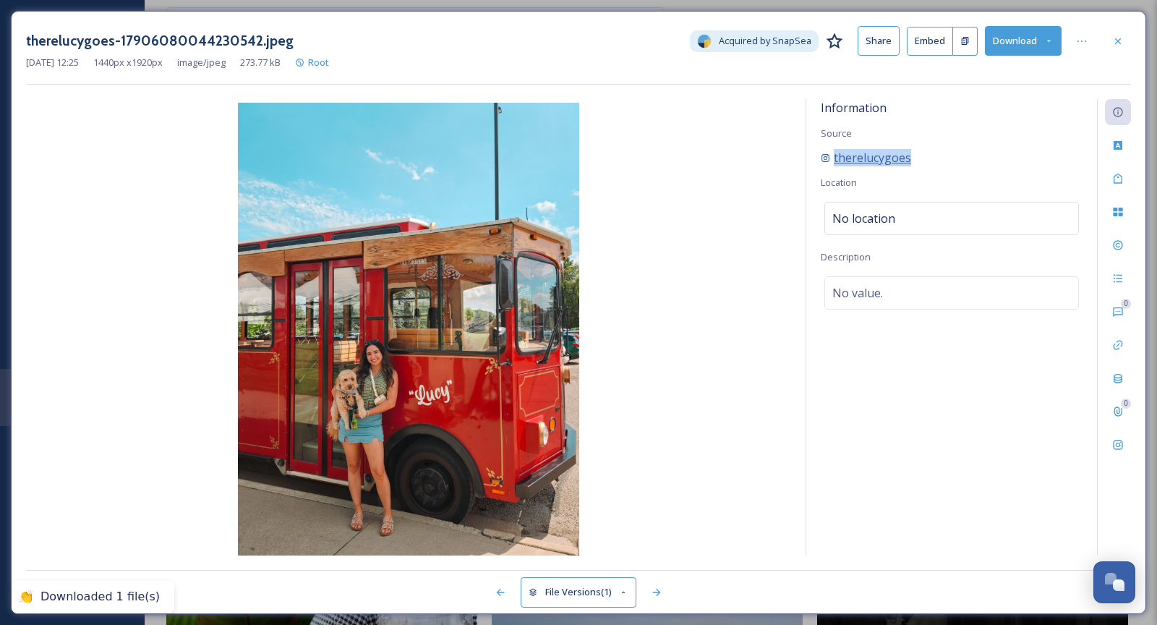
copy span "therelucygoes"
